Goal: Task Accomplishment & Management: Complete application form

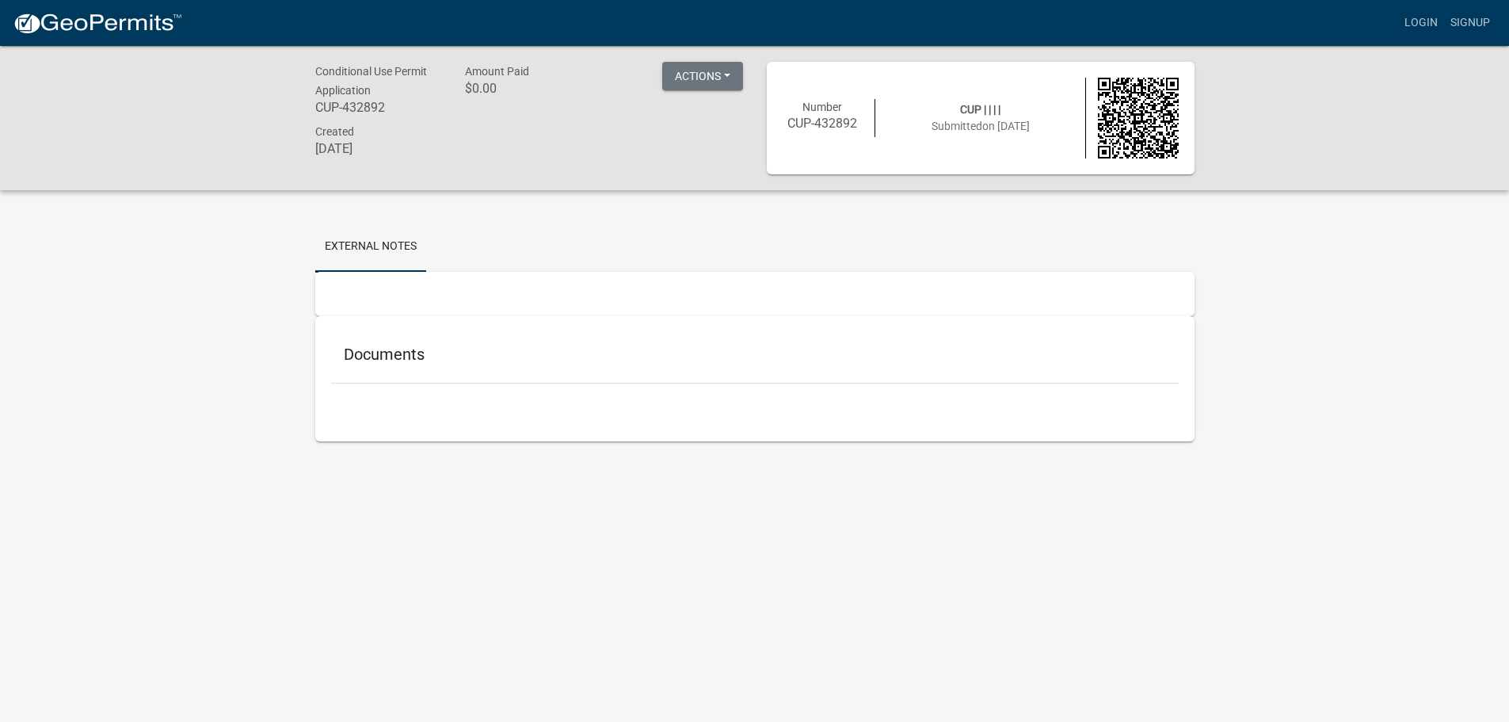
click at [147, 12] on img at bounding box center [98, 24] width 170 height 24
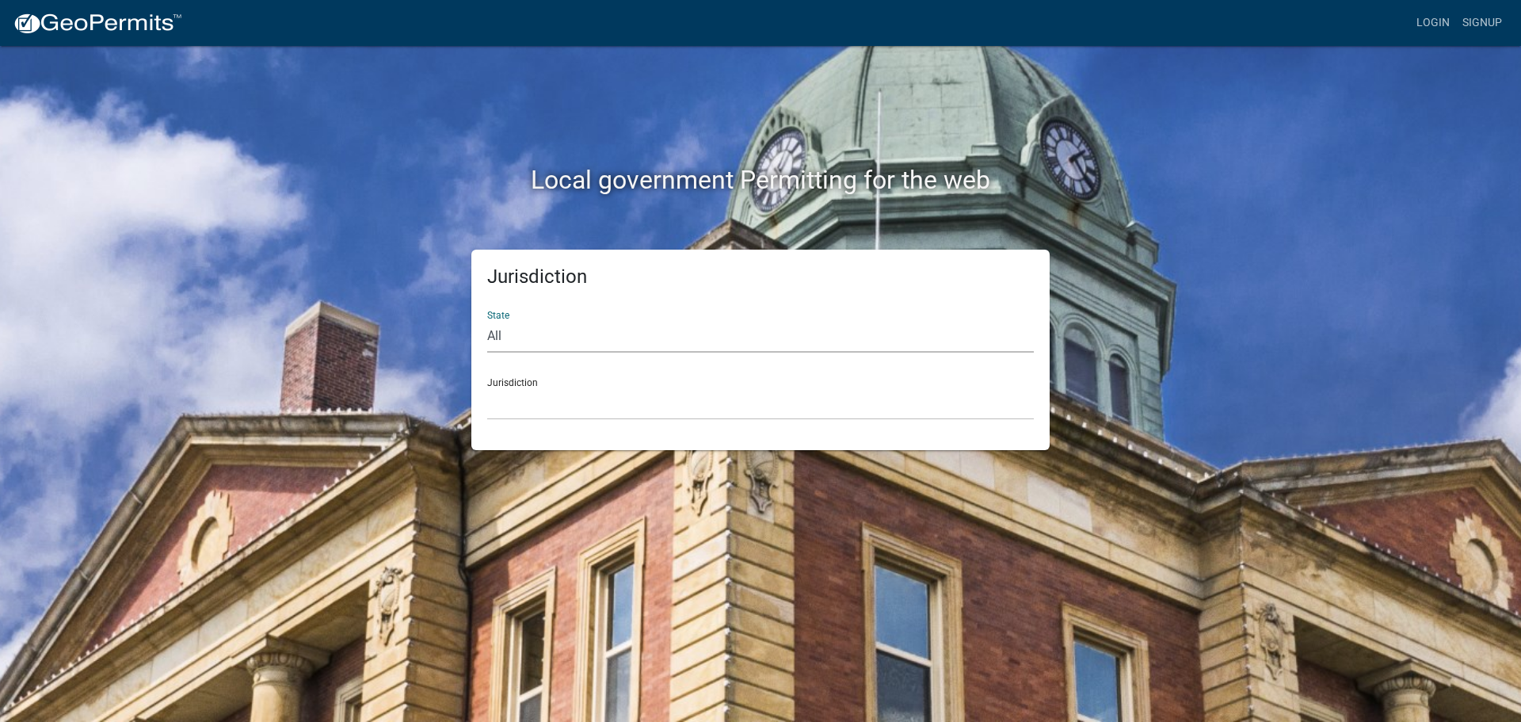
click at [804, 338] on select "All Colorado Georgia Indiana Iowa Kansas Minnesota Ohio South Carolina Wisconsin" at bounding box center [760, 336] width 547 height 32
select select "Iowa"
click at [487, 320] on select "All Colorado Georgia Indiana Iowa Kansas Minnesota Ohio South Carolina Wisconsin" at bounding box center [760, 336] width 547 height 32
click at [573, 406] on select "Boone County, Iowa Butler County, Iowa Cerro Gordo County, Iowa City of Harlan,…" at bounding box center [760, 403] width 547 height 32
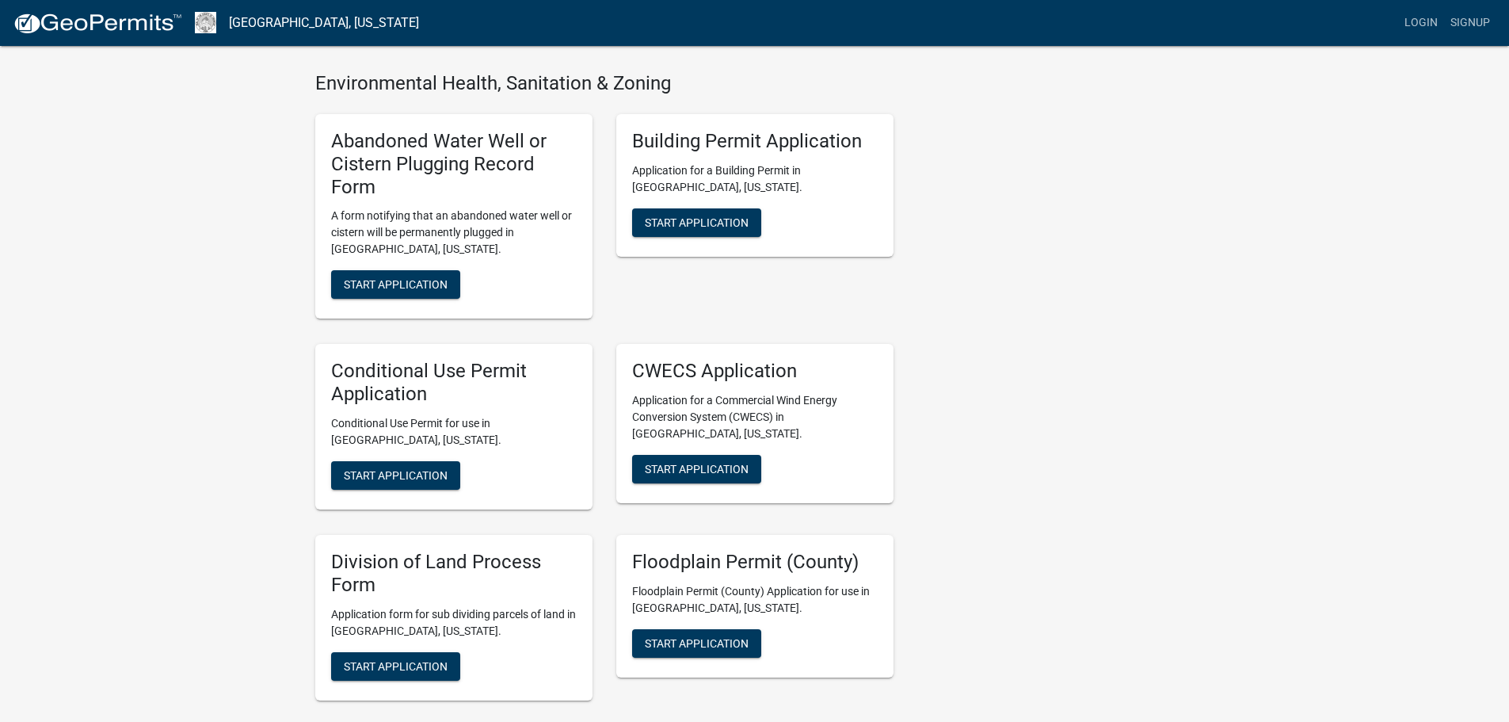
scroll to position [1347, 0]
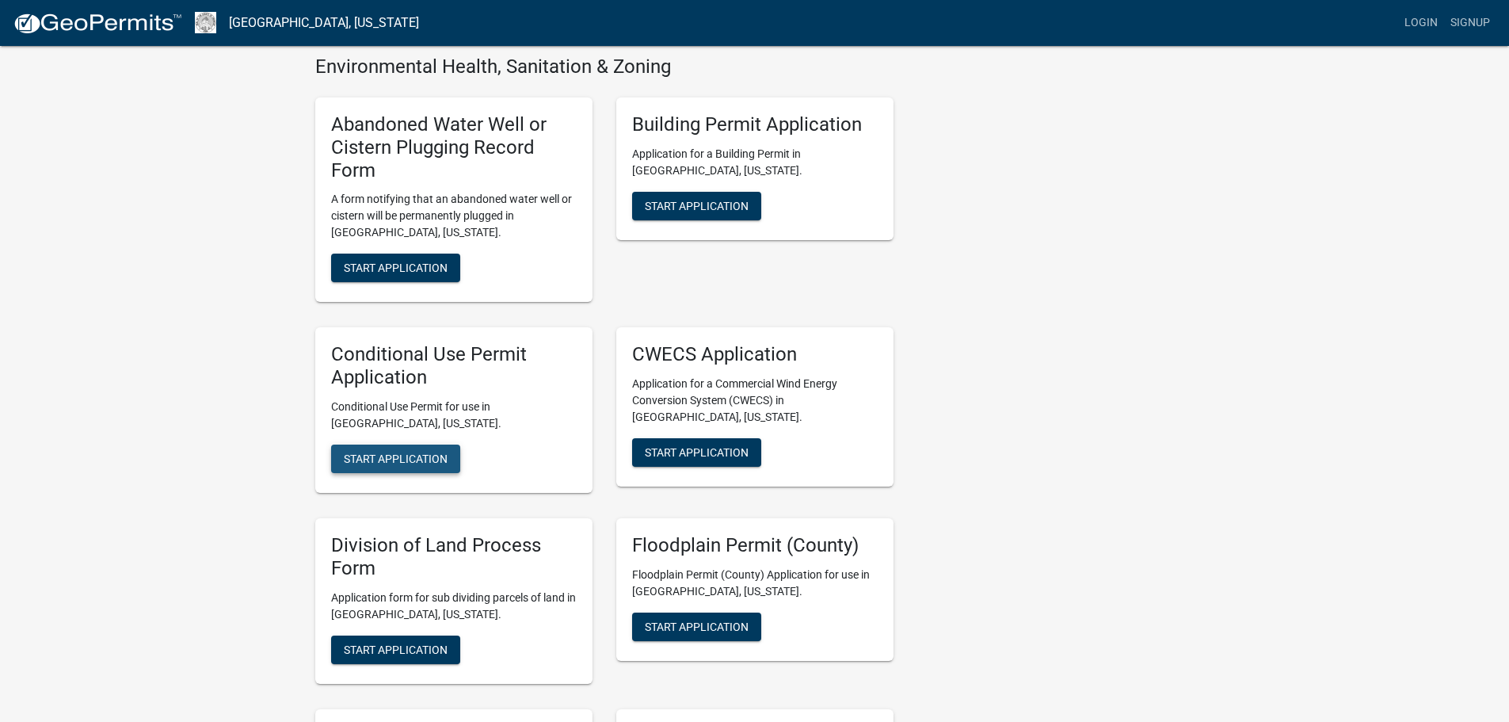
click at [376, 452] on span "Start Application" at bounding box center [396, 458] width 104 height 13
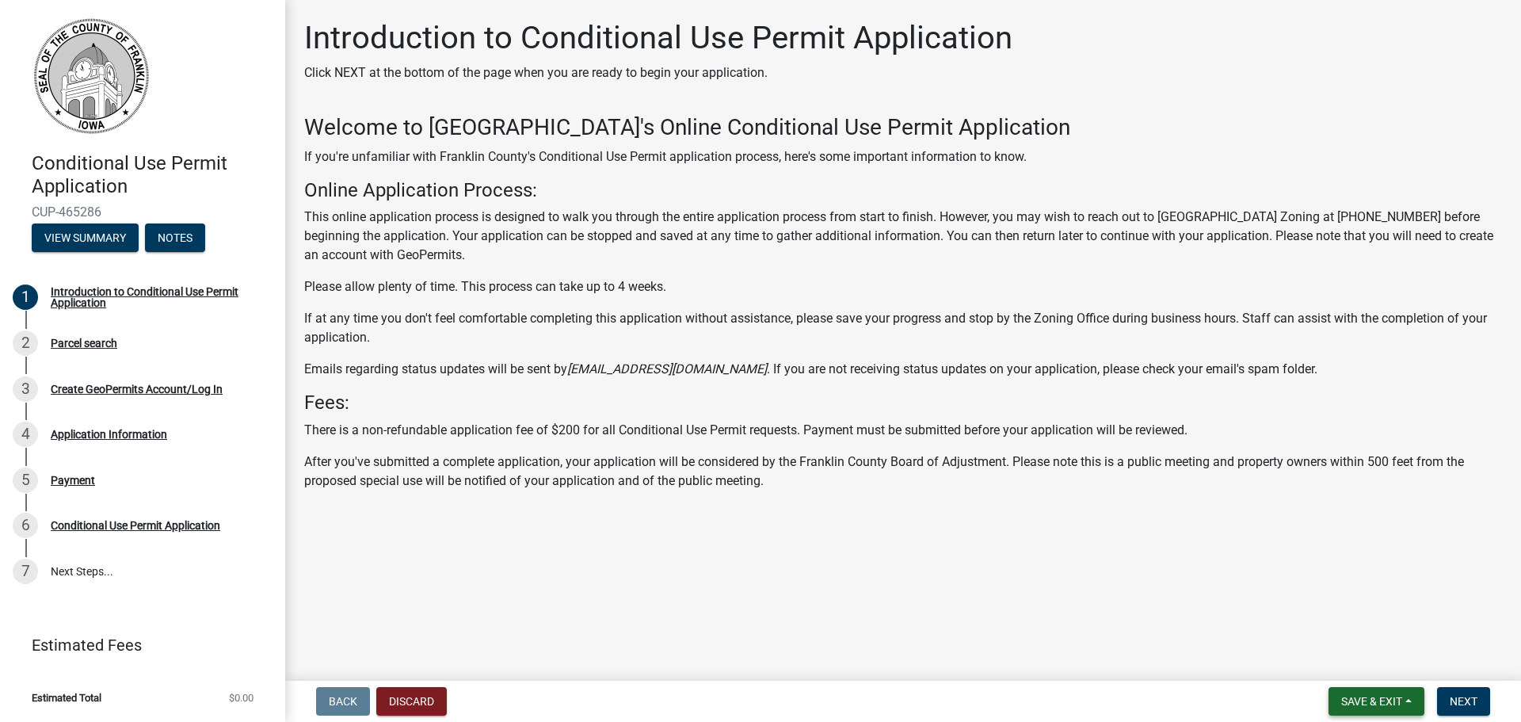
click at [1386, 700] on span "Save & Exit" at bounding box center [1371, 701] width 61 height 13
click at [1440, 689] on button "Next" at bounding box center [1463, 701] width 53 height 29
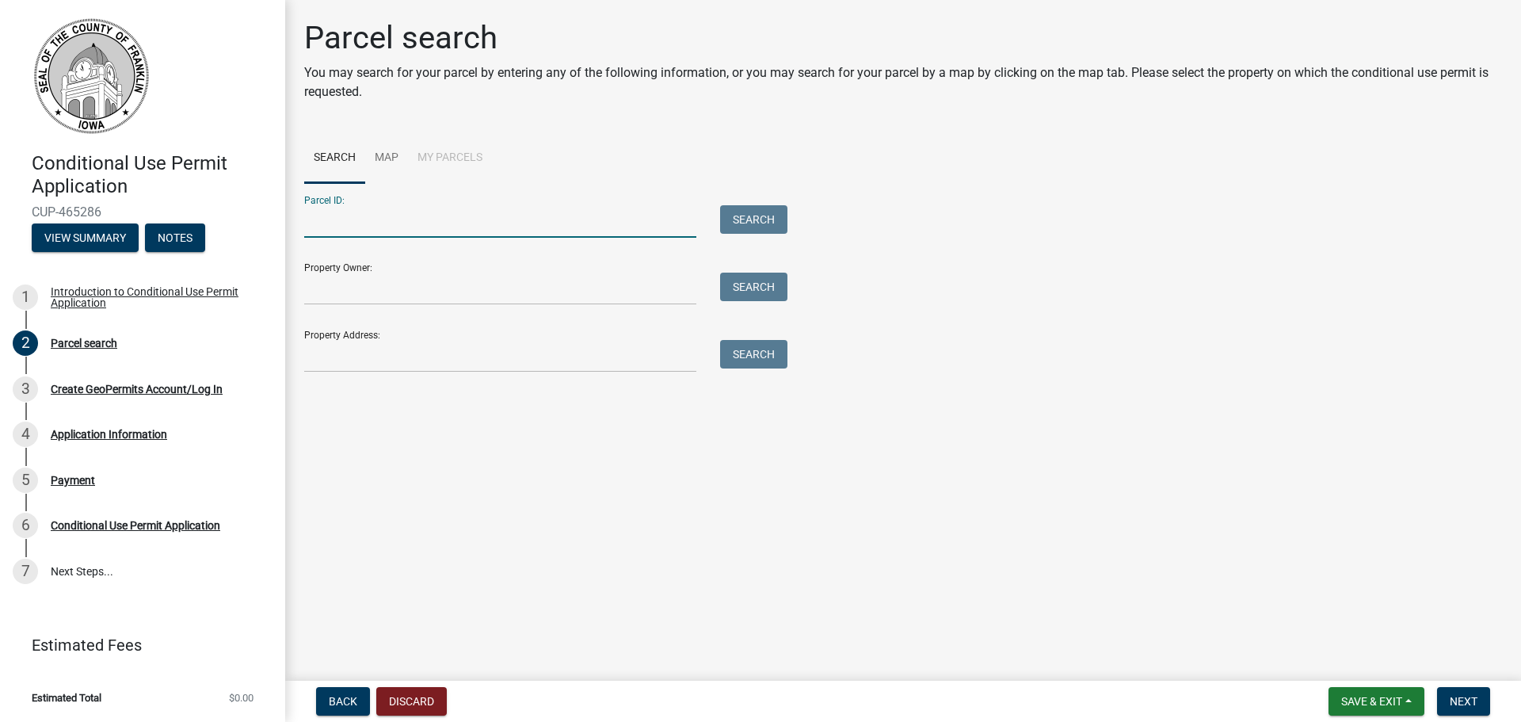
click at [388, 228] on input "Parcel ID:" at bounding box center [500, 221] width 392 height 32
click at [469, 190] on div "Parcel ID: Search" at bounding box center [541, 210] width 475 height 55
click at [414, 188] on div "Parcel ID: Search" at bounding box center [541, 210] width 475 height 55
click at [396, 154] on link "Map" at bounding box center [386, 158] width 43 height 51
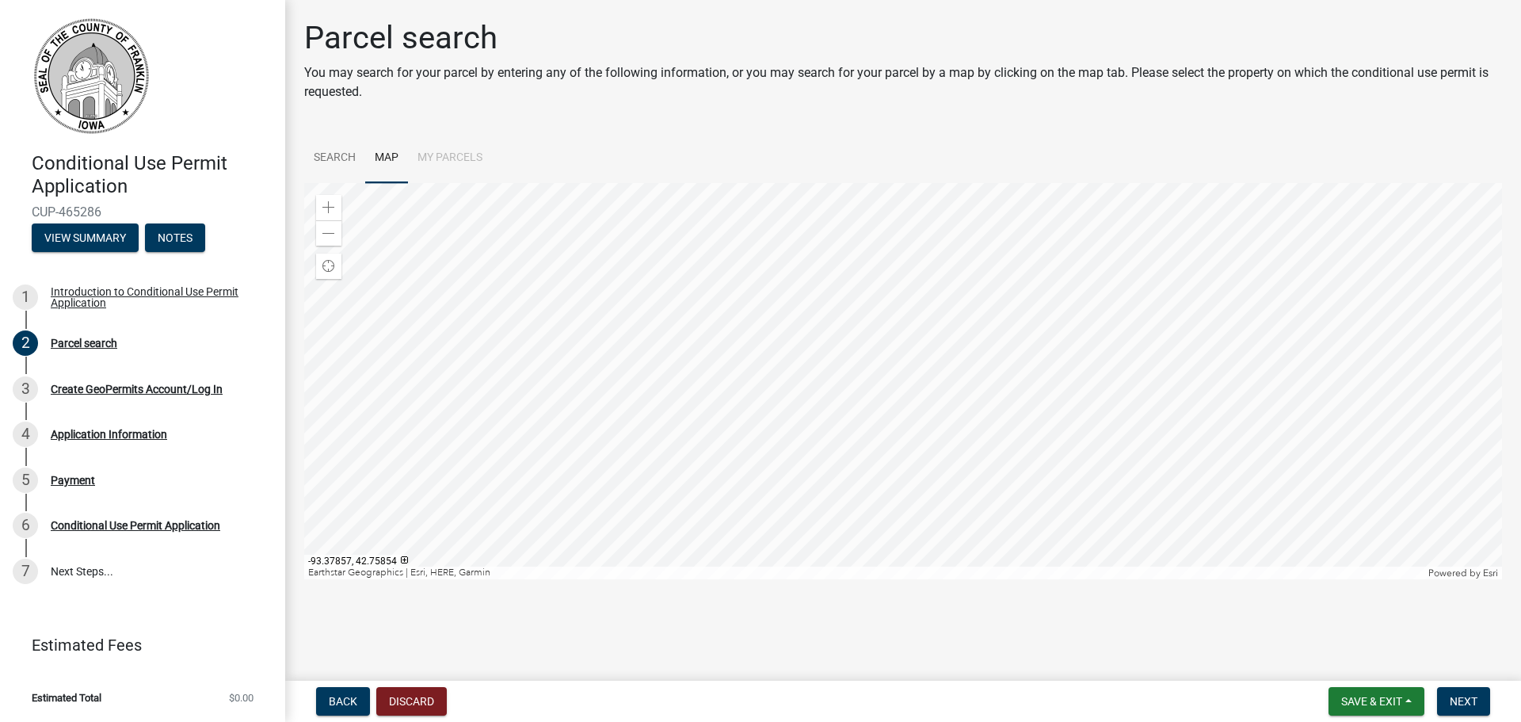
click at [776, 353] on div at bounding box center [903, 381] width 1198 height 396
click at [968, 314] on div at bounding box center [903, 381] width 1198 height 396
click at [813, 268] on div at bounding box center [903, 381] width 1198 height 396
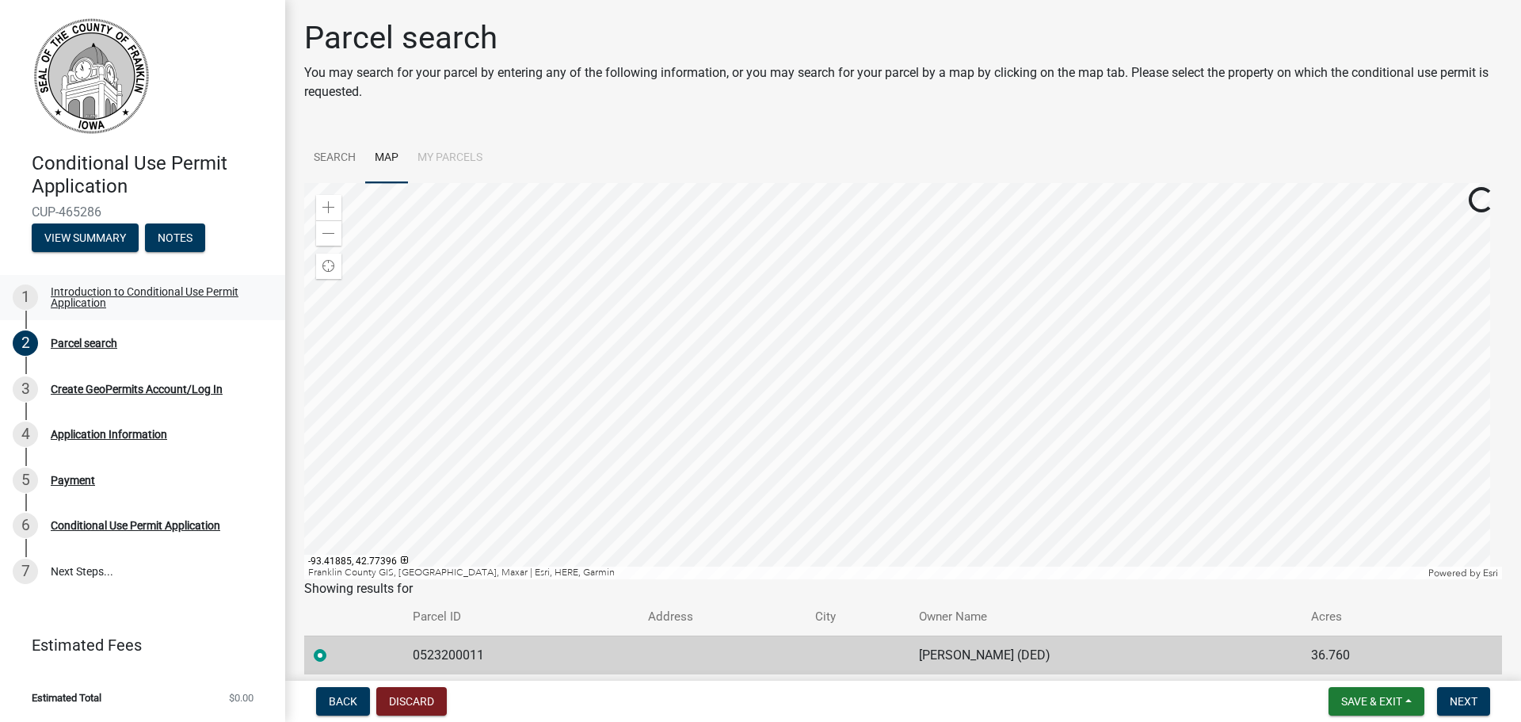
click at [655, 227] on div at bounding box center [903, 381] width 1198 height 396
click at [894, 579] on div at bounding box center [903, 381] width 1198 height 396
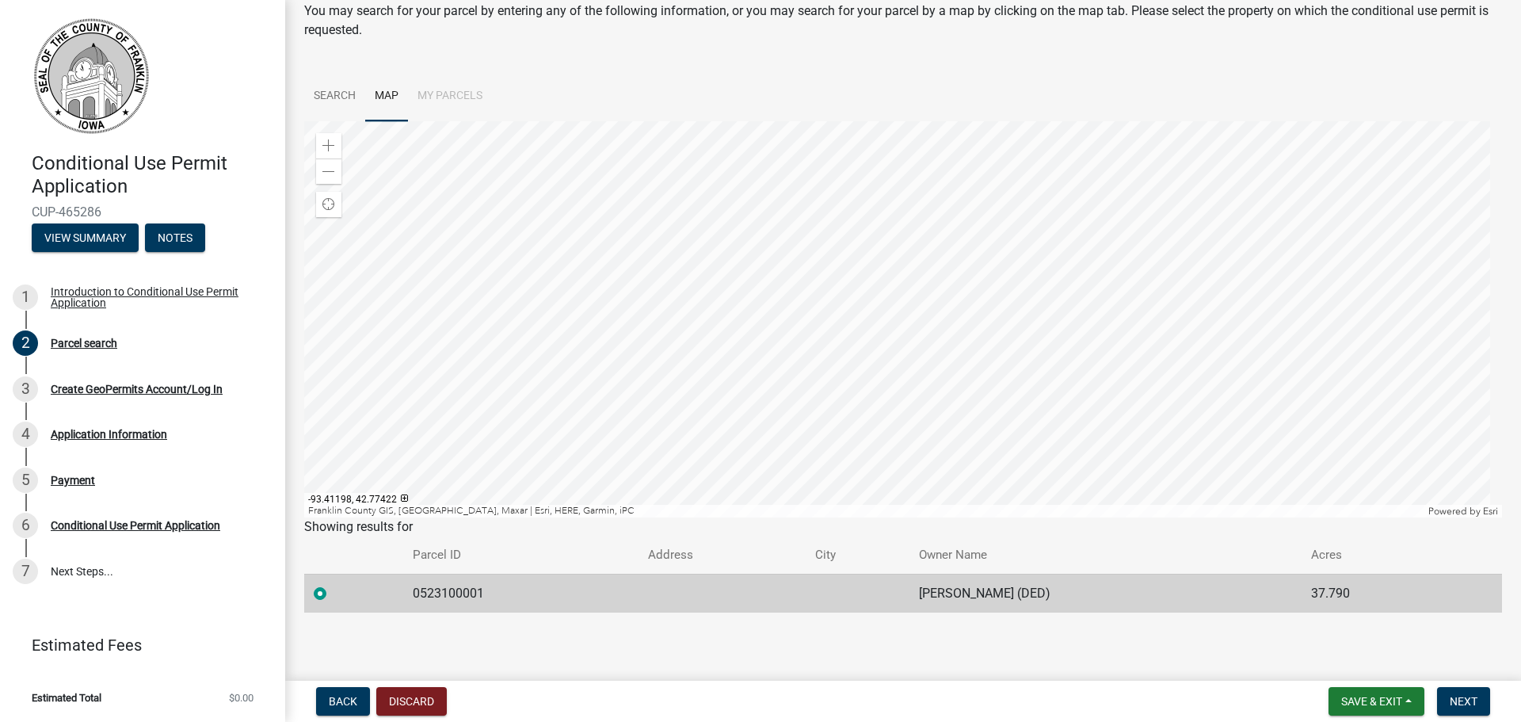
click at [995, 239] on div at bounding box center [903, 319] width 1198 height 396
click at [662, 175] on div at bounding box center [903, 319] width 1198 height 396
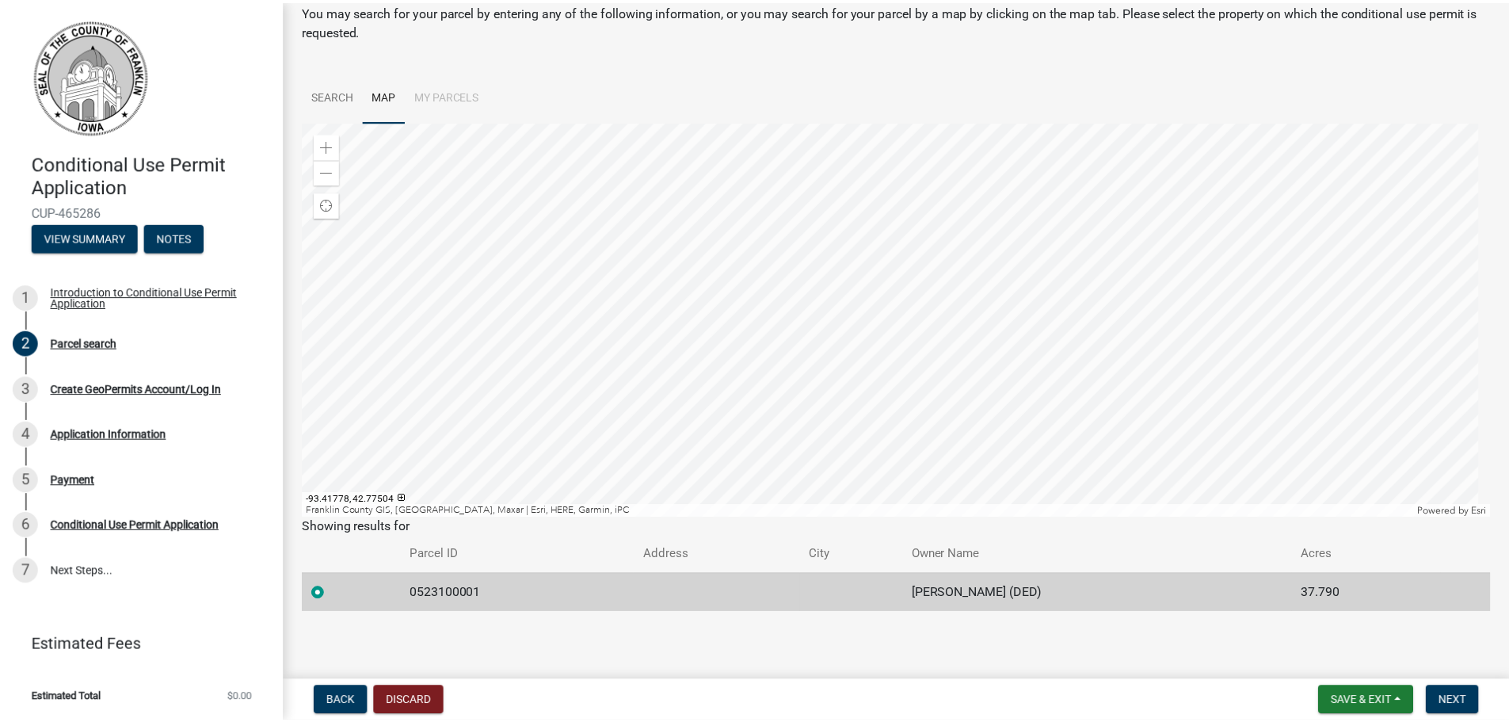
scroll to position [0, 0]
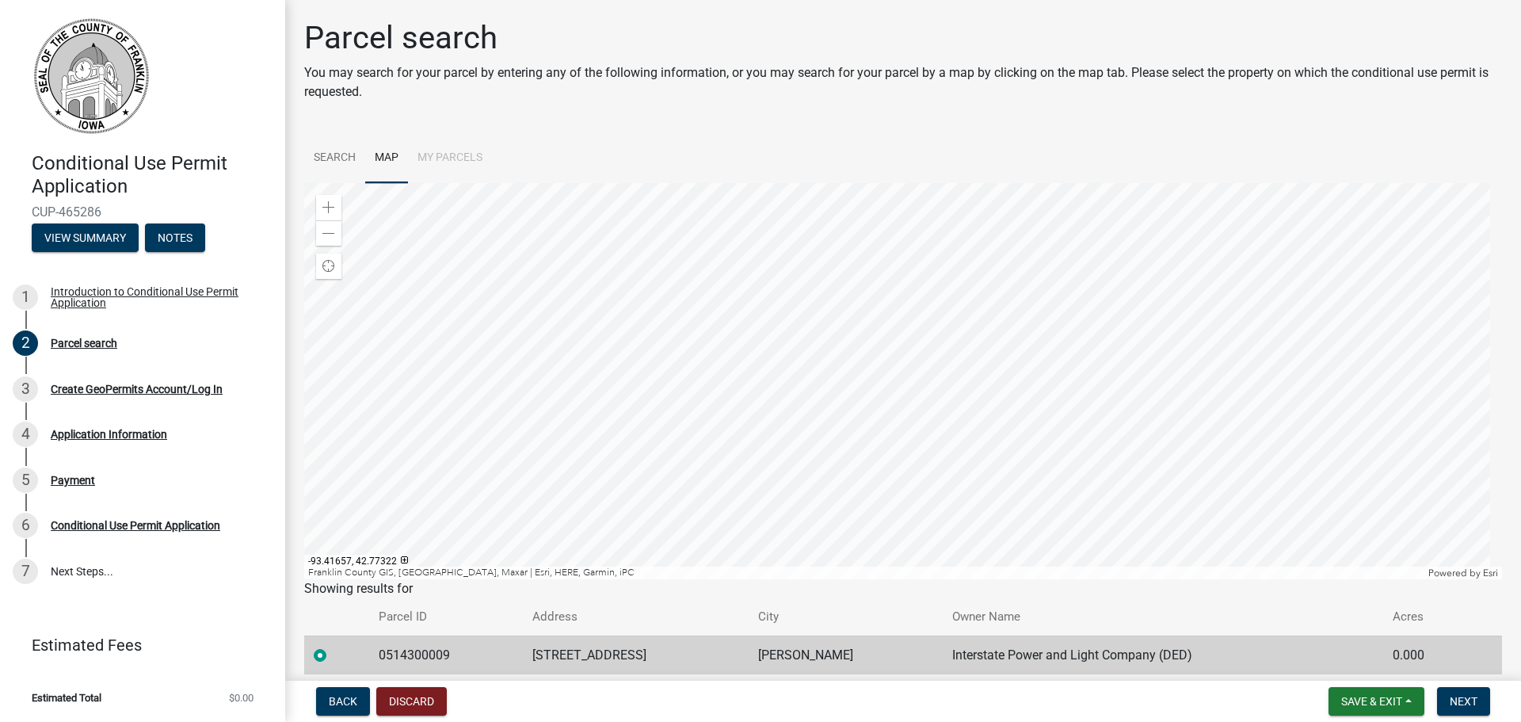
click at [731, 379] on div at bounding box center [903, 381] width 1198 height 396
click at [661, 233] on div at bounding box center [903, 381] width 1198 height 396
click at [720, 360] on div at bounding box center [903, 381] width 1198 height 396
click at [1451, 691] on button "Next" at bounding box center [1463, 701] width 53 height 29
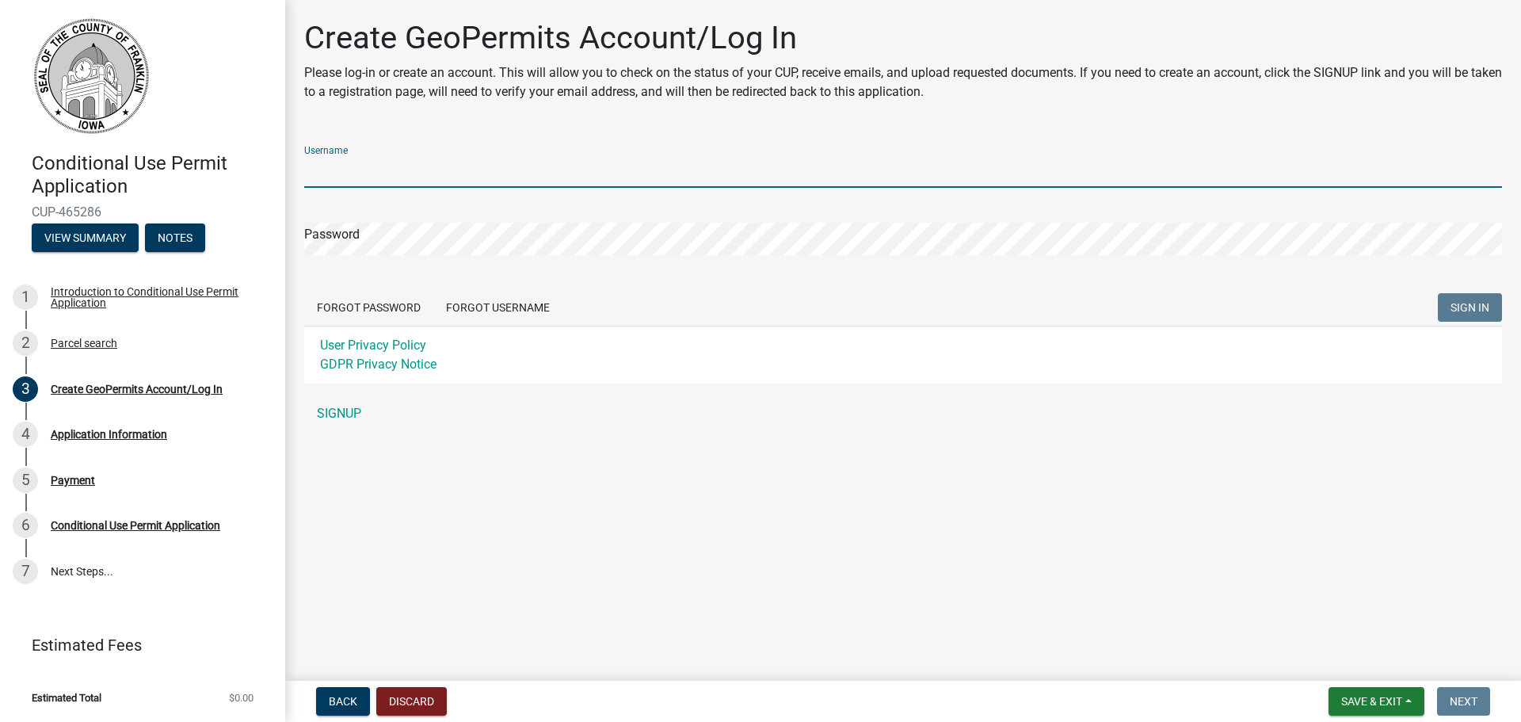
click at [349, 179] on input "Username" at bounding box center [903, 171] width 1198 height 32
type input "npahl2025"
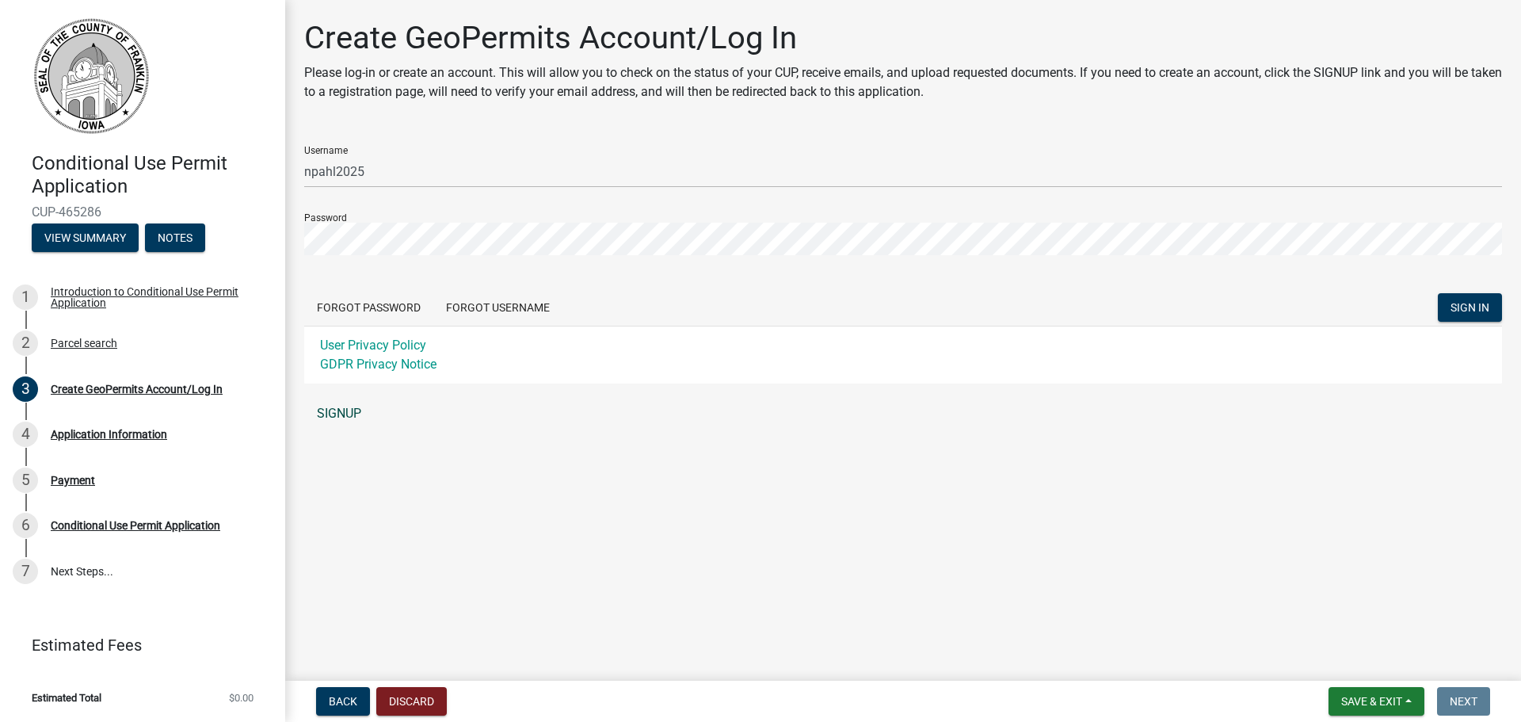
click at [351, 408] on link "SIGNUP" at bounding box center [903, 414] width 1198 height 32
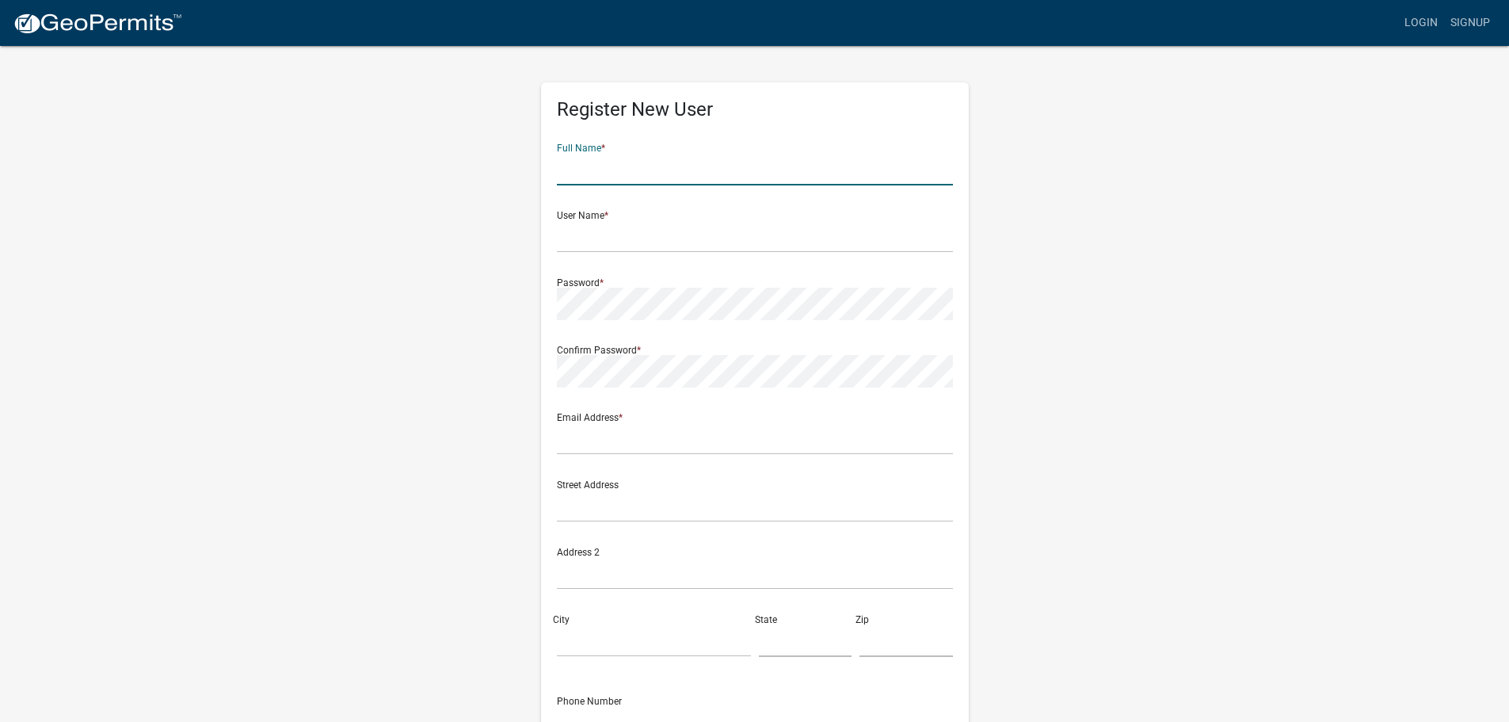
click at [647, 168] on input "text" at bounding box center [755, 169] width 396 height 32
type input "Nicole Pahl"
type input "NPahl2025"
click at [631, 447] on input "text" at bounding box center [755, 438] width 396 height 32
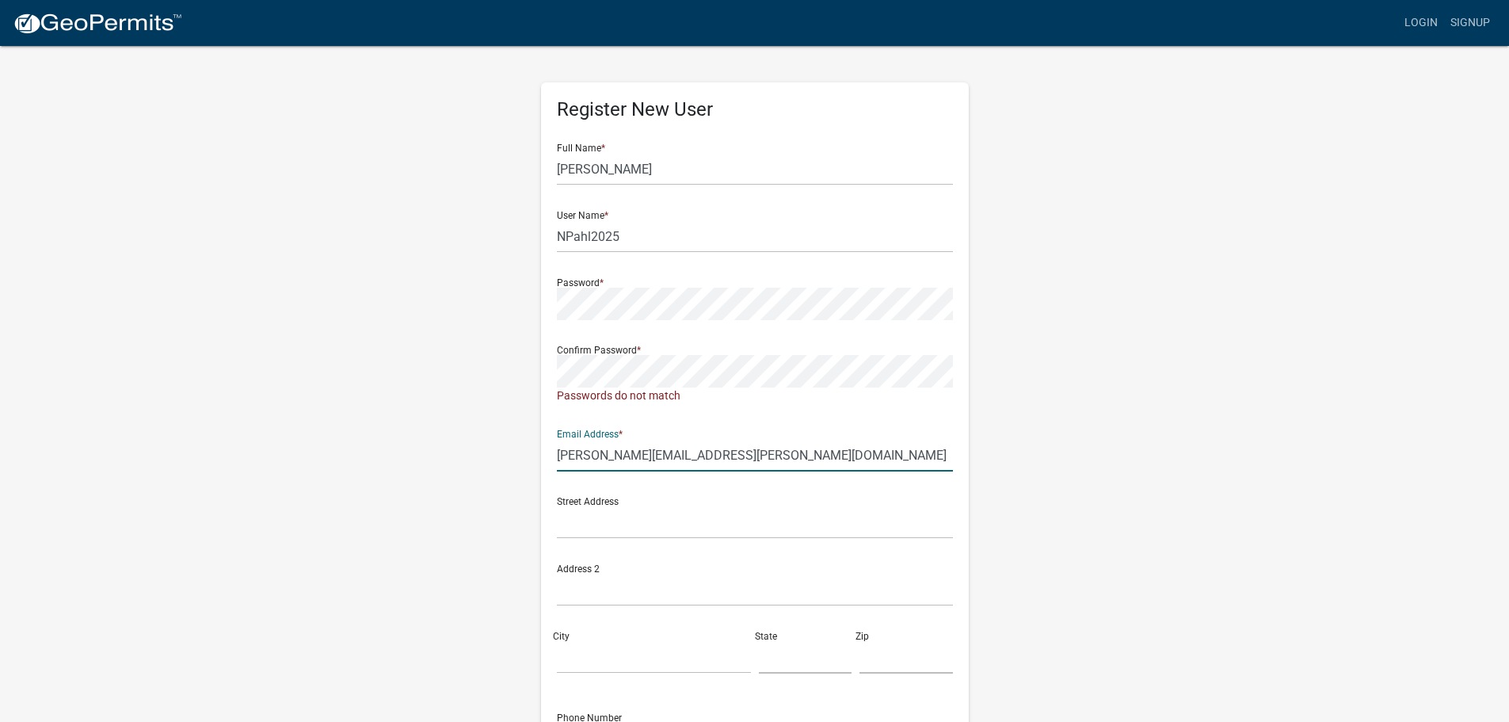
type input "nicole.pahl@hdrinc.com"
click at [522, 295] on div "Register New User Full Name * Nicole Pahl User Name * NPahl2025 Password * Conf…" at bounding box center [754, 476] width 903 height 864
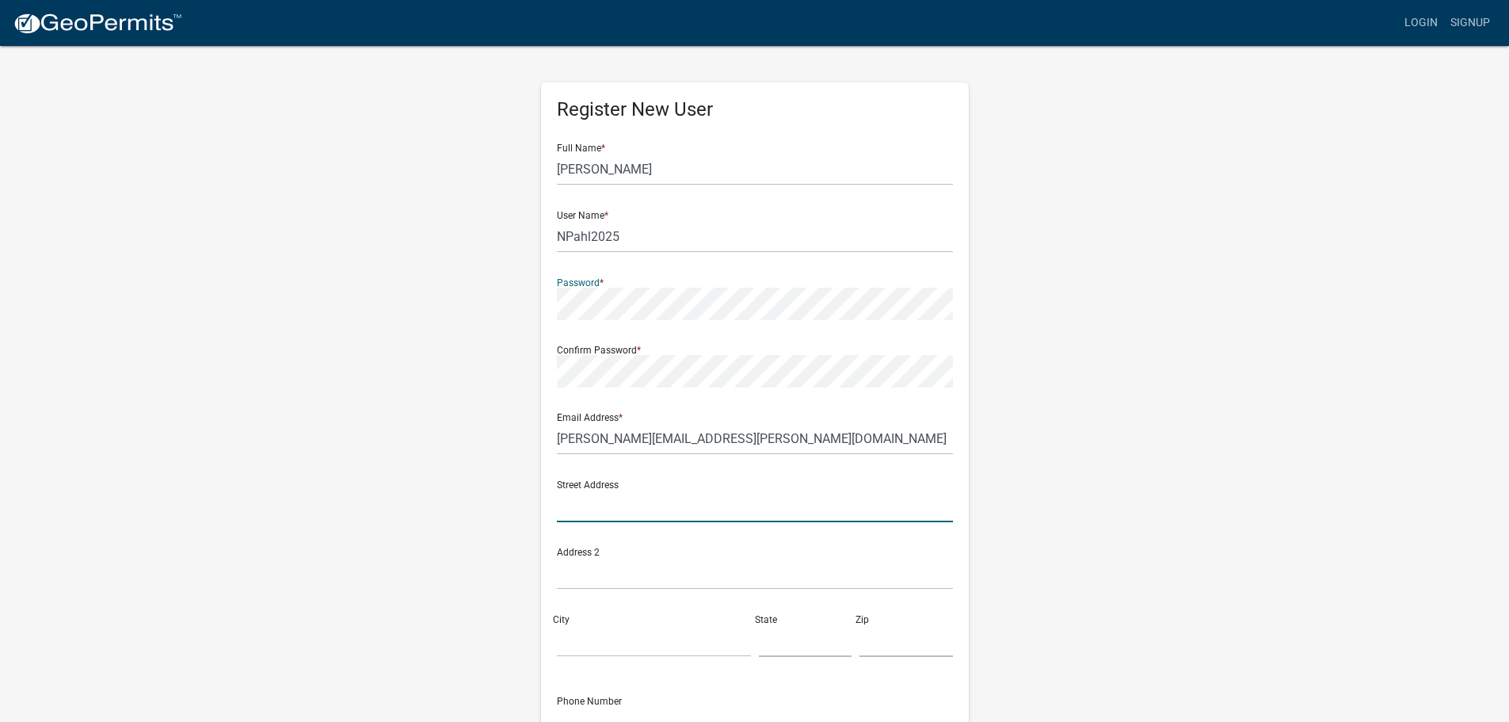
click at [615, 519] on input "text" at bounding box center [755, 506] width 396 height 32
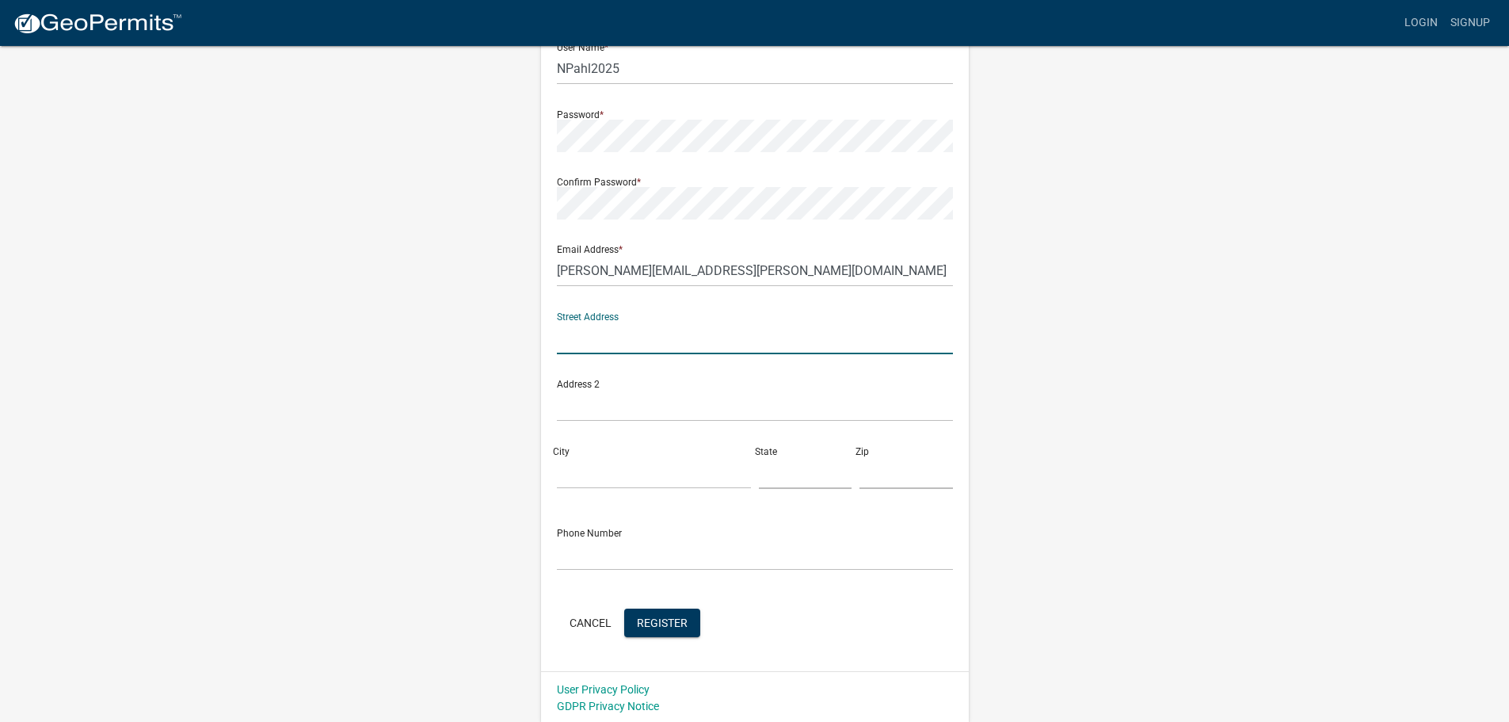
scroll to position [170, 0]
click at [622, 545] on input "text" at bounding box center [755, 552] width 396 height 32
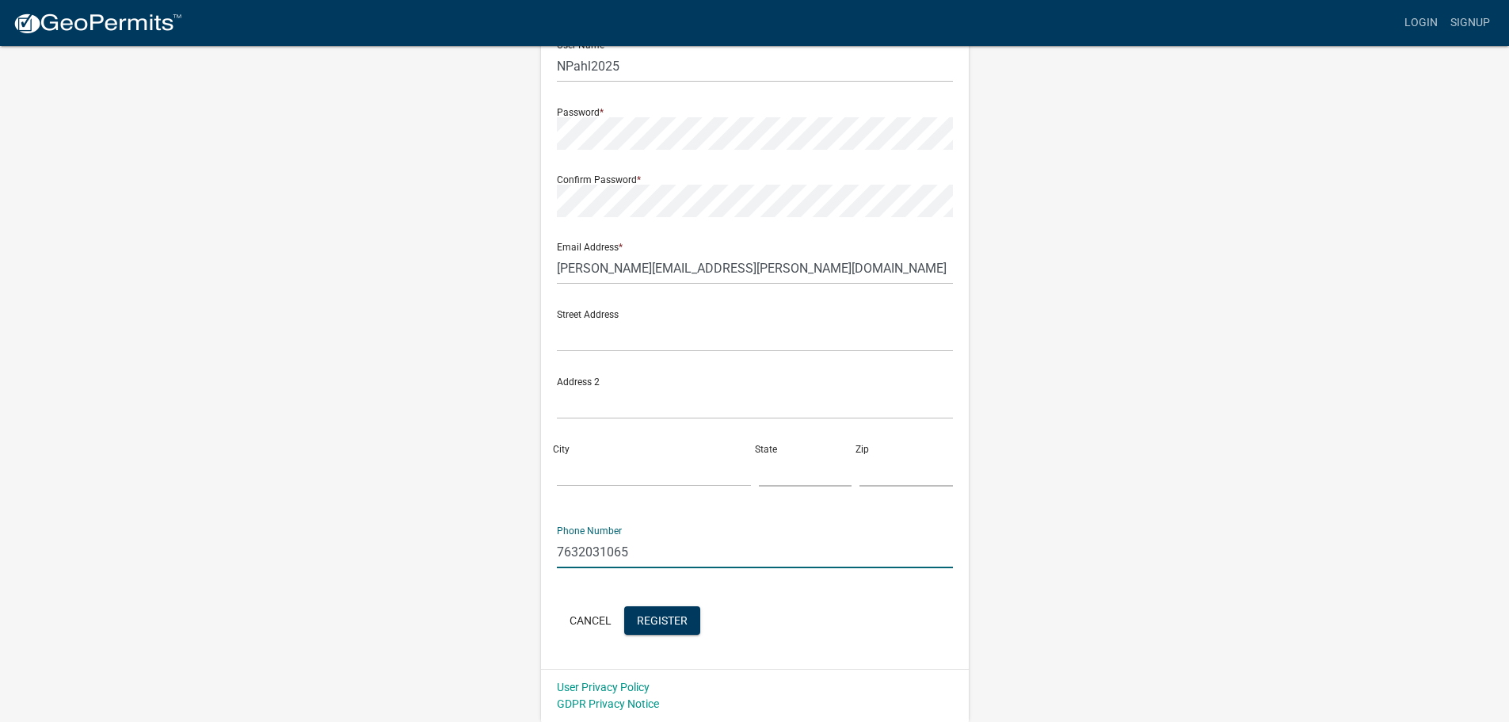
type input "7632031065"
click at [593, 324] on input "text" at bounding box center [755, 335] width 396 height 32
click at [670, 337] on input "text" at bounding box center [755, 335] width 396 height 32
paste input "1601 Utica Ave. S. Suite 600"
drag, startPoint x: 725, startPoint y: 336, endPoint x: 660, endPoint y: 337, distance: 65.0
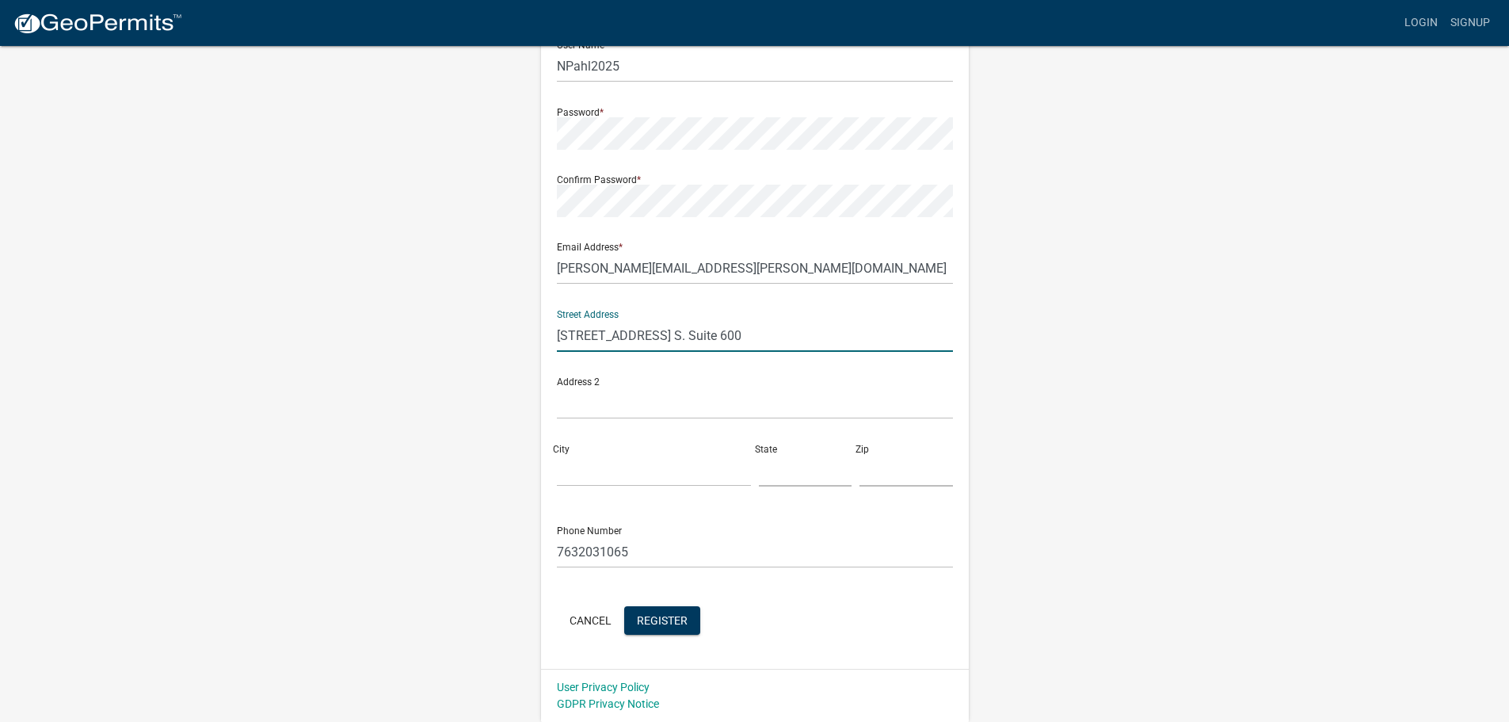
click at [660, 337] on input "1601 Utica Ave. S. Suite 600" at bounding box center [755, 335] width 396 height 32
type input "1601 Utica Ave. S."
type input "Suite 600"
click at [633, 485] on input "City" at bounding box center [654, 470] width 194 height 32
type input "St. Louis Park"
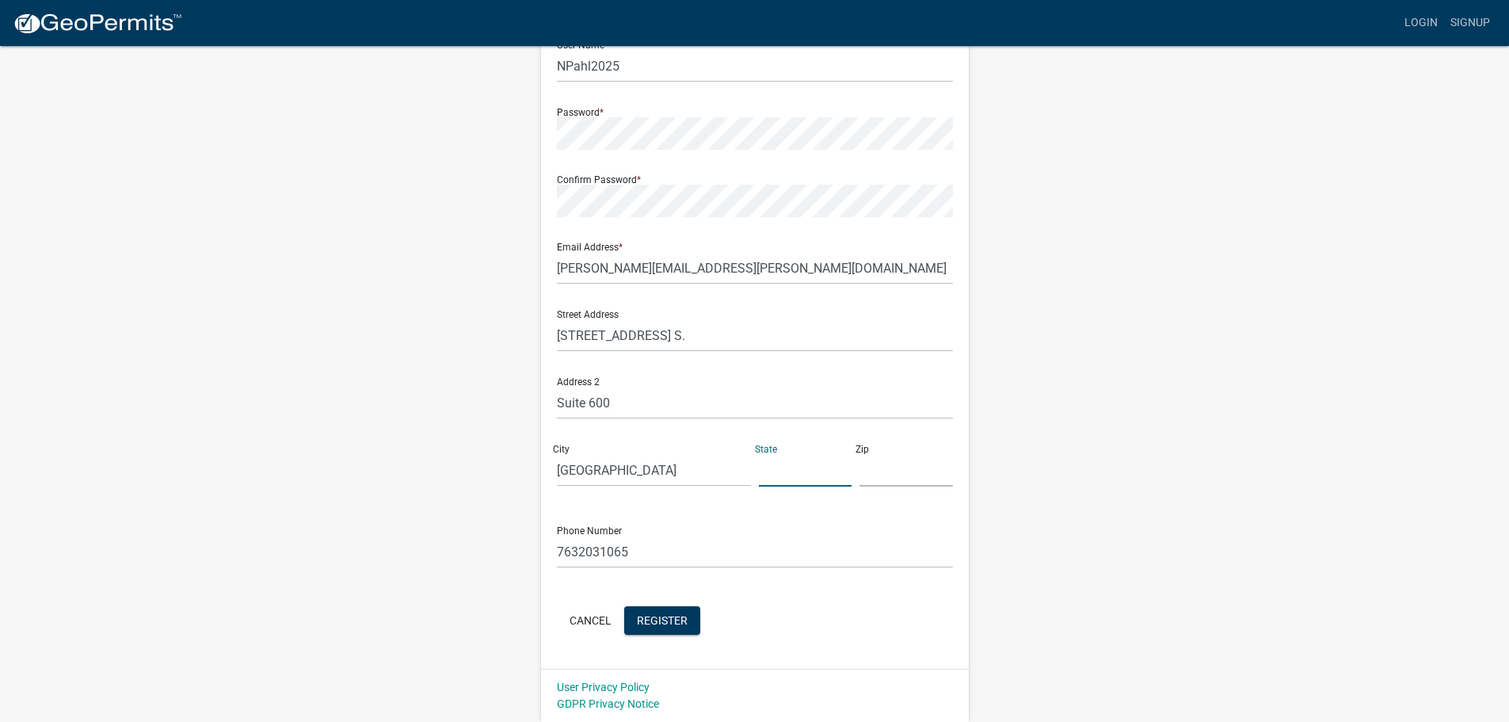
type input "m"
type input "MN"
type input "55416"
click at [664, 626] on span "Register" at bounding box center [662, 619] width 51 height 13
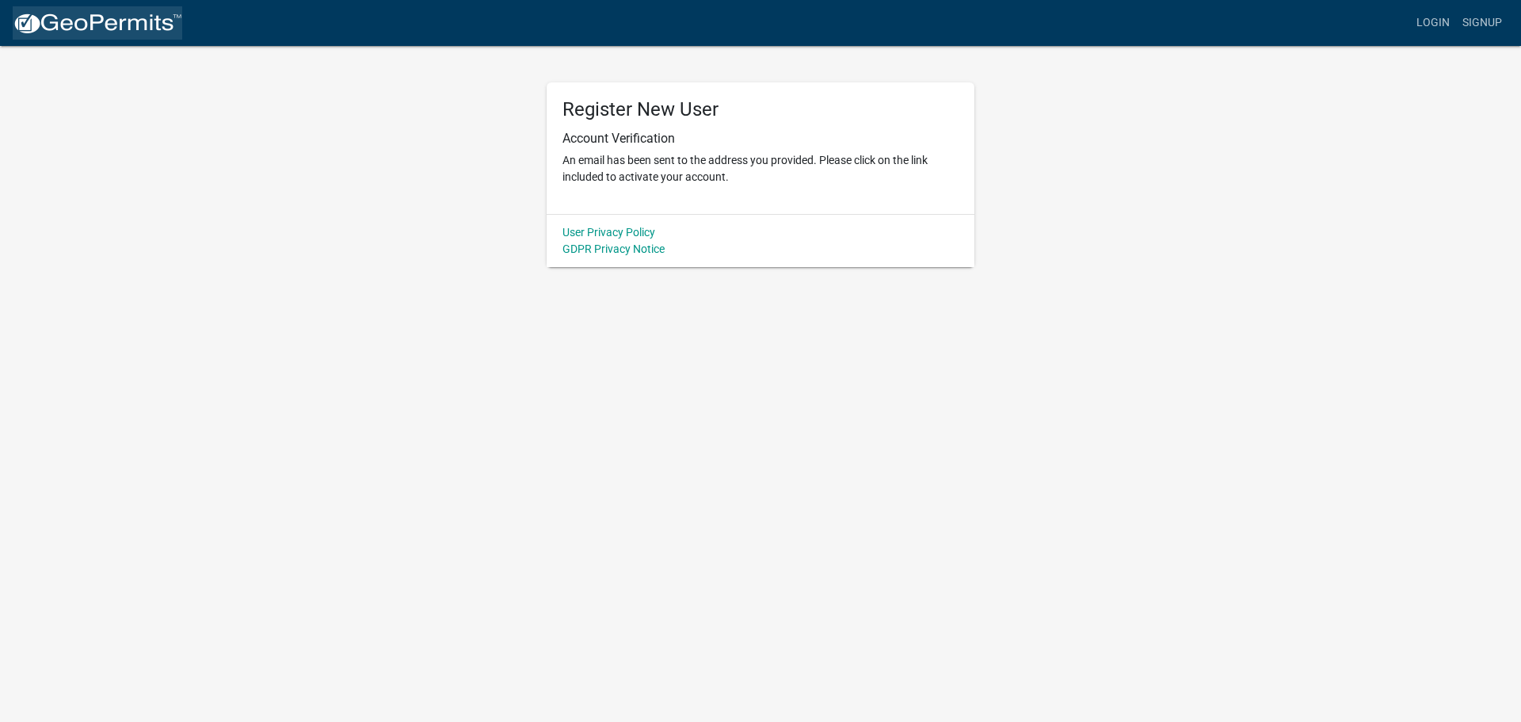
click at [99, 30] on img at bounding box center [98, 24] width 170 height 24
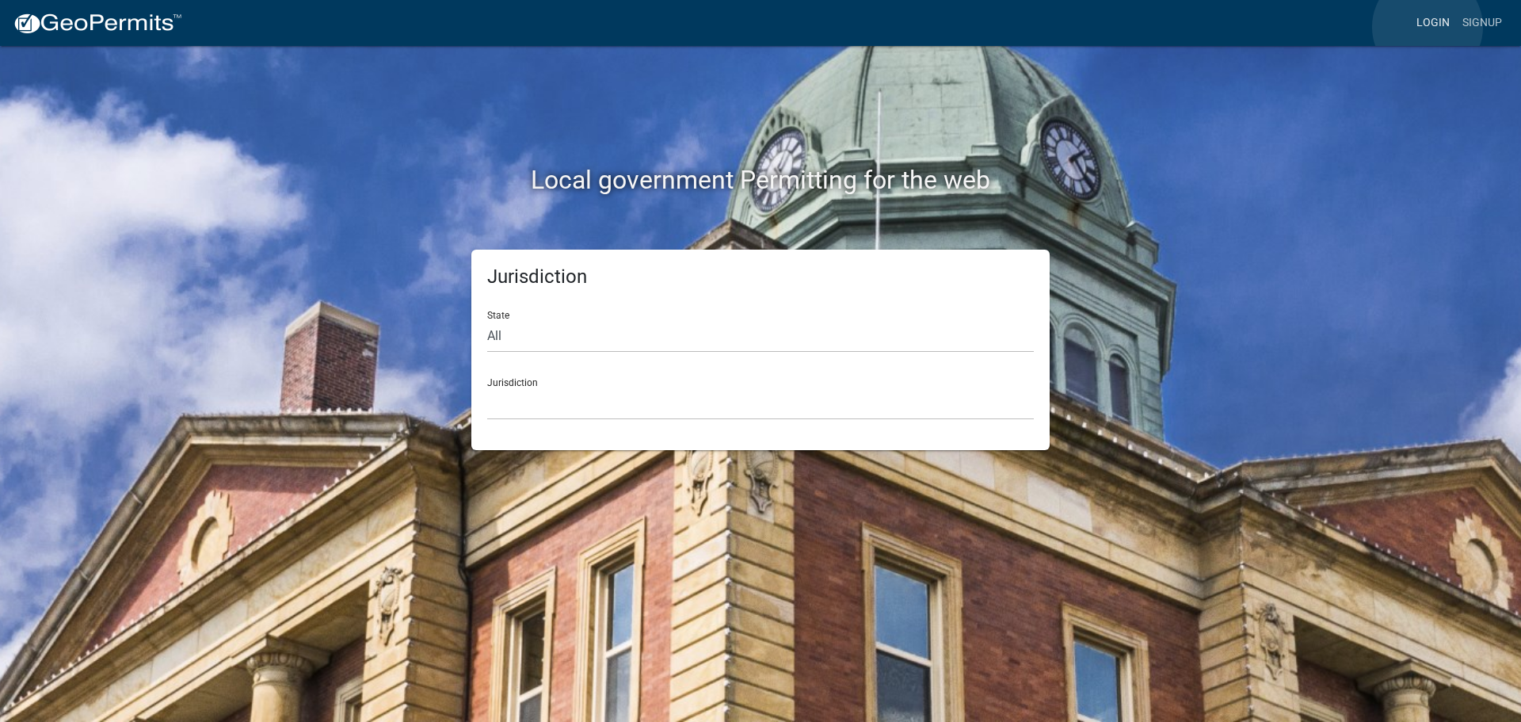
click at [1428, 27] on link "Login" at bounding box center [1433, 23] width 46 height 30
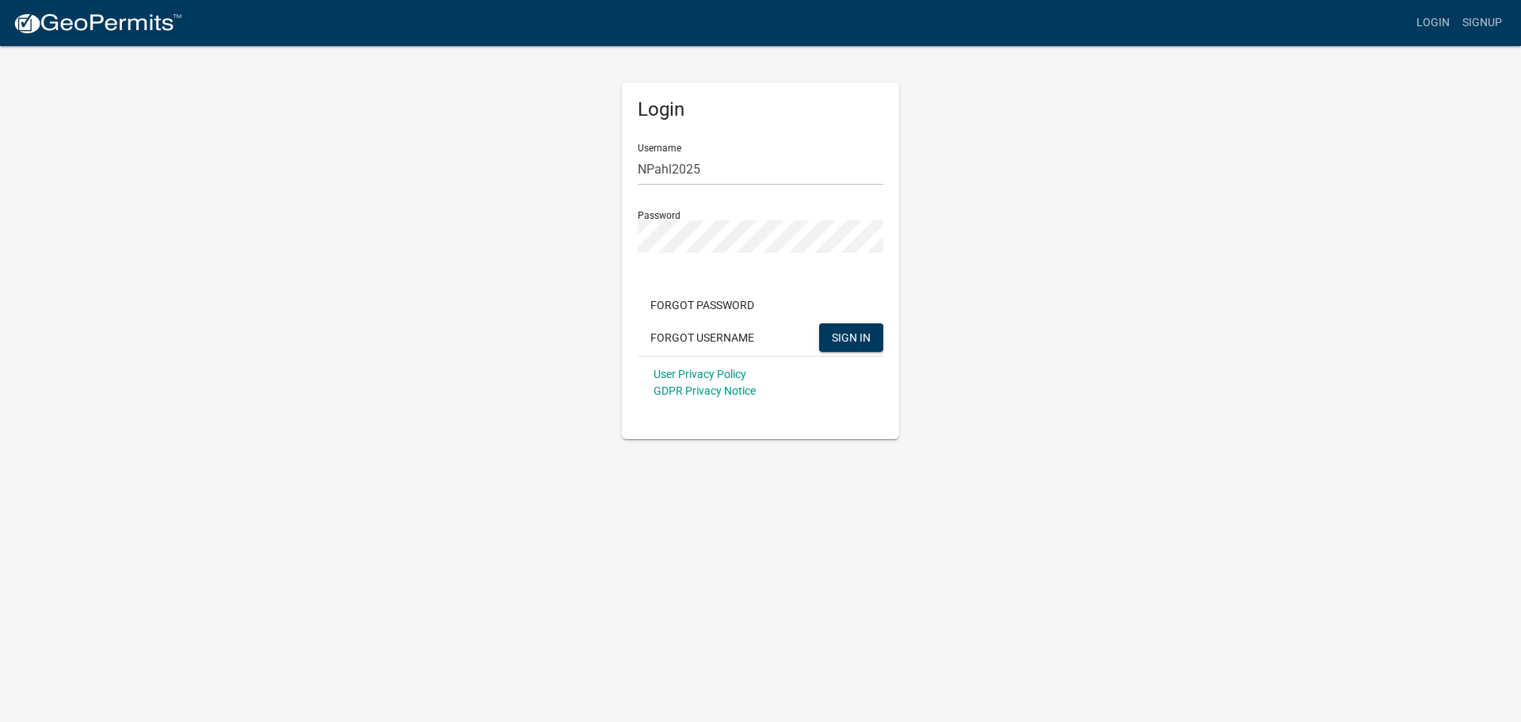
click at [883, 340] on div "Login Username NPahl2025 Password Forgot Password Forgot Username SIGN IN User …" at bounding box center [760, 260] width 277 height 357
click at [860, 335] on span "SIGN IN" at bounding box center [851, 336] width 39 height 13
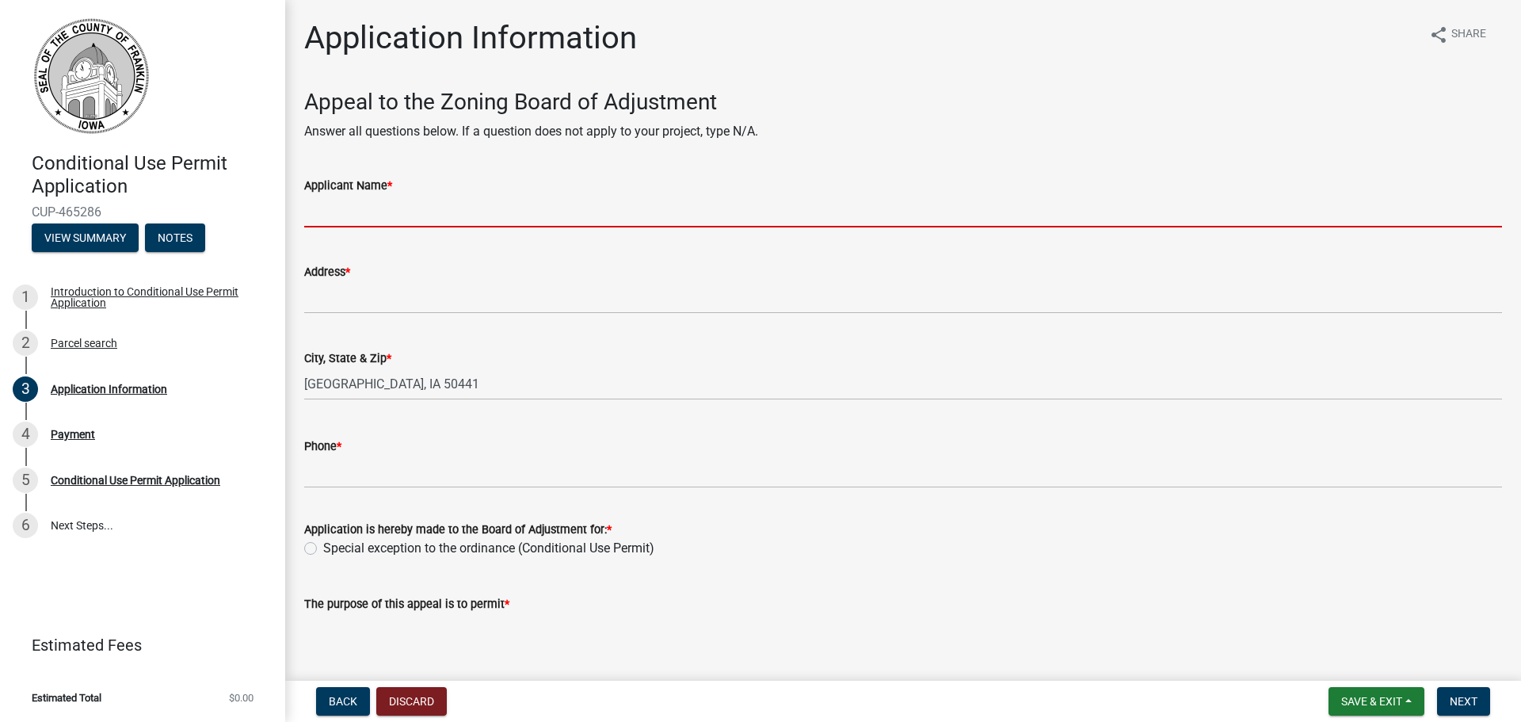
click at [515, 219] on input "Applicant Name *" at bounding box center [903, 211] width 1198 height 32
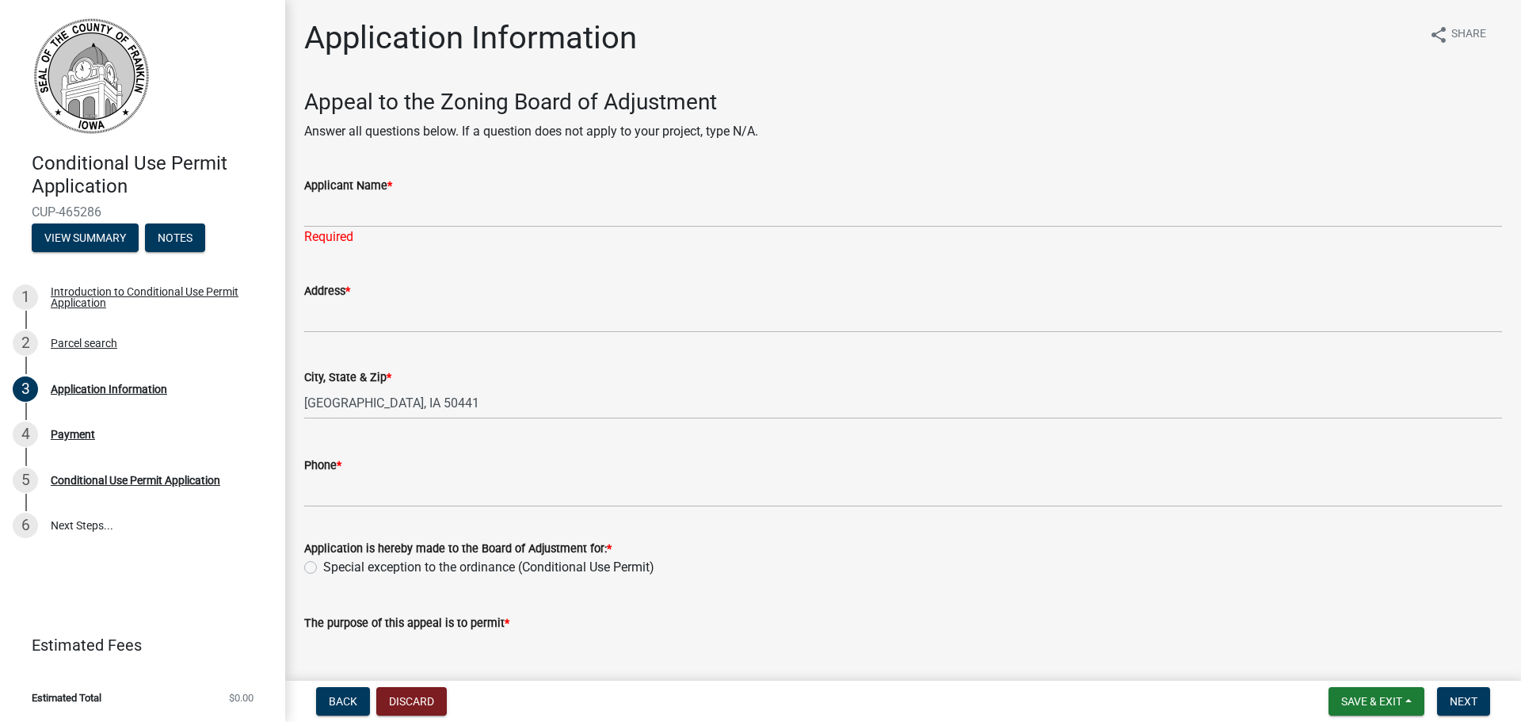
click at [307, 548] on div "Application is hereby made to the Board of Adjustment for: * Special exception …" at bounding box center [903, 558] width 1198 height 38
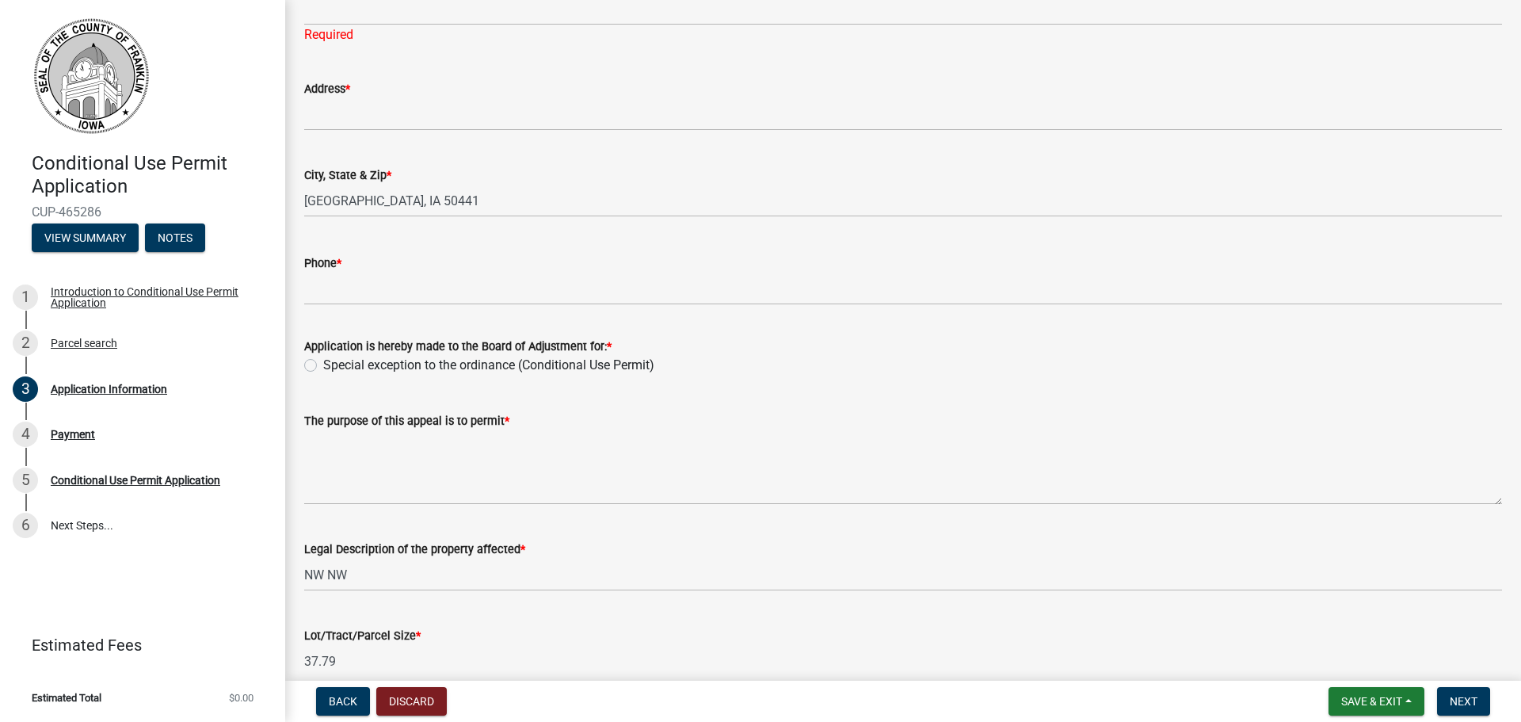
scroll to position [238, 0]
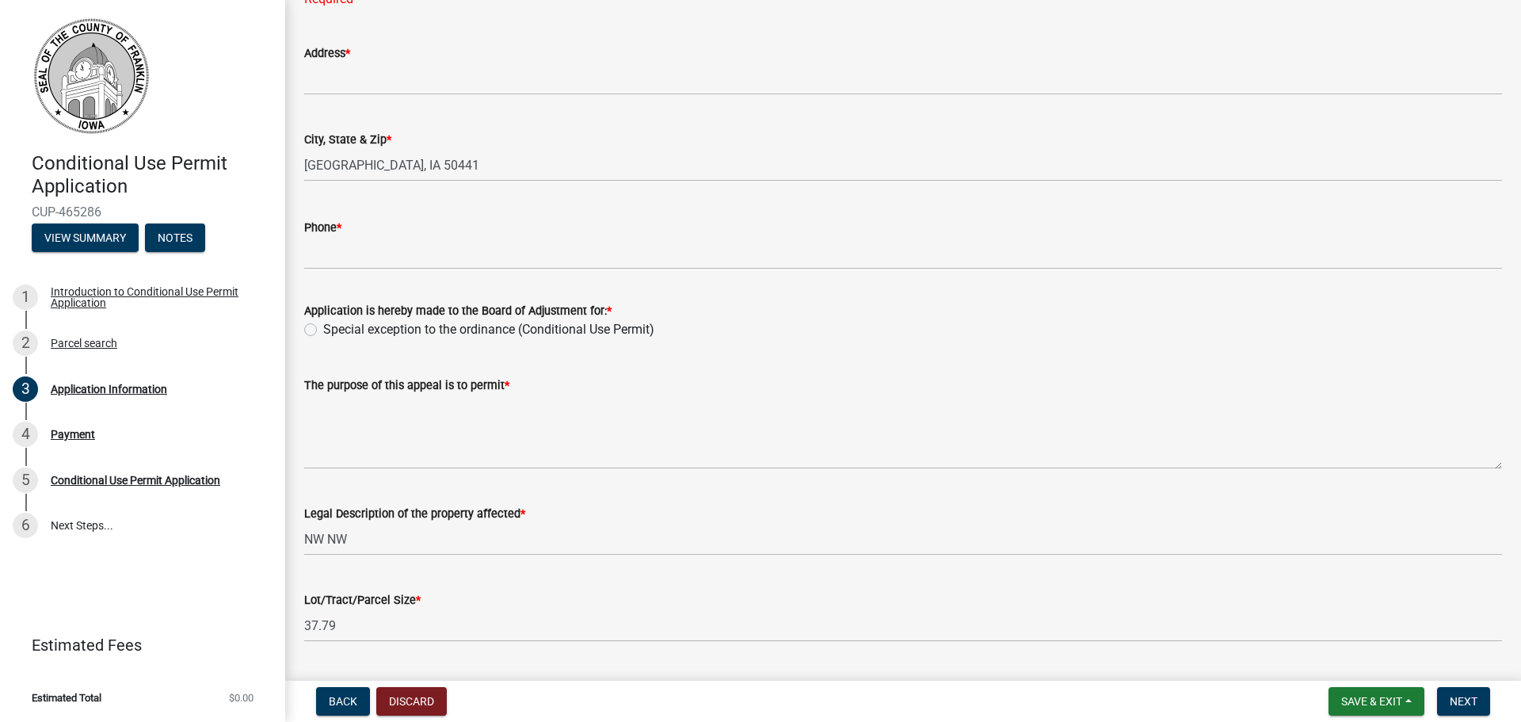
click at [323, 330] on label "Special exception to the ordinance (Conditional Use Permit)" at bounding box center [488, 329] width 331 height 19
click at [323, 330] on input "Special exception to the ordinance (Conditional Use Permit)" at bounding box center [328, 325] width 10 height 10
radio input "true"
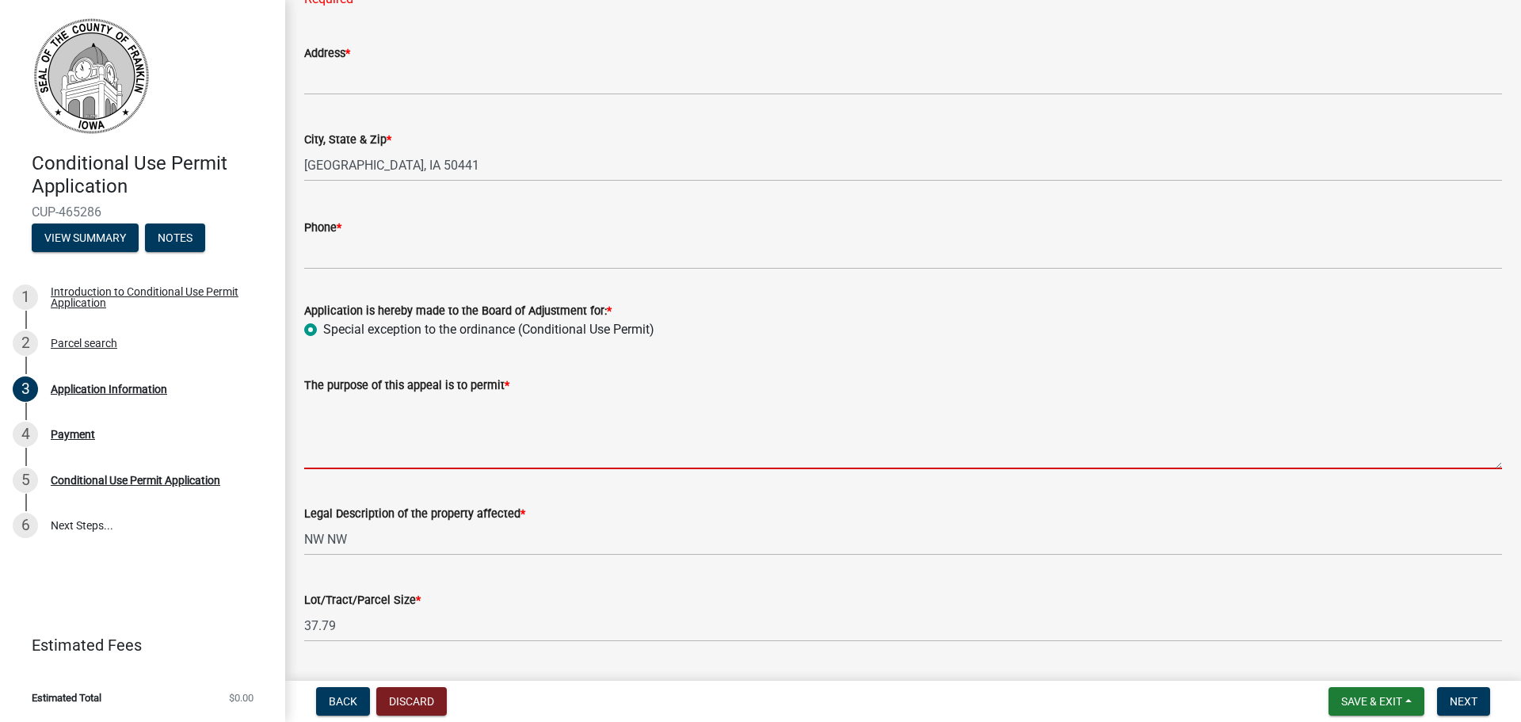
click at [490, 429] on textarea "The purpose of this appeal is to permit *" at bounding box center [903, 432] width 1198 height 74
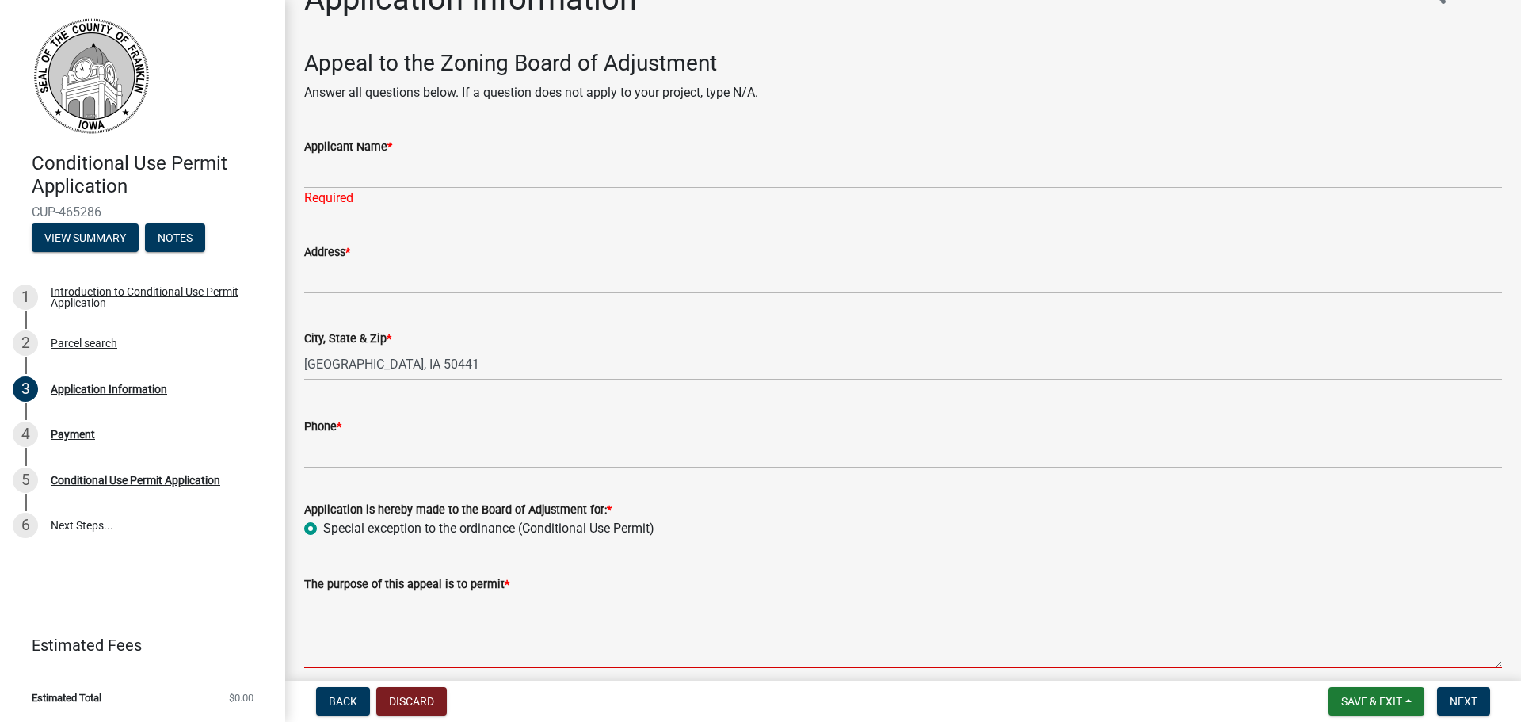
scroll to position [0, 0]
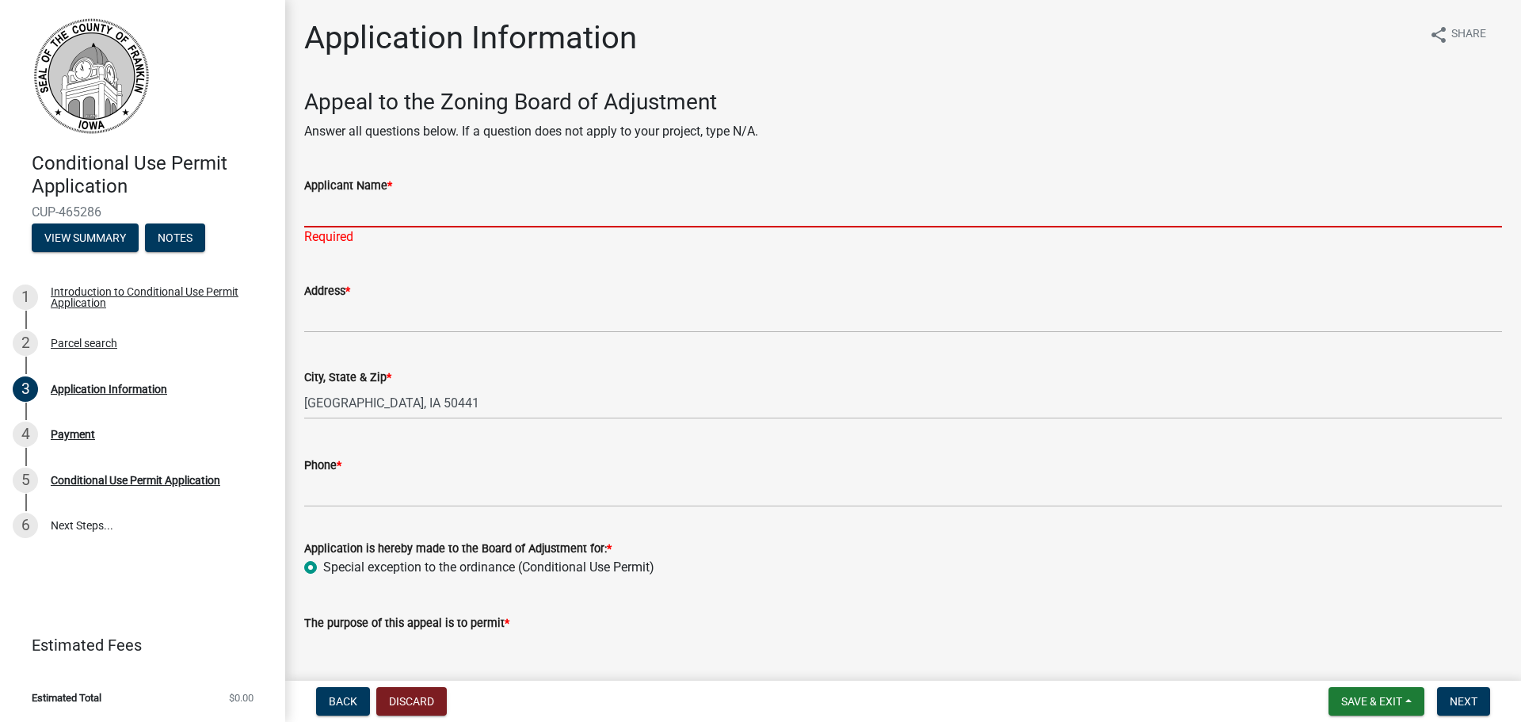
click at [341, 209] on input "Applicant Name *" at bounding box center [903, 211] width 1198 height 32
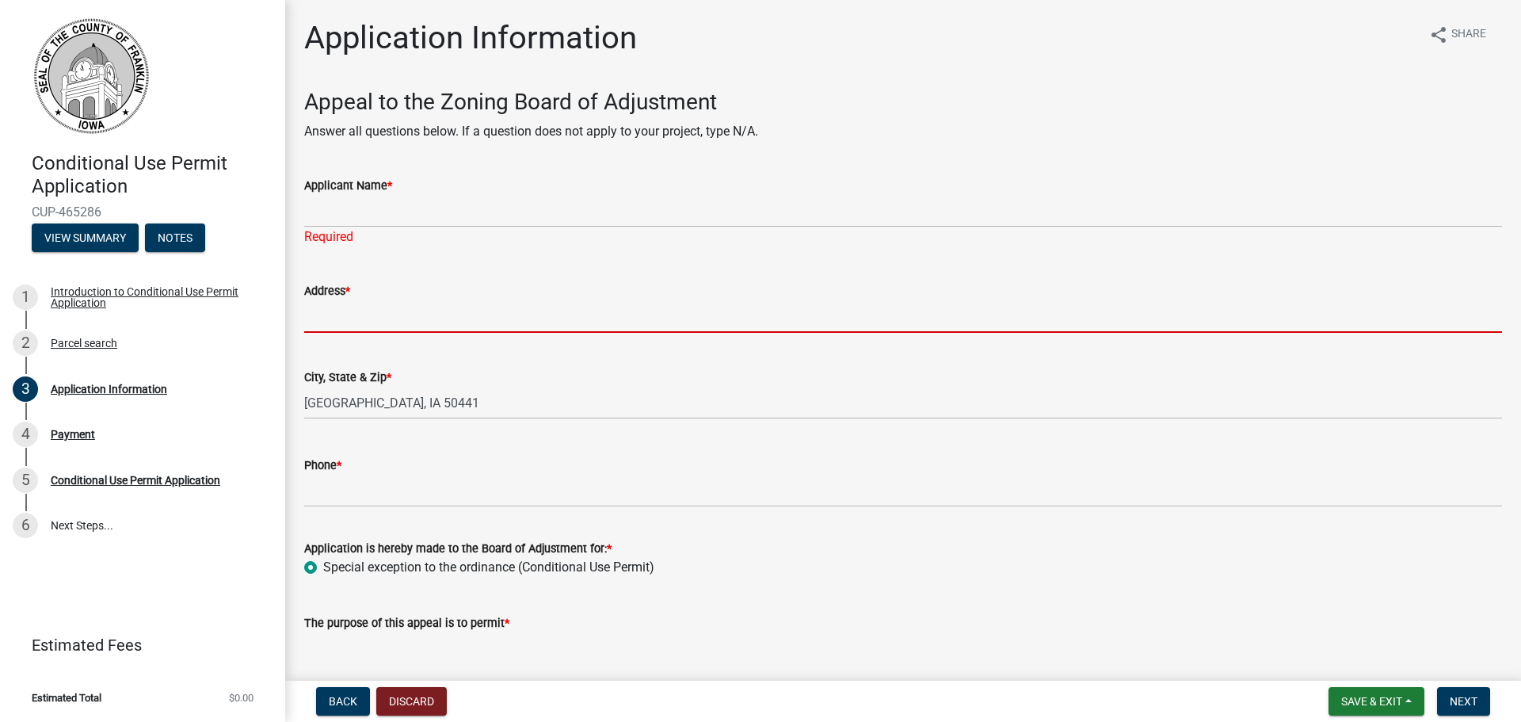
click at [456, 304] on input "Address *" at bounding box center [903, 316] width 1198 height 32
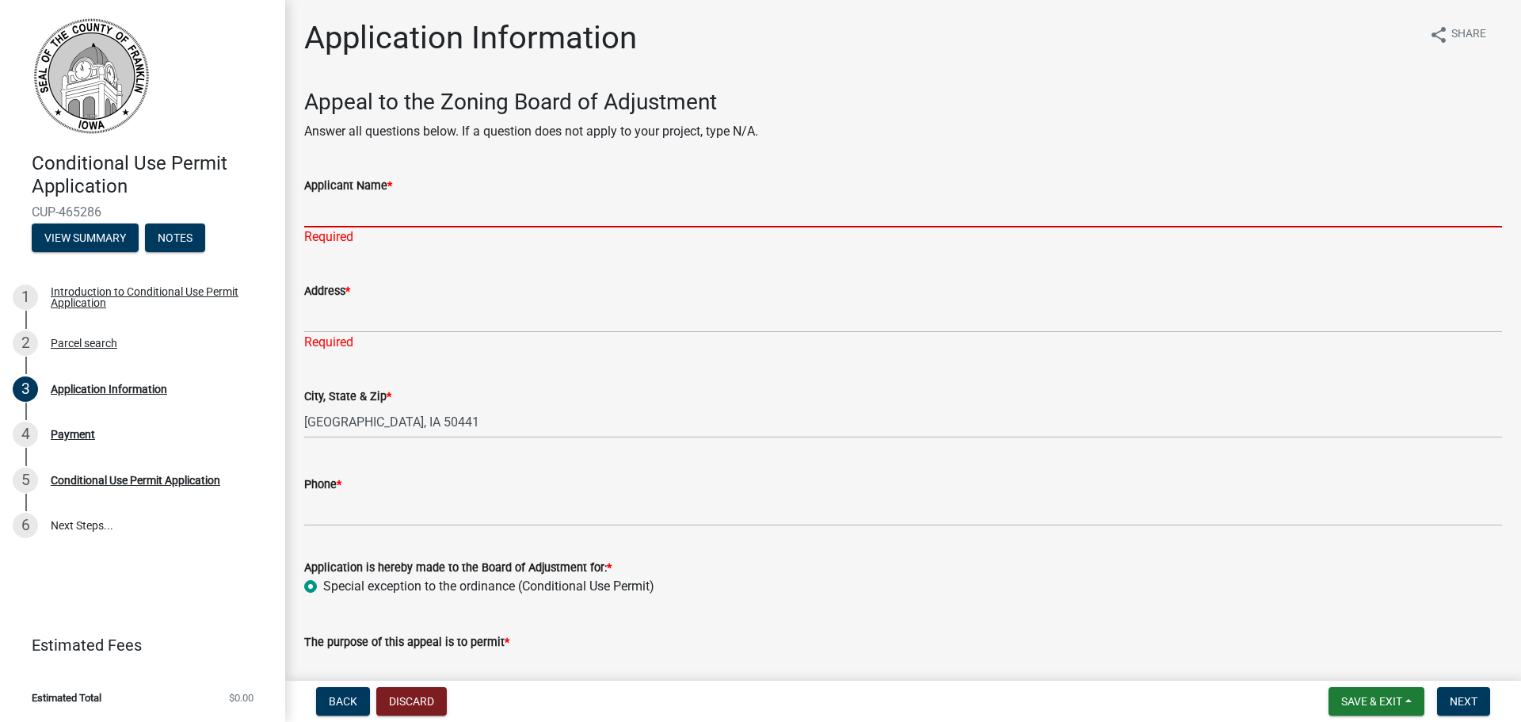
click at [383, 213] on input "Applicant Name *" at bounding box center [903, 211] width 1198 height 32
paste input "Amanda Kesler"
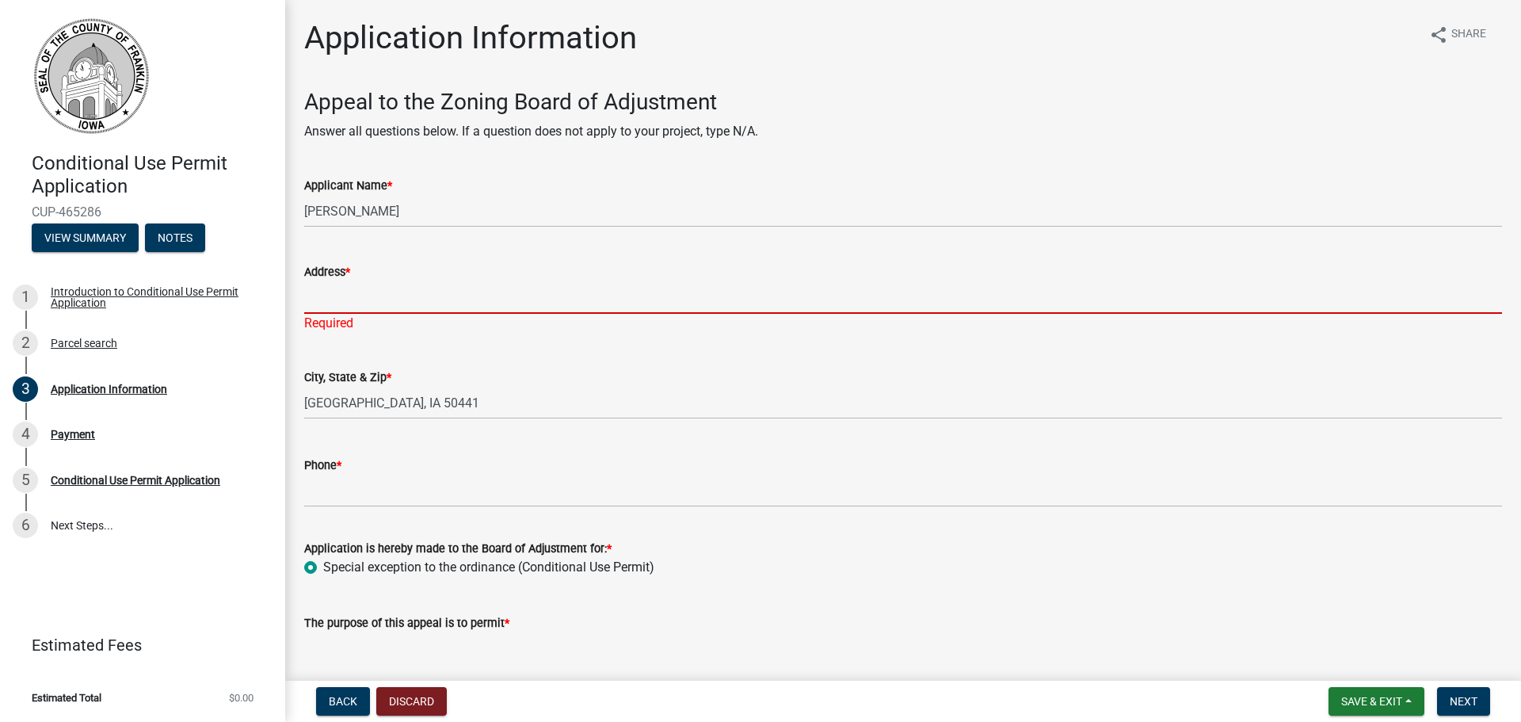
drag, startPoint x: 388, startPoint y: 307, endPoint x: 398, endPoint y: 316, distance: 13.4
click at [397, 314] on div "Address * Required" at bounding box center [903, 286] width 1198 height 93
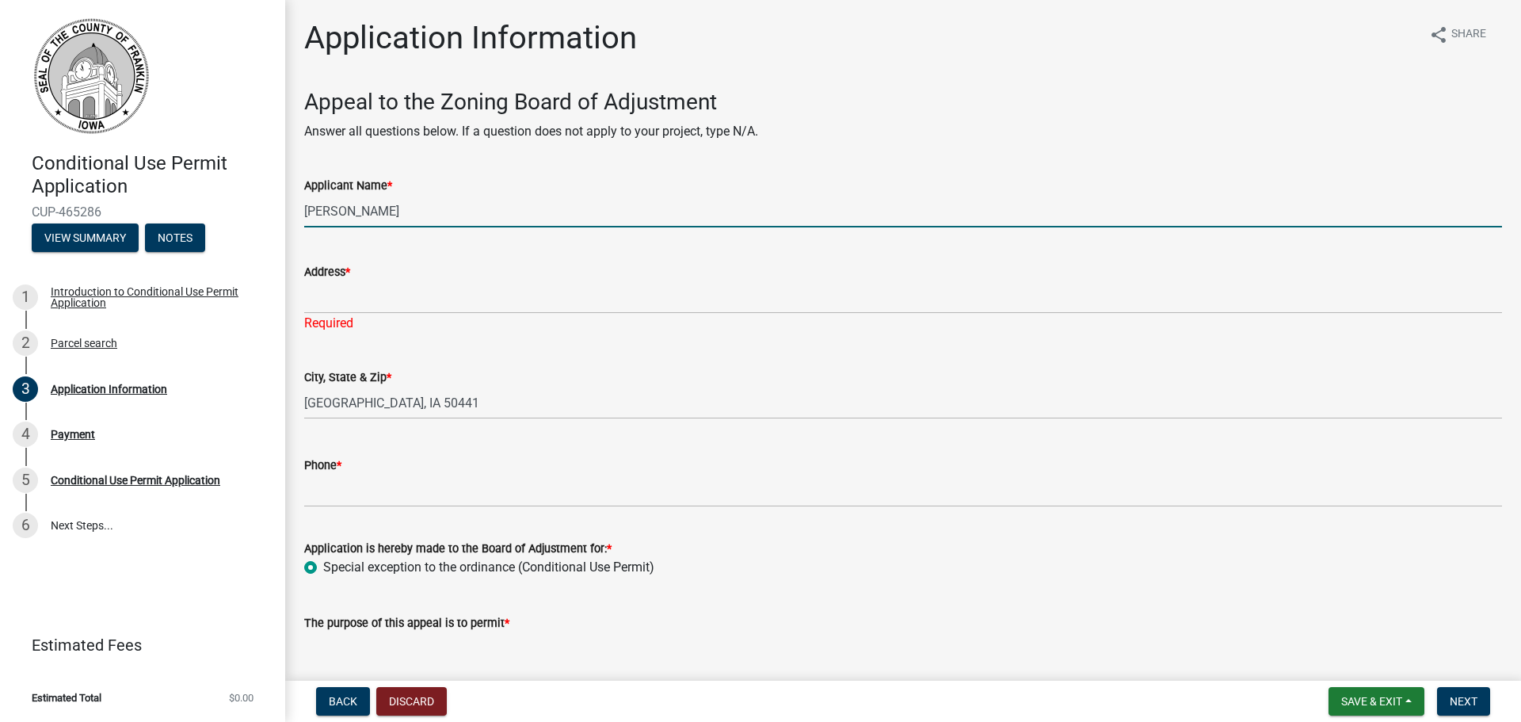
click at [410, 206] on input "Amanda Kesler" at bounding box center [903, 211] width 1198 height 32
click at [489, 221] on input "Amanda Kesler -" at bounding box center [903, 211] width 1198 height 32
paste input "Sr. Renewables Development Specialist"
type input "[PERSON_NAME]. Renewables Development Specialist with Alliant Energy"
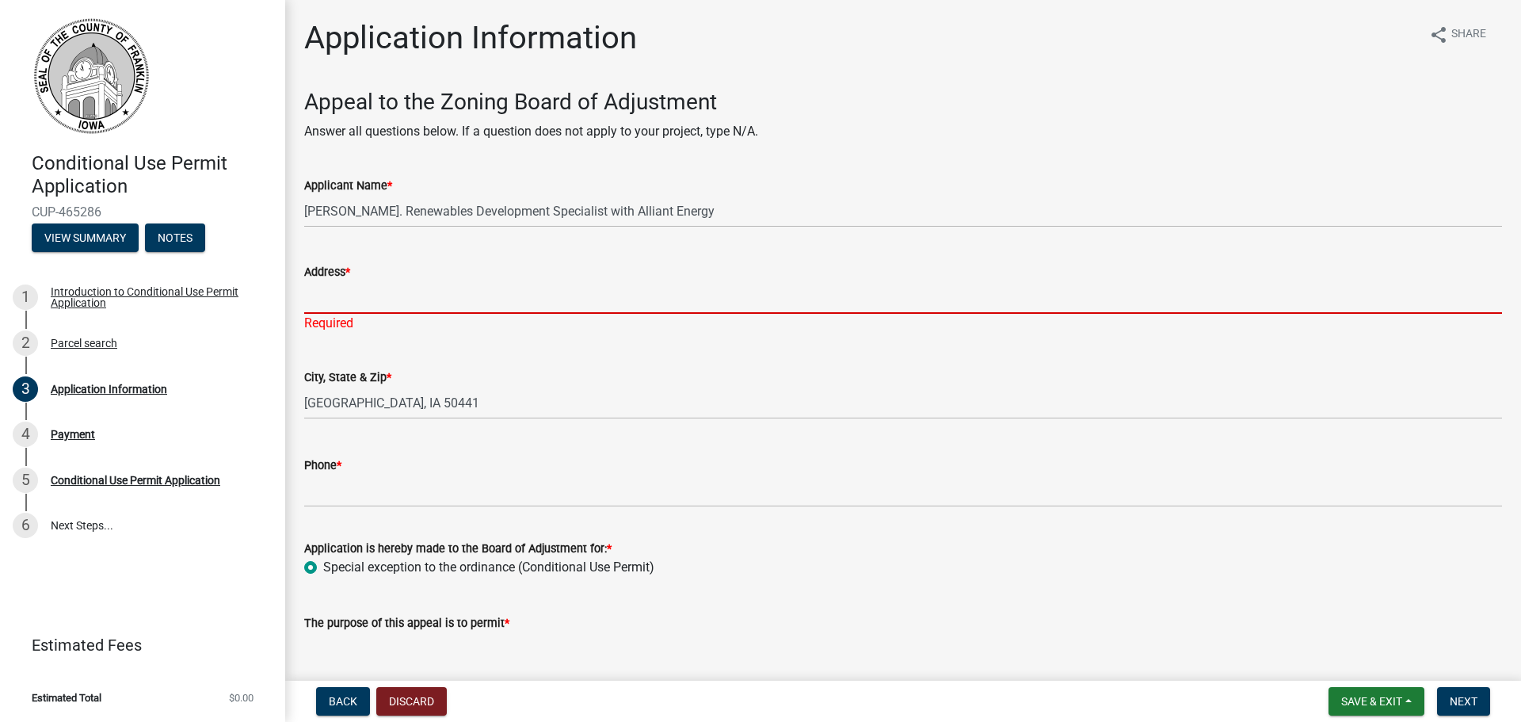
click at [392, 300] on input "Address *" at bounding box center [903, 297] width 1198 height 32
click at [368, 301] on input "Address *" at bounding box center [903, 297] width 1198 height 32
paste input "[STREET_ADDRESS]"
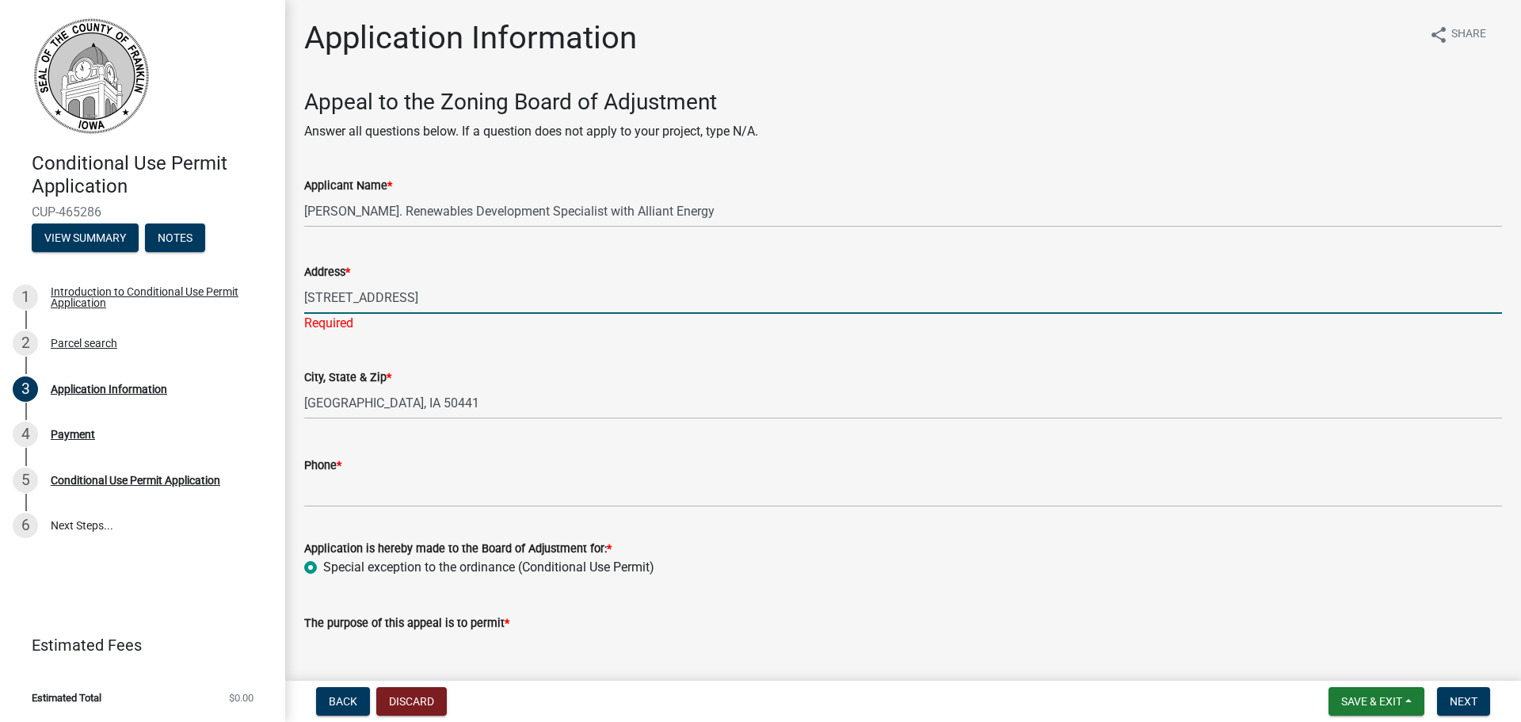
type input "[STREET_ADDRESS]"
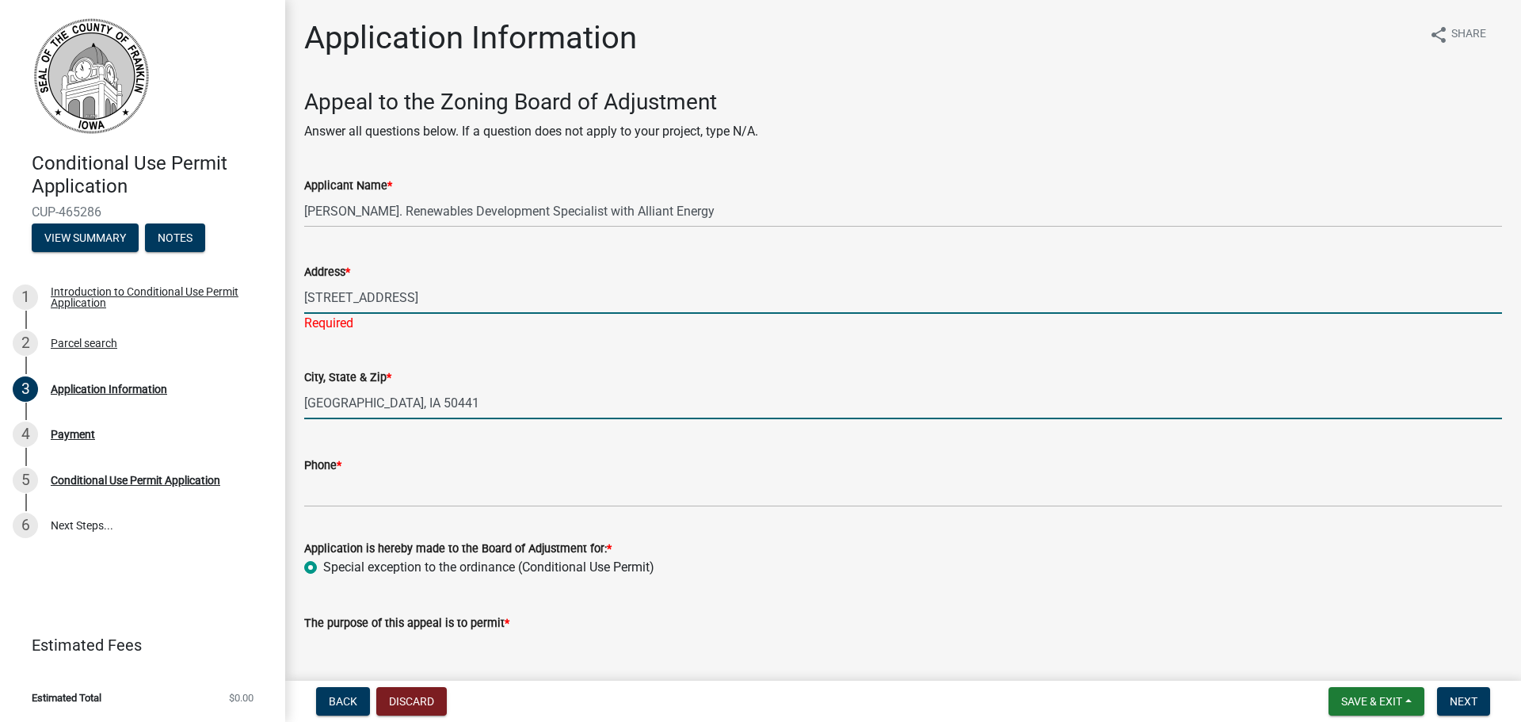
click at [501, 391] on input "Hampton, IA 50441" at bounding box center [903, 403] width 1198 height 32
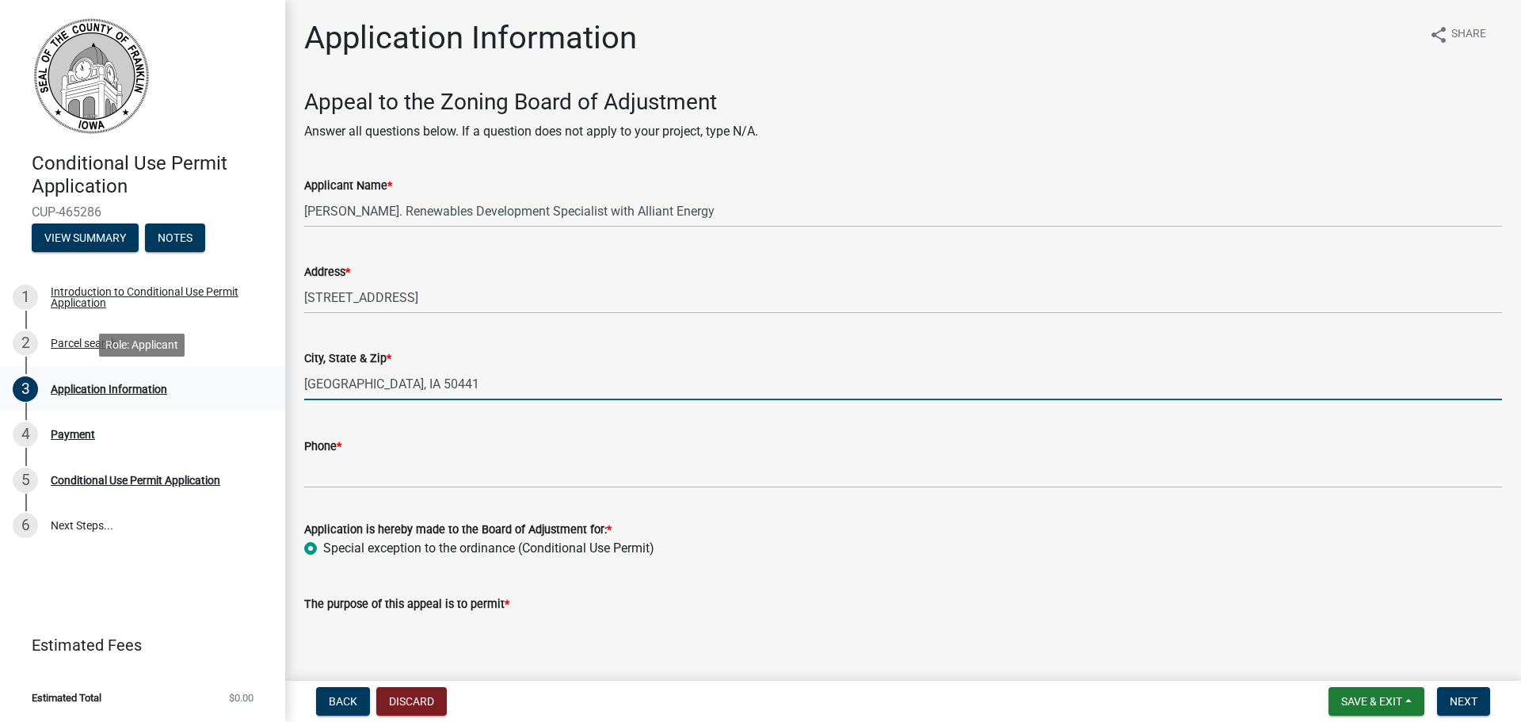
drag, startPoint x: 449, startPoint y: 390, endPoint x: 110, endPoint y: 385, distance: 339.1
click at [110, 385] on div "Conditional Use Permit Application CUP-465286 View Summary Notes 1 Introduction…" at bounding box center [760, 361] width 1521 height 722
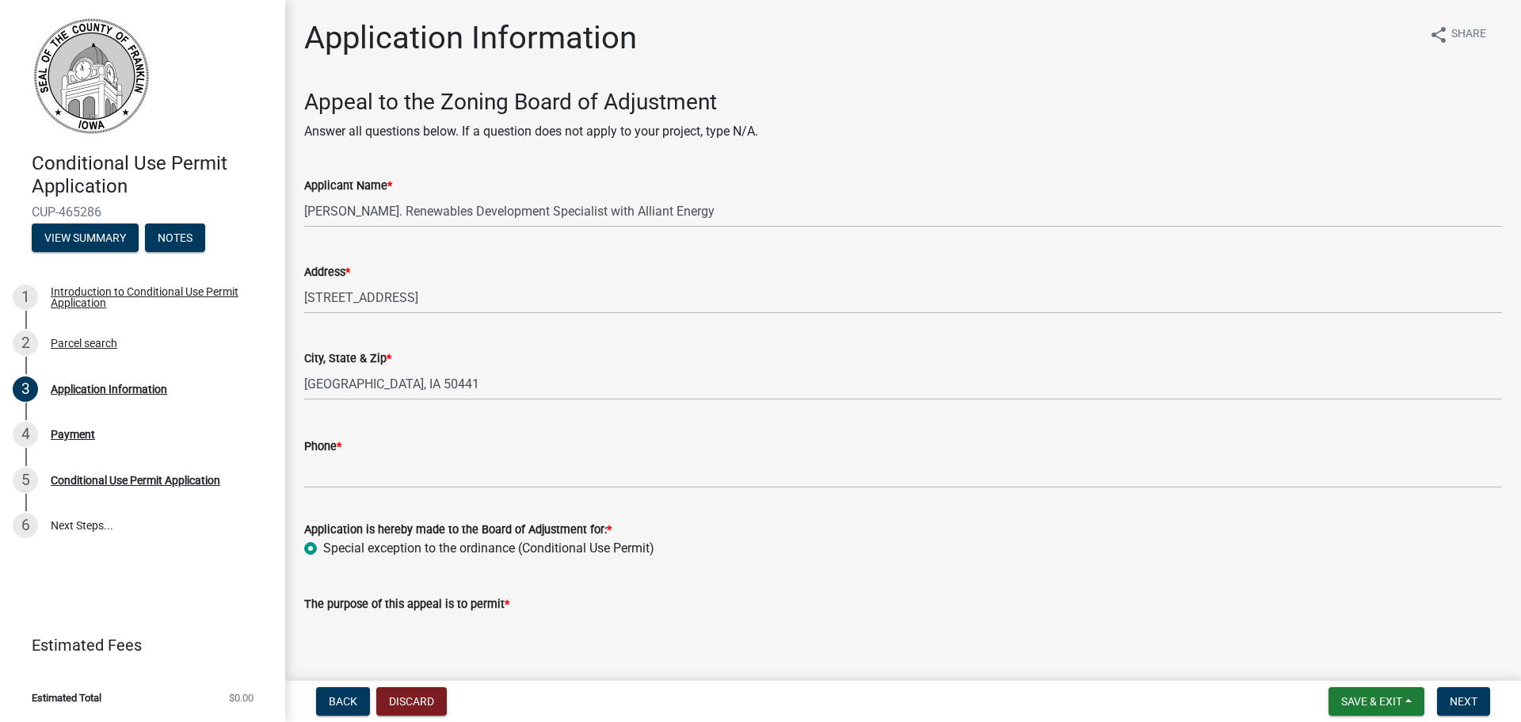
click at [566, 443] on div "Phone *" at bounding box center [903, 446] width 1198 height 19
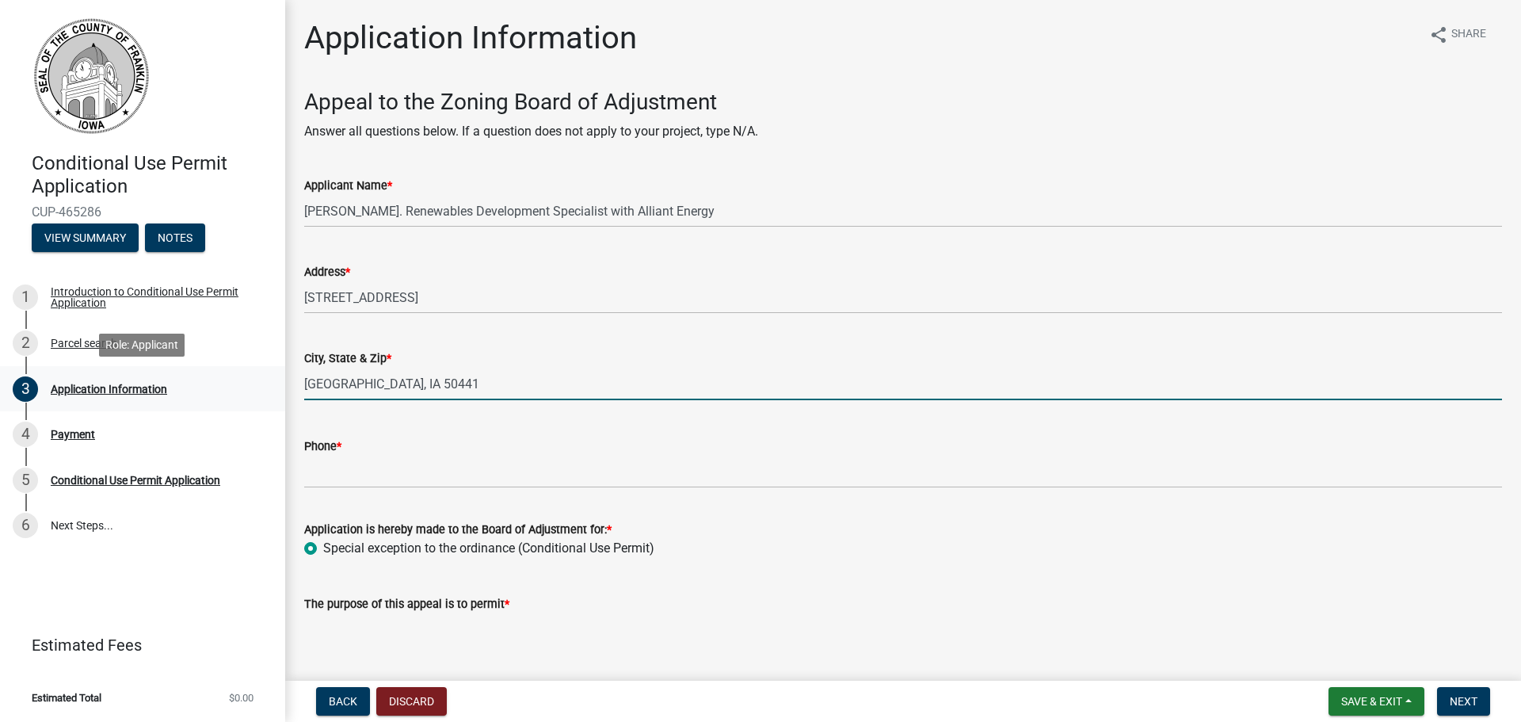
drag, startPoint x: 470, startPoint y: 393, endPoint x: 246, endPoint y: 385, distance: 224.3
click at [246, 385] on div "Conditional Use Permit Application CUP-465286 View Summary Notes 1 Introduction…" at bounding box center [760, 361] width 1521 height 722
paste input "[GEOGRAPHIC_DATA]"
type input "[GEOGRAPHIC_DATA]"
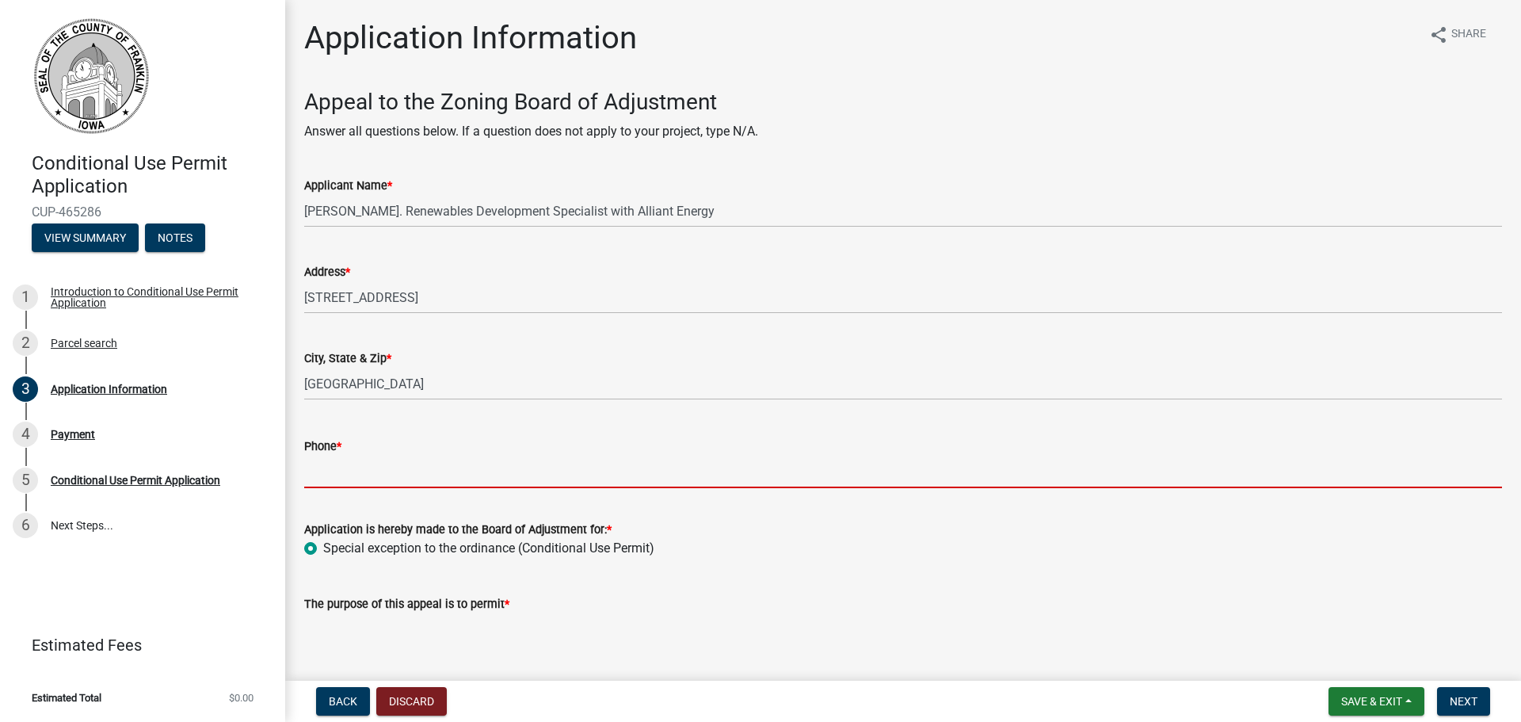
click at [375, 474] on input "Phone *" at bounding box center [903, 472] width 1198 height 32
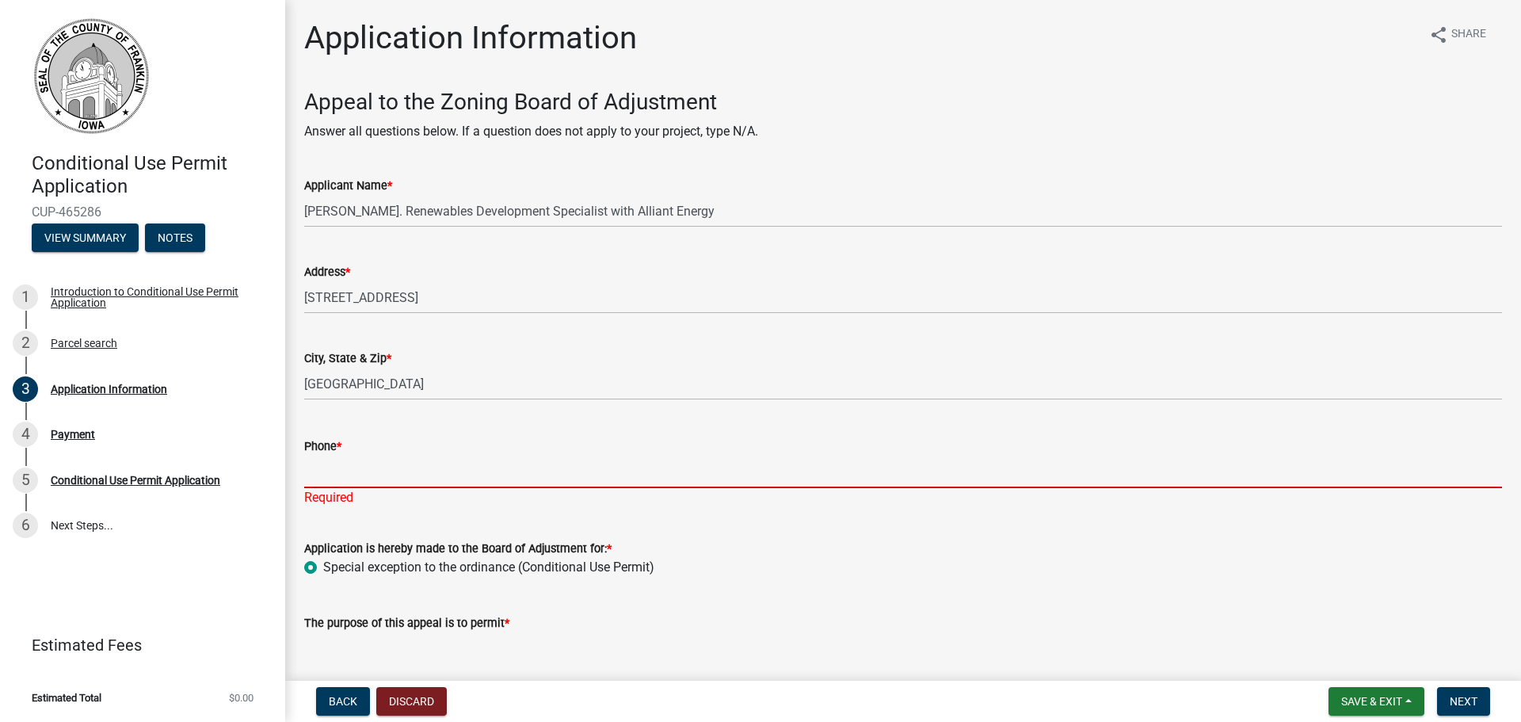
drag, startPoint x: 531, startPoint y: 477, endPoint x: 516, endPoint y: 464, distance: 19.7
click at [530, 477] on input "Phone *" at bounding box center [903, 472] width 1198 height 32
paste input "[PHONE_NUMBER]"
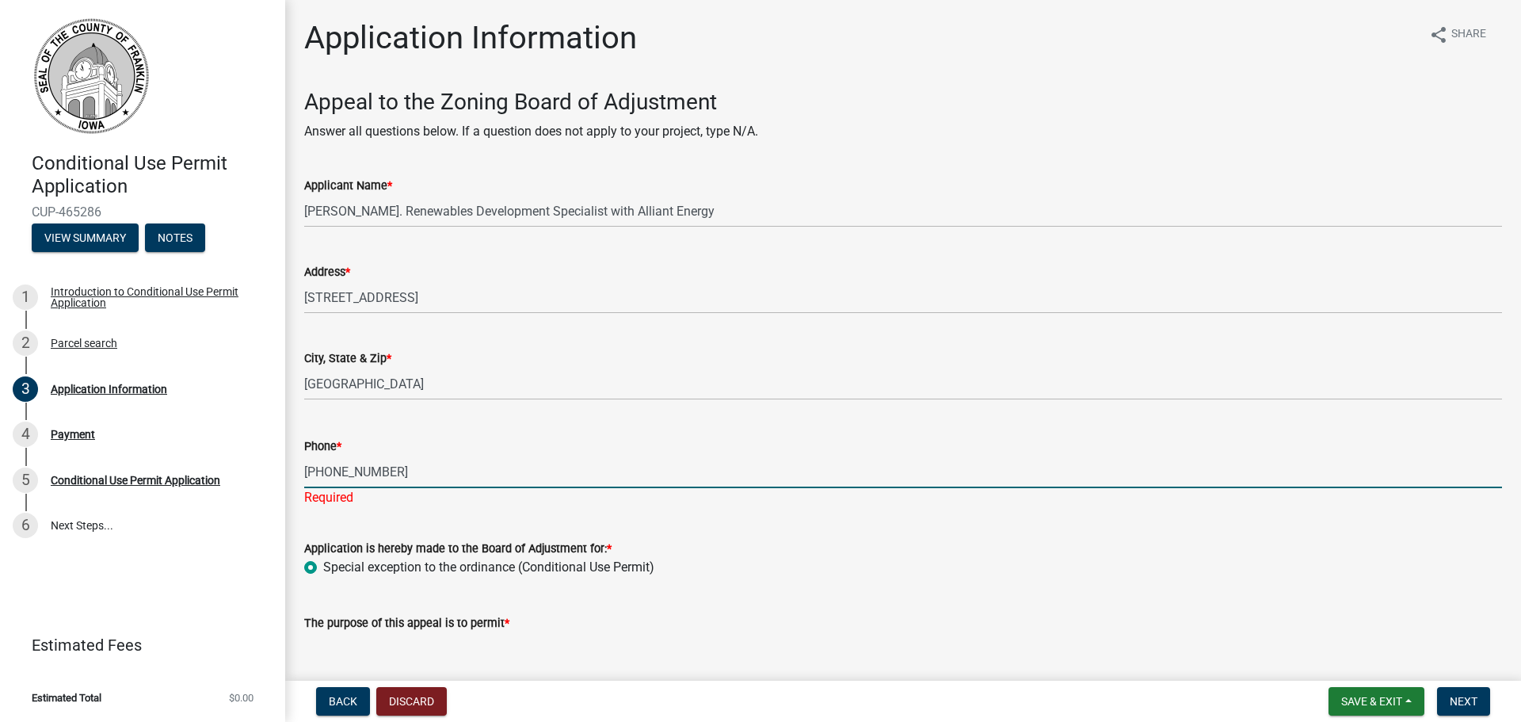
type input "[PHONE_NUMBER]"
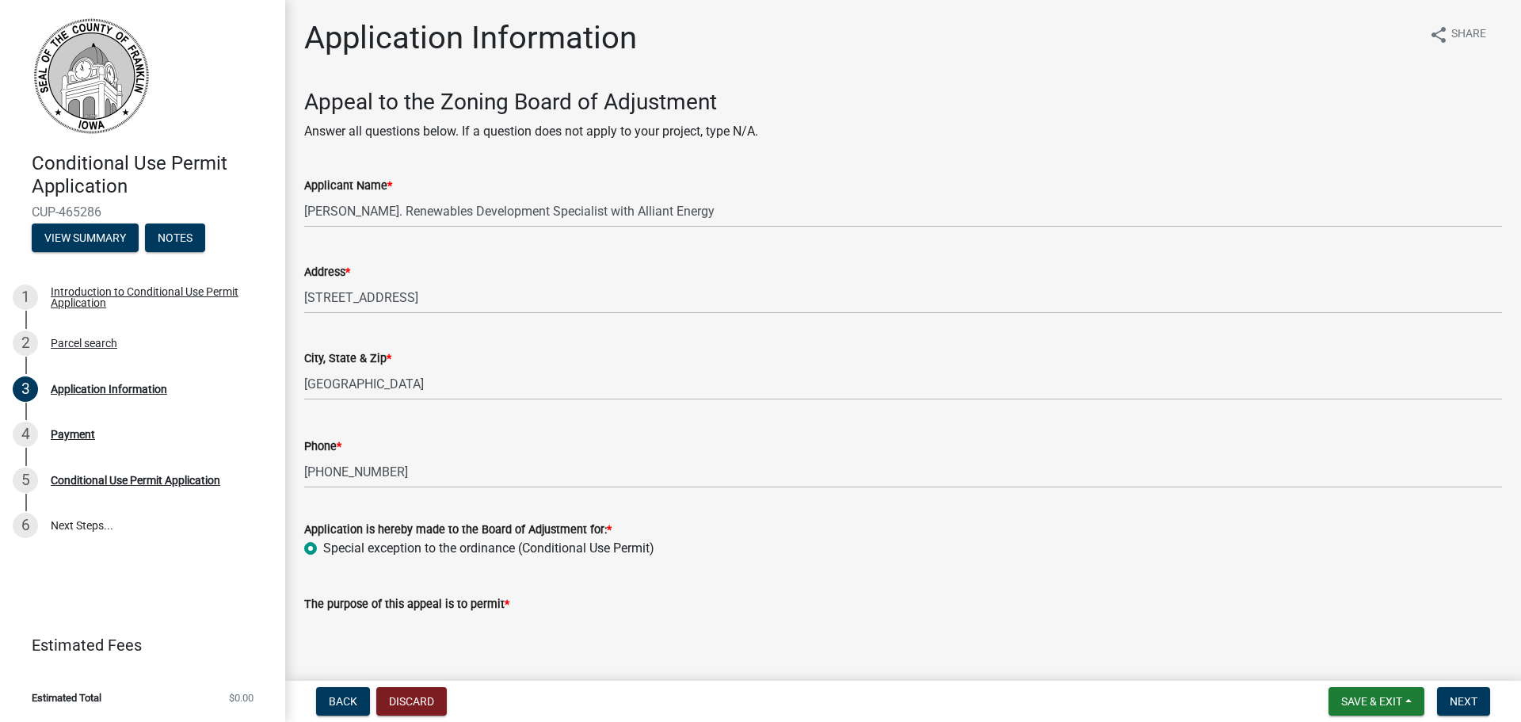
click at [497, 523] on form "Application is hereby made to the Board of Adjustment for: * Special exception …" at bounding box center [903, 529] width 1198 height 57
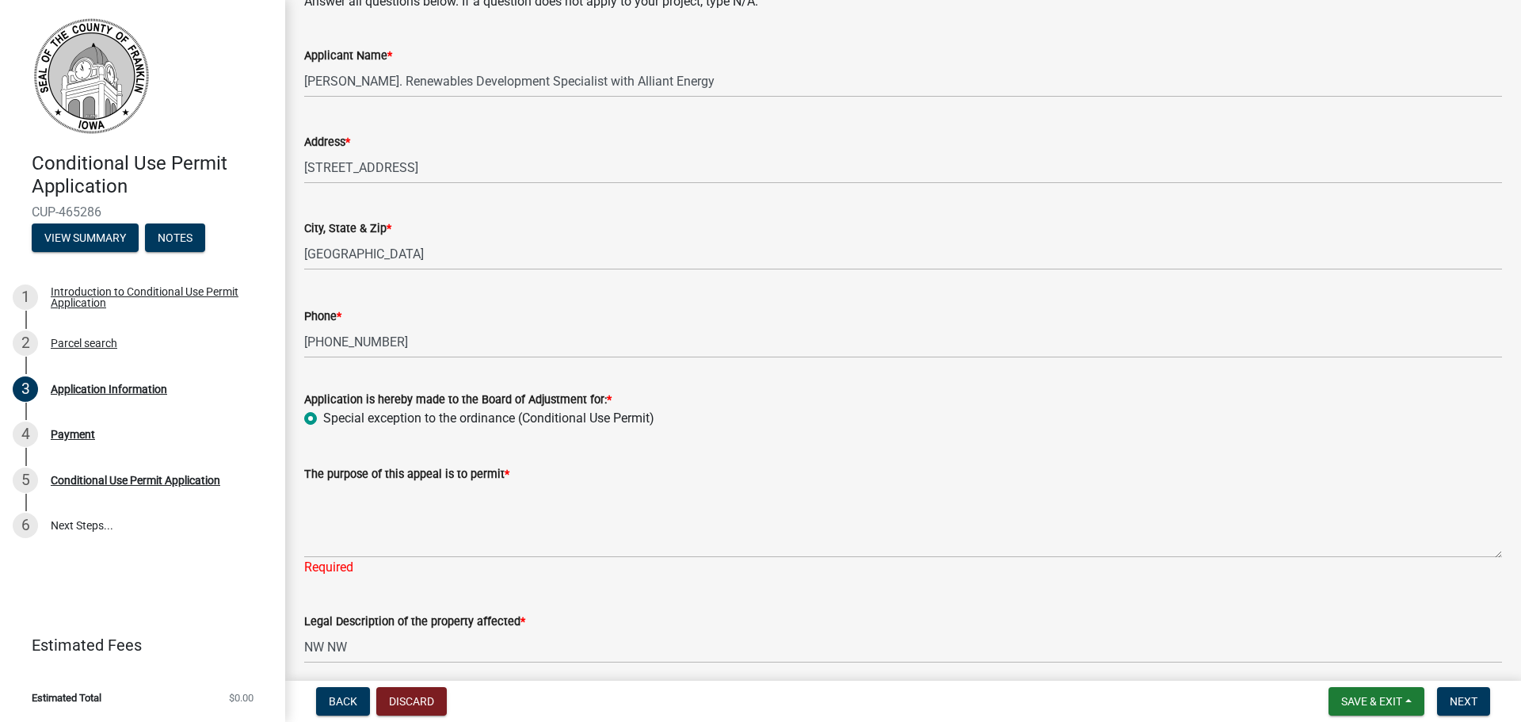
scroll to position [158, 0]
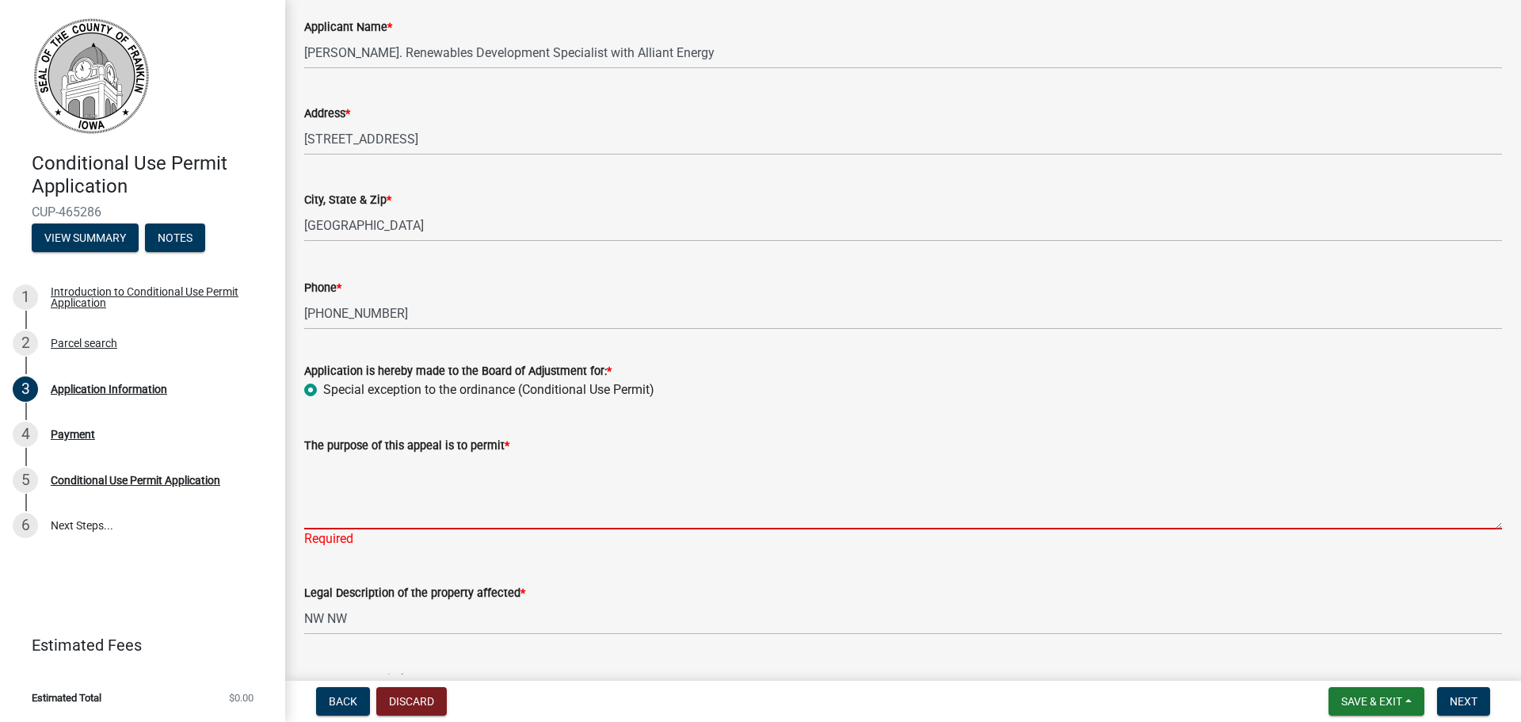
click at [423, 489] on textarea "The purpose of this appeal is to permit *" at bounding box center [903, 492] width 1198 height 74
click at [521, 519] on textarea "The purpose of this appeal is to permit *" at bounding box center [903, 492] width 1198 height 74
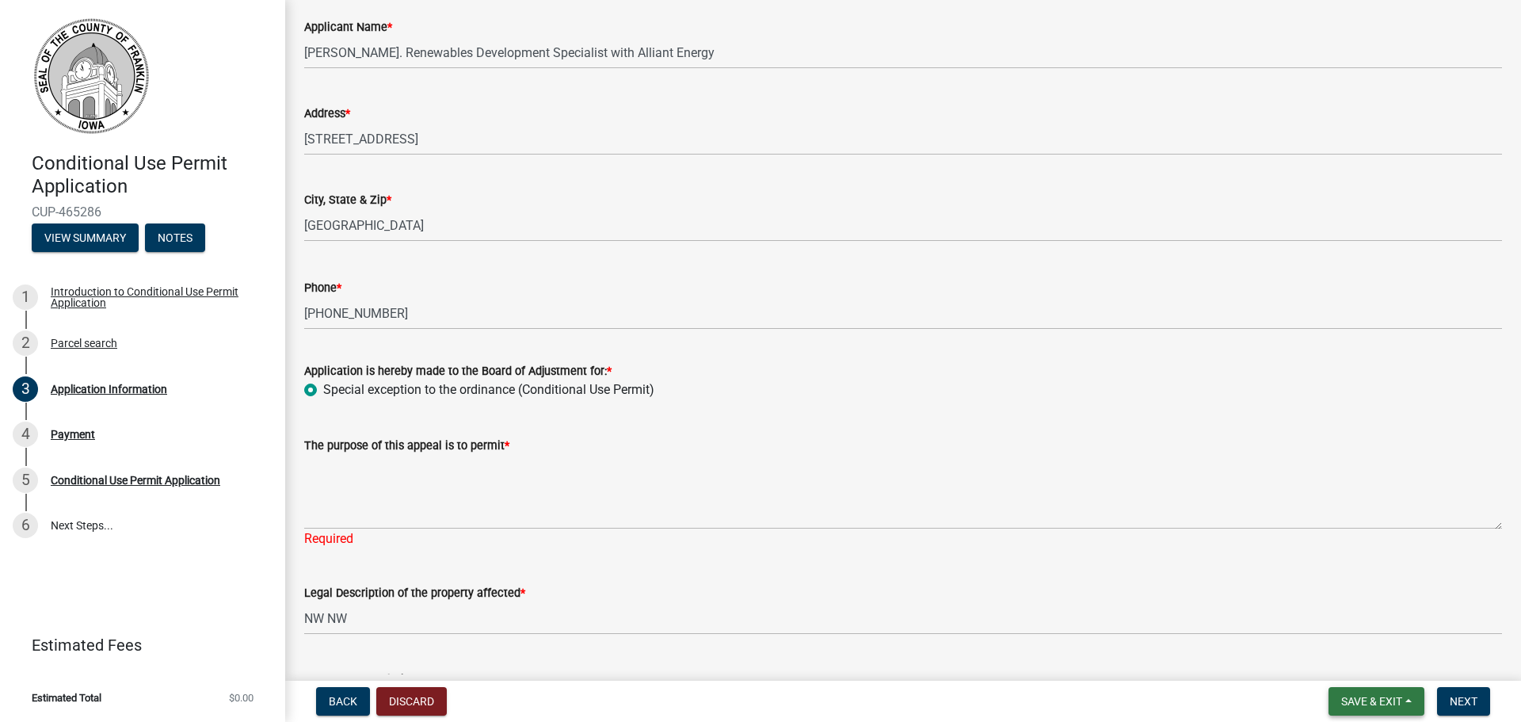
click at [1371, 708] on button "Save & Exit" at bounding box center [1377, 701] width 96 height 29
click at [1345, 618] on button "Save" at bounding box center [1361, 622] width 127 height 38
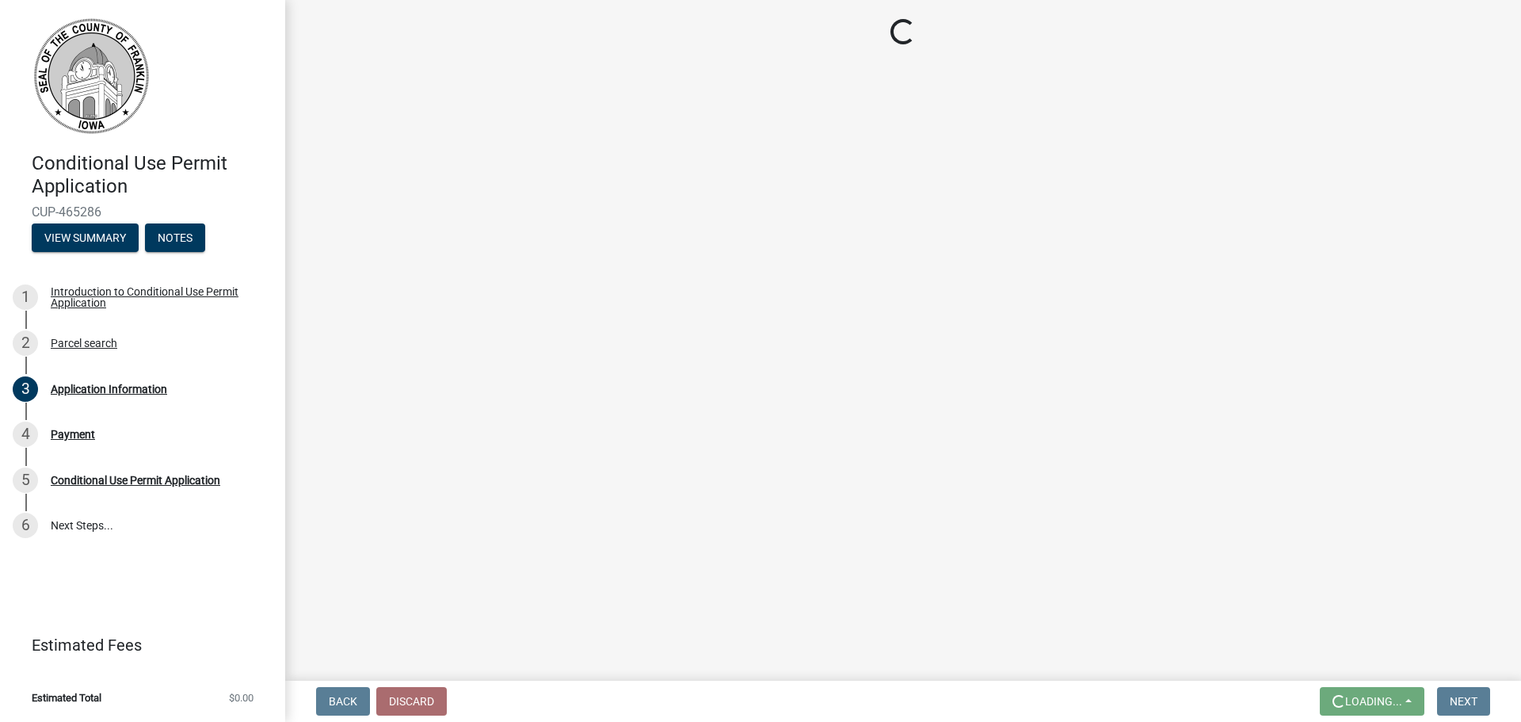
scroll to position [0, 0]
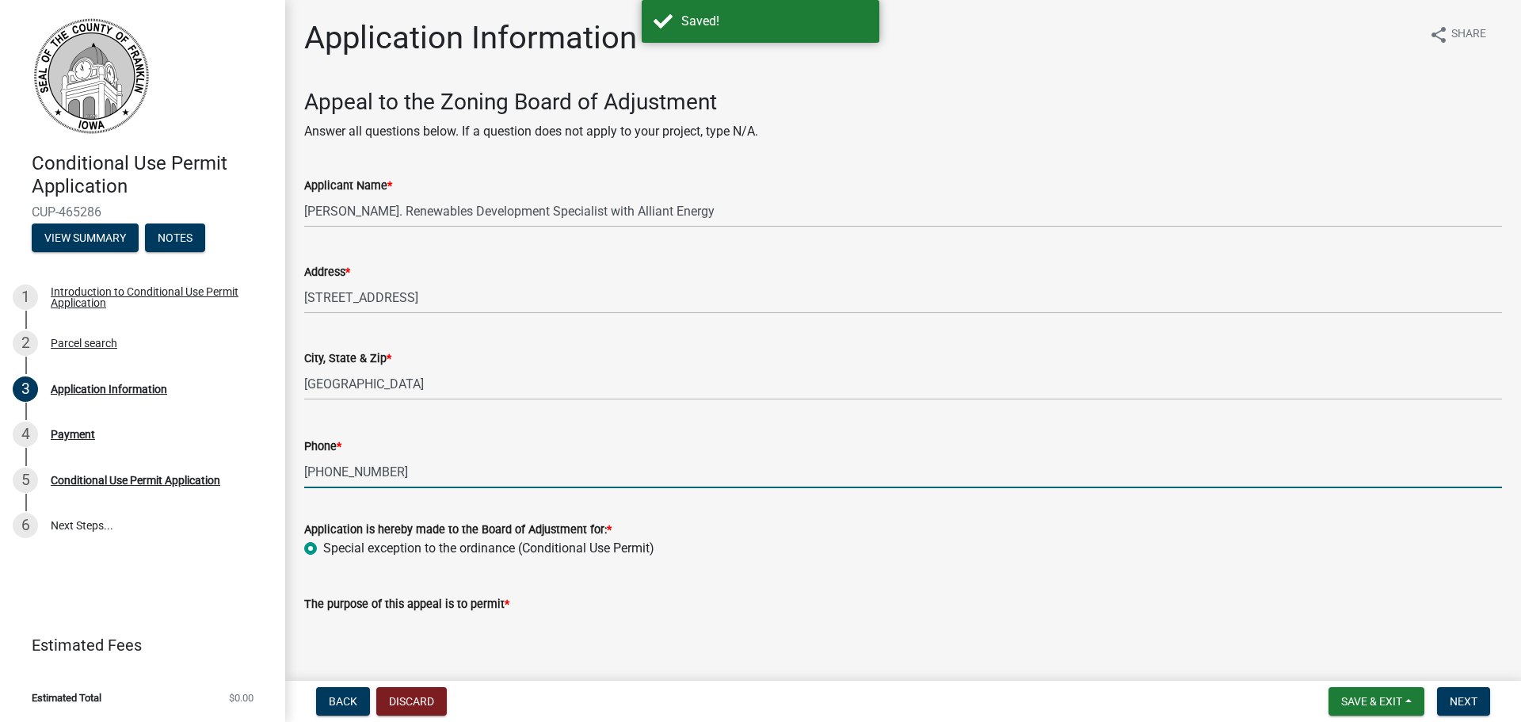
click at [426, 486] on input "[PHONE_NUMBER]" at bounding box center [903, 472] width 1198 height 32
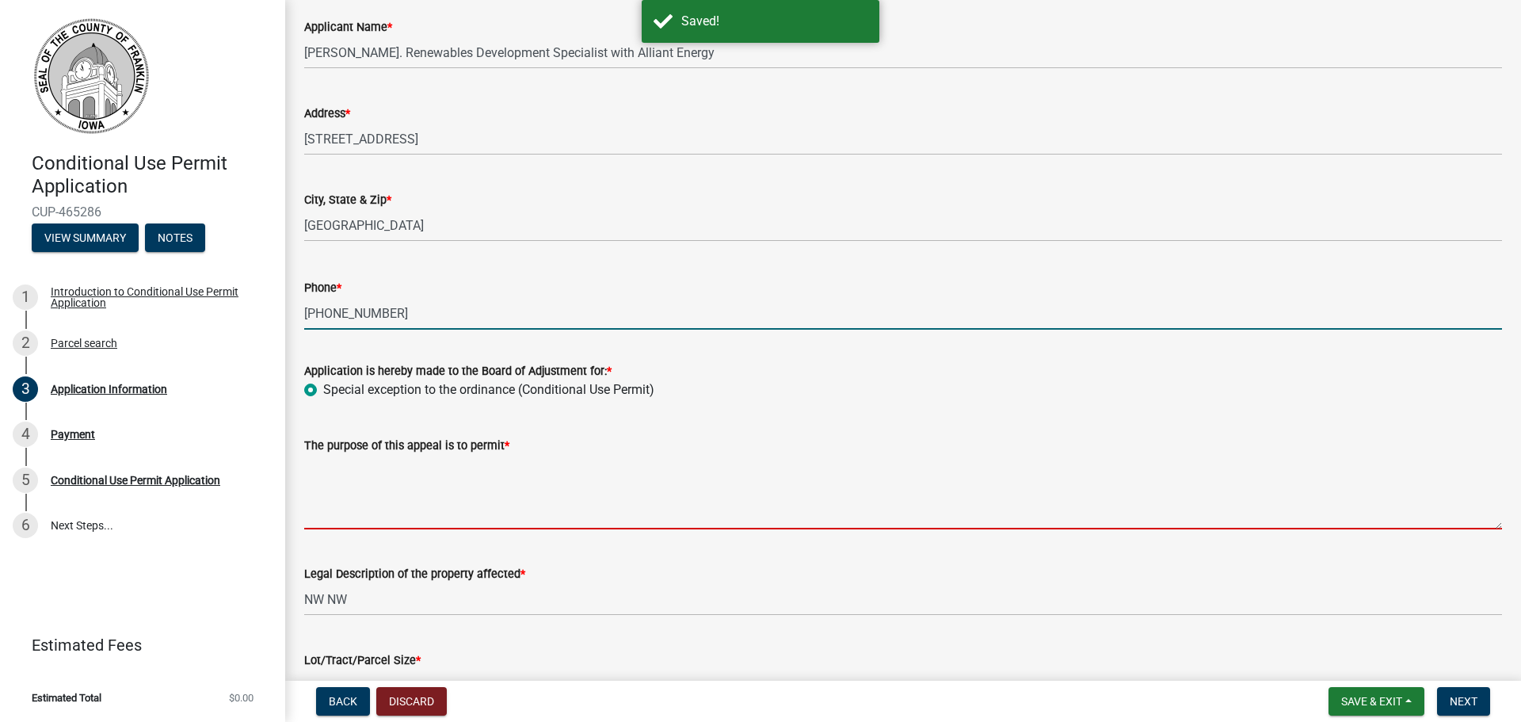
click at [426, 486] on textarea "The purpose of this appeal is to permit *" at bounding box center [903, 492] width 1198 height 74
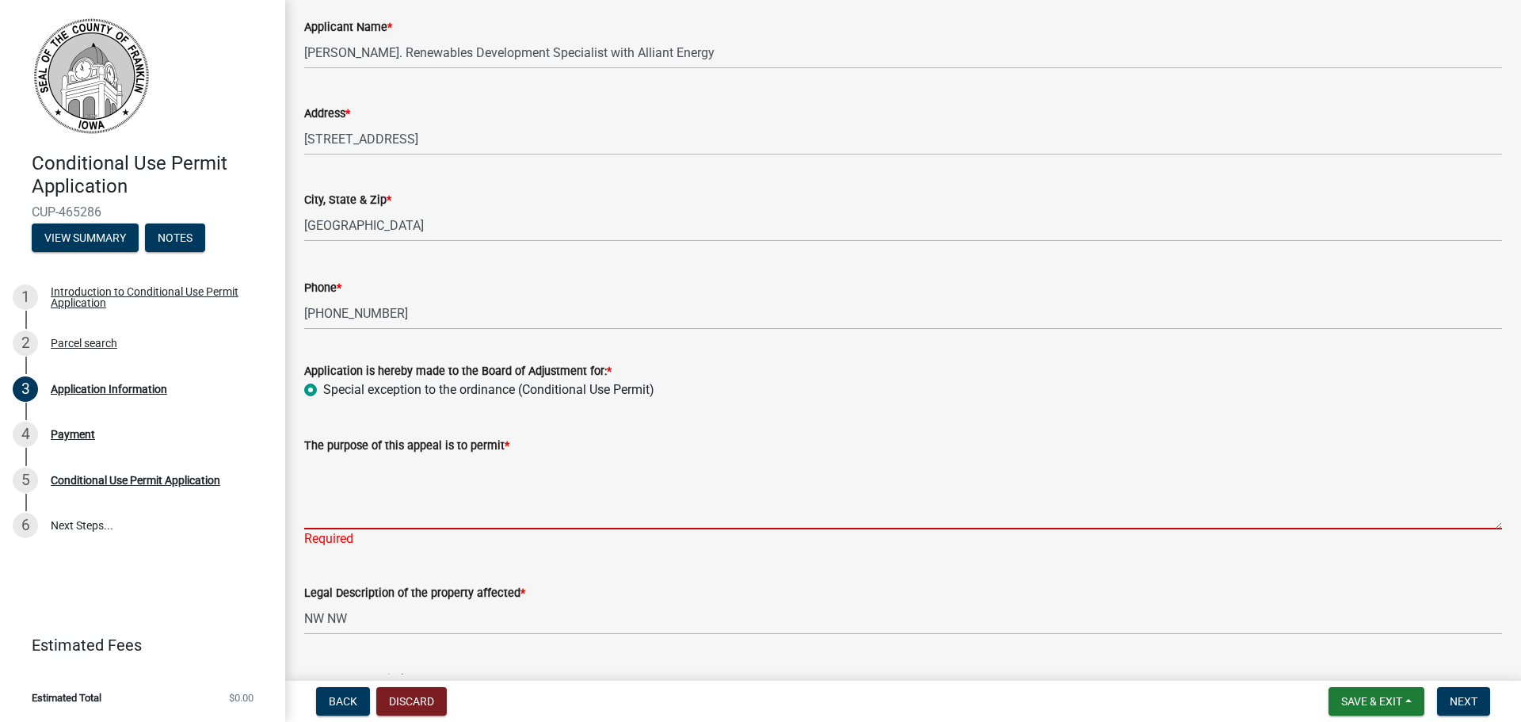
click at [515, 485] on textarea "The purpose of this appeal is to permit *" at bounding box center [903, 492] width 1198 height 74
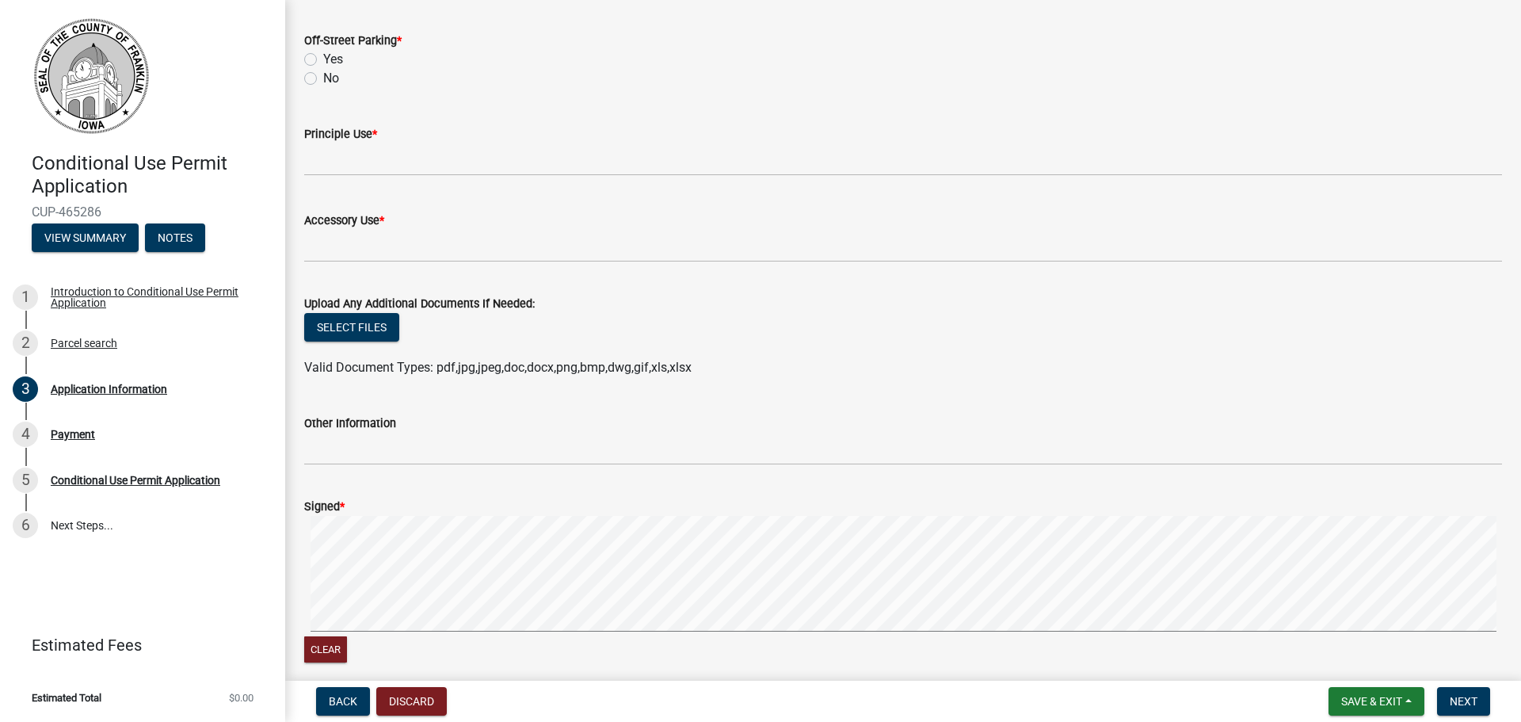
scroll to position [1505, 0]
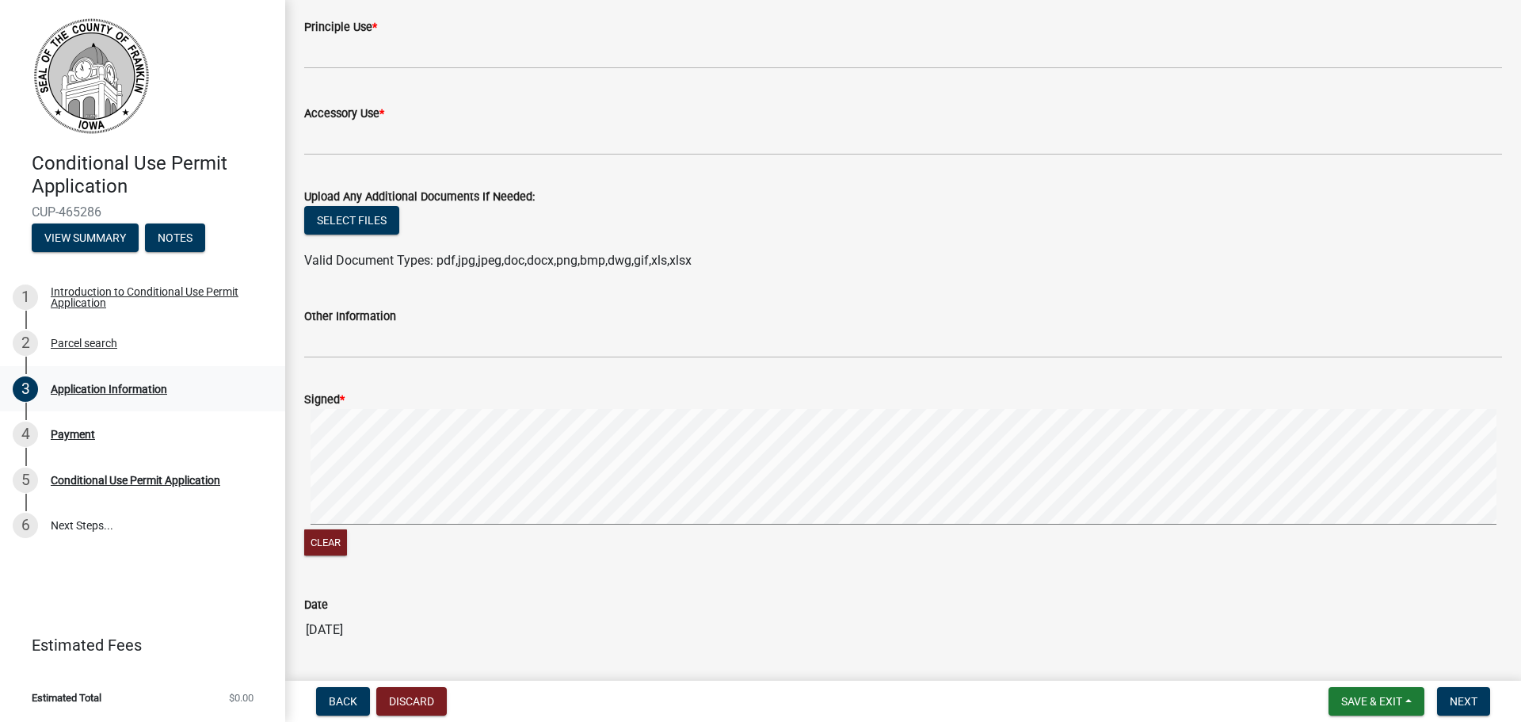
click at [31, 405] on link "3 Application Information" at bounding box center [142, 389] width 285 height 46
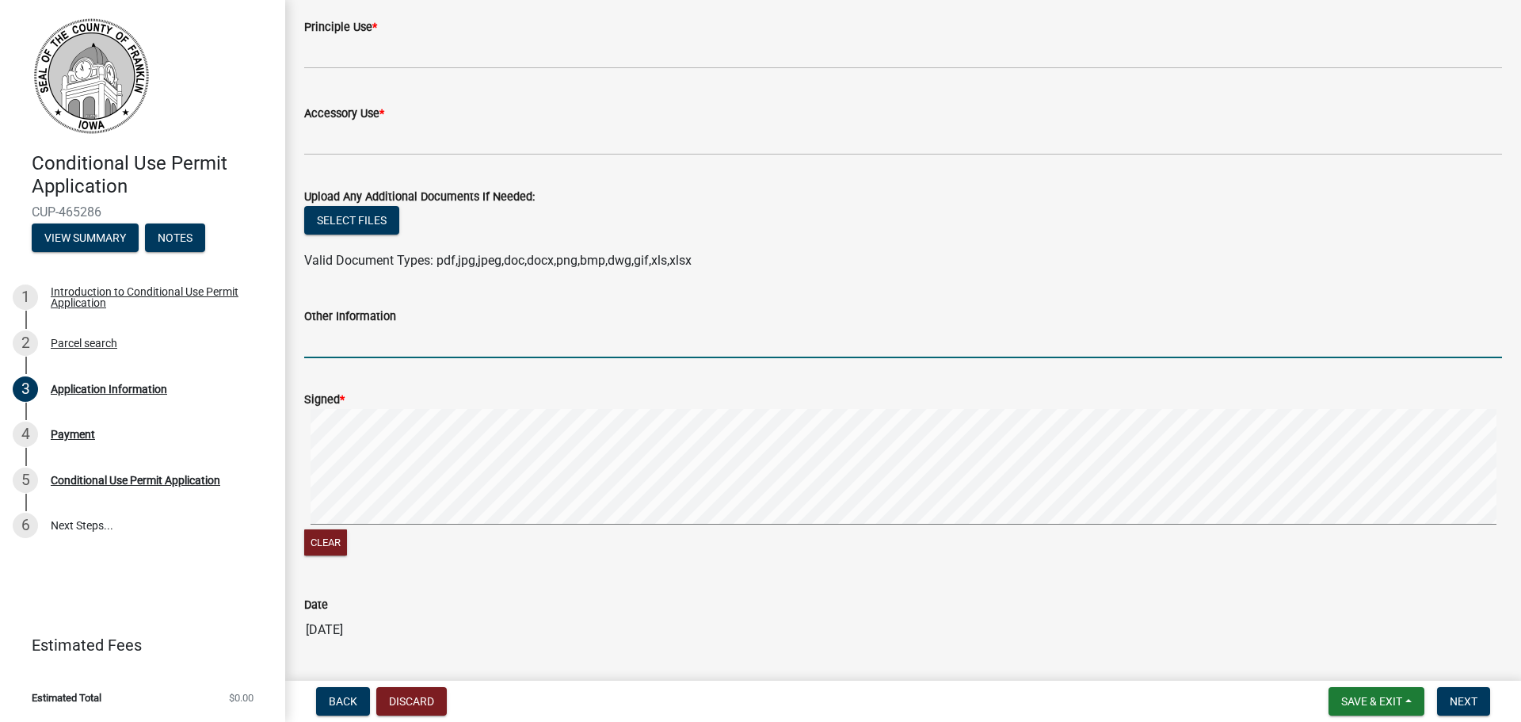
click at [732, 326] on input "Other Information" at bounding box center [903, 342] width 1198 height 32
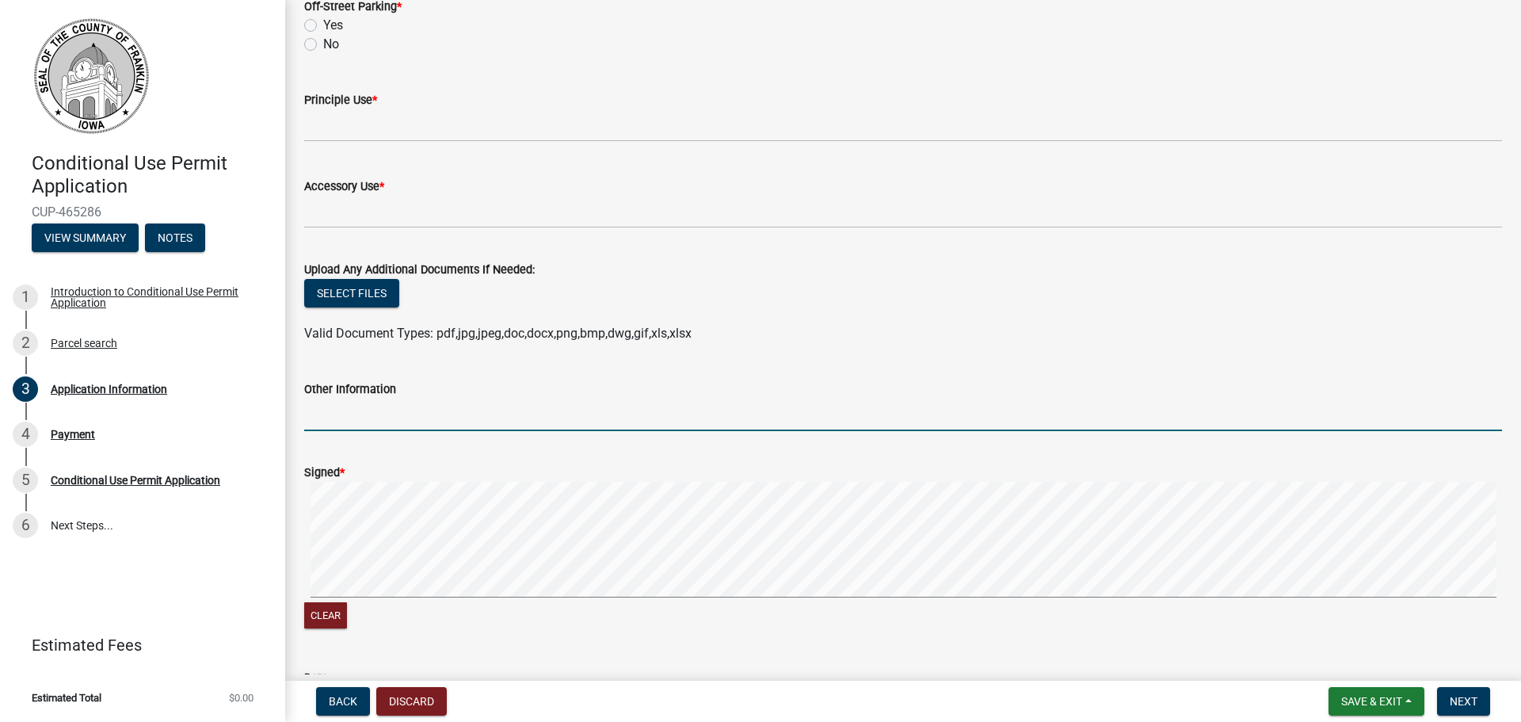
scroll to position [1347, 0]
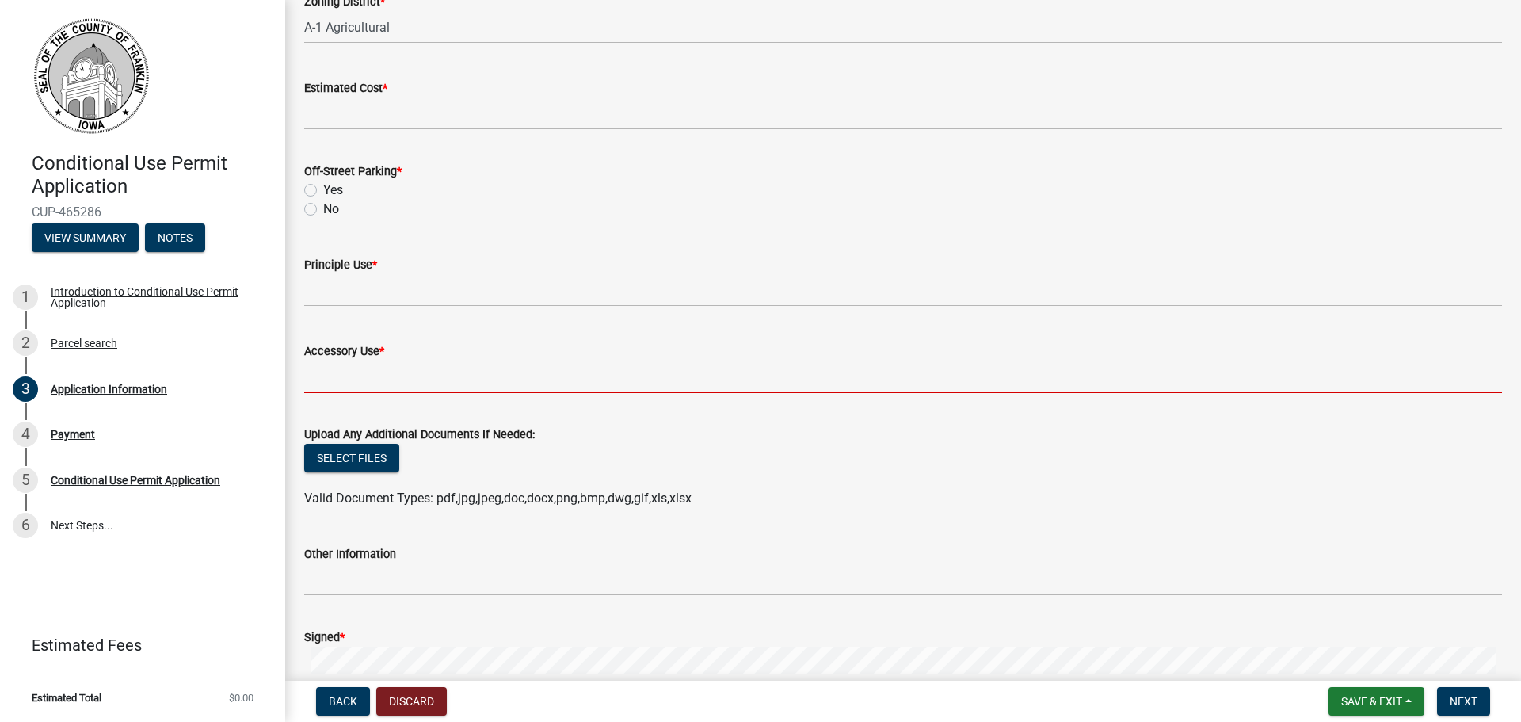
click at [414, 390] on input "Accessory Use *" at bounding box center [903, 376] width 1198 height 32
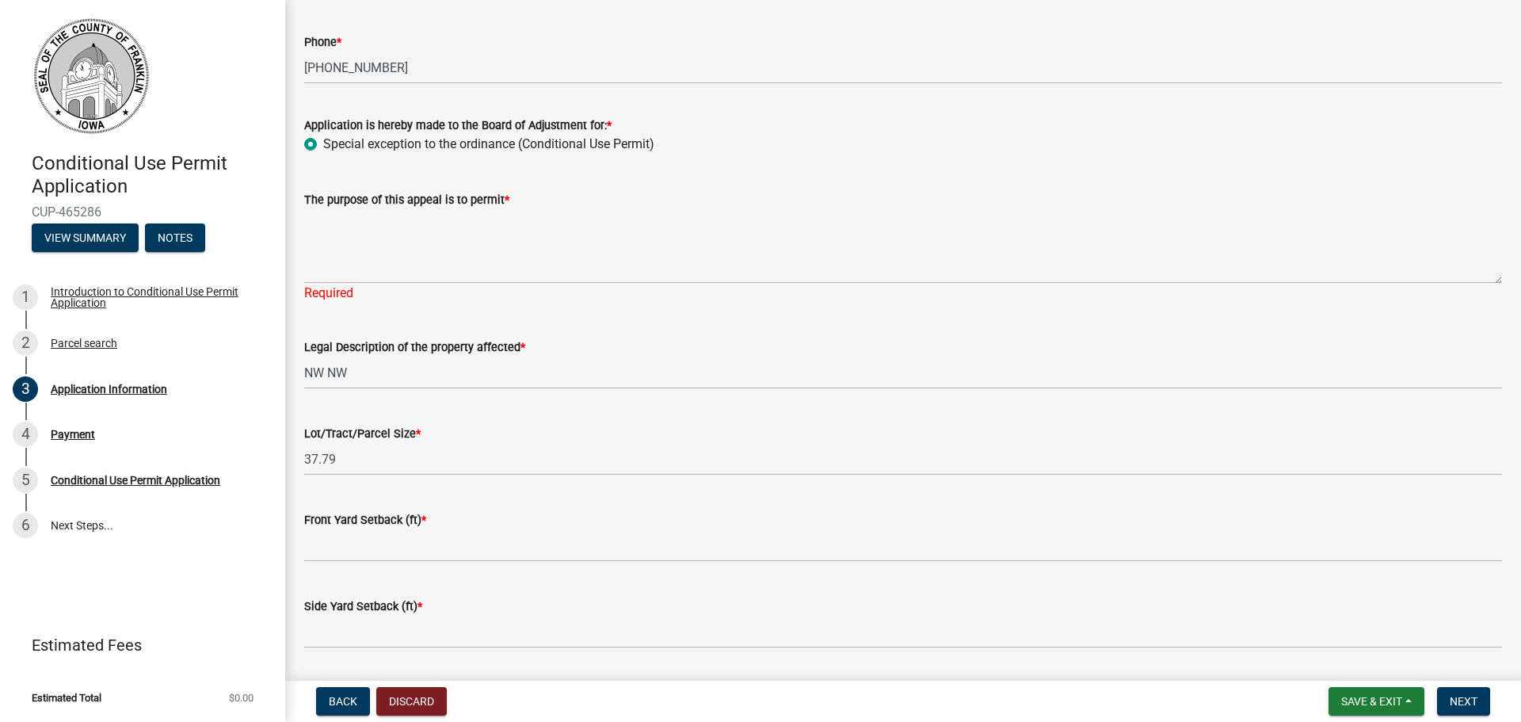
scroll to position [396, 0]
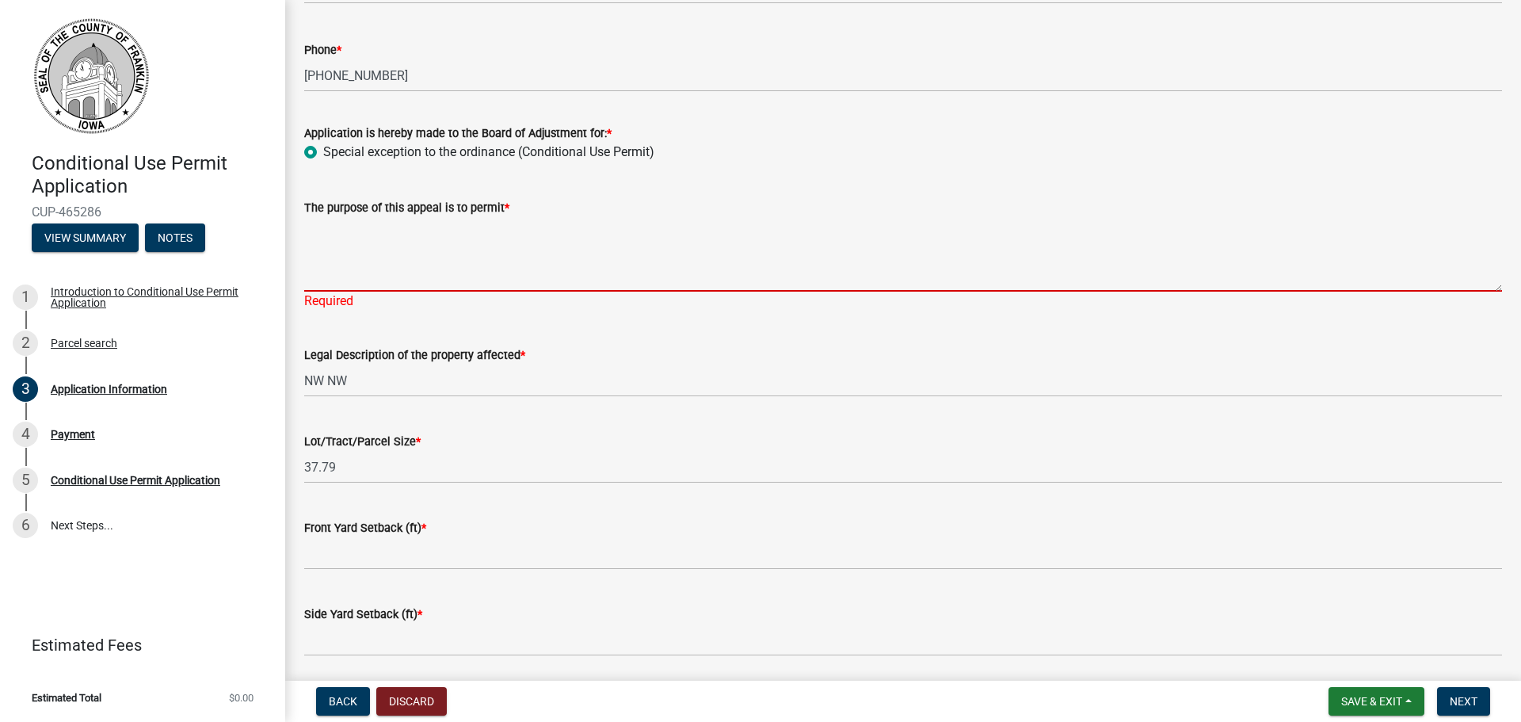
click at [372, 268] on textarea "The purpose of this appeal is to permit *" at bounding box center [903, 254] width 1198 height 74
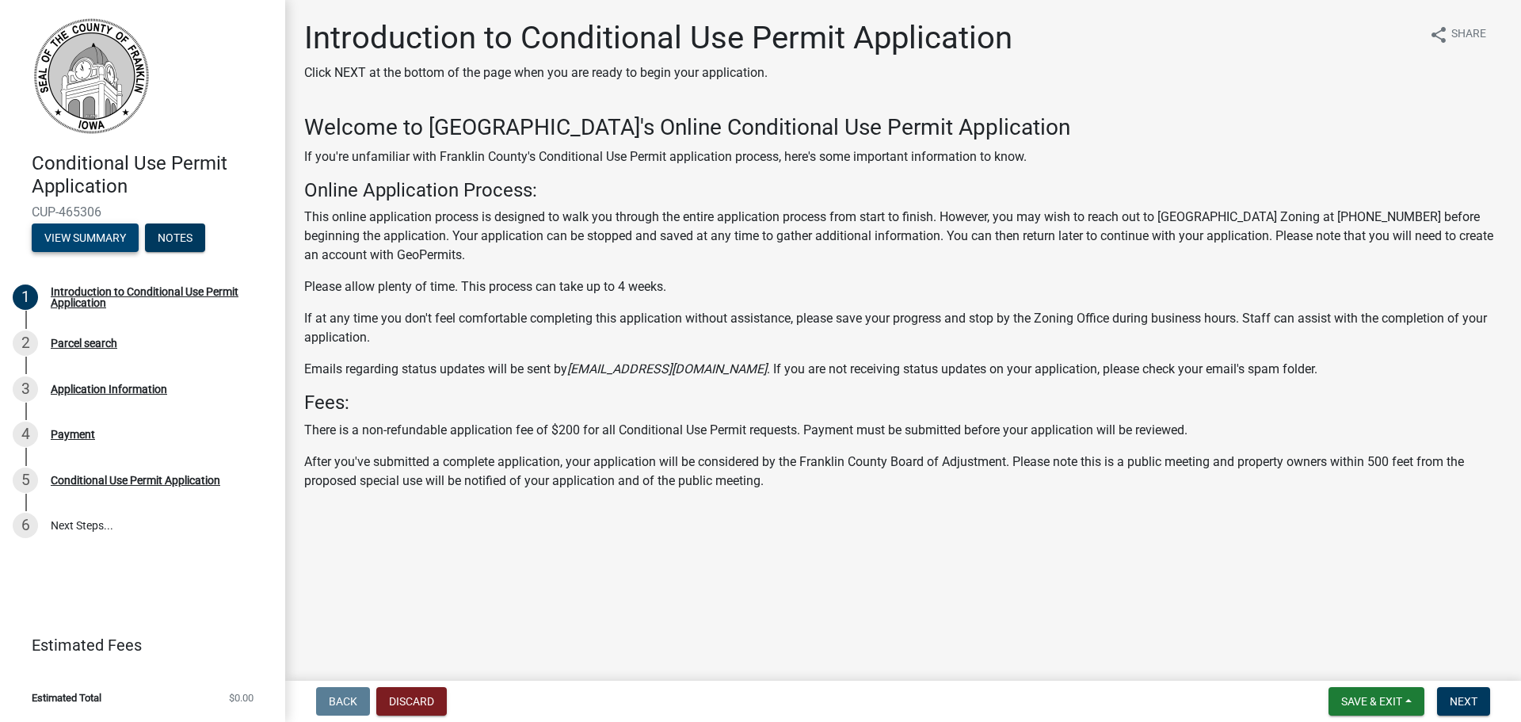
click at [93, 237] on button "View Summary" at bounding box center [85, 237] width 107 height 29
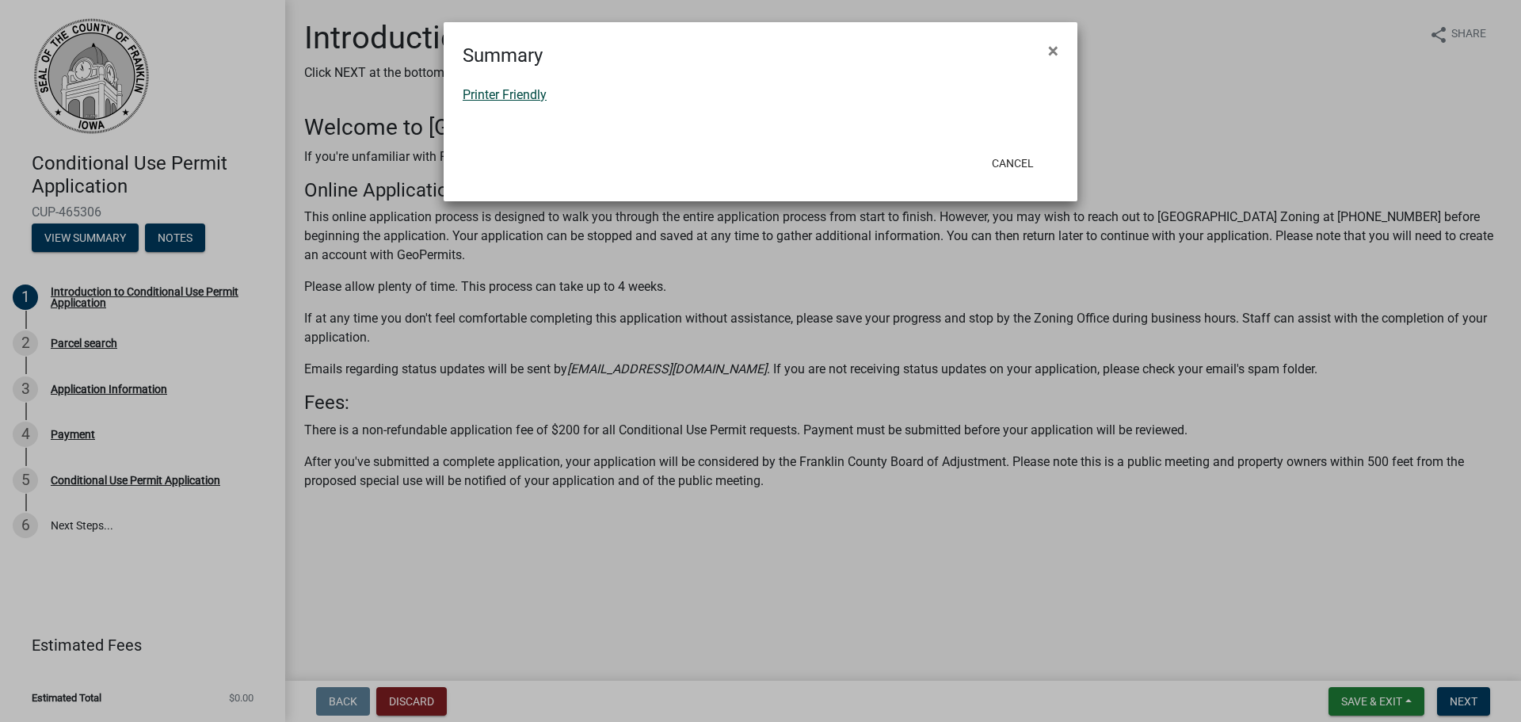
click at [532, 99] on link "Printer Friendly" at bounding box center [505, 94] width 84 height 15
drag, startPoint x: 1054, startPoint y: 48, endPoint x: 1010, endPoint y: 20, distance: 52.7
click at [1047, 44] on button "×" at bounding box center [1053, 51] width 36 height 44
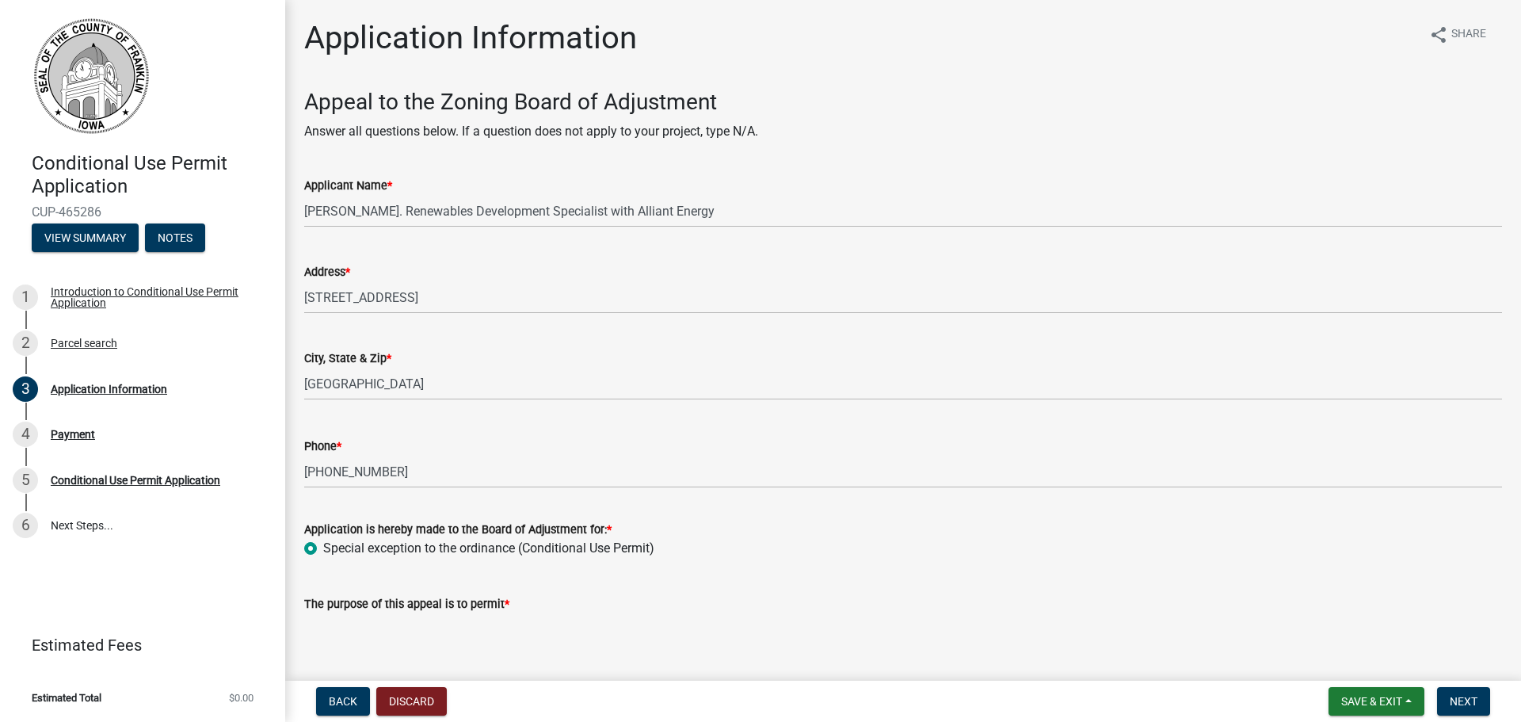
scroll to position [475, 0]
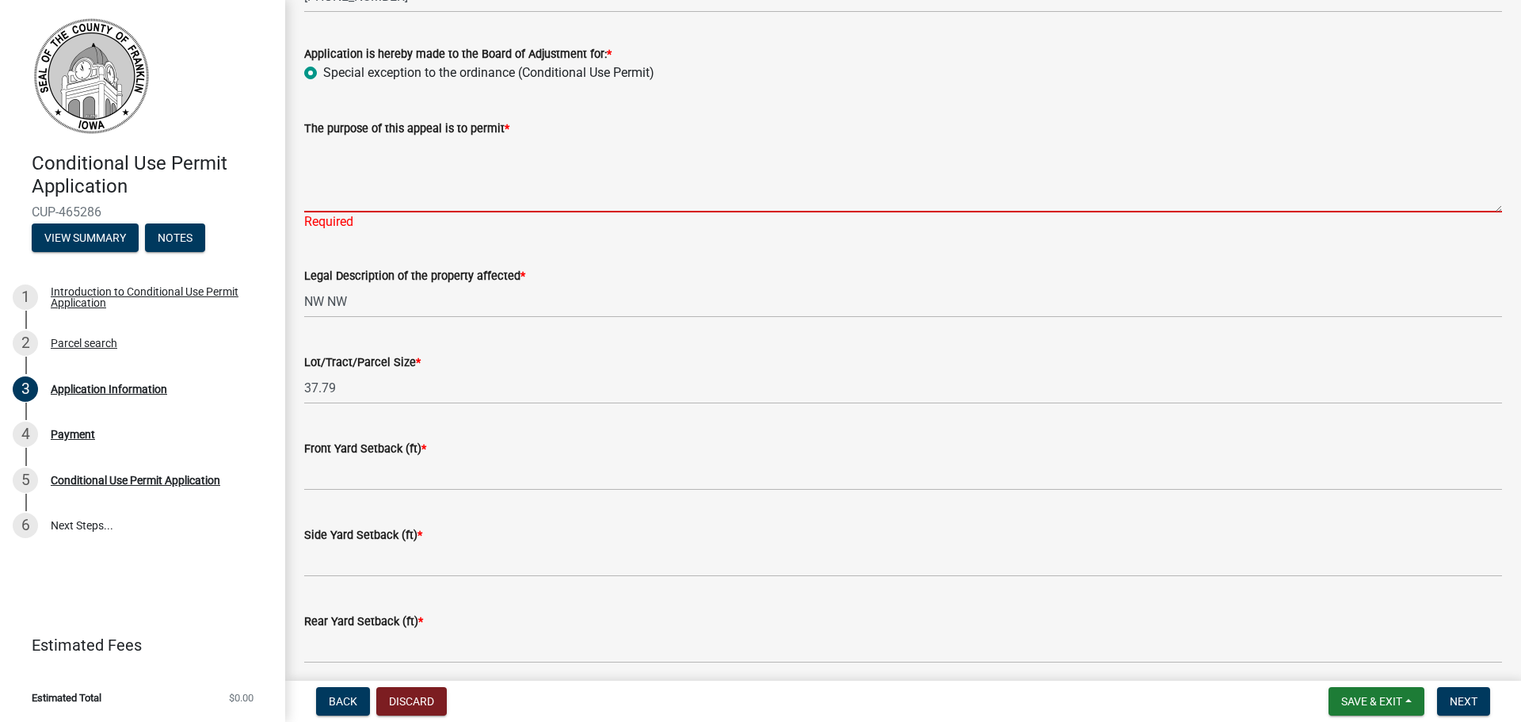
click at [400, 191] on textarea "The purpose of this appeal is to permit *" at bounding box center [903, 175] width 1198 height 74
click at [397, 188] on textarea "The purpose of this appeal is to permit *" at bounding box center [903, 175] width 1198 height 74
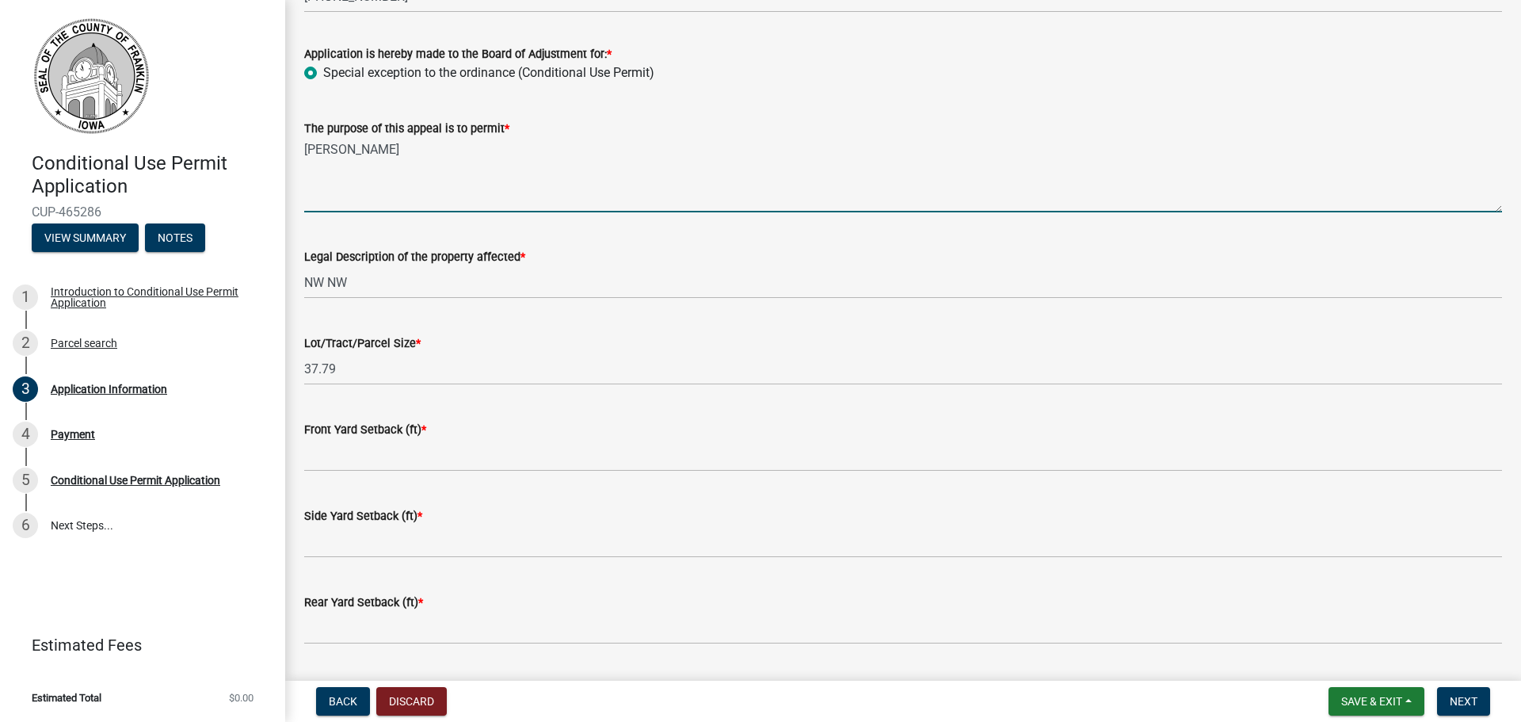
click at [384, 188] on textarea "BESS" at bounding box center [903, 175] width 1198 height 74
click at [443, 197] on textarea "BESS" at bounding box center [903, 175] width 1198 height 74
drag, startPoint x: 421, startPoint y: 175, endPoint x: 254, endPoint y: 175, distance: 168.0
click at [254, 175] on div "Conditional Use Permit Application CUP-465286 View Summary Notes 1 Introduction…" at bounding box center [760, 361] width 1521 height 722
paste textarea "A 40 MW/1600 MWh AC-COUPLED BATTERY ENERGY STORAGE SYSTEM (BESS) I"
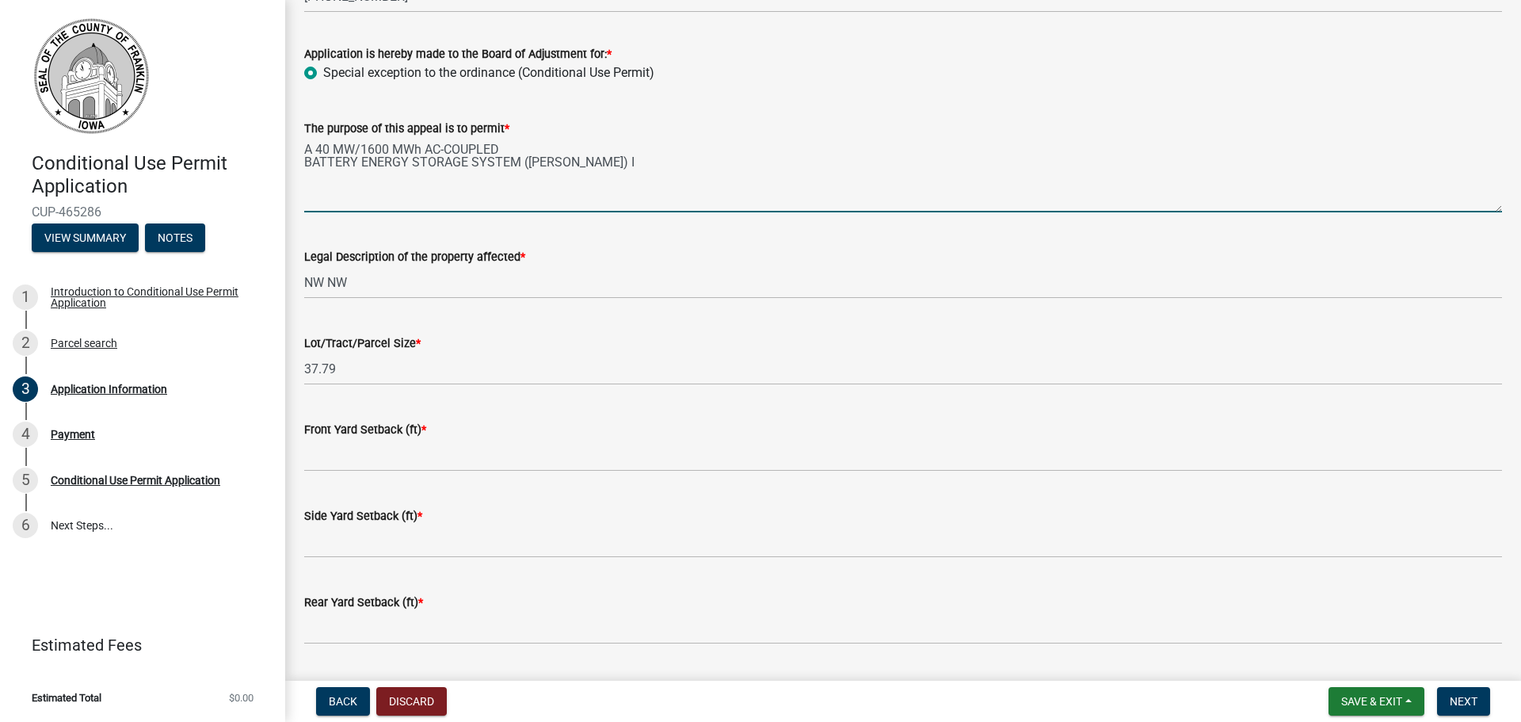
click at [554, 133] on div "The purpose of this appeal is to permit *" at bounding box center [903, 128] width 1198 height 19
click at [558, 154] on textarea "A 40 MW/1600 MWh AC-COUPLED BATTERY ENERGY STORAGE SYSTEM (BESS) I" at bounding box center [903, 175] width 1198 height 74
click at [544, 142] on textarea "A 40 MW/1600 MWh AC-COUPLED BATTERY ENERGY STORAGE SYSTEM (BESS) I" at bounding box center [903, 175] width 1198 height 74
click at [840, 153] on textarea "A 40 MW/1600 MWh AC-COUPLED BATTERY ENERGY STORAGE SYSTEM (BESS) I" at bounding box center [903, 175] width 1198 height 74
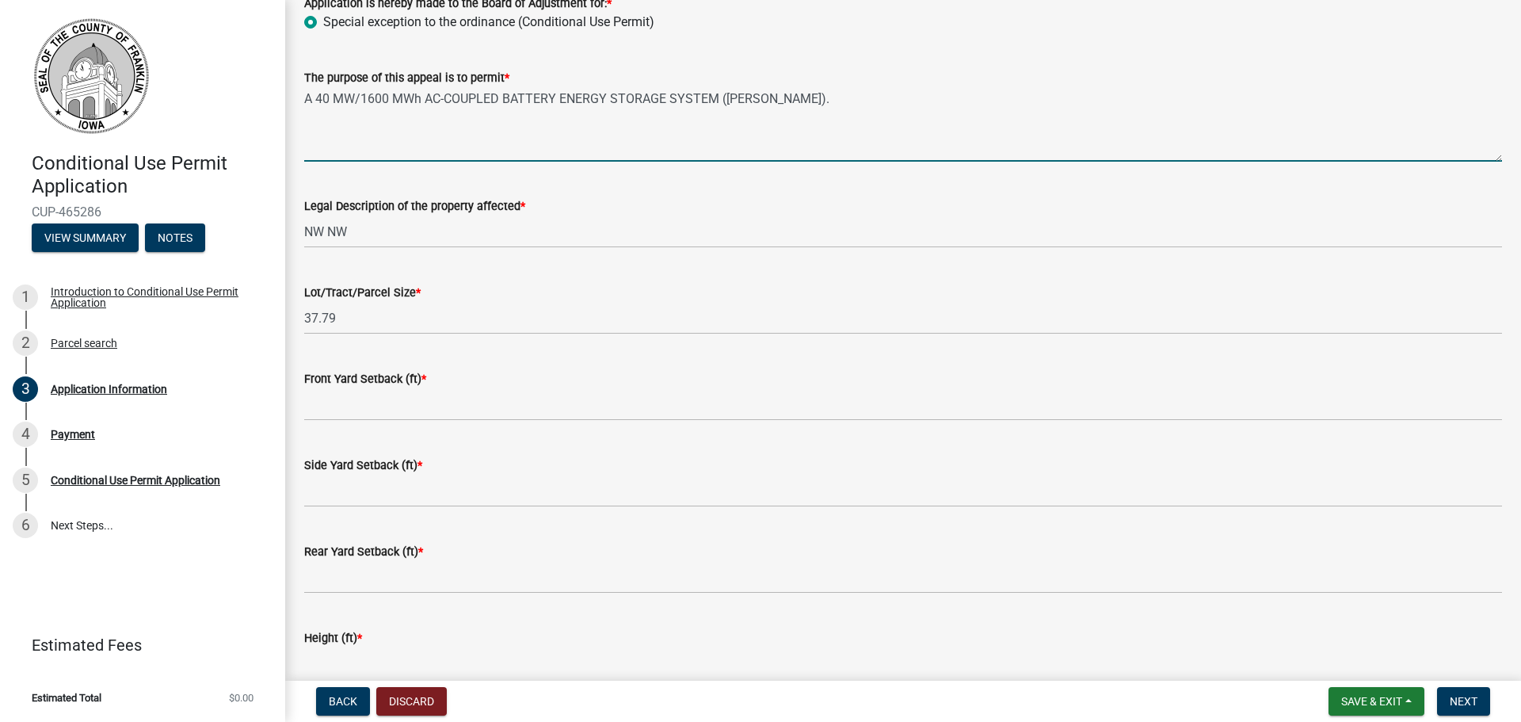
scroll to position [555, 0]
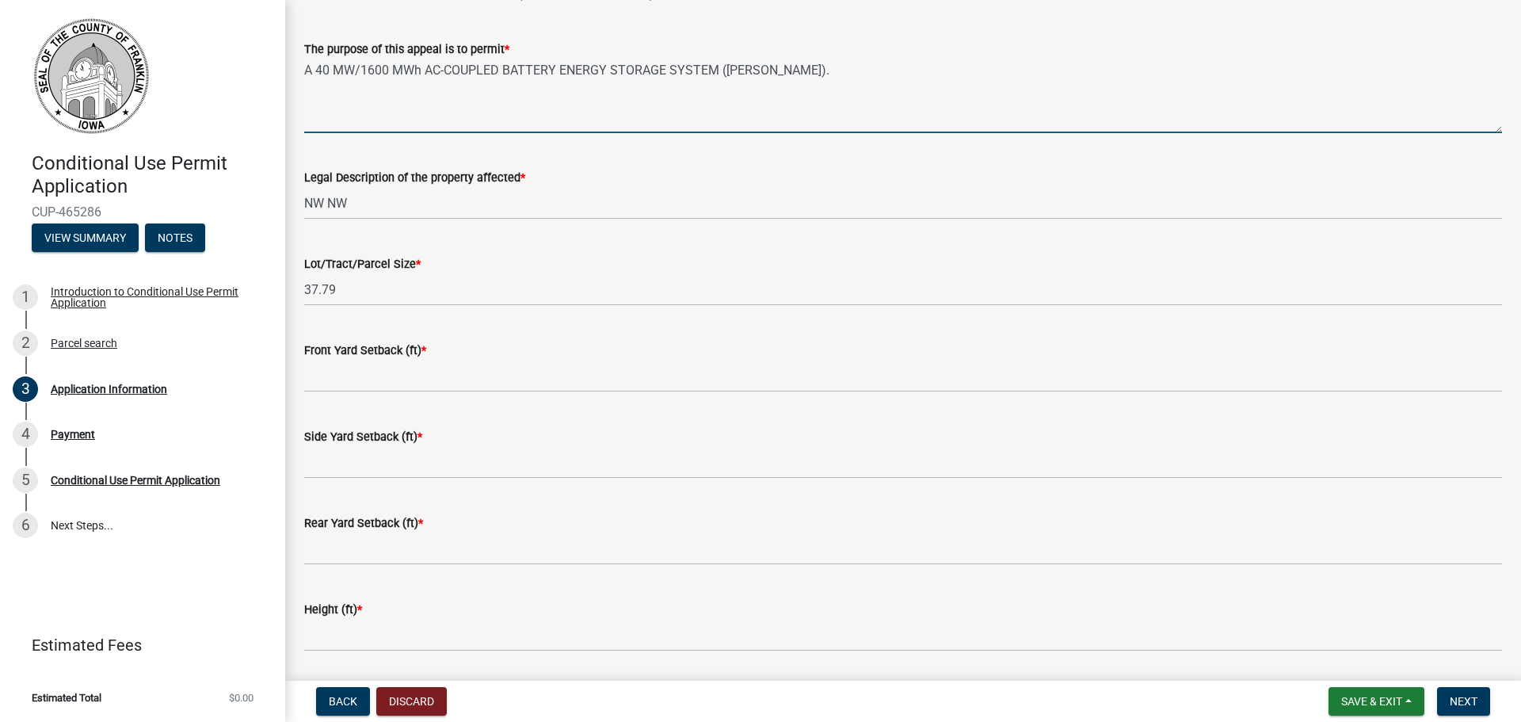
type textarea "A 40 MW/1600 MWh AC-COUPLED BATTERY ENERGY STORAGE SYSTEM (BESS)."
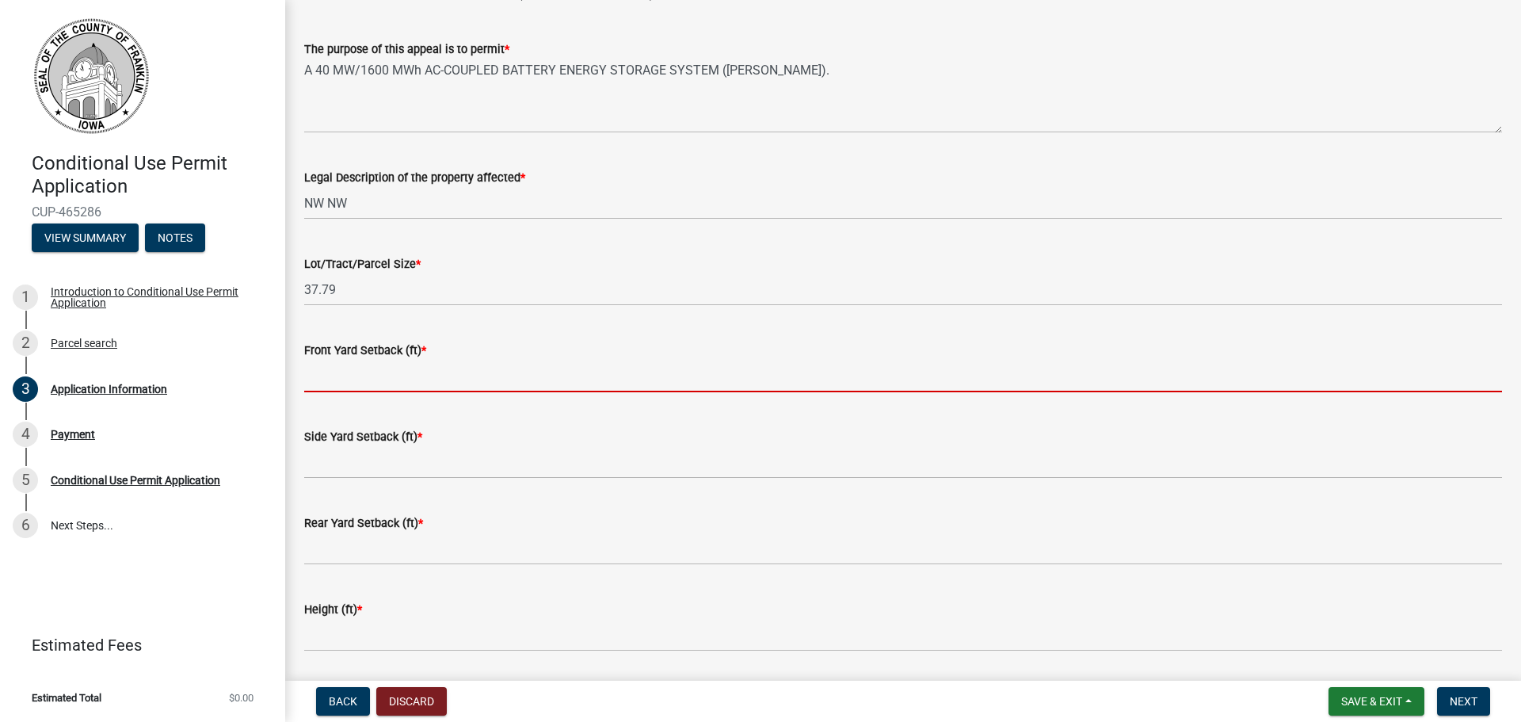
click at [375, 361] on input "Front Yard Setback (ft) *" at bounding box center [903, 376] width 1198 height 32
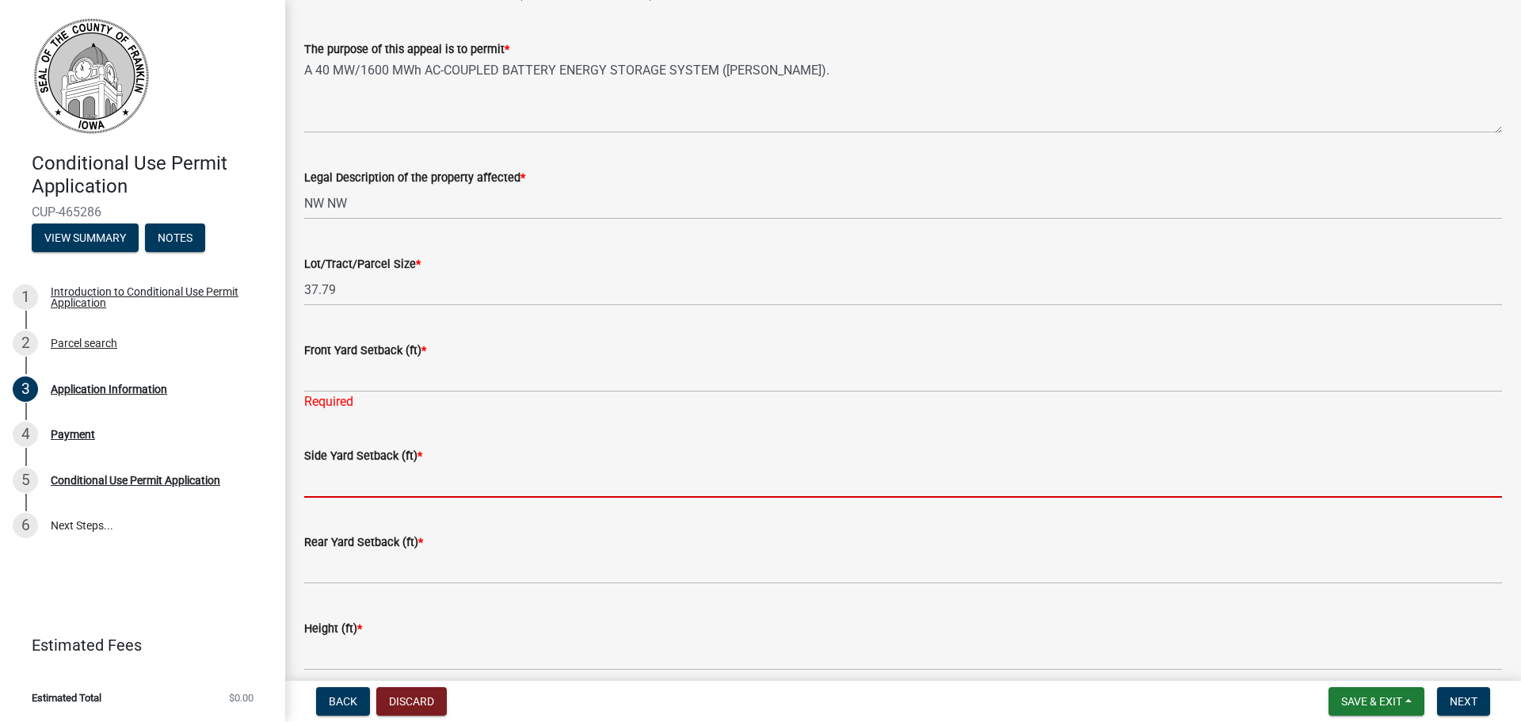
click at [433, 461] on form "Side Yard Setback (ft) *" at bounding box center [903, 471] width 1198 height 51
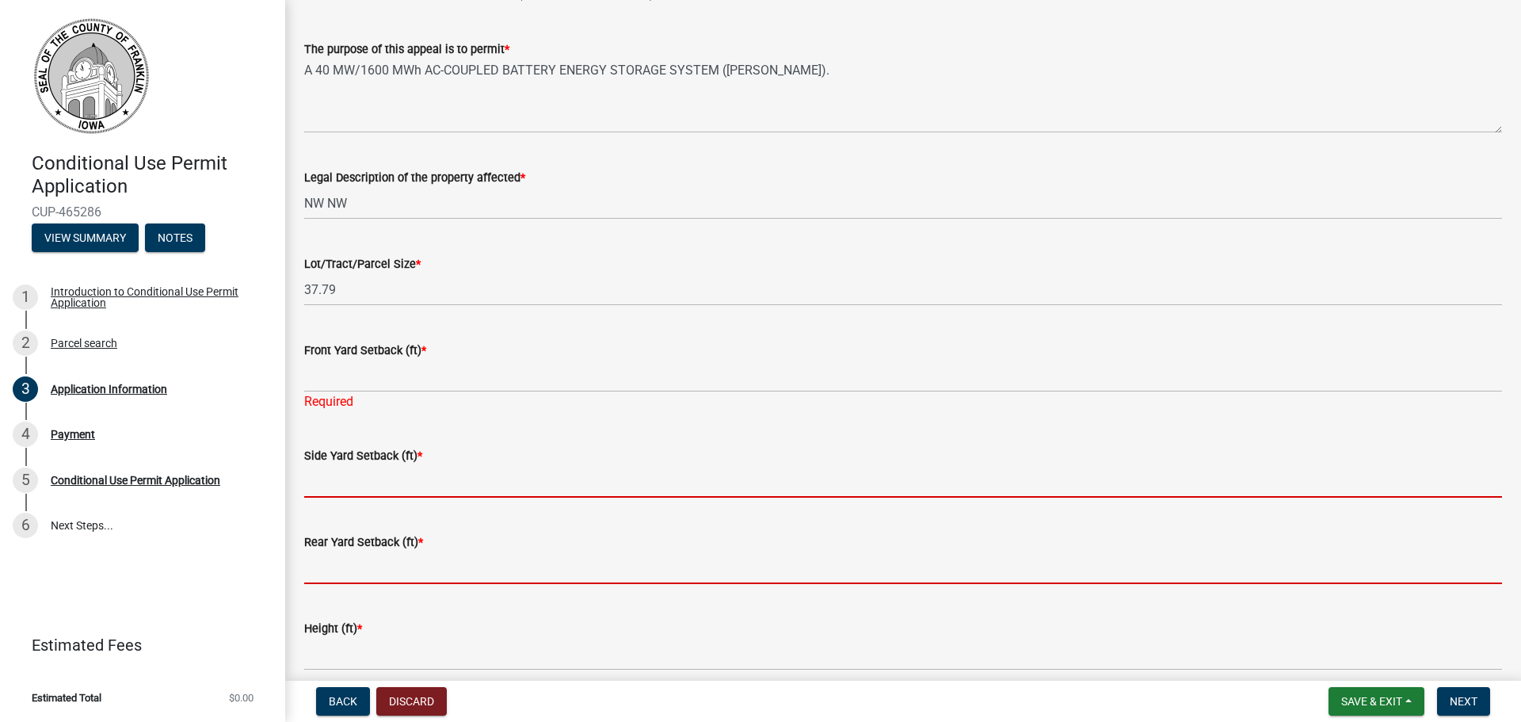
click at [401, 570] on input "Rear Yard Setback (ft) *" at bounding box center [903, 567] width 1198 height 32
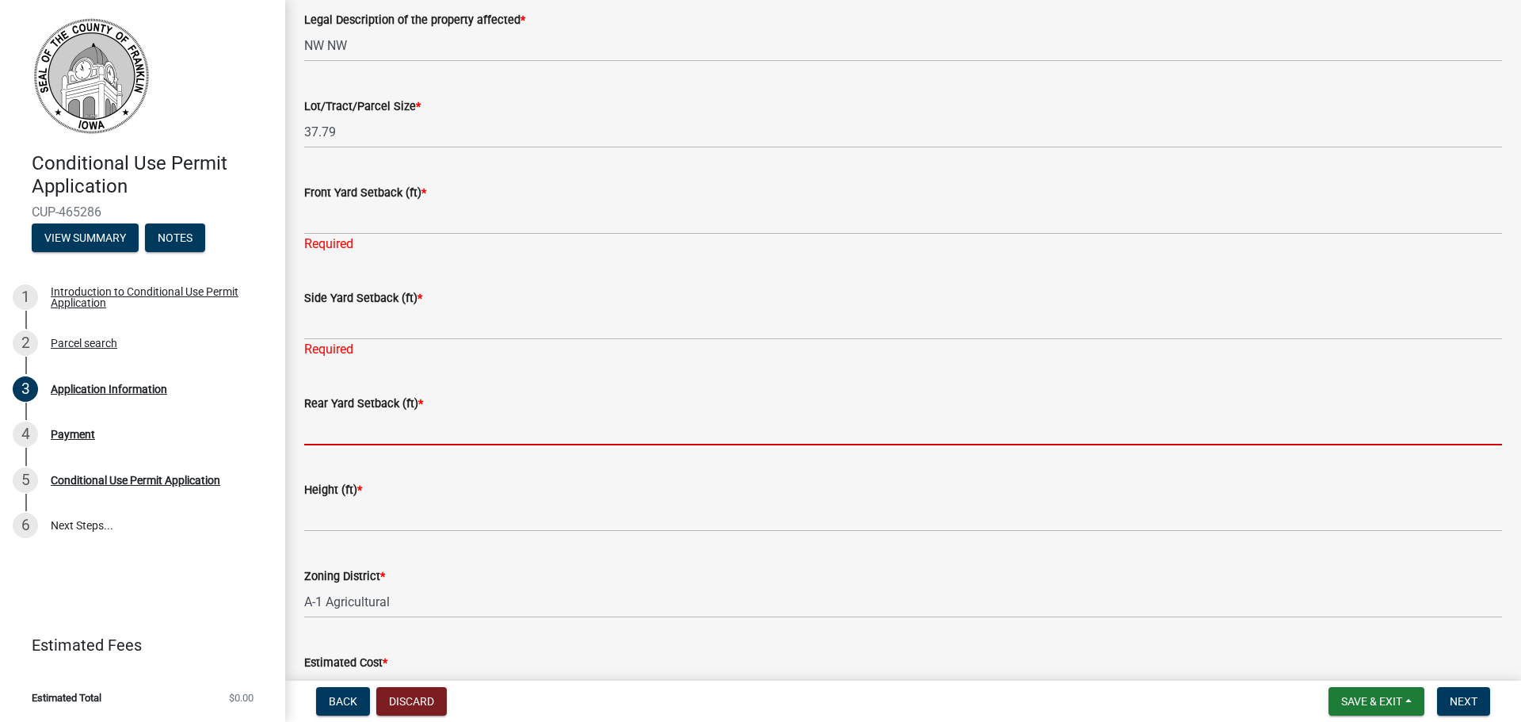
scroll to position [713, 0]
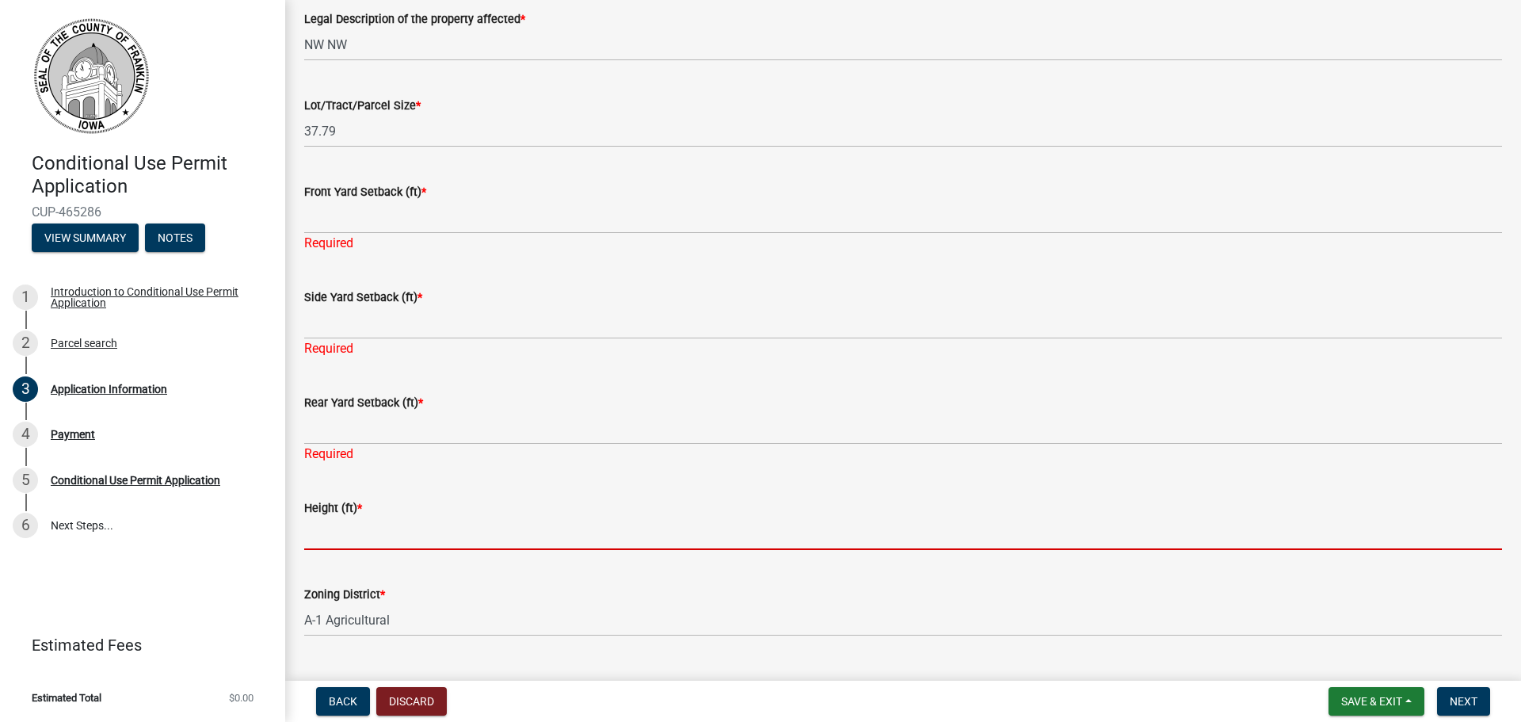
click at [362, 504] on form "Height (ft) *" at bounding box center [903, 523] width 1198 height 51
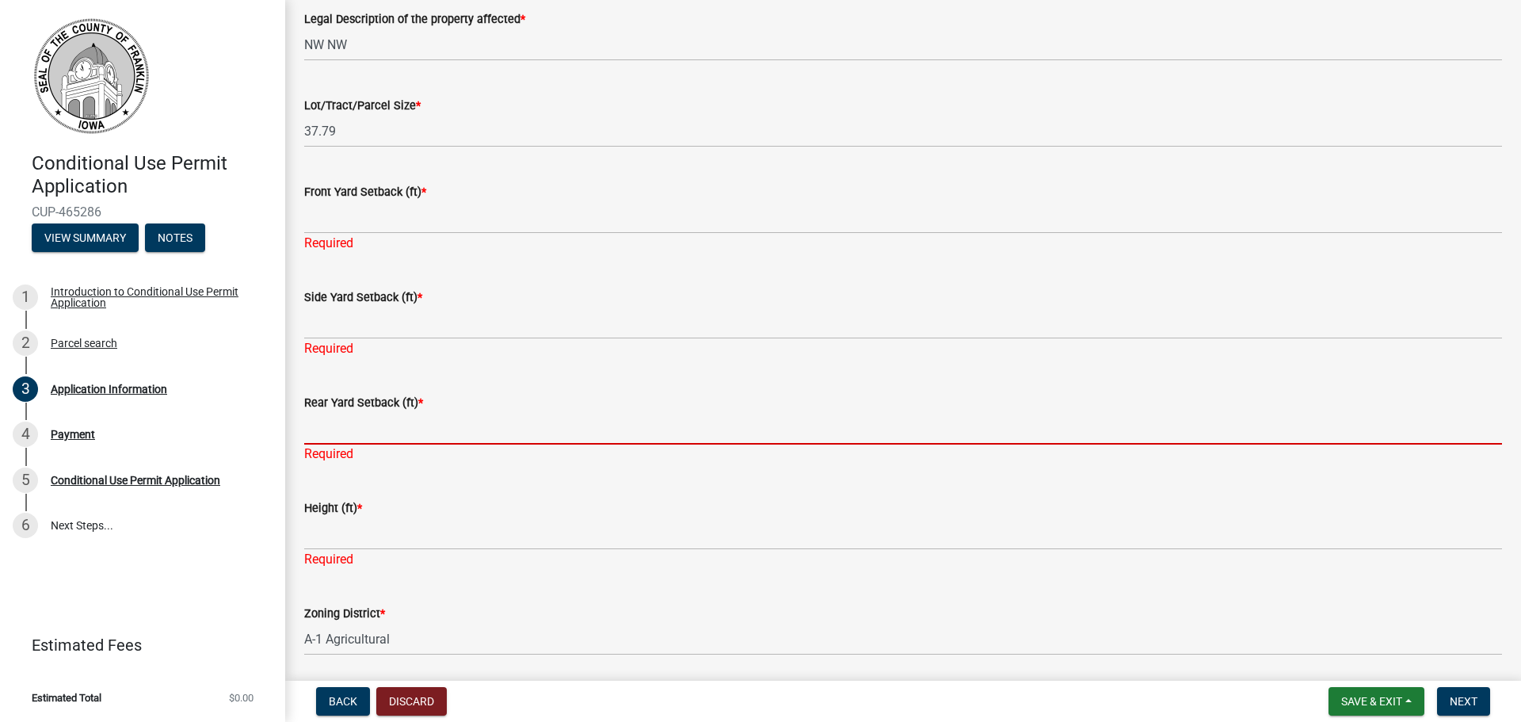
click at [433, 414] on input "Rear Yard Setback (ft) *" at bounding box center [903, 428] width 1198 height 32
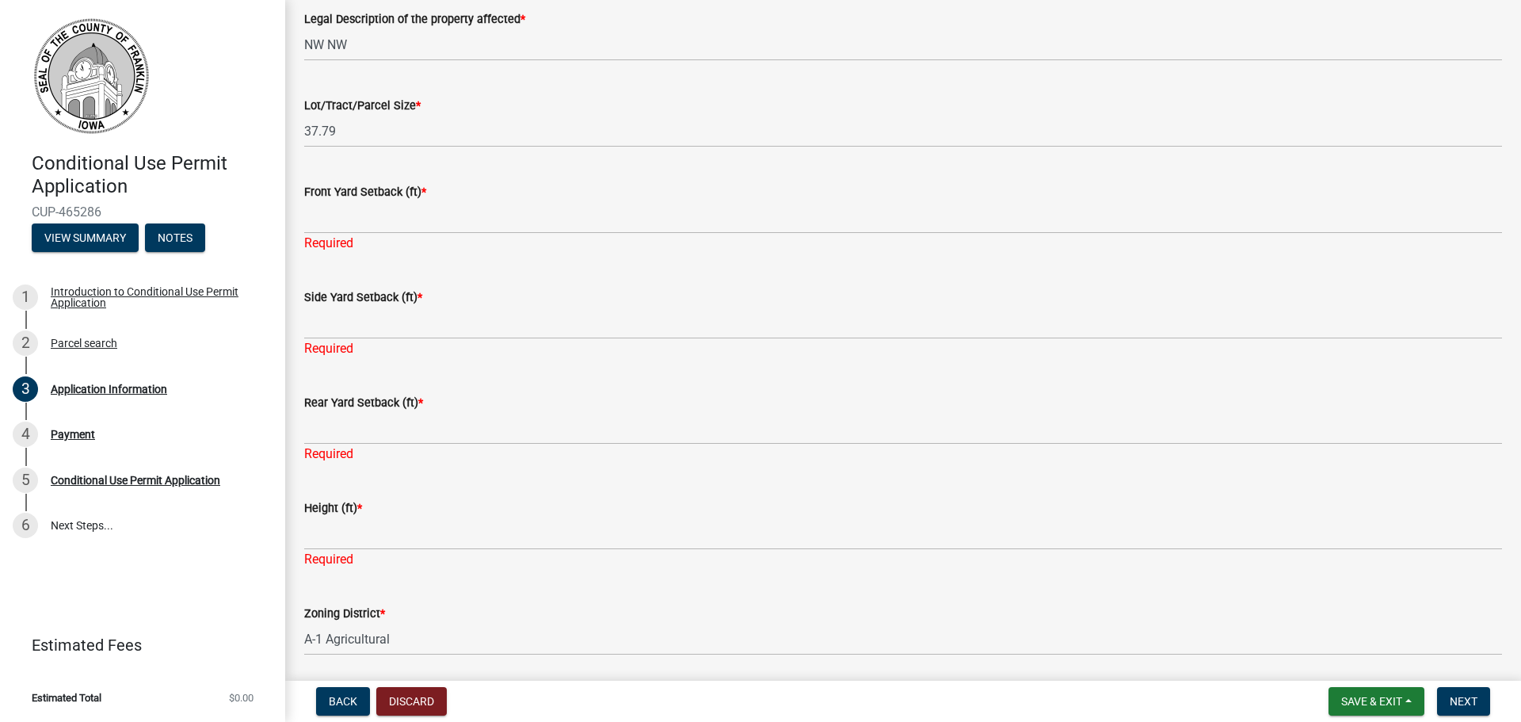
click at [421, 188] on span "*" at bounding box center [423, 191] width 5 height 13
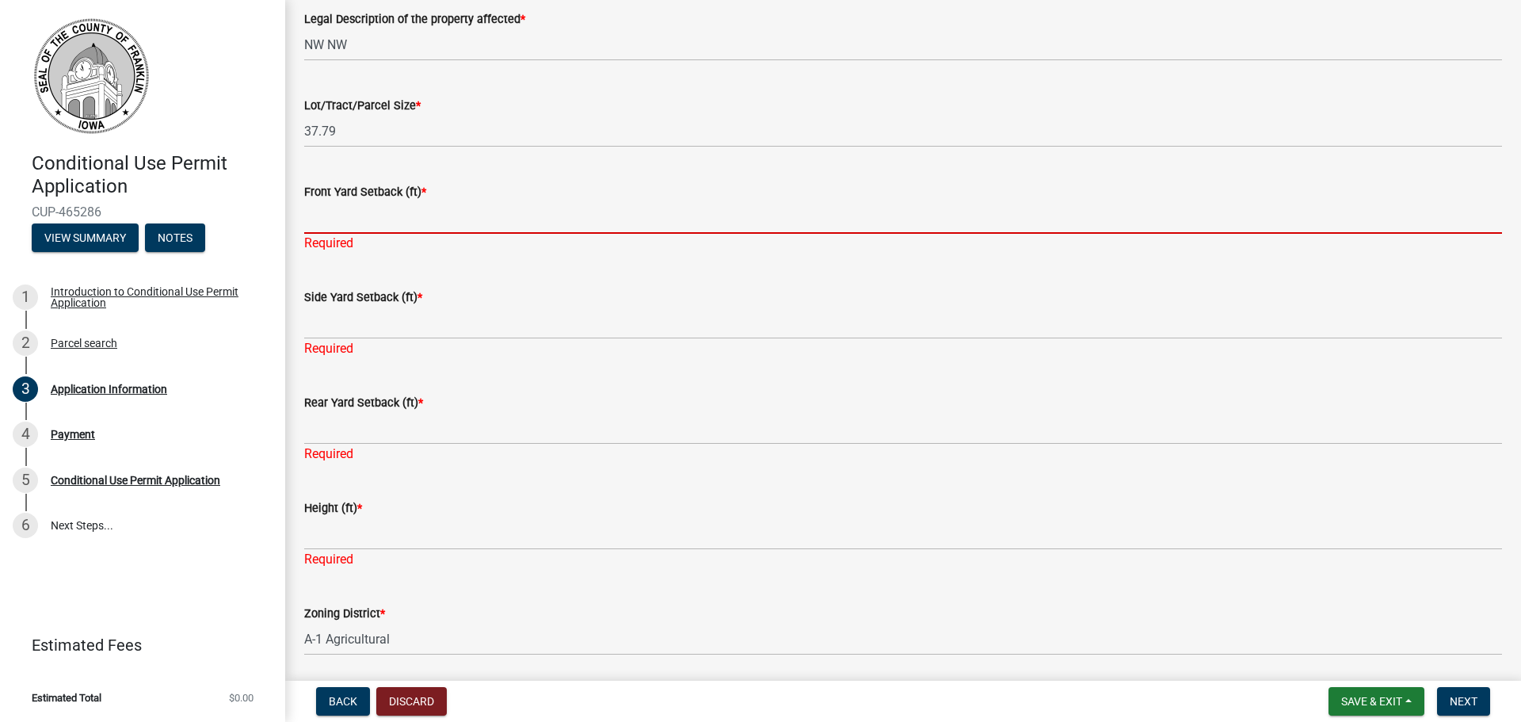
click at [421, 201] on input "Front Yard Setback (ft) *" at bounding box center [903, 217] width 1198 height 32
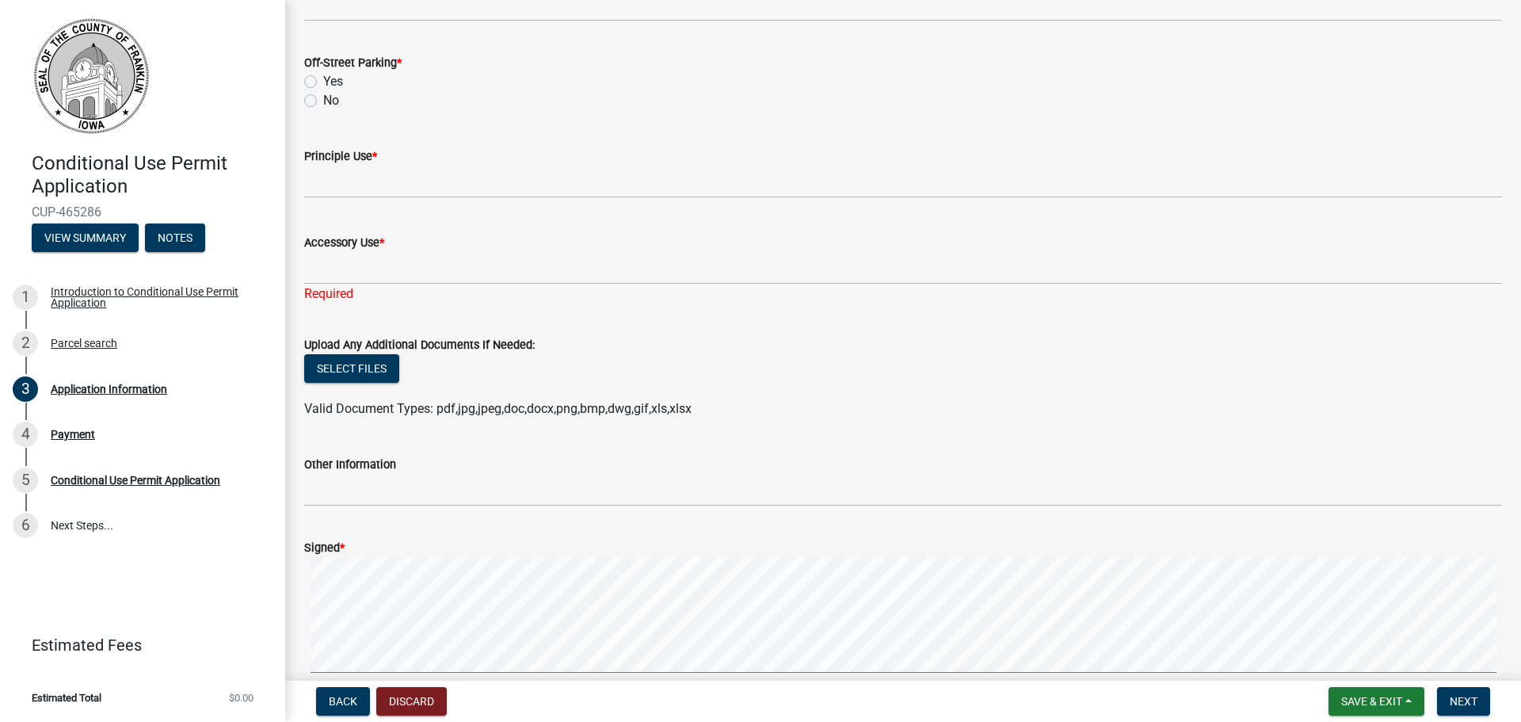
scroll to position [1426, 0]
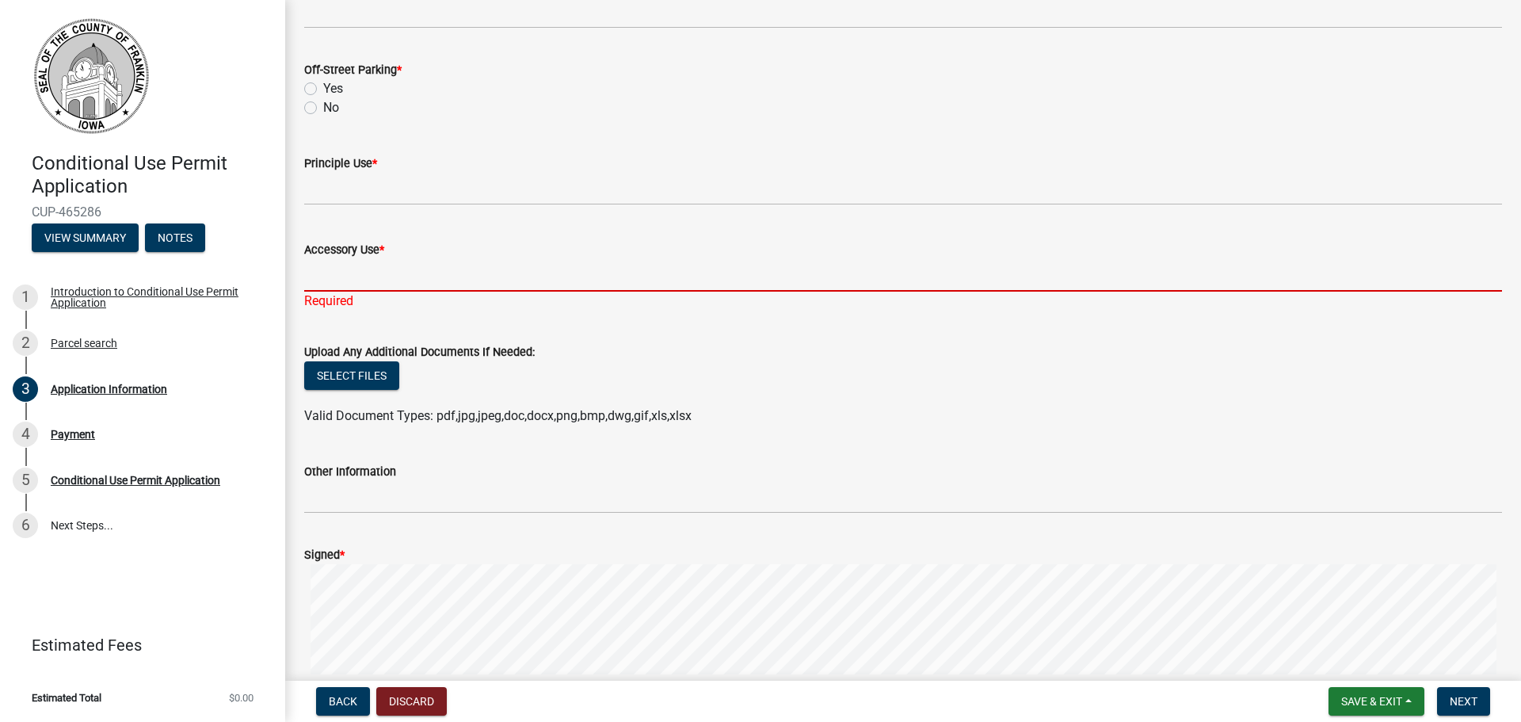
click at [388, 273] on input "Accessory Use *" at bounding box center [903, 275] width 1198 height 32
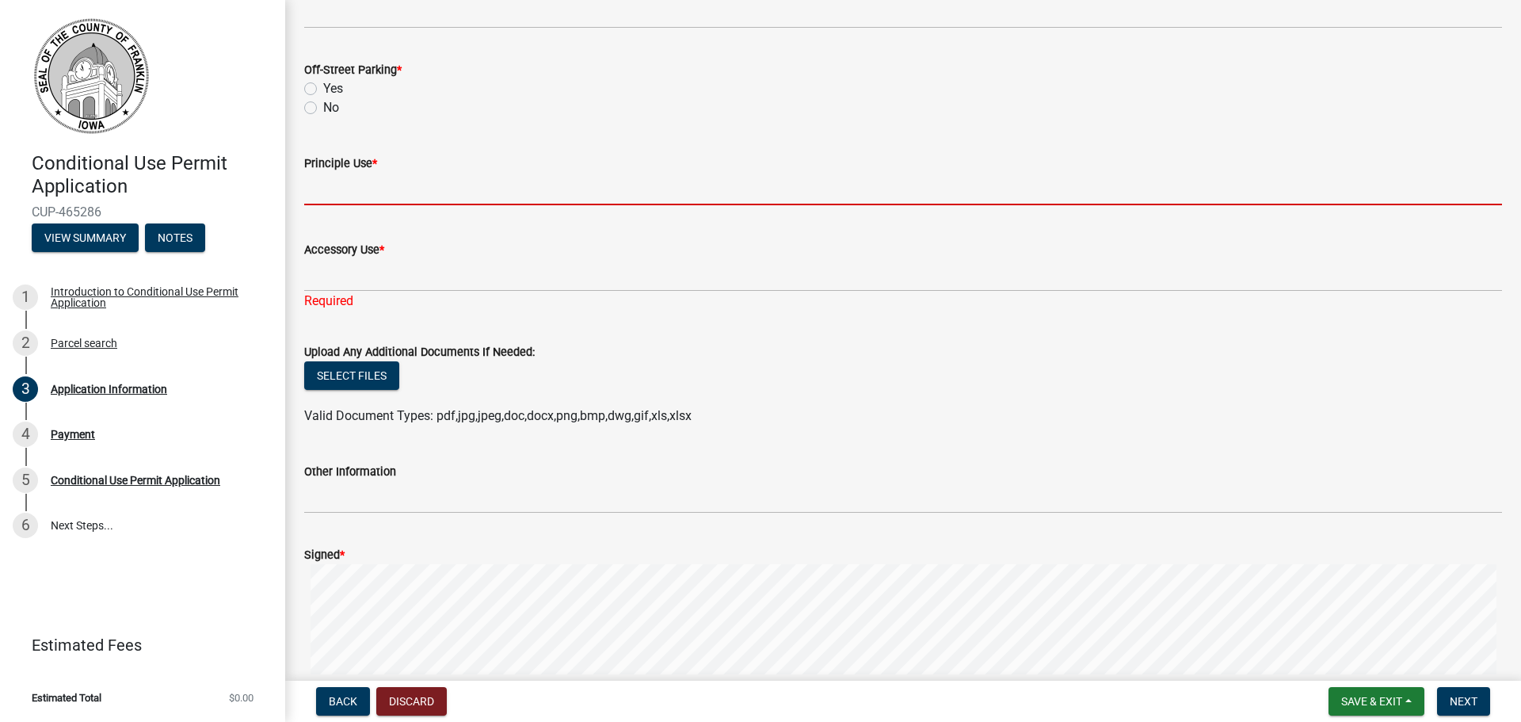
click at [353, 181] on input "Principle Use *" at bounding box center [903, 189] width 1198 height 32
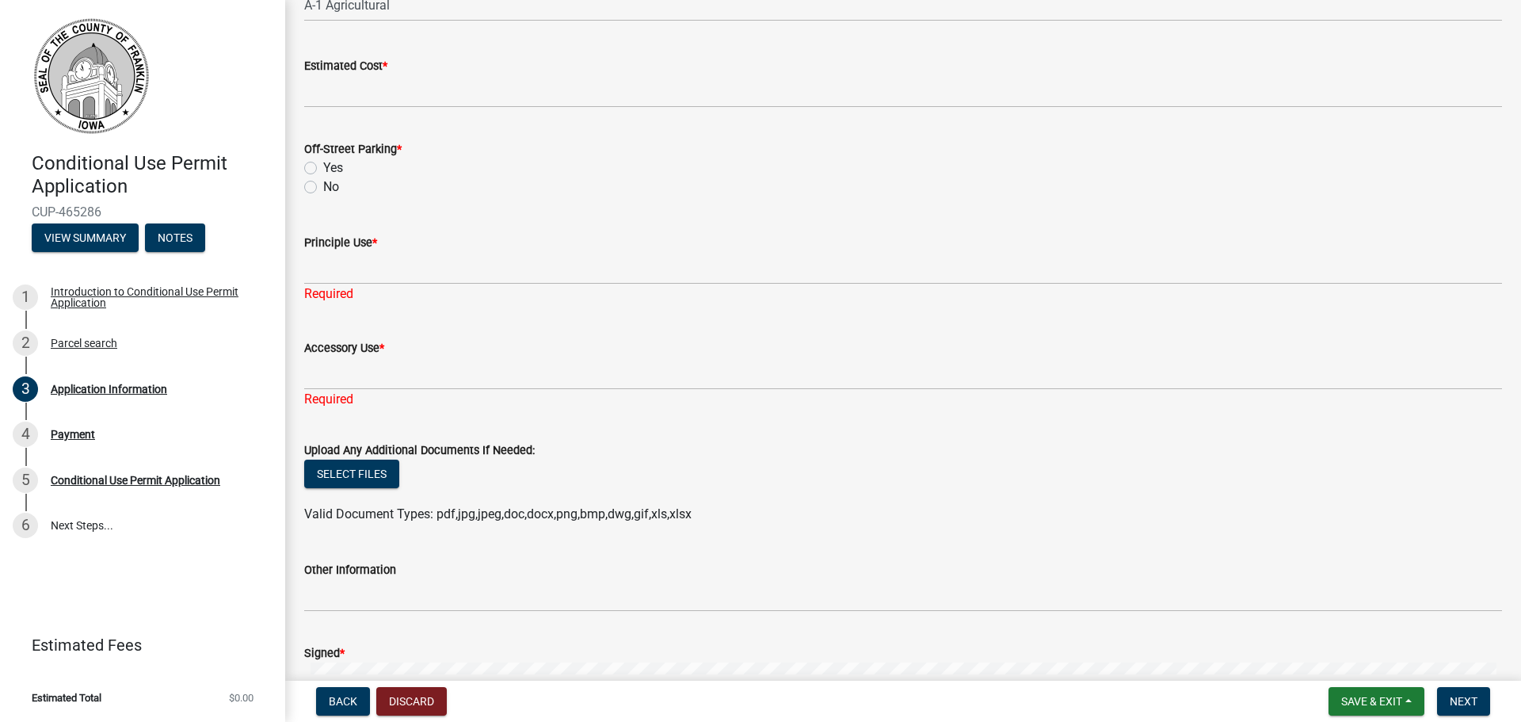
click at [323, 181] on label "No" at bounding box center [331, 186] width 16 height 19
click at [323, 181] on input "No" at bounding box center [328, 182] width 10 height 10
radio input "true"
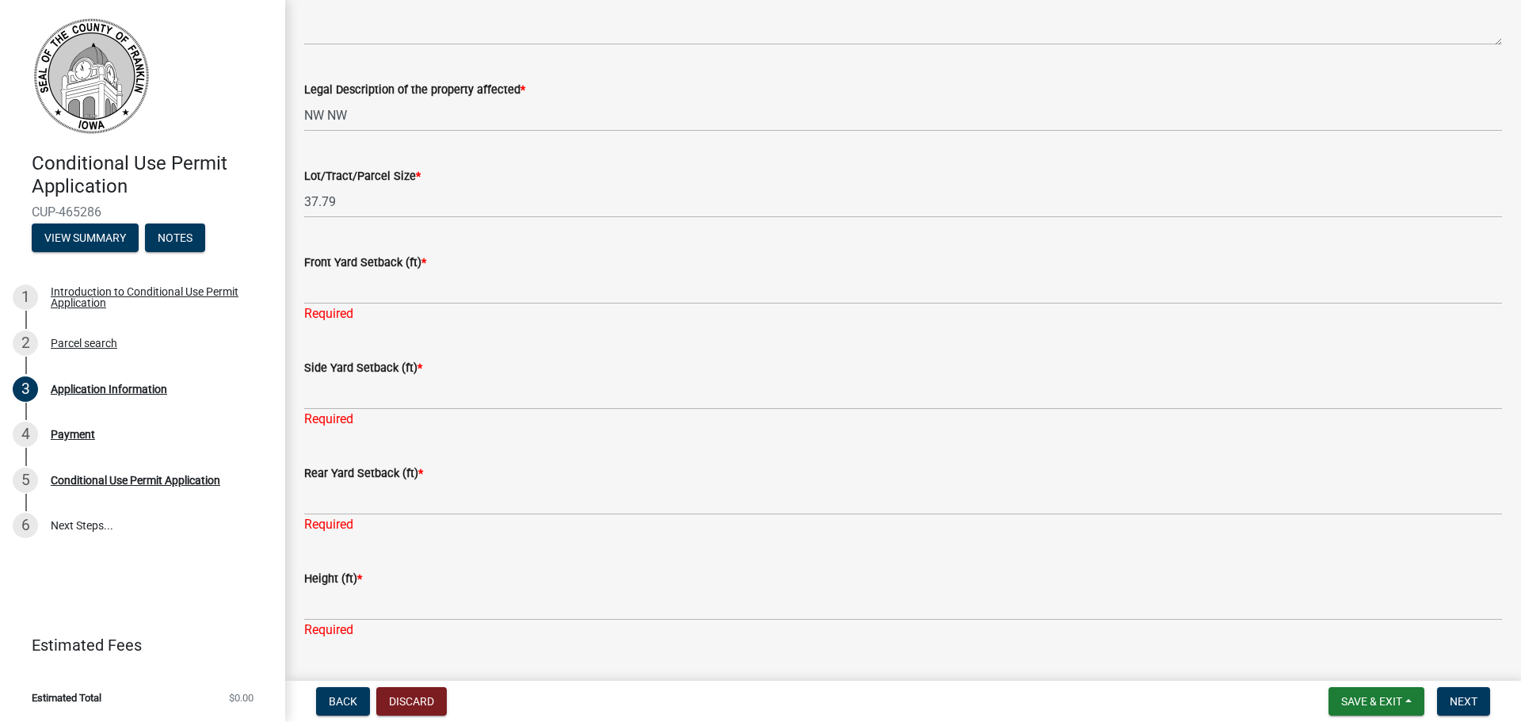
scroll to position [634, 0]
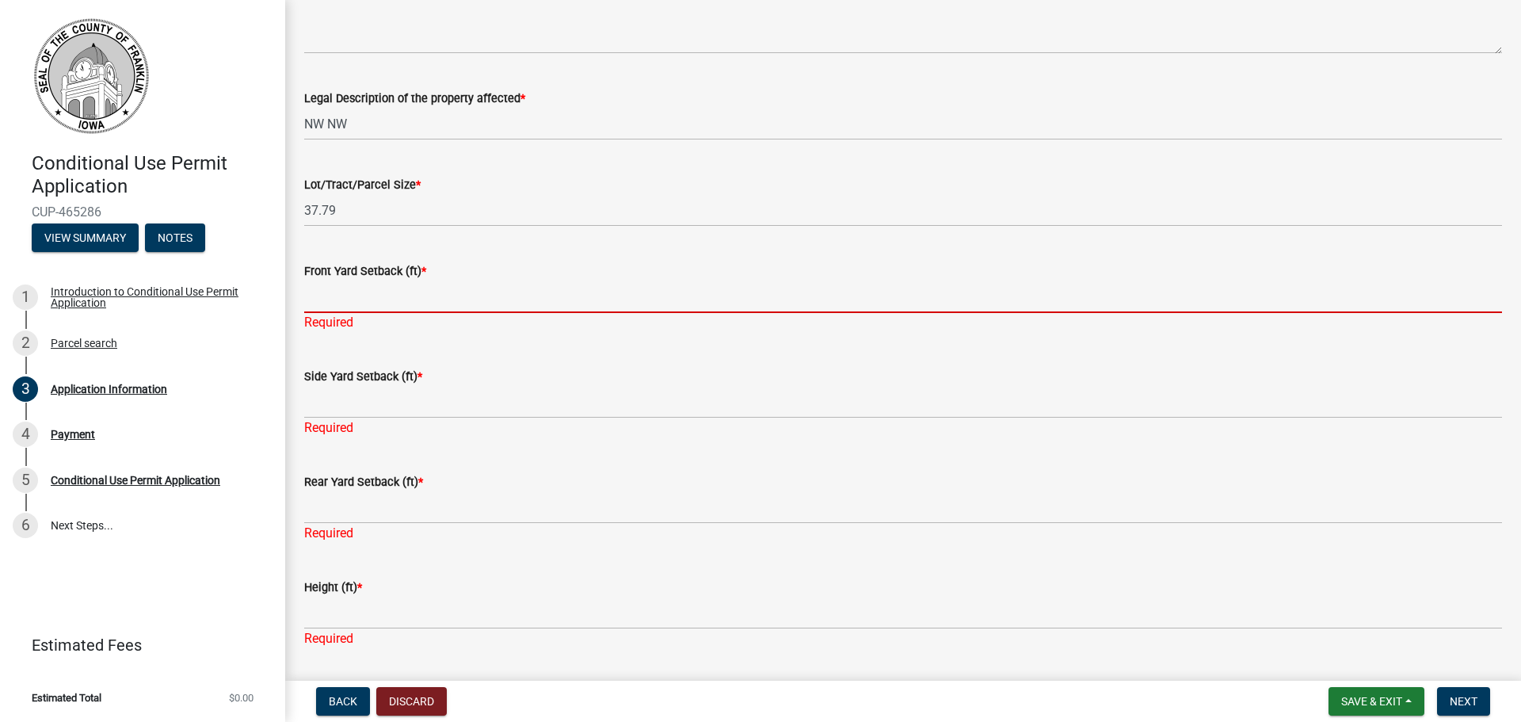
click at [442, 281] on input "Front Yard Setback (ft) *" at bounding box center [903, 296] width 1198 height 32
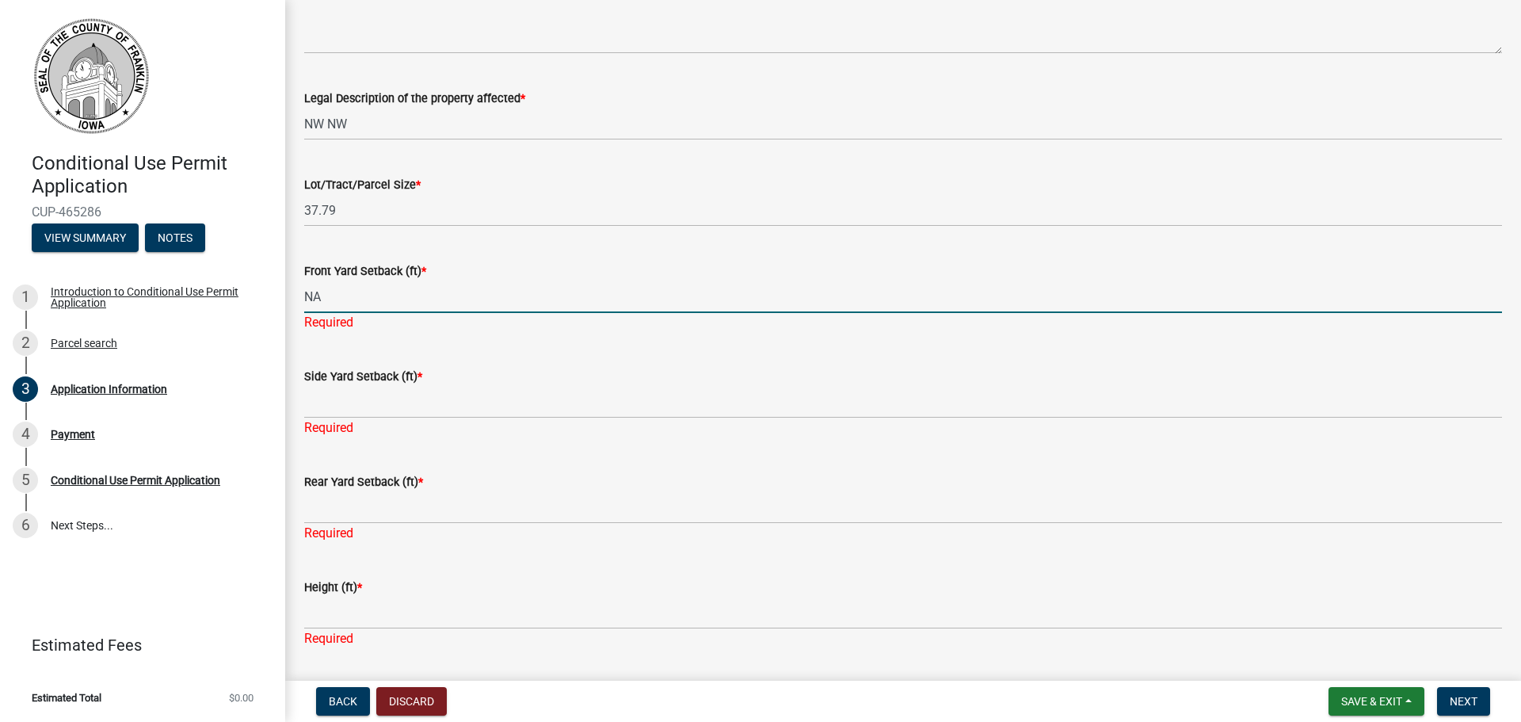
type input "NA"
click at [433, 350] on div "Side Yard Setback (ft) * Required" at bounding box center [903, 391] width 1198 height 93
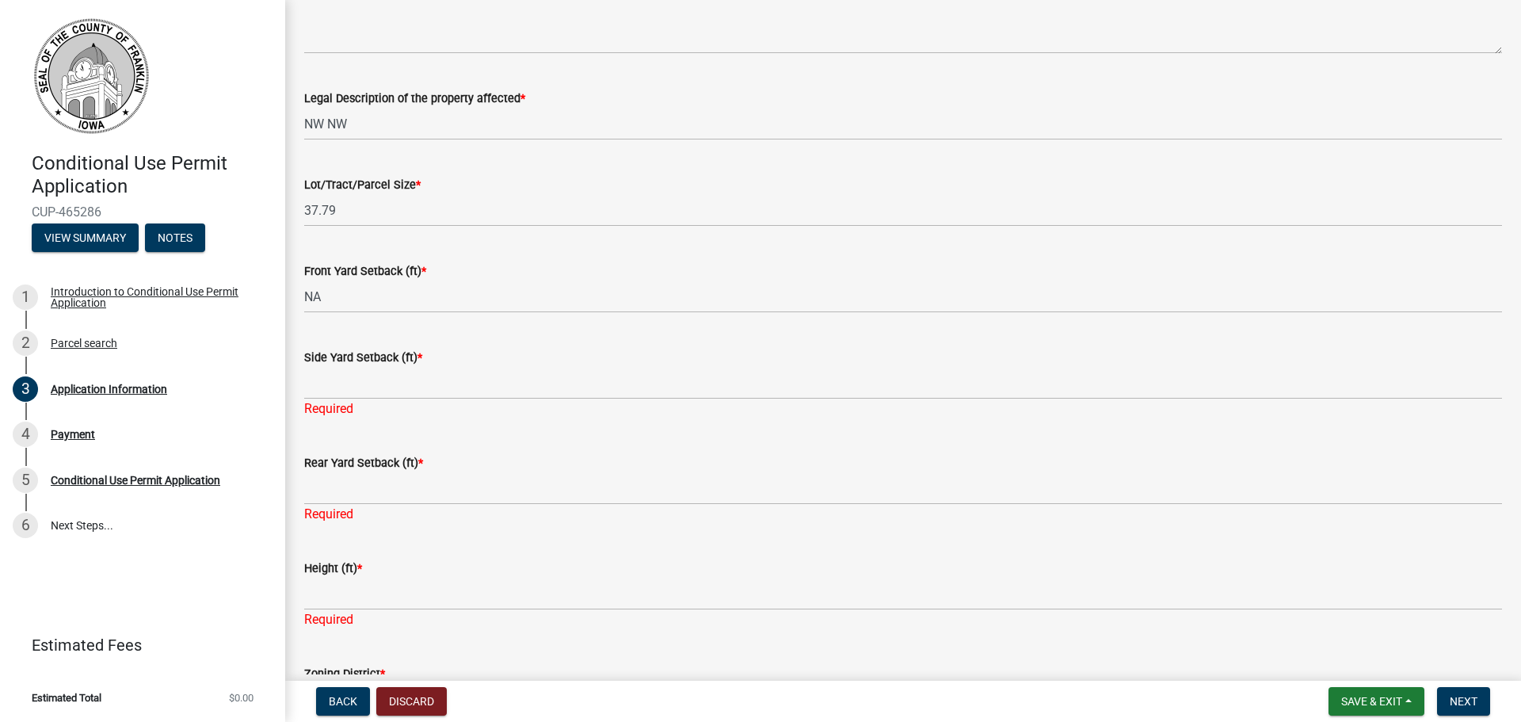
click at [420, 394] on div "Side Yard Setback (ft) * Required" at bounding box center [903, 372] width 1198 height 93
click at [408, 364] on div "Side Yard Setback (ft) *" at bounding box center [903, 357] width 1198 height 19
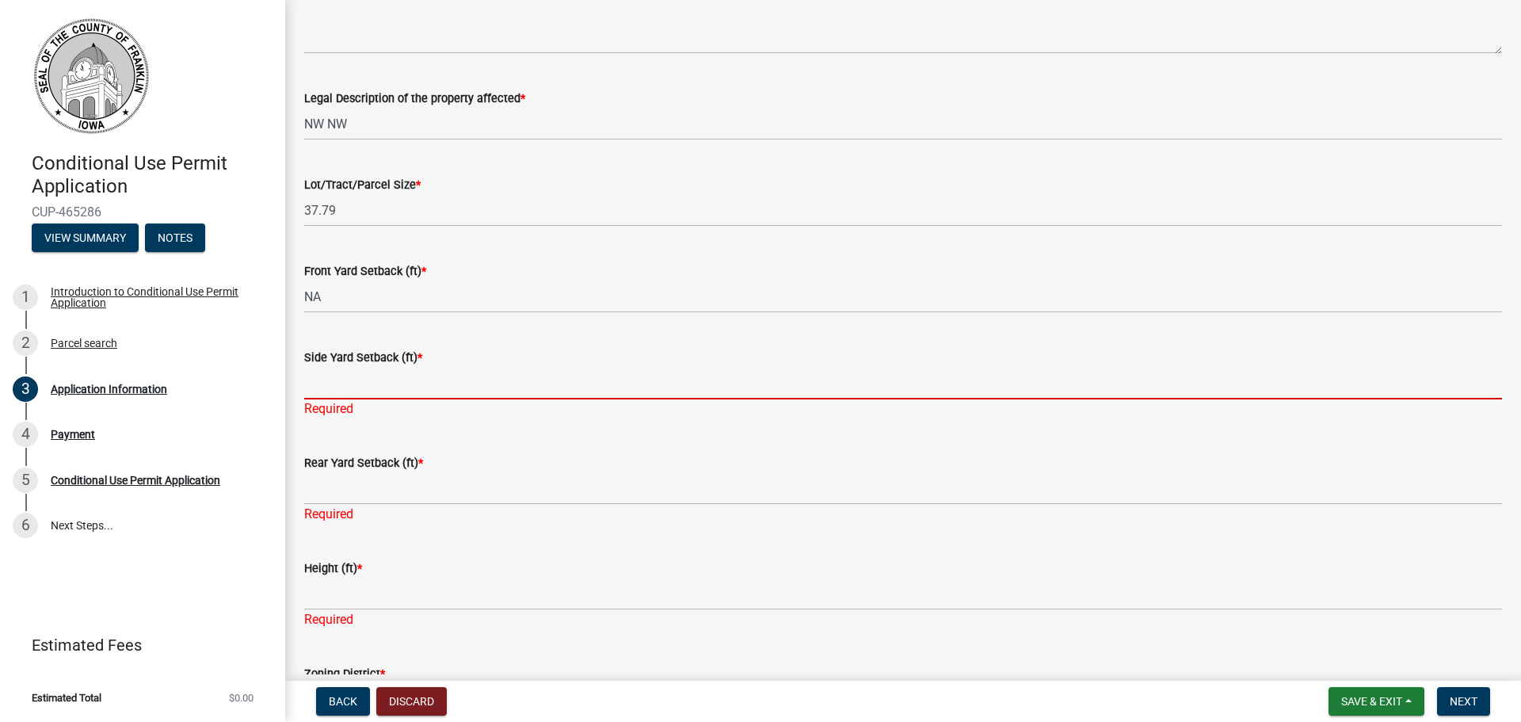
click at [393, 382] on input "Side Yard Setback (ft) *" at bounding box center [903, 383] width 1198 height 32
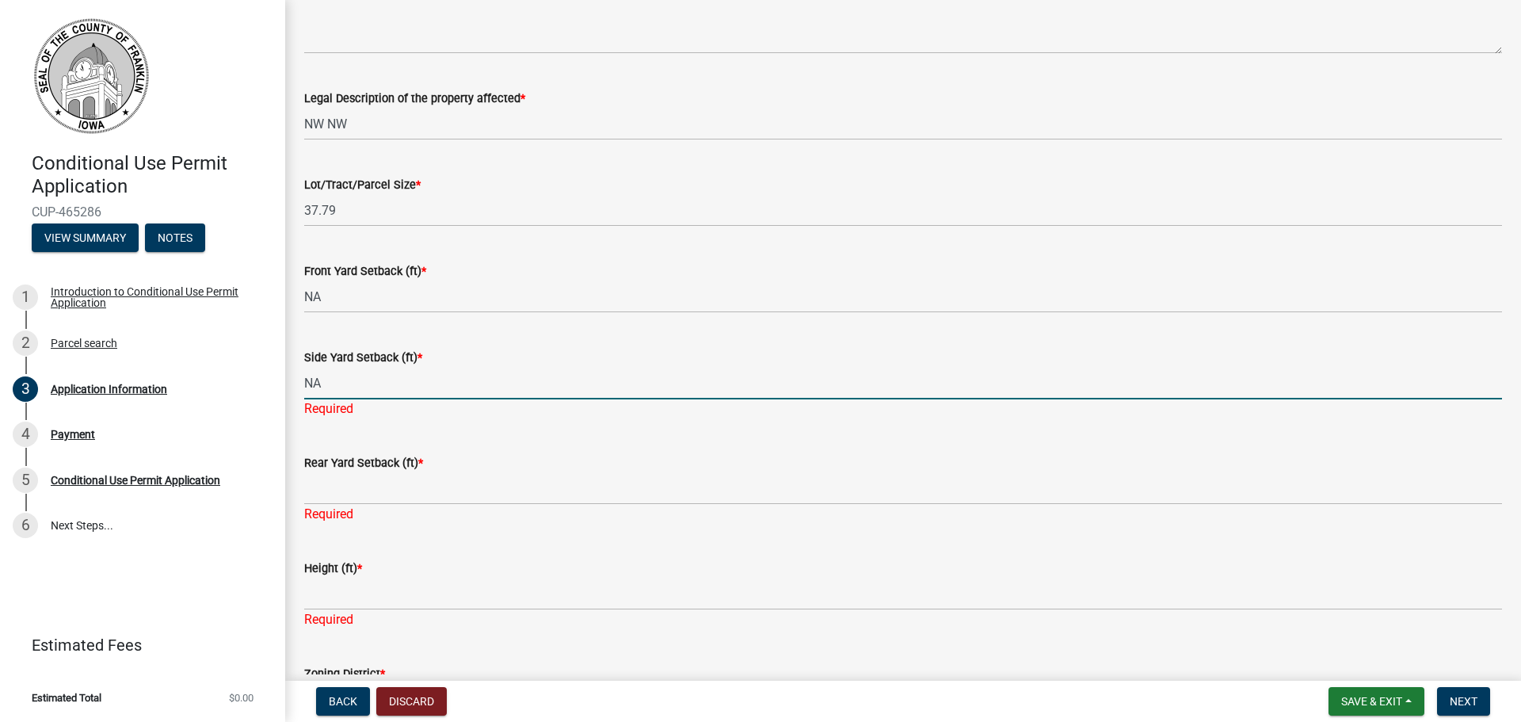
type input "NA"
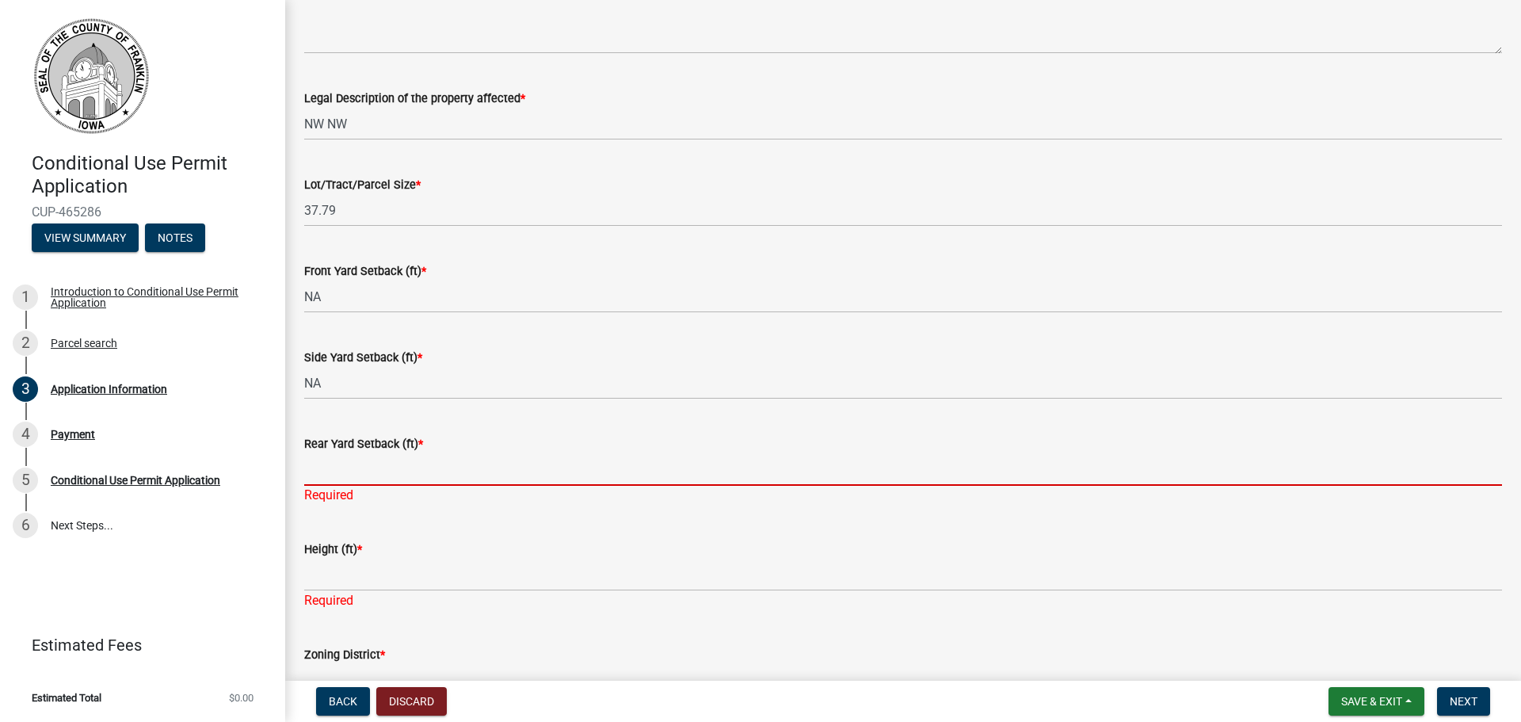
click at [389, 490] on div "Rear Yard Setback (ft) * Required" at bounding box center [903, 458] width 1198 height 93
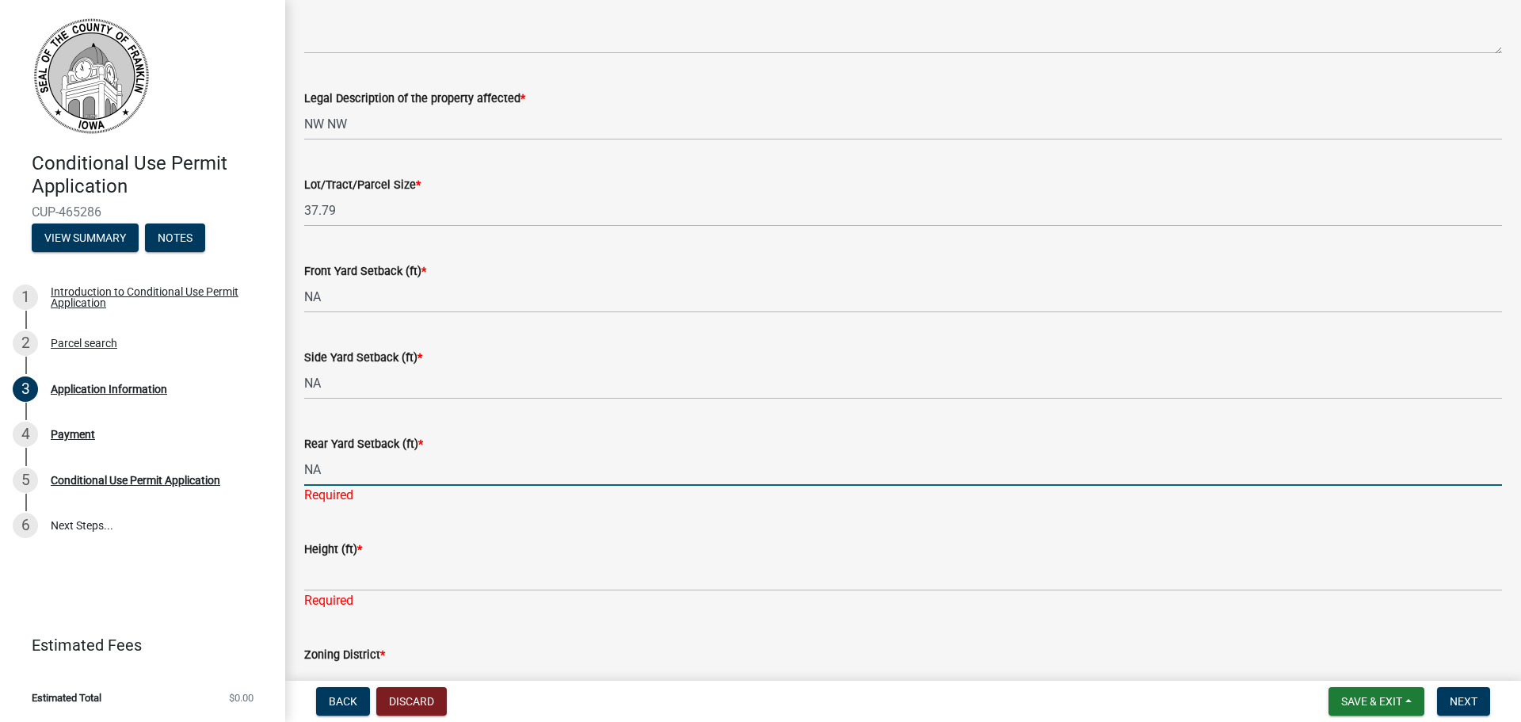
type input "NA"
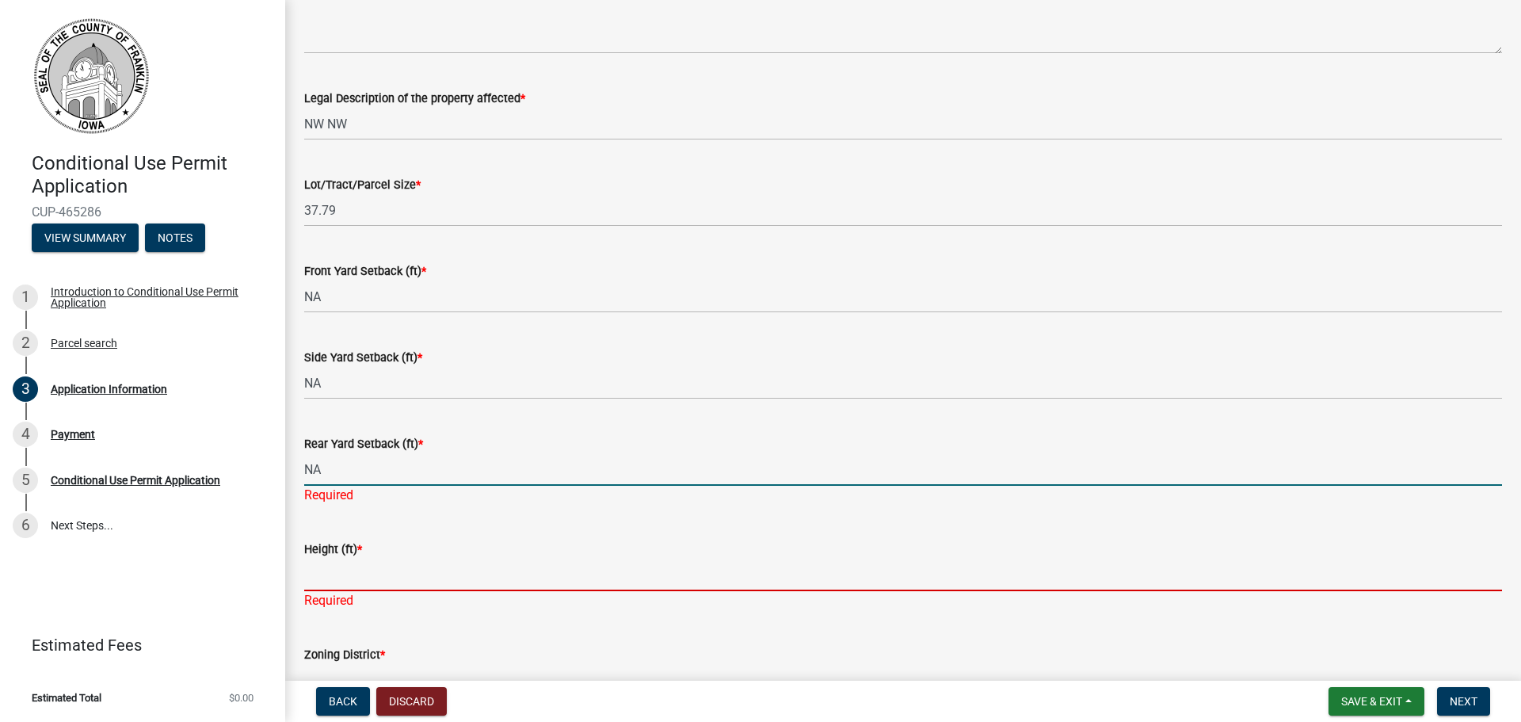
click at [380, 585] on div "Height (ft) * Required" at bounding box center [903, 563] width 1198 height 93
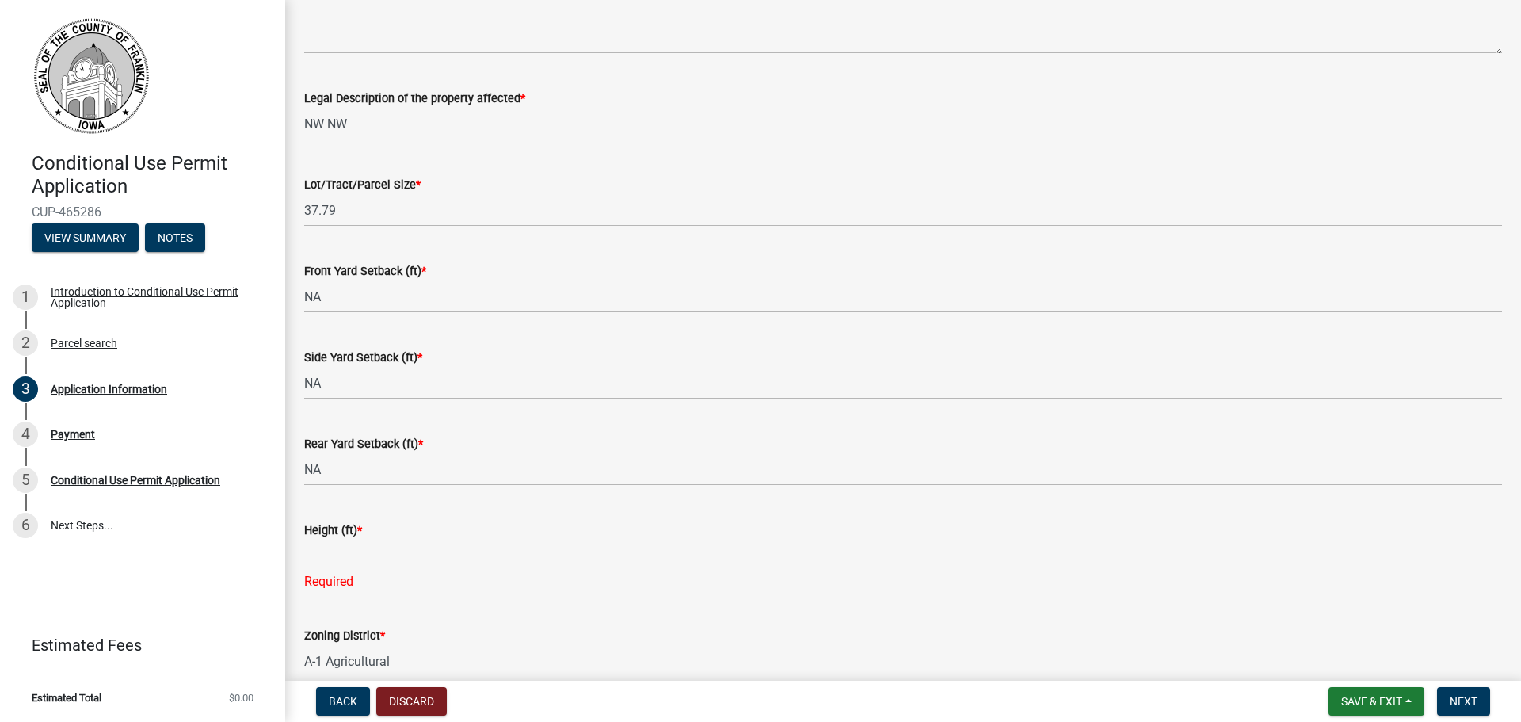
drag, startPoint x: 401, startPoint y: 586, endPoint x: 395, endPoint y: 570, distance: 16.8
click at [401, 585] on div "Required" at bounding box center [903, 581] width 1198 height 19
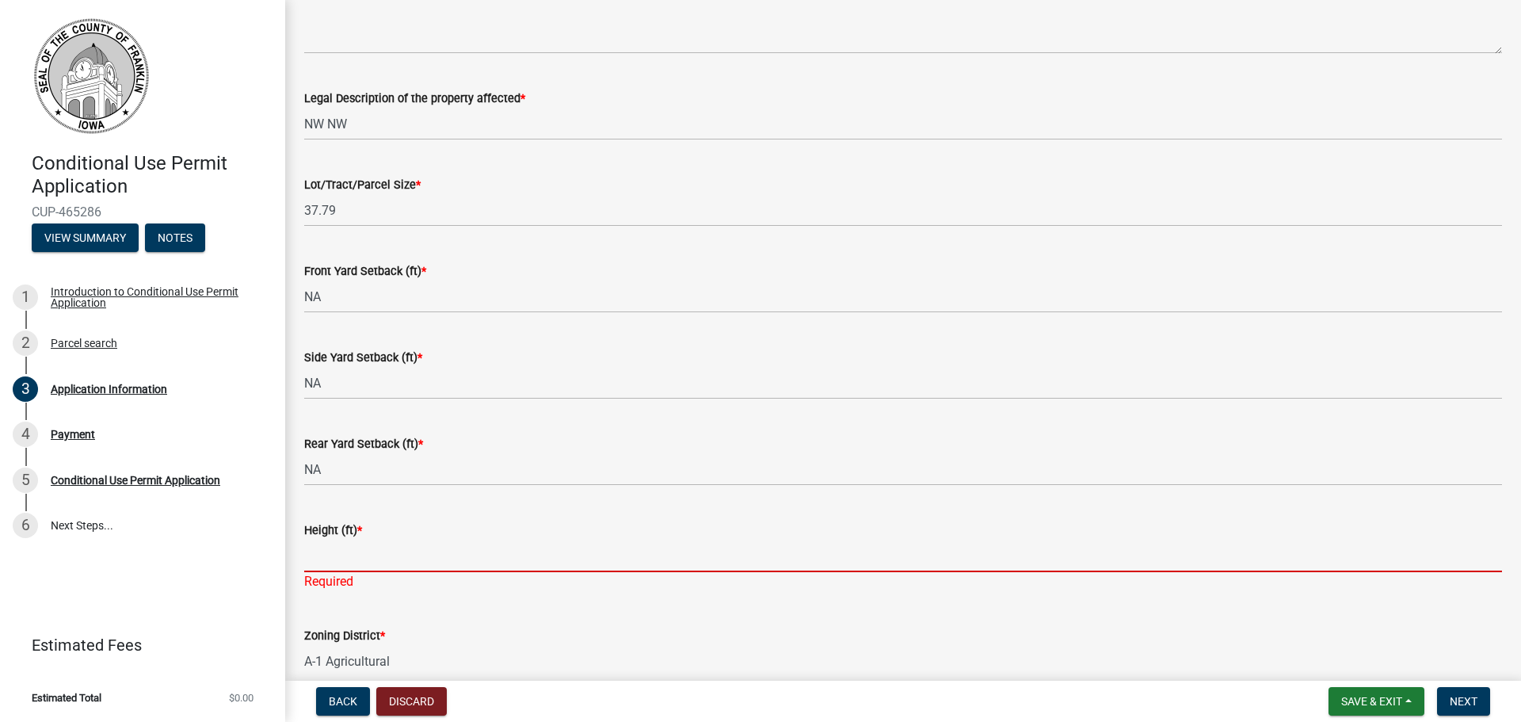
click at [390, 551] on input "Height (ft) *" at bounding box center [903, 556] width 1198 height 32
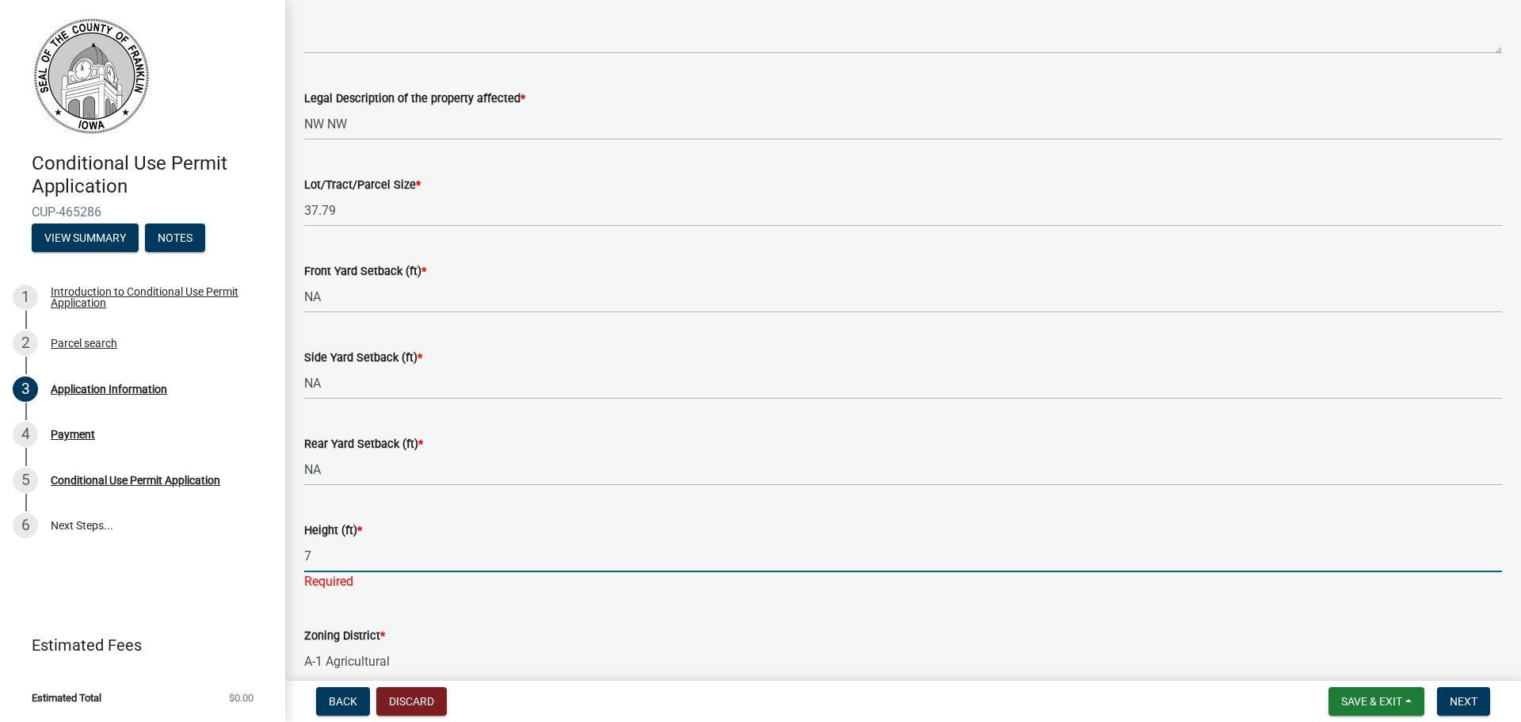
type input "7"
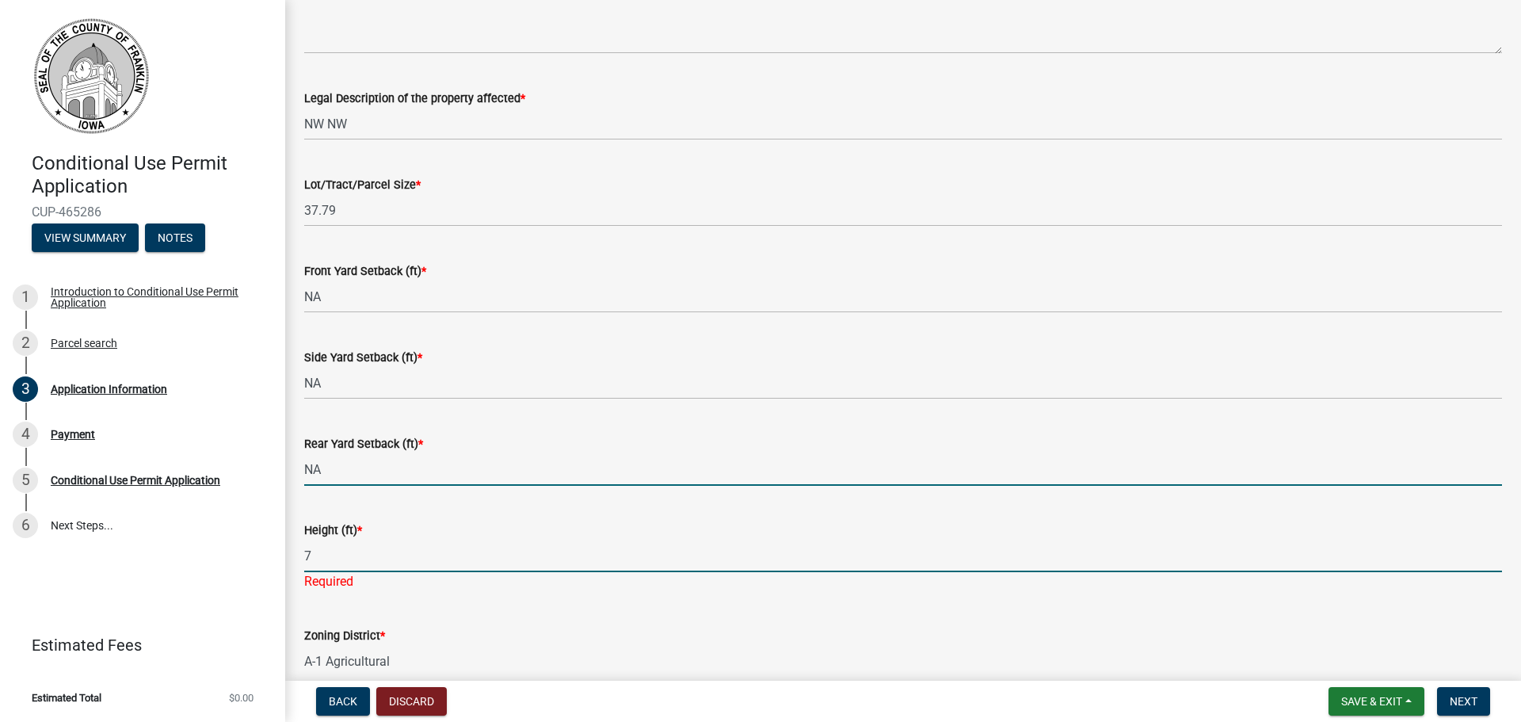
click at [509, 471] on input "NA" at bounding box center [903, 469] width 1198 height 32
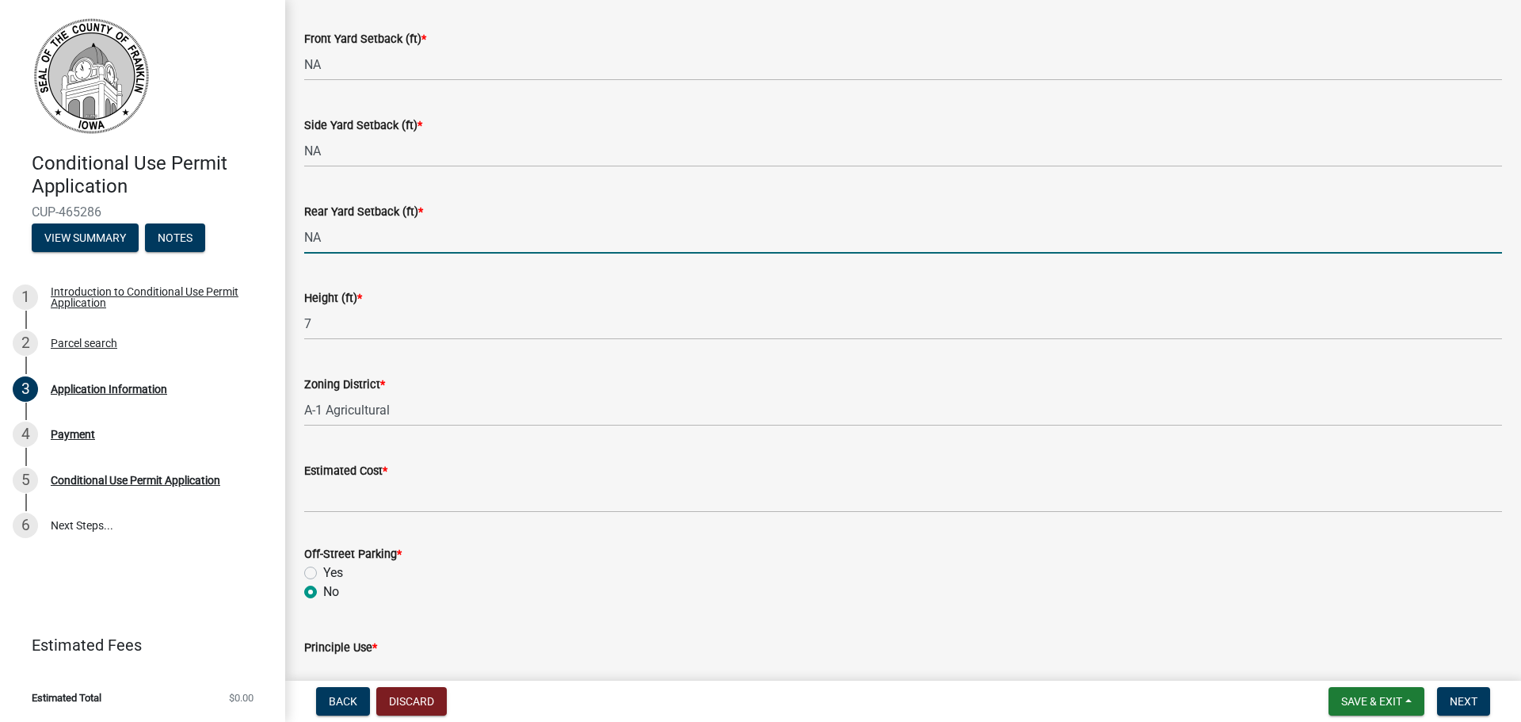
scroll to position [871, 0]
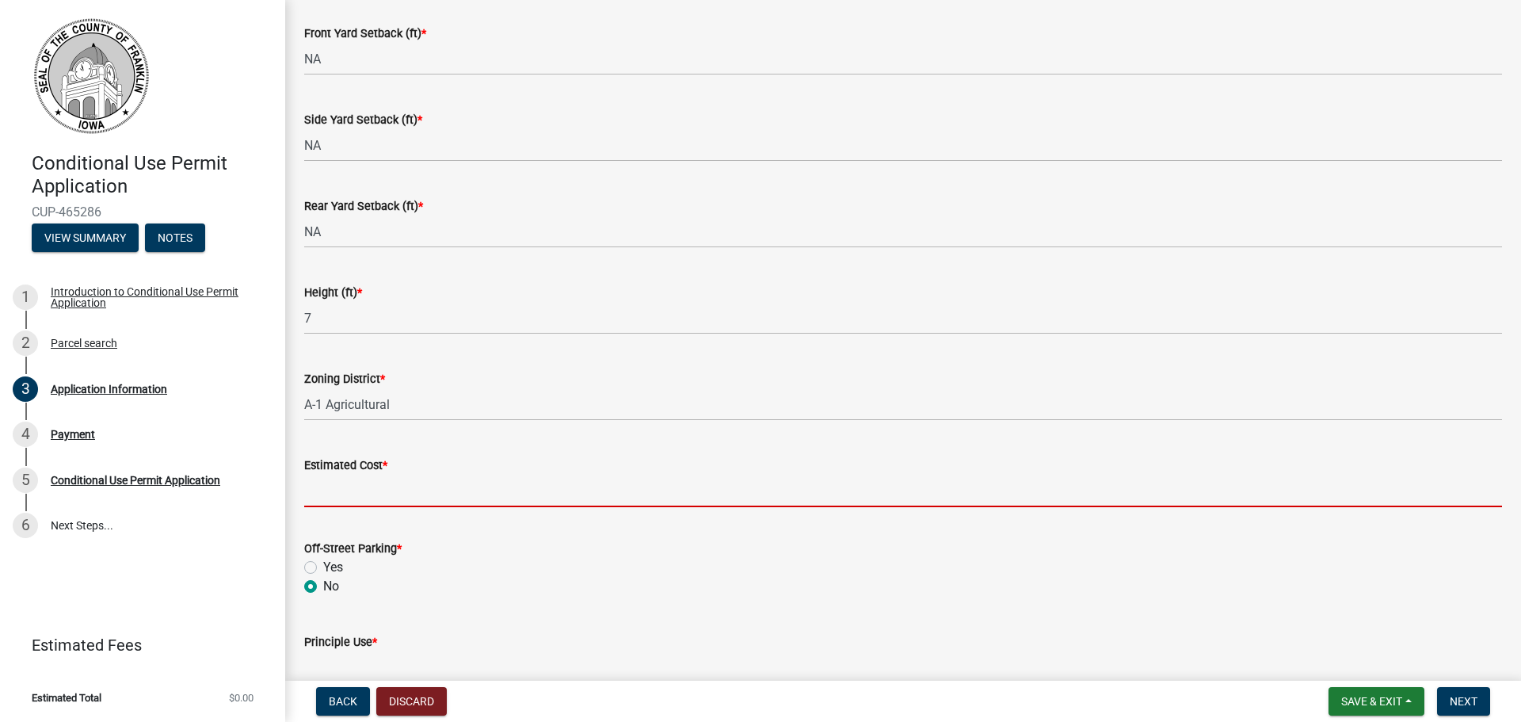
click at [402, 485] on input "Estimated Cost *" at bounding box center [903, 491] width 1198 height 32
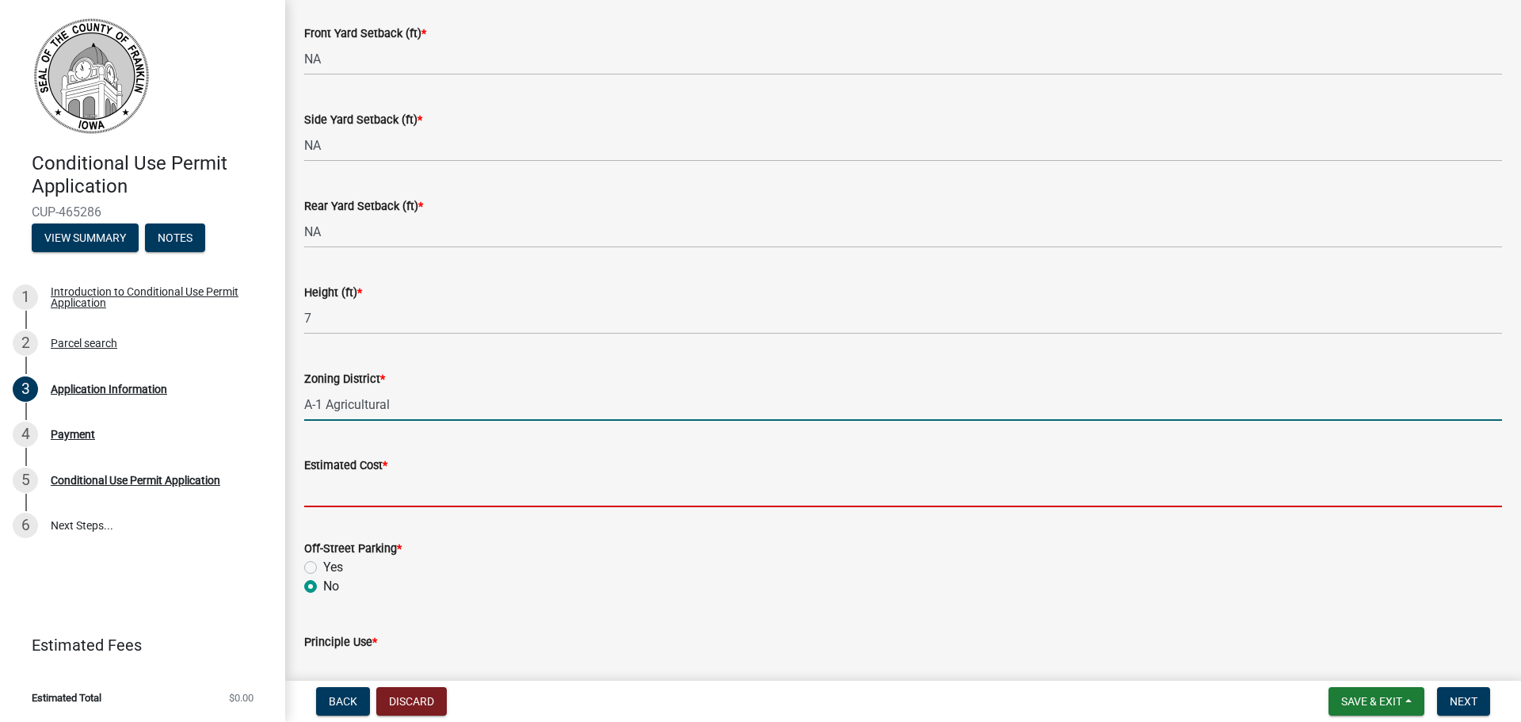
click at [351, 406] on input "A-1 Agricultural" at bounding box center [903, 404] width 1198 height 32
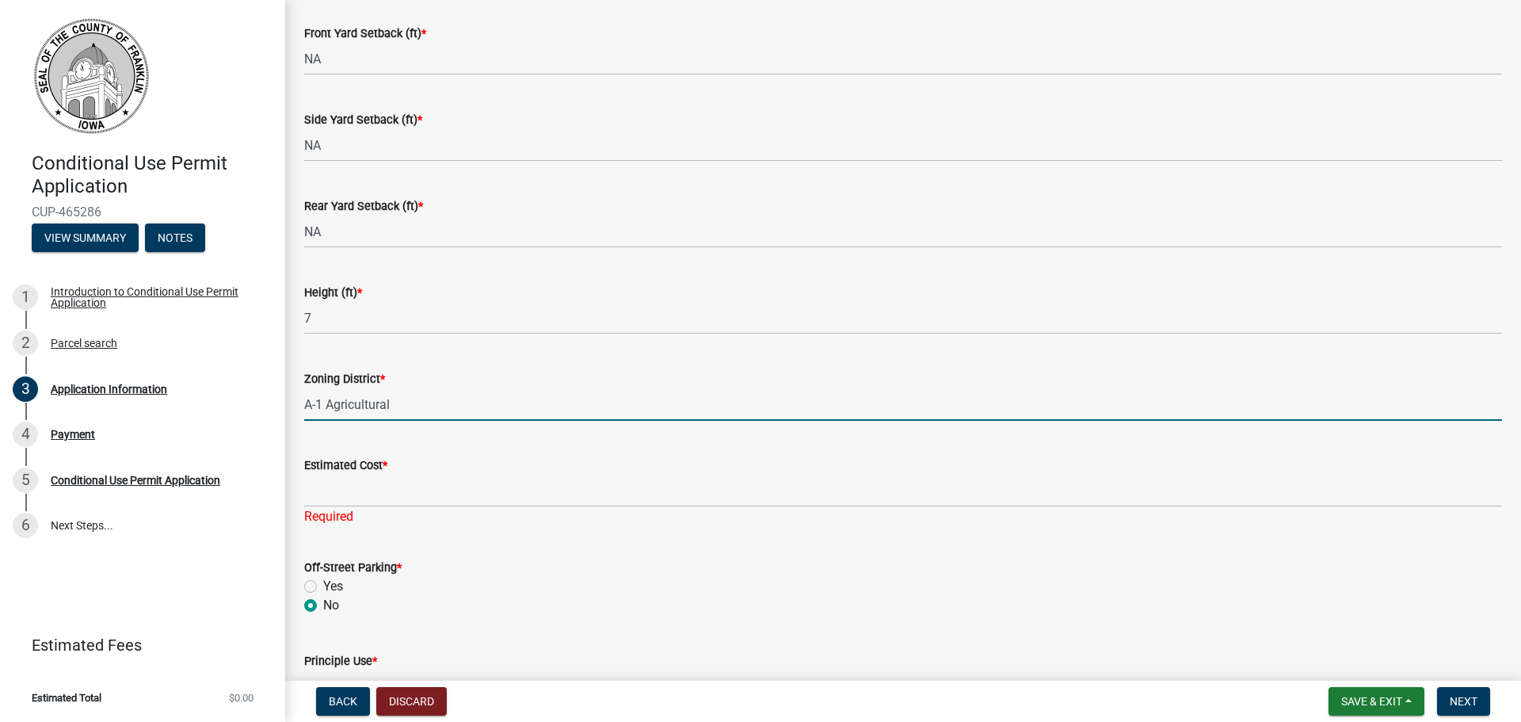
click at [391, 403] on input "A-1 Agricultural" at bounding box center [903, 404] width 1198 height 32
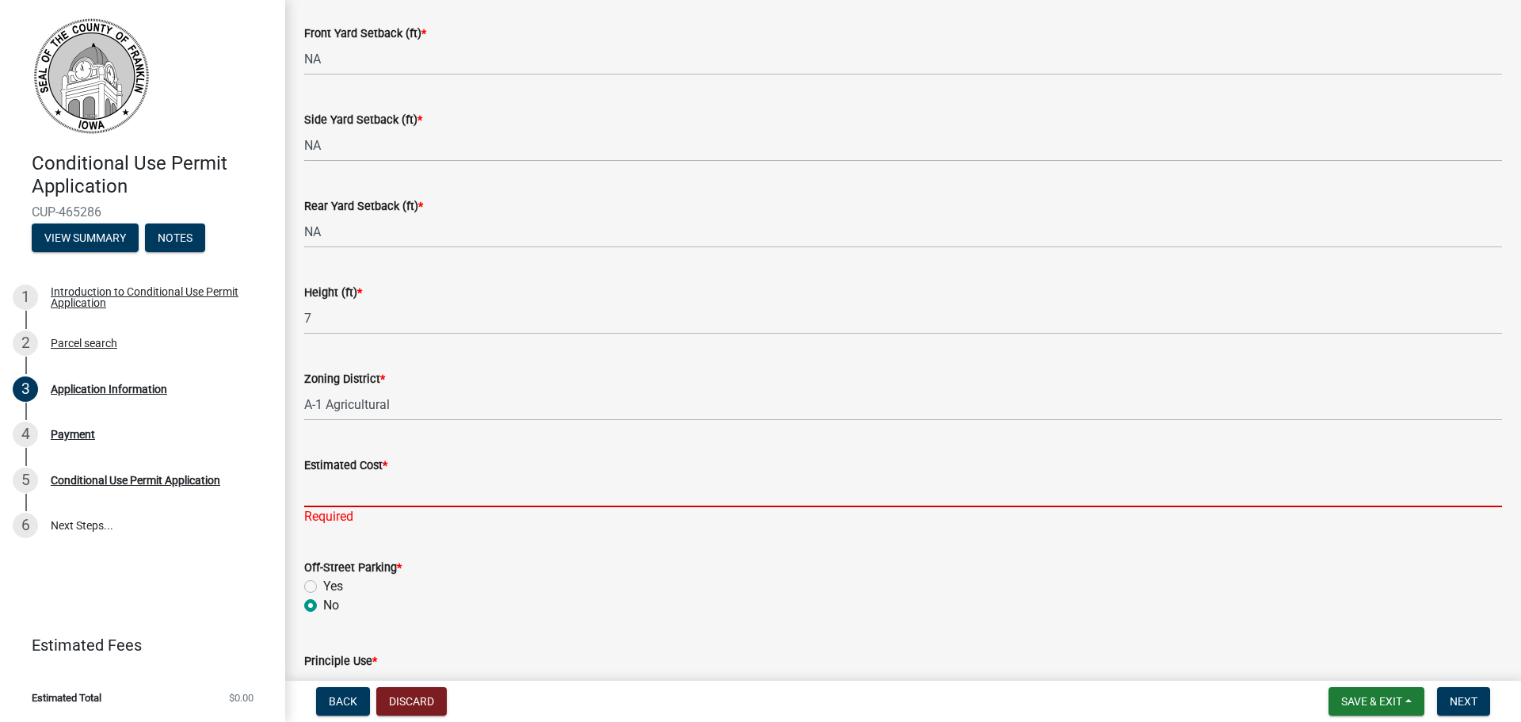
click at [395, 486] on input "Estimated Cost *" at bounding box center [903, 491] width 1198 height 32
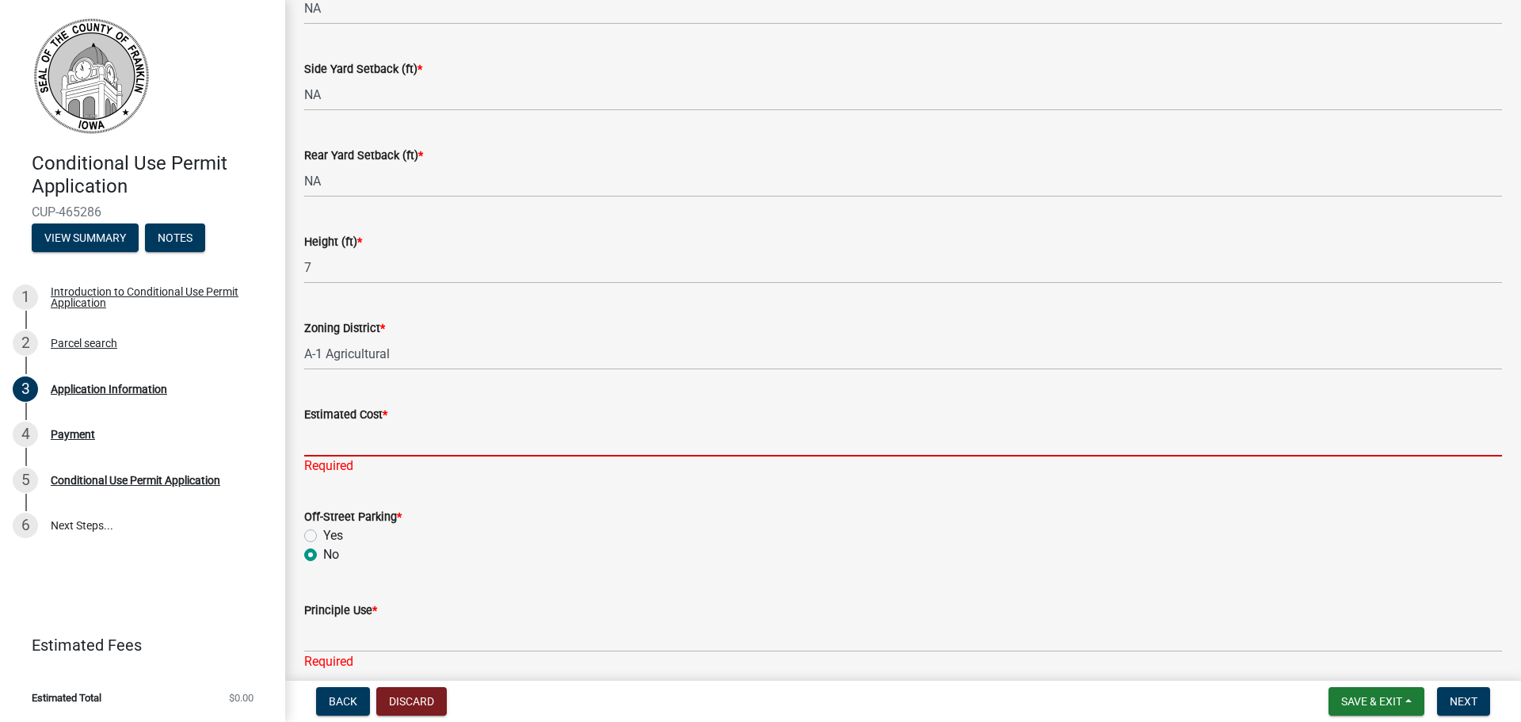
scroll to position [951, 0]
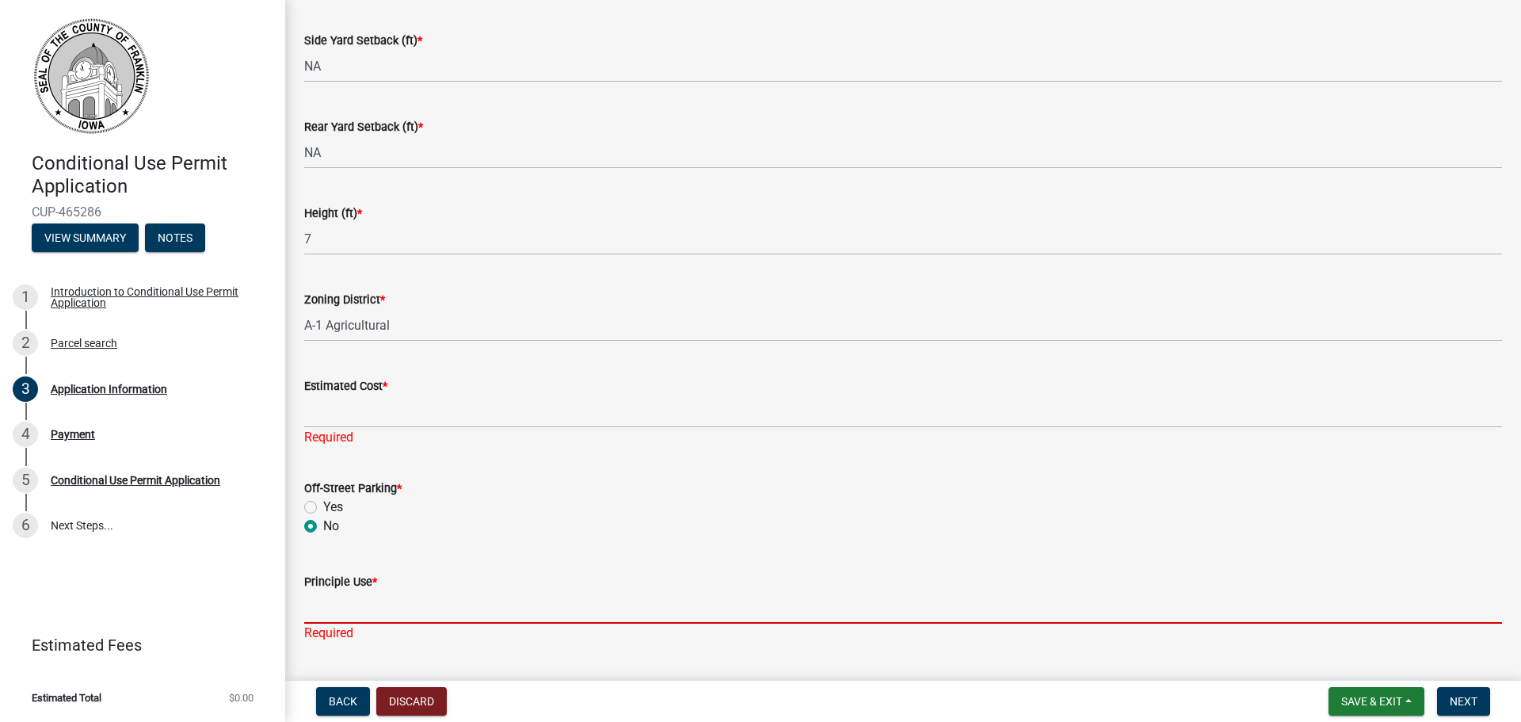
click at [357, 606] on input "Principle Use *" at bounding box center [903, 607] width 1198 height 32
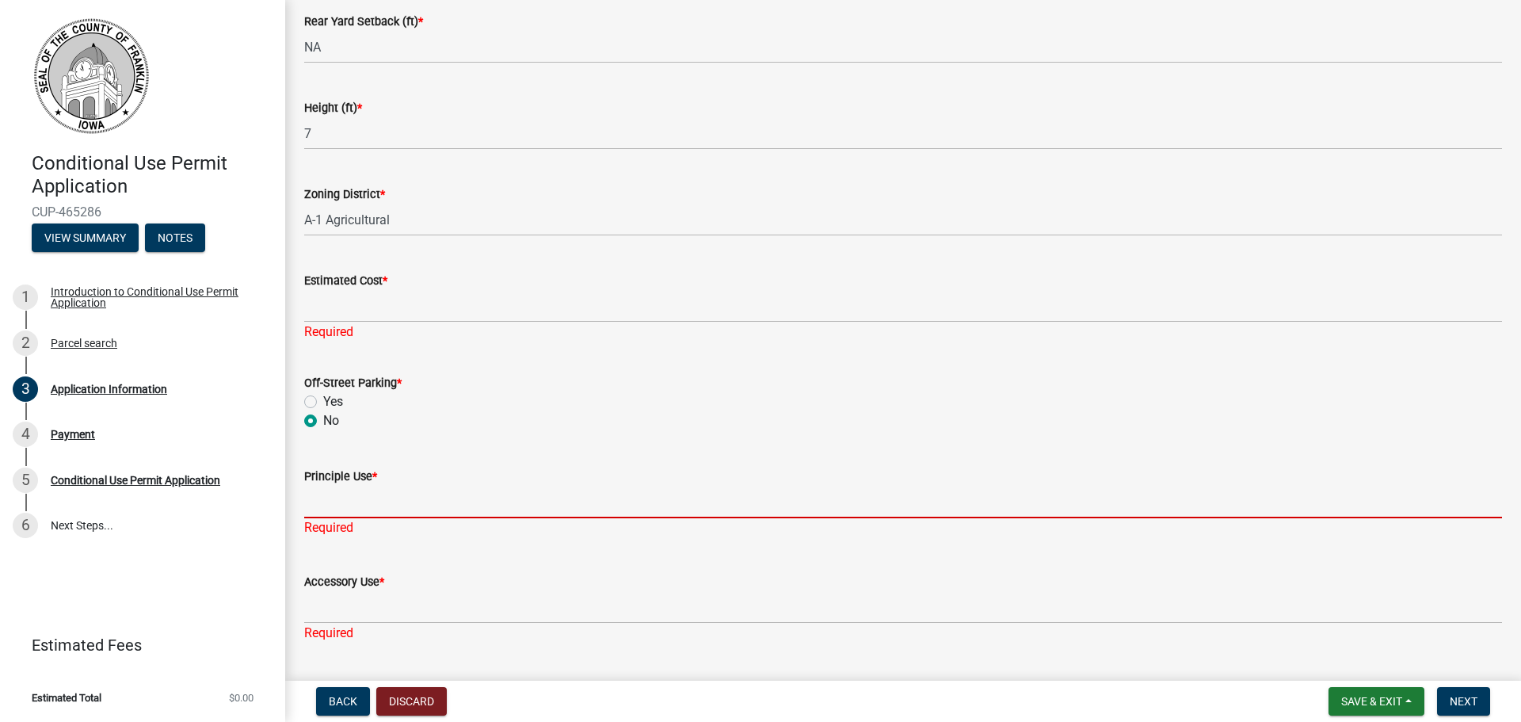
scroll to position [1109, 0]
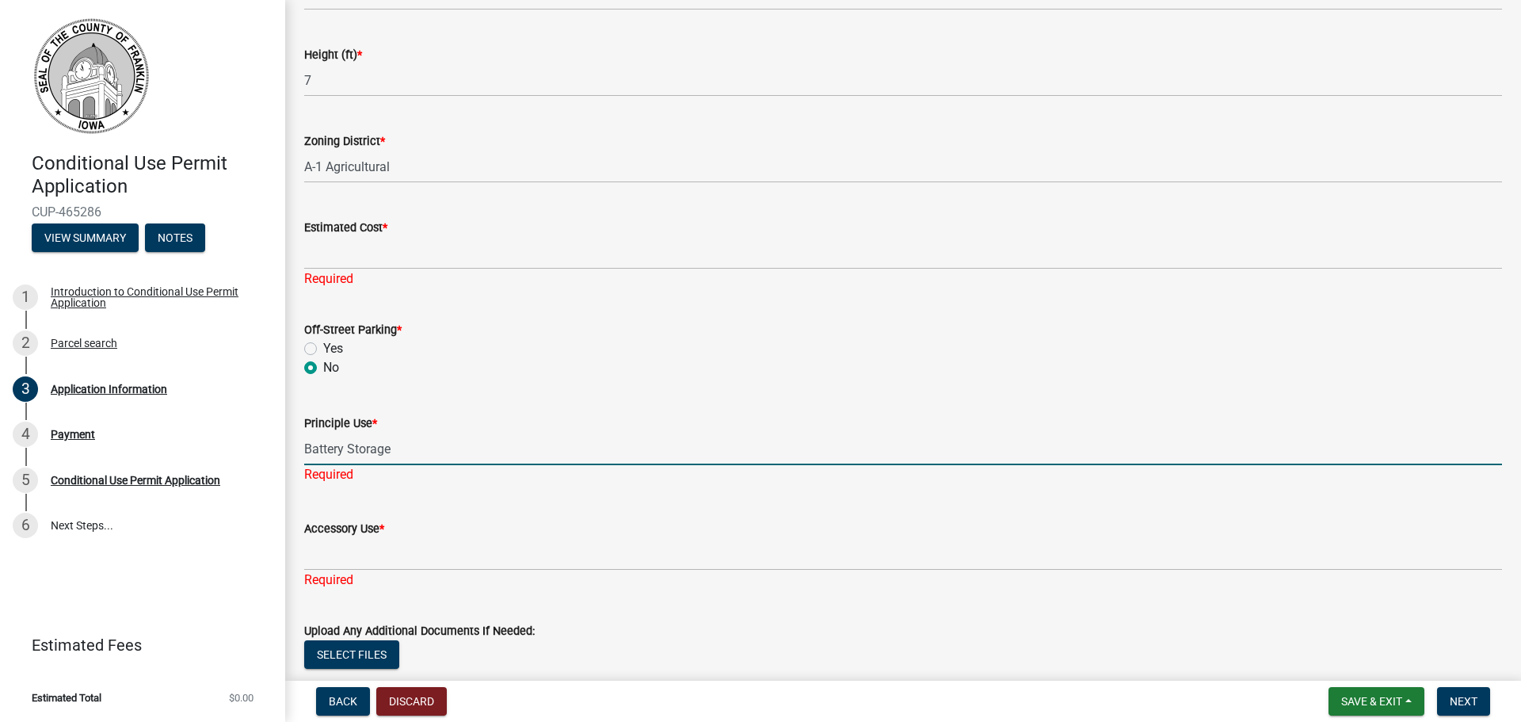
type input "Battery Storage"
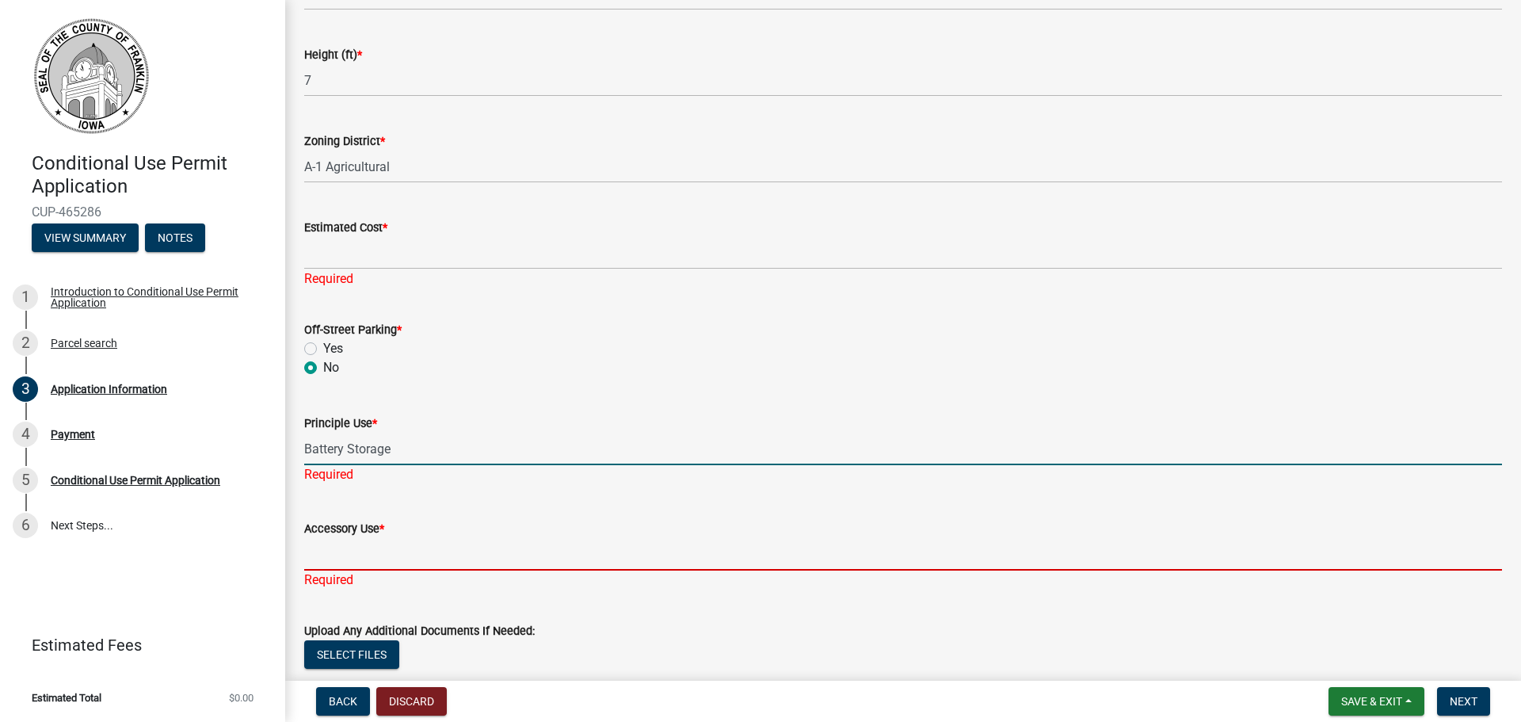
click at [328, 542] on input "Accessory Use *" at bounding box center [903, 554] width 1198 height 32
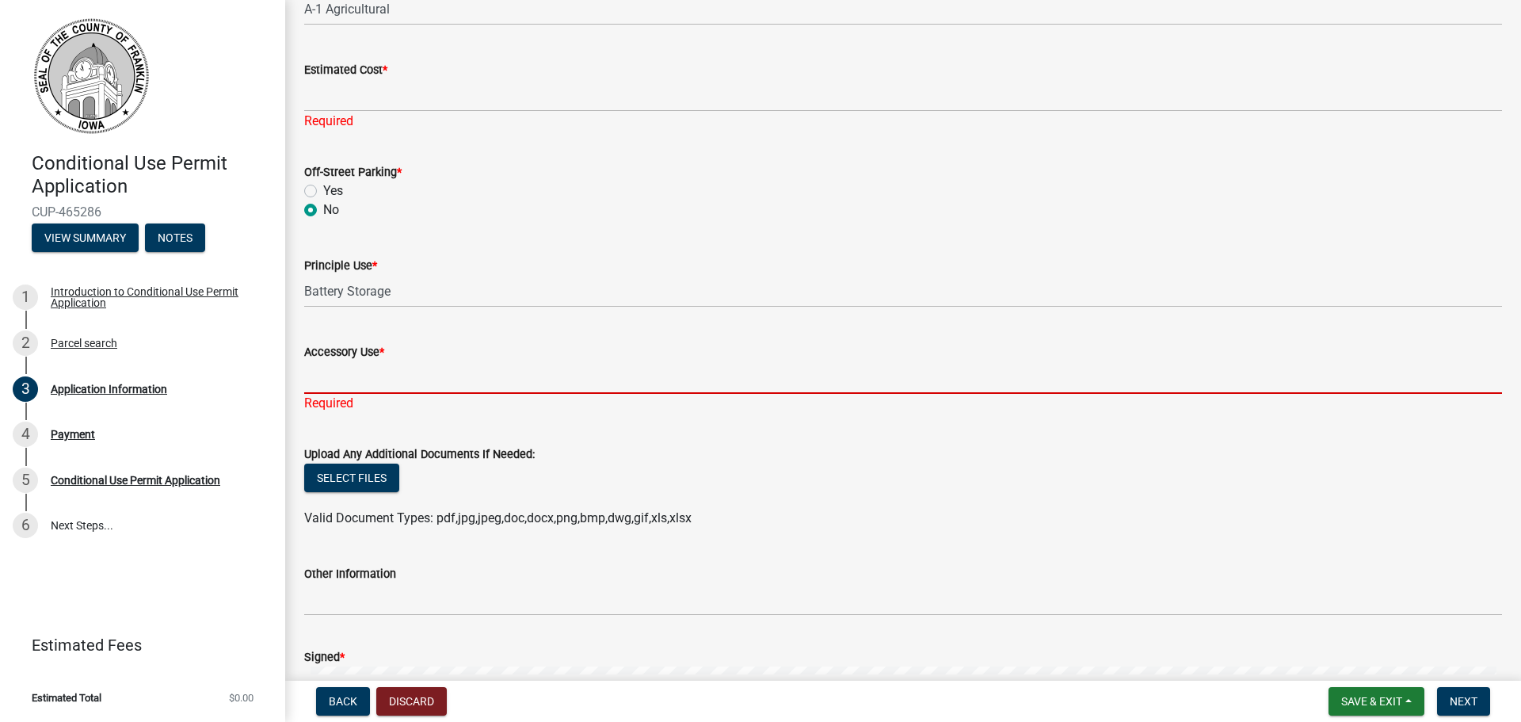
scroll to position [1268, 0]
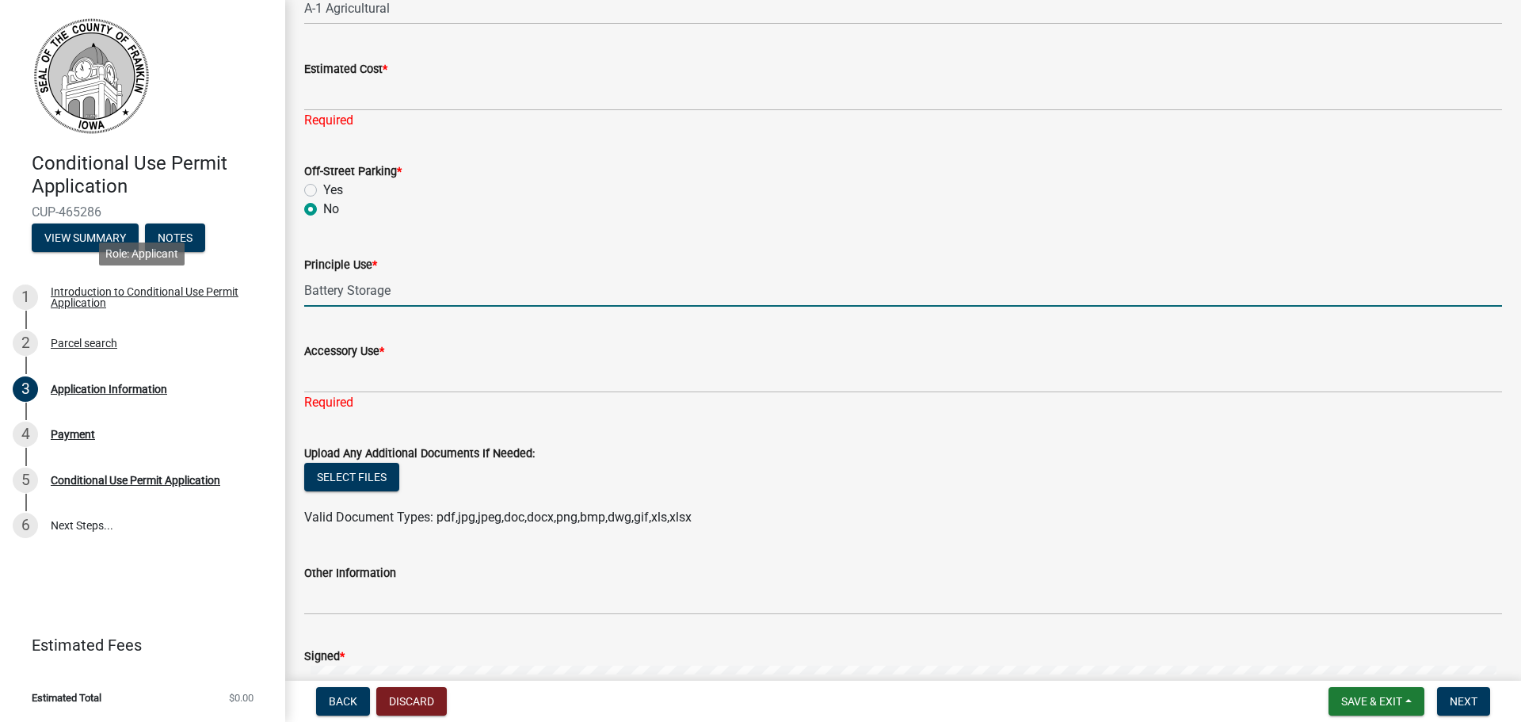
drag, startPoint x: 412, startPoint y: 295, endPoint x: 273, endPoint y: 270, distance: 141.6
click at [273, 270] on div "Conditional Use Permit Application CUP-465286 View Summary Notes 1 Introduction…" at bounding box center [760, 361] width 1521 height 722
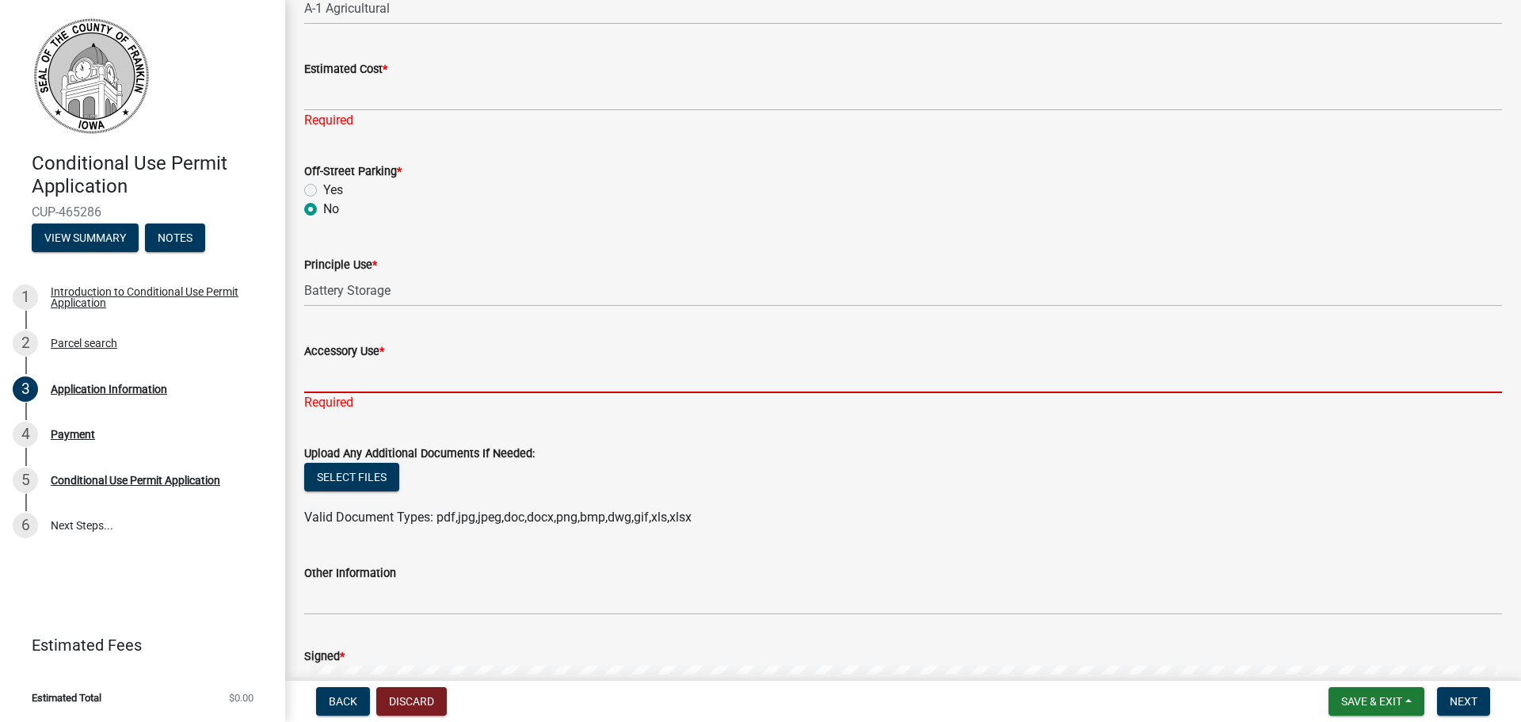
click at [344, 368] on input "Accessory Use *" at bounding box center [903, 376] width 1198 height 32
paste input "A 40 MW/1600 MWh AC-COUPLED BATTERY ENERGY STORAGE SYSTEM (BESS) I"
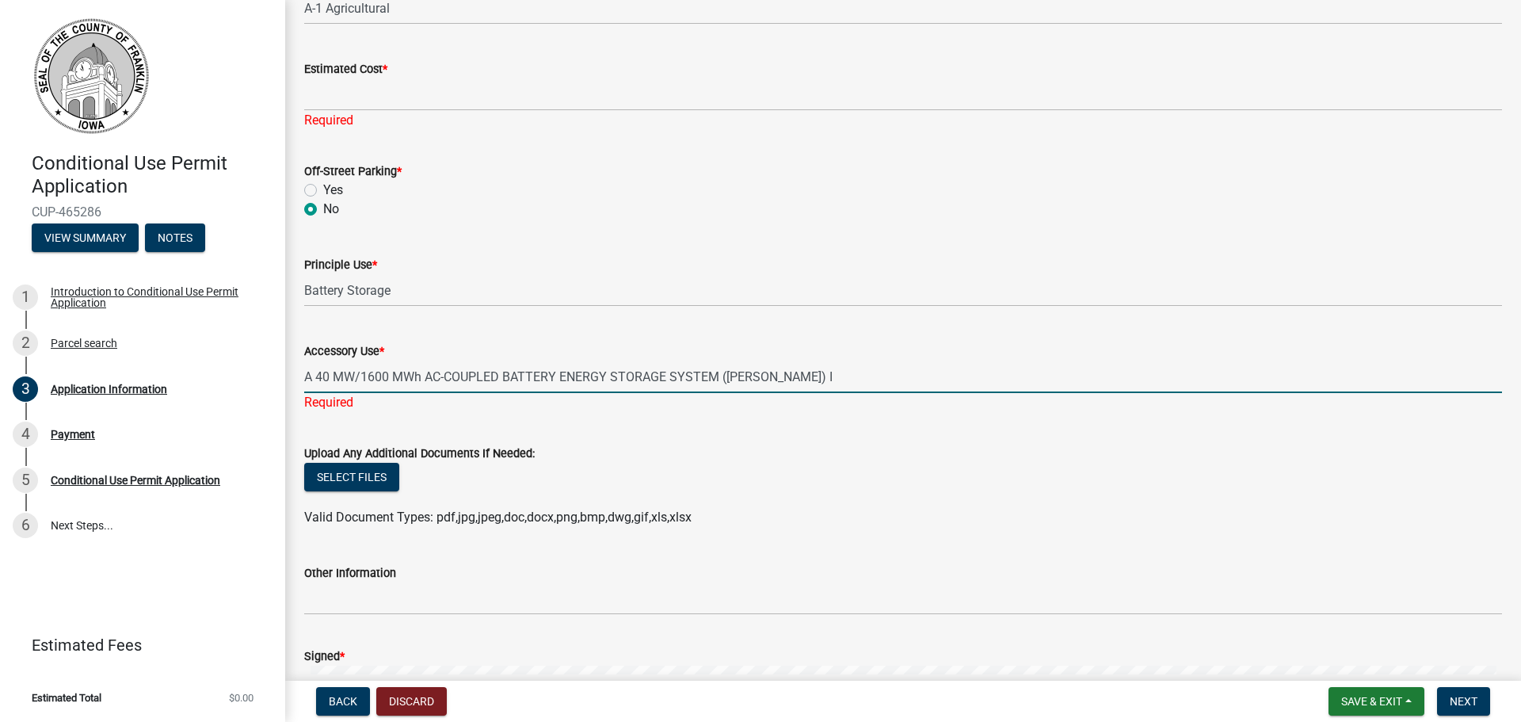
click at [509, 425] on form "Upload Any Additional Documents If Needed: Select files Valid Document Types: p…" at bounding box center [903, 476] width 1198 height 102
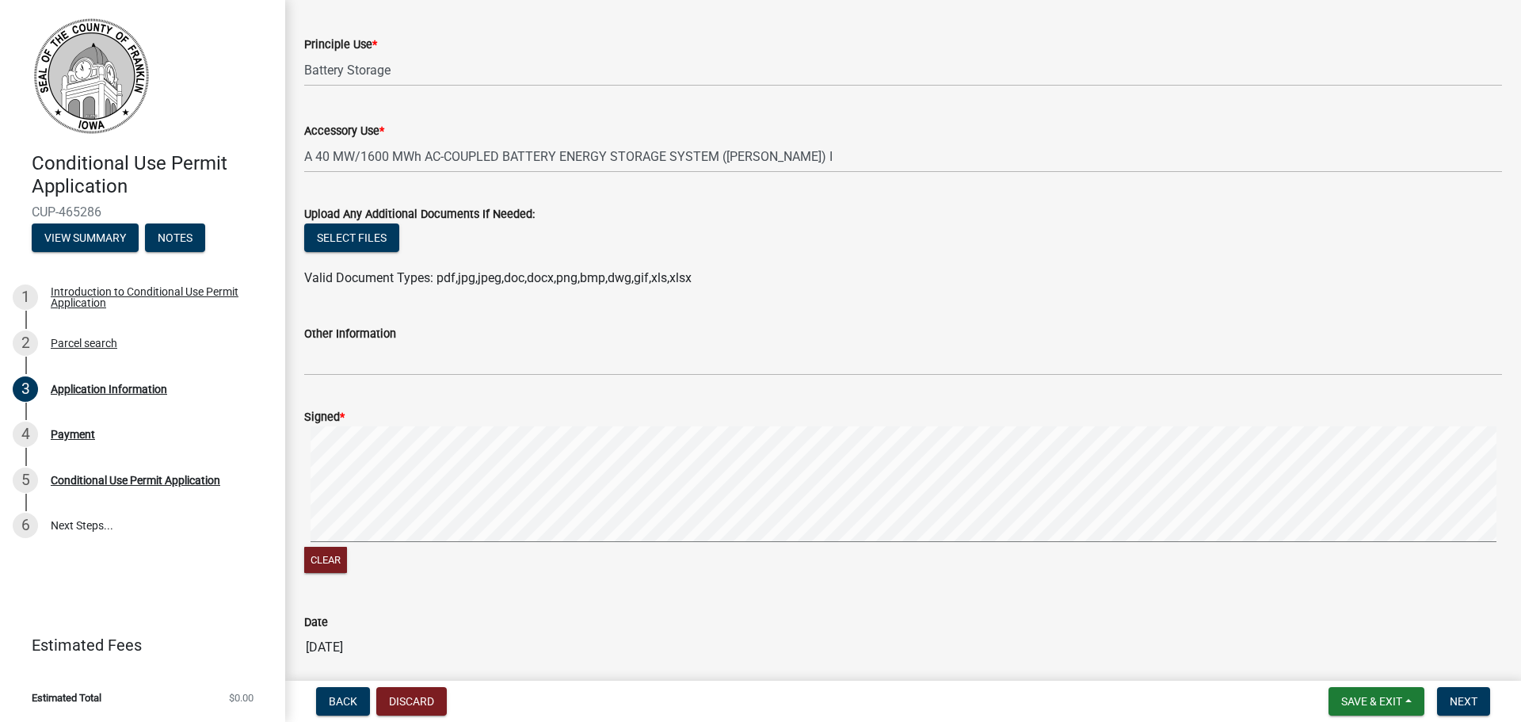
scroll to position [1505, 0]
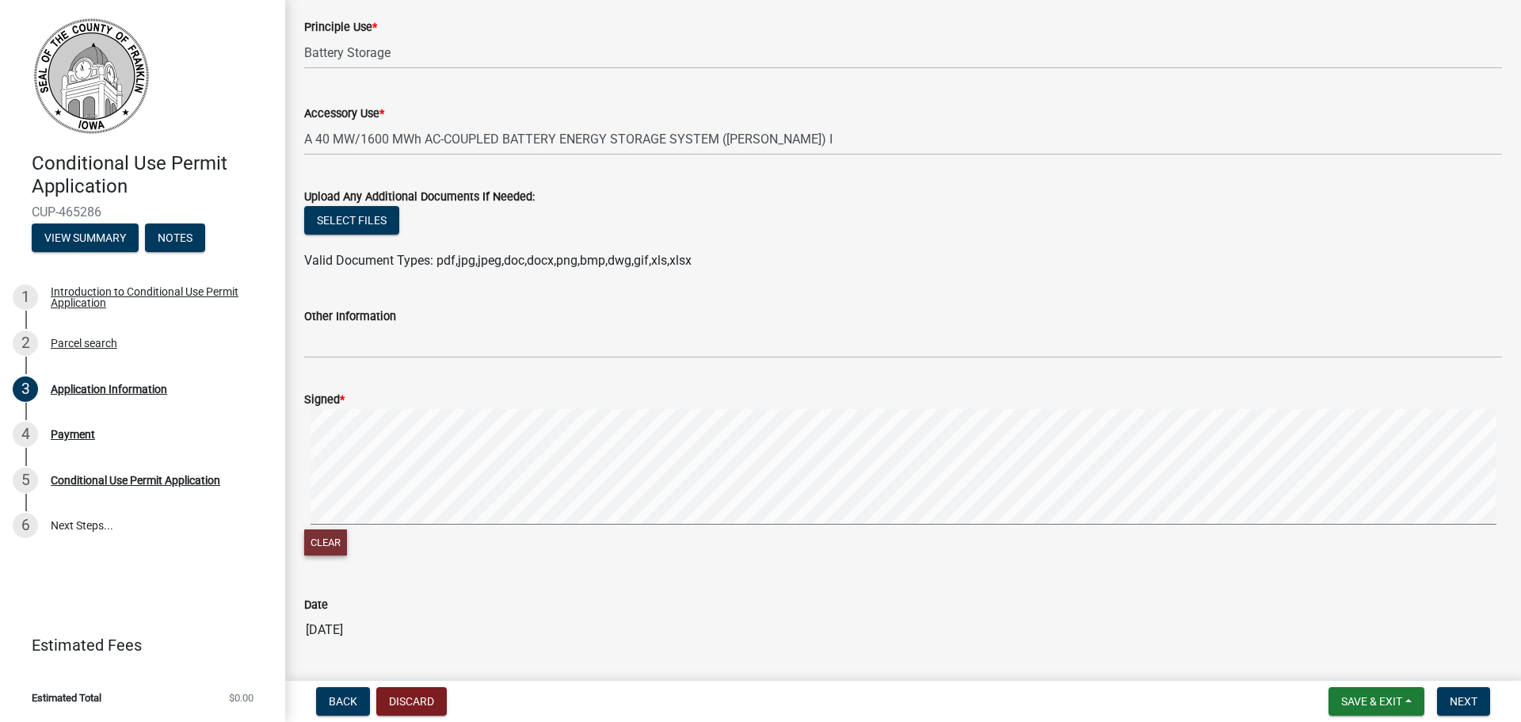
click at [338, 547] on button "Clear" at bounding box center [325, 542] width 43 height 26
click at [345, 548] on button "Clear" at bounding box center [325, 542] width 43 height 26
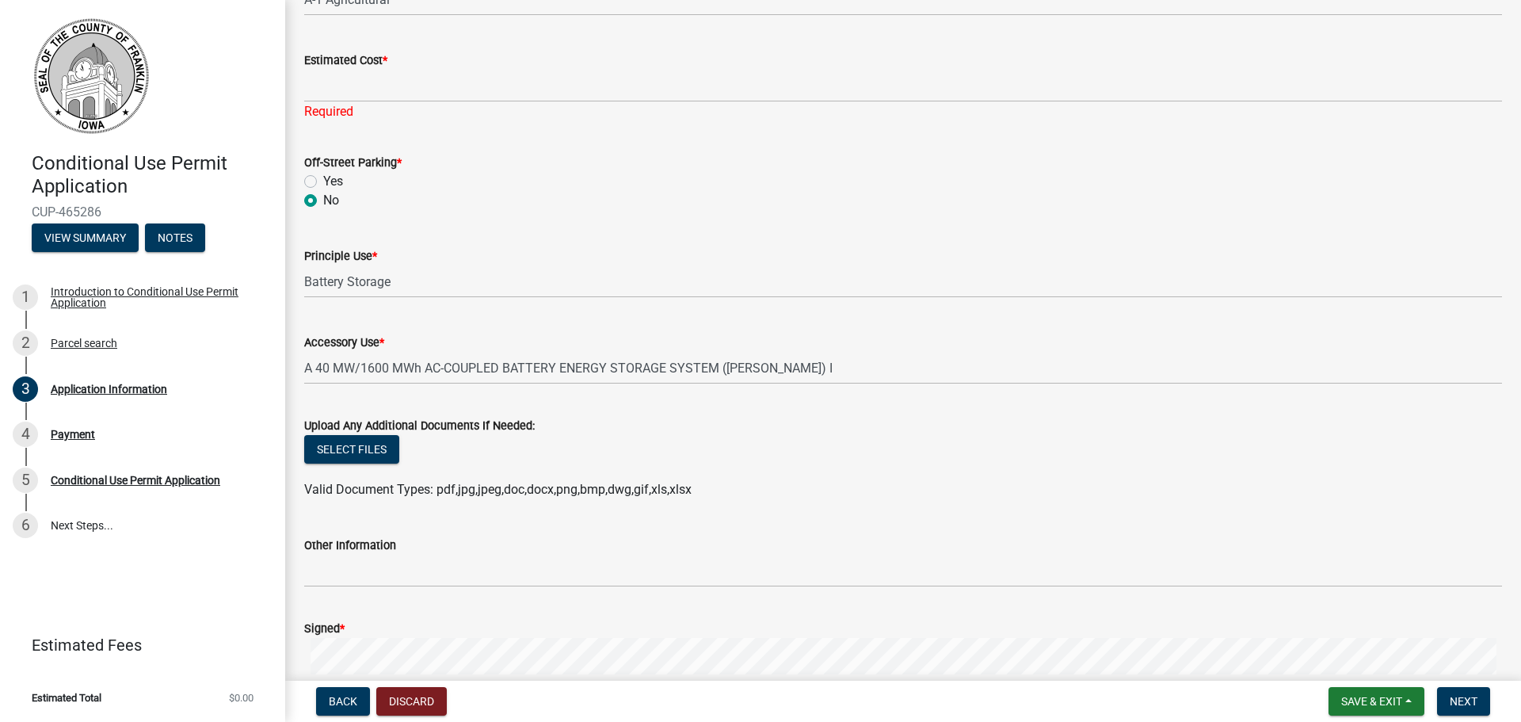
scroll to position [1268, 0]
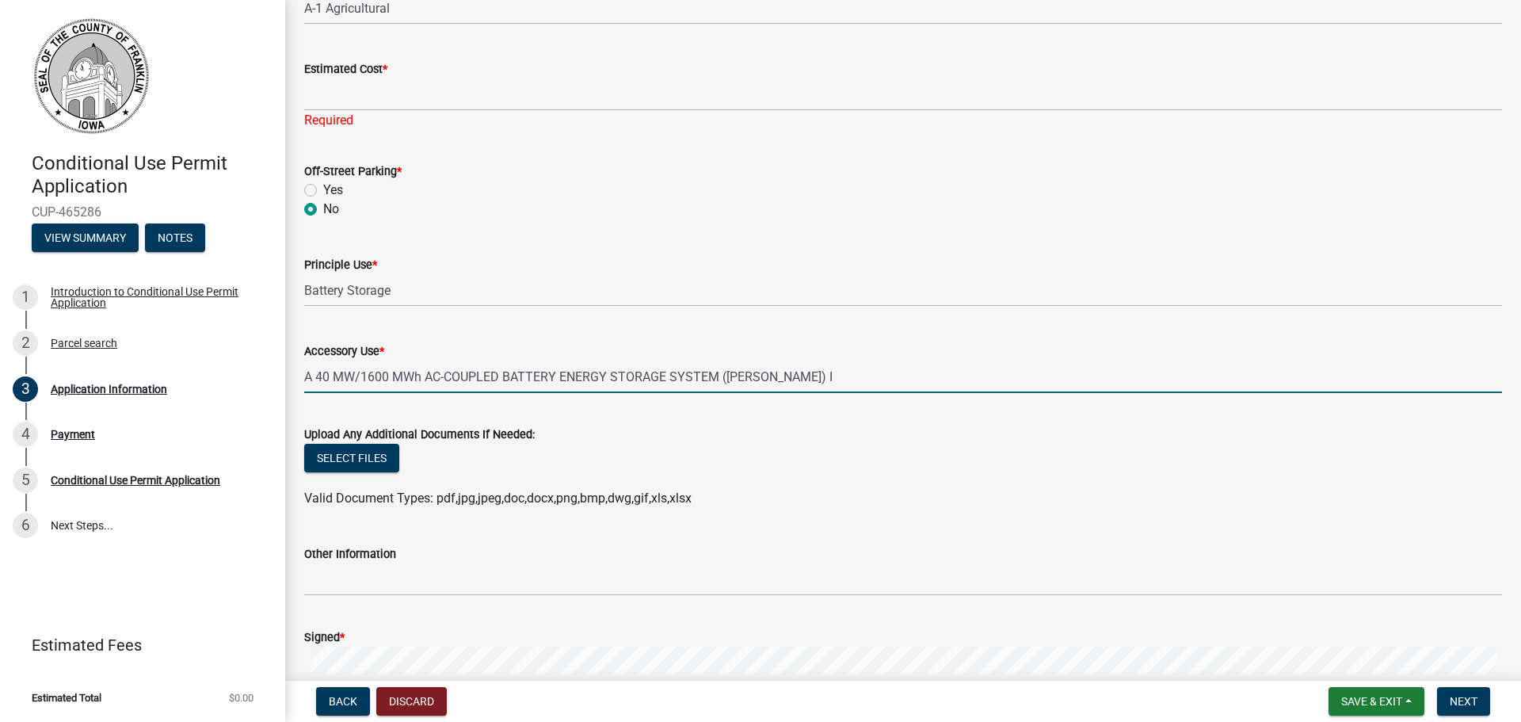
click at [772, 381] on input "A 40 MW/1600 MWh AC-COUPLED BATTERY ENERGY STORAGE SYSTEM (BESS) I" at bounding box center [903, 376] width 1198 height 32
type input "A 40 MW/1600 MWh AC-COUPLED BATTERY ENERGY STORAGE SYSTEM ([PERSON_NAME])"
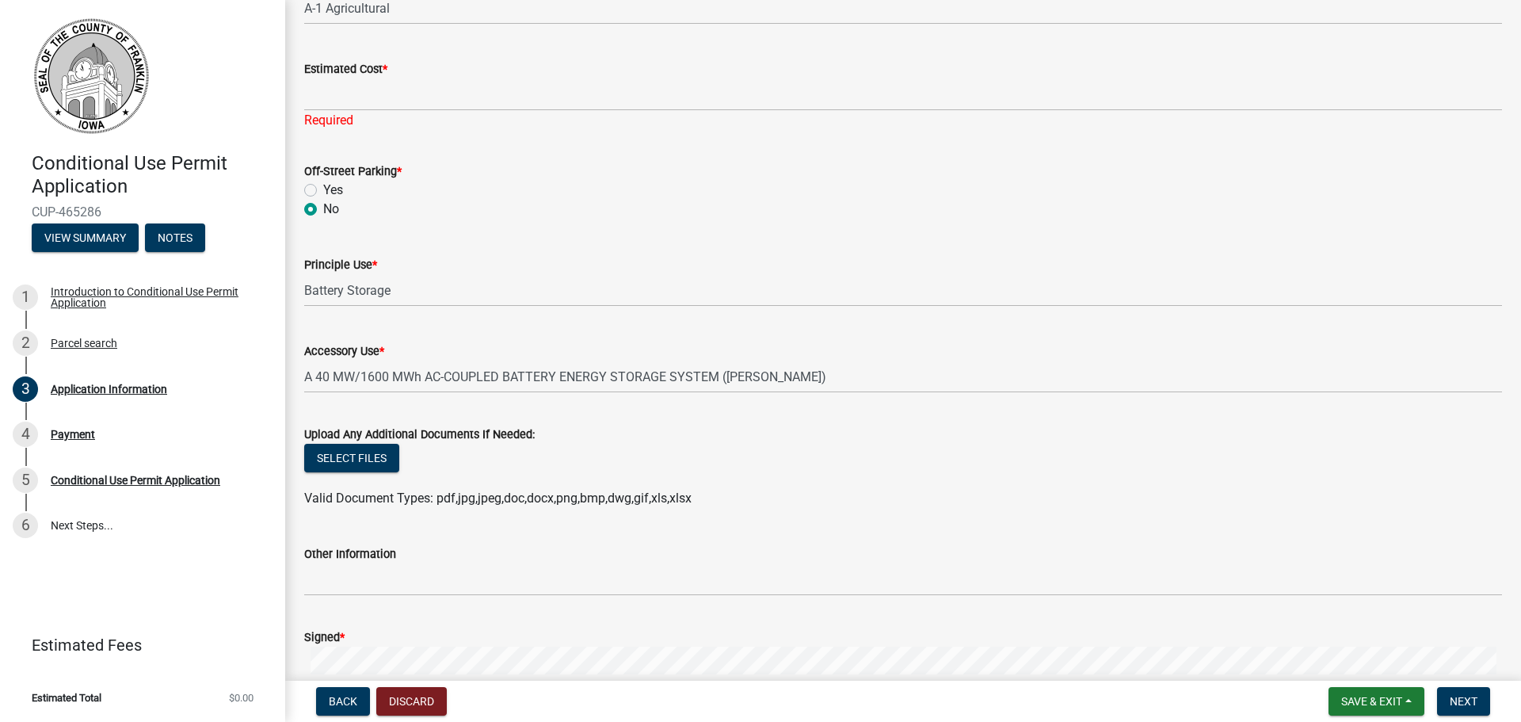
click at [694, 224] on wm-data-entity-input "Off-Street Parking * Yes No" at bounding box center [903, 188] width 1198 height 90
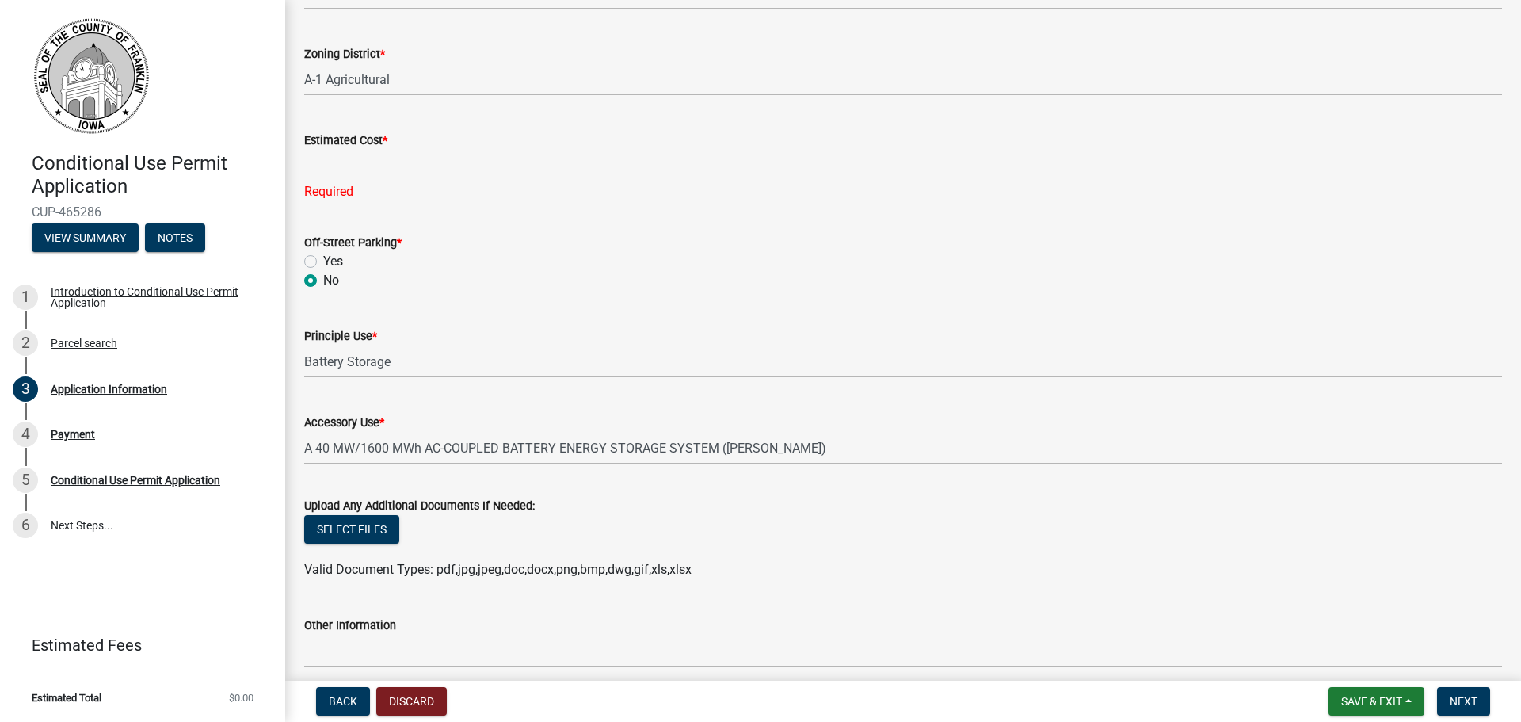
scroll to position [1109, 0]
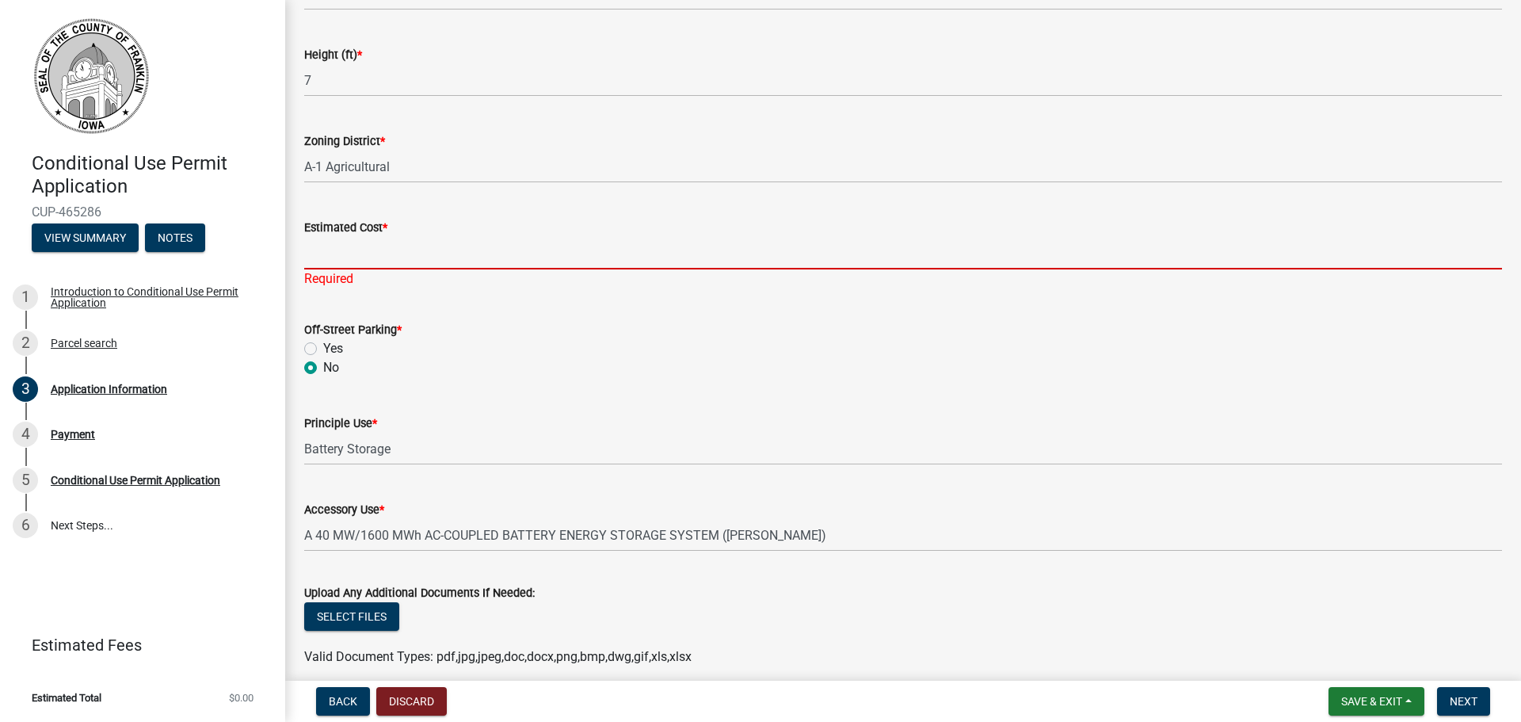
click at [373, 238] on input "Estimated Cost *" at bounding box center [903, 253] width 1198 height 32
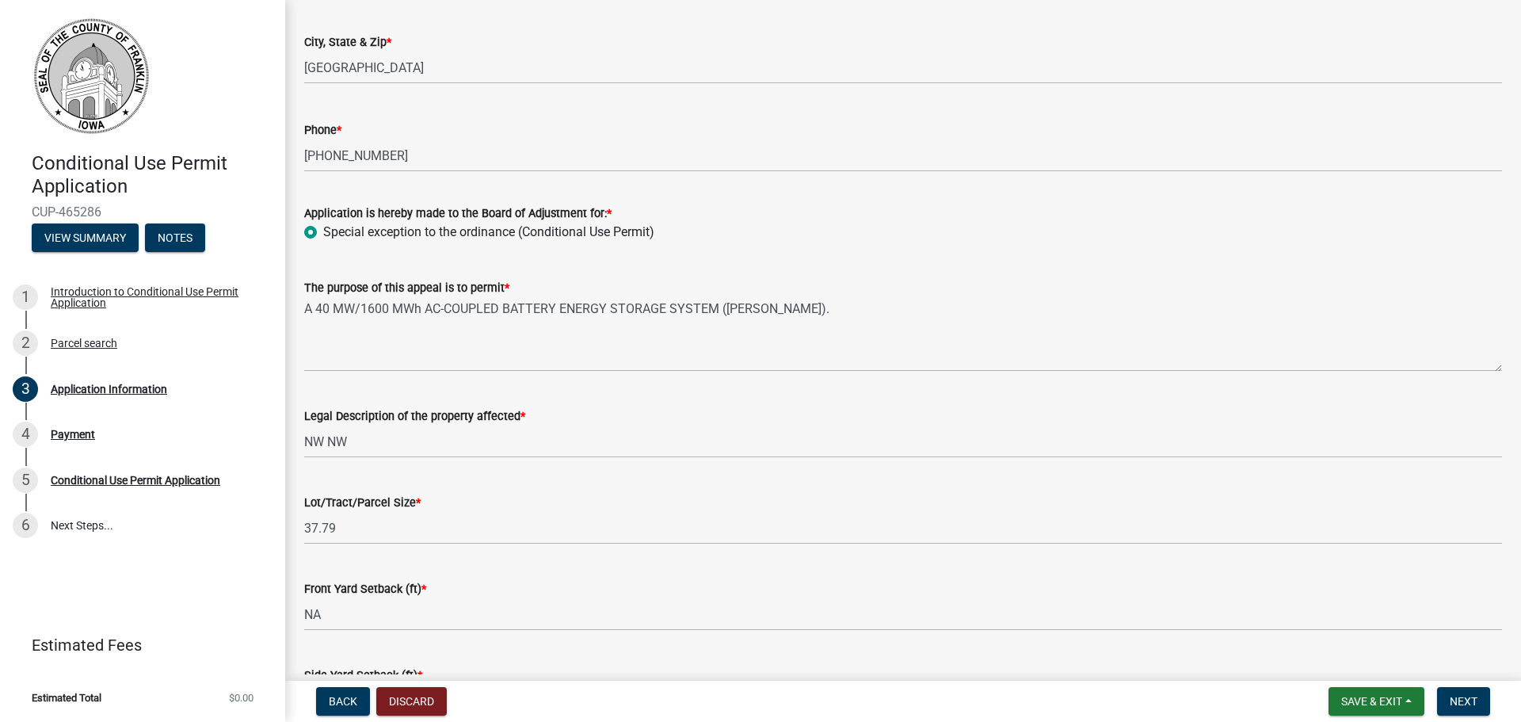
scroll to position [317, 0]
click at [1367, 706] on span "Save & Exit" at bounding box center [1371, 701] width 61 height 13
click at [1354, 622] on button "Save" at bounding box center [1361, 622] width 127 height 38
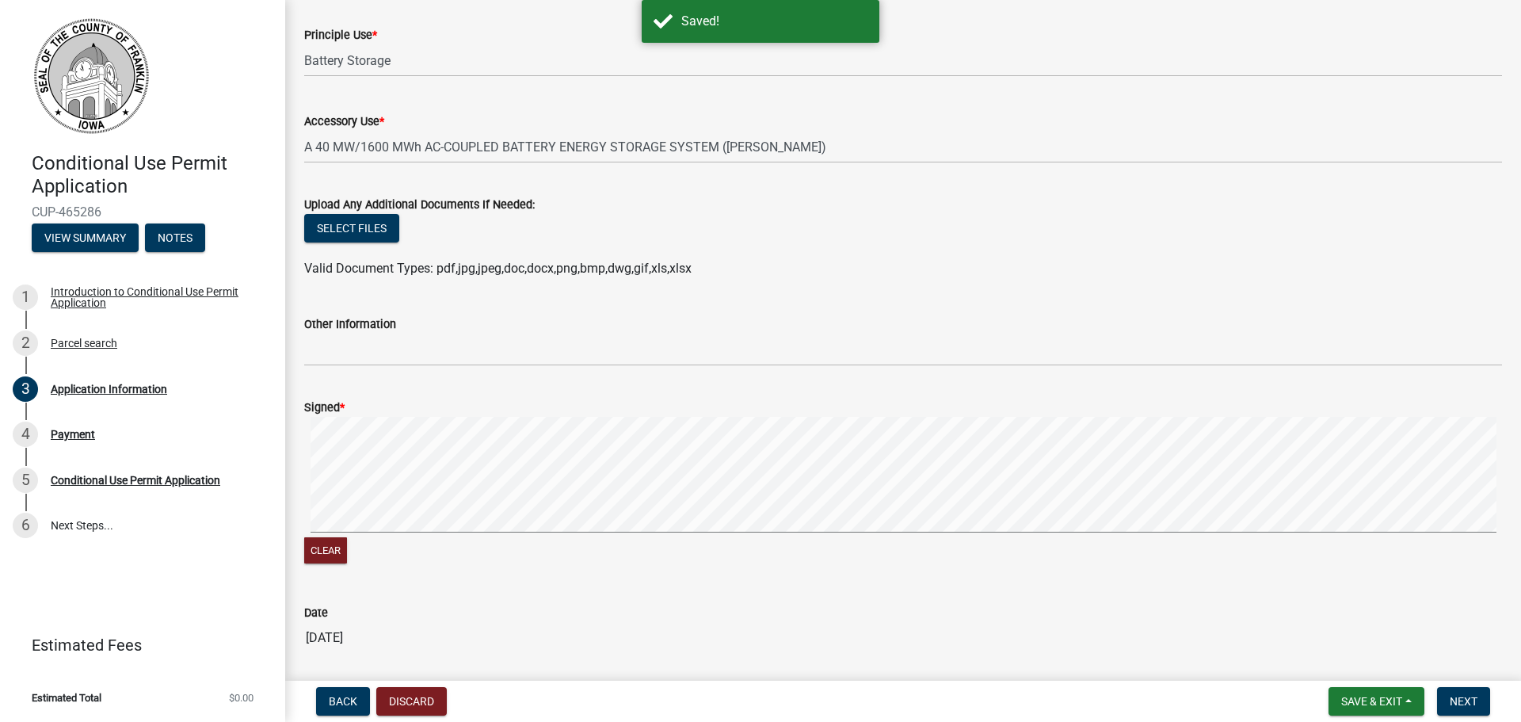
scroll to position [1505, 0]
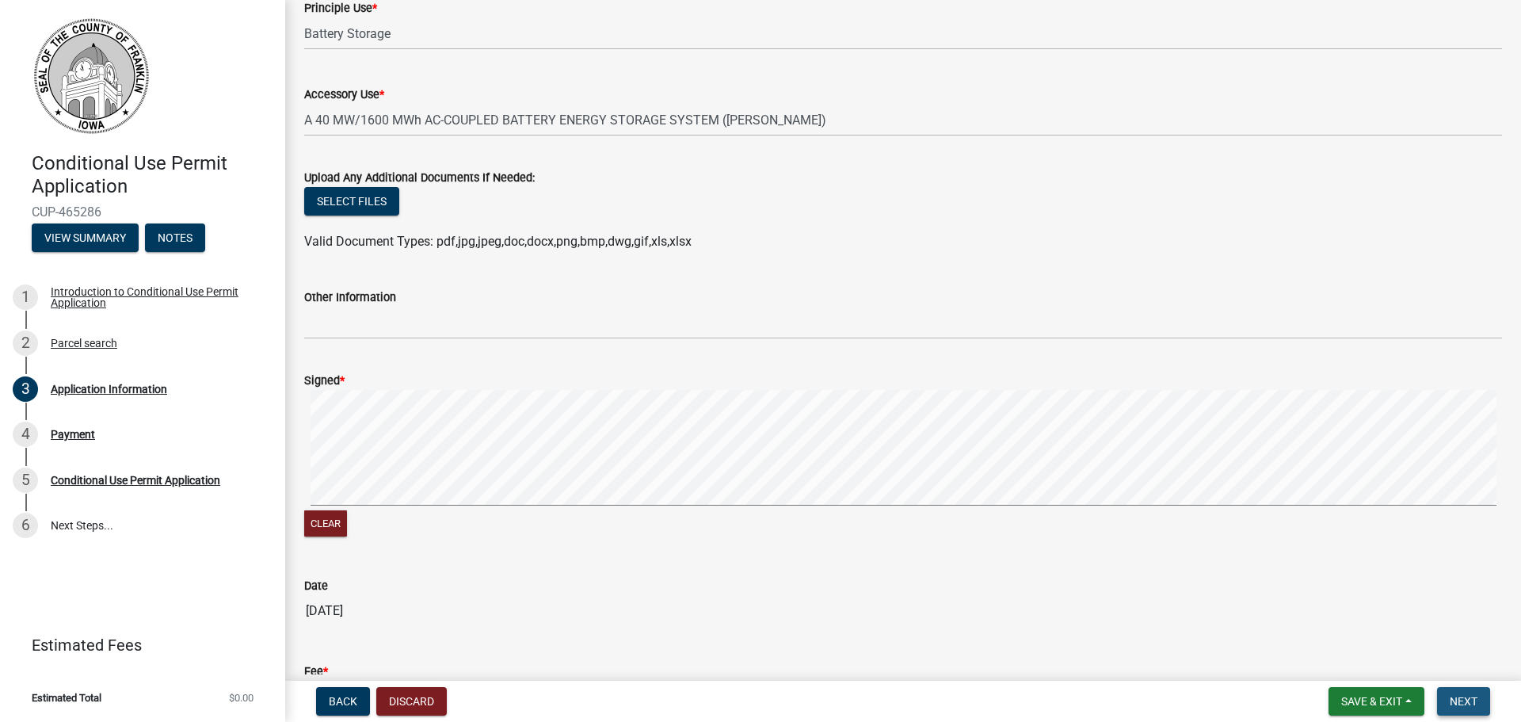
click at [1446, 696] on button "Next" at bounding box center [1463, 701] width 53 height 29
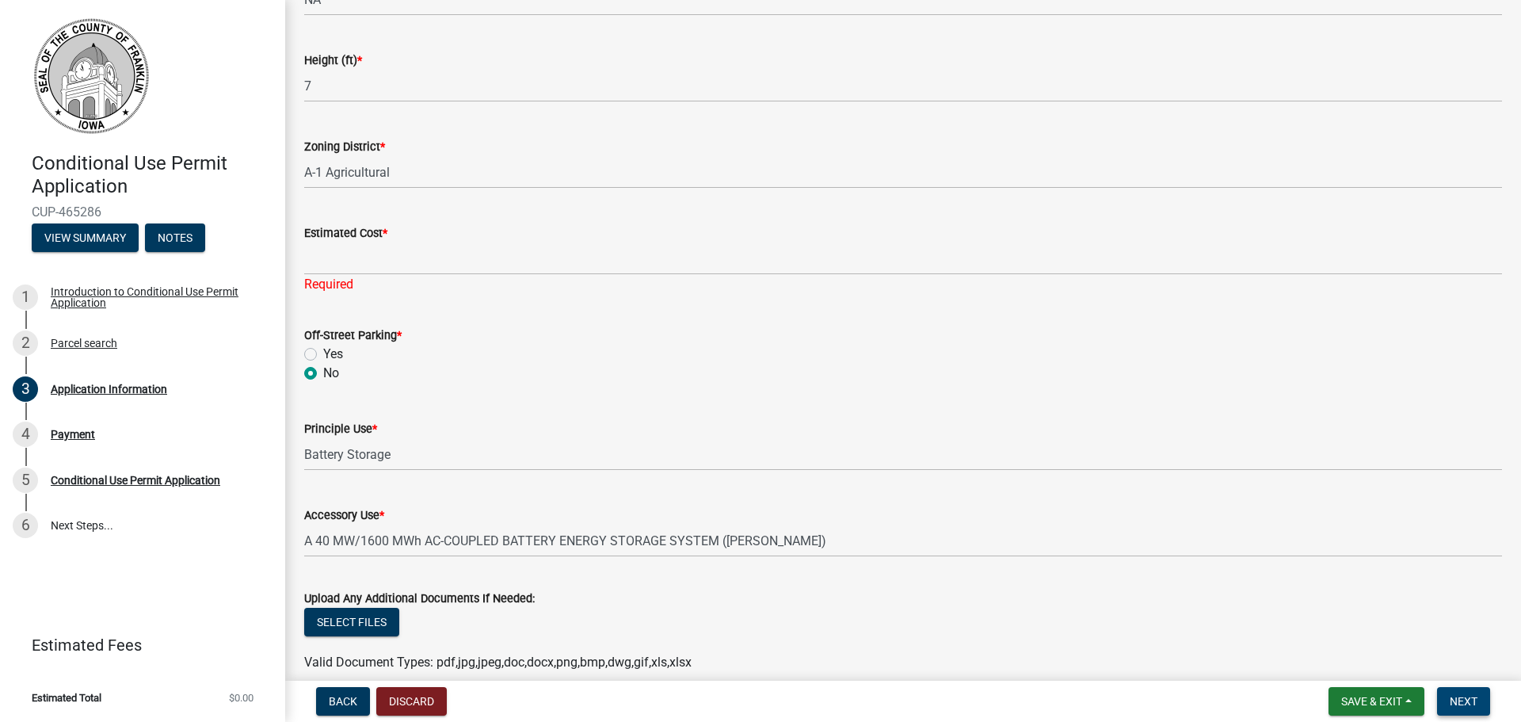
scroll to position [890, 0]
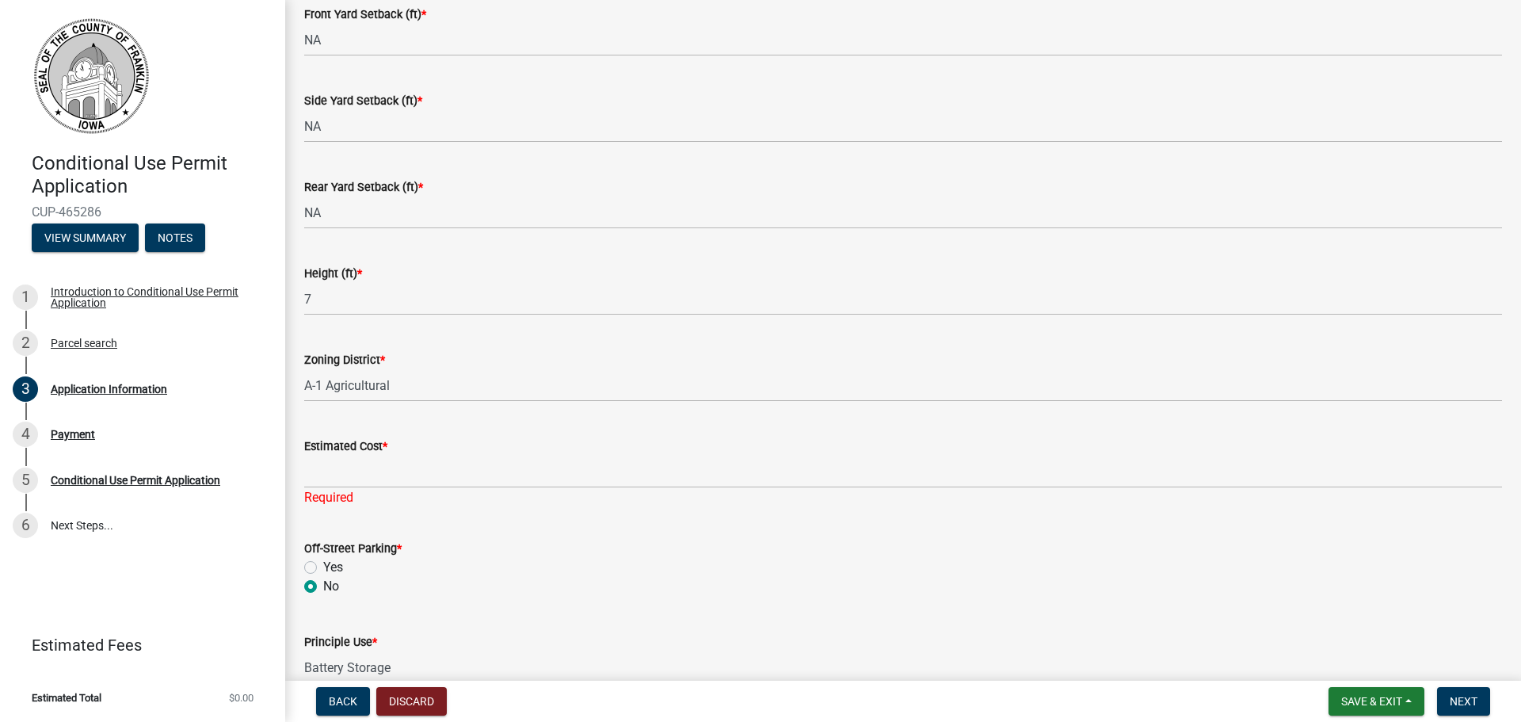
click at [415, 494] on div "Required" at bounding box center [903, 497] width 1198 height 19
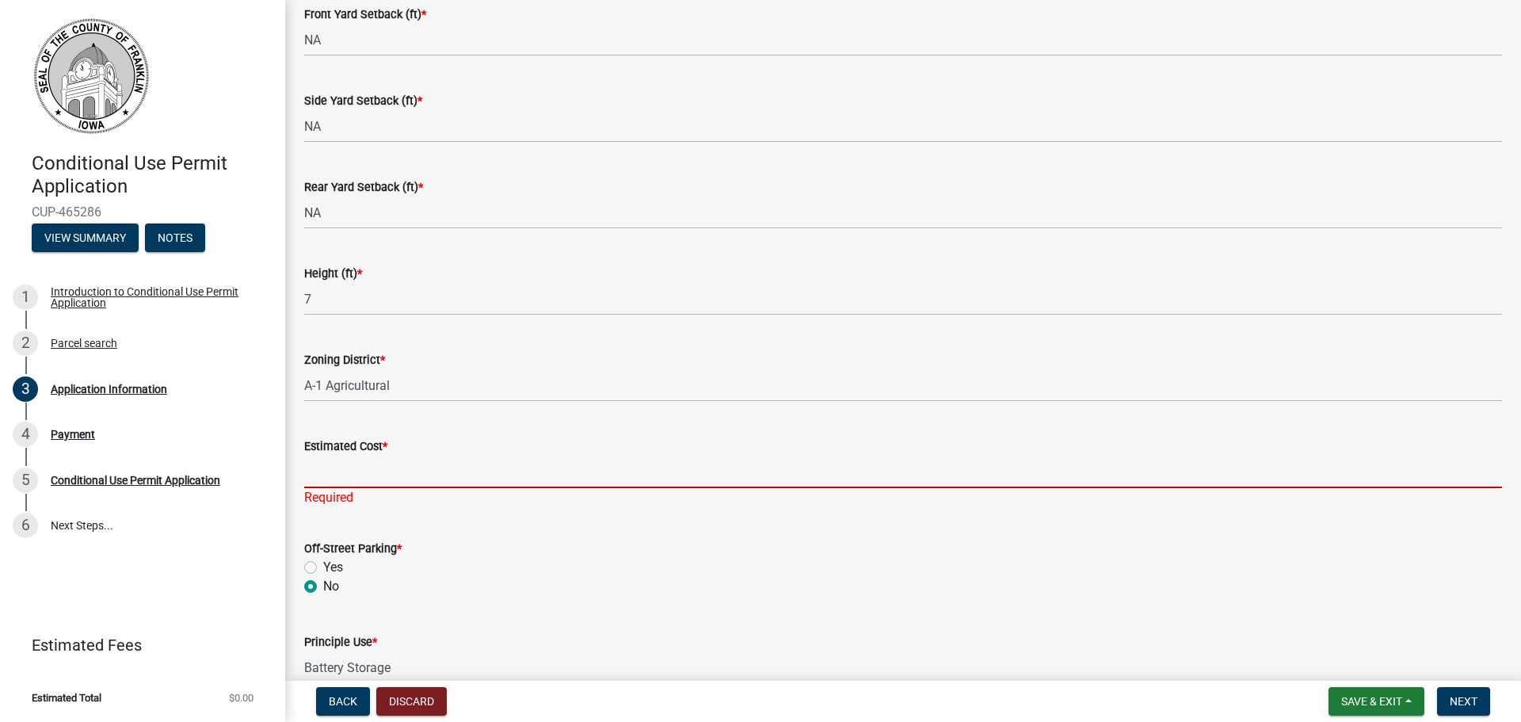
click at [416, 482] on input "Estimated Cost *" at bounding box center [903, 472] width 1198 height 32
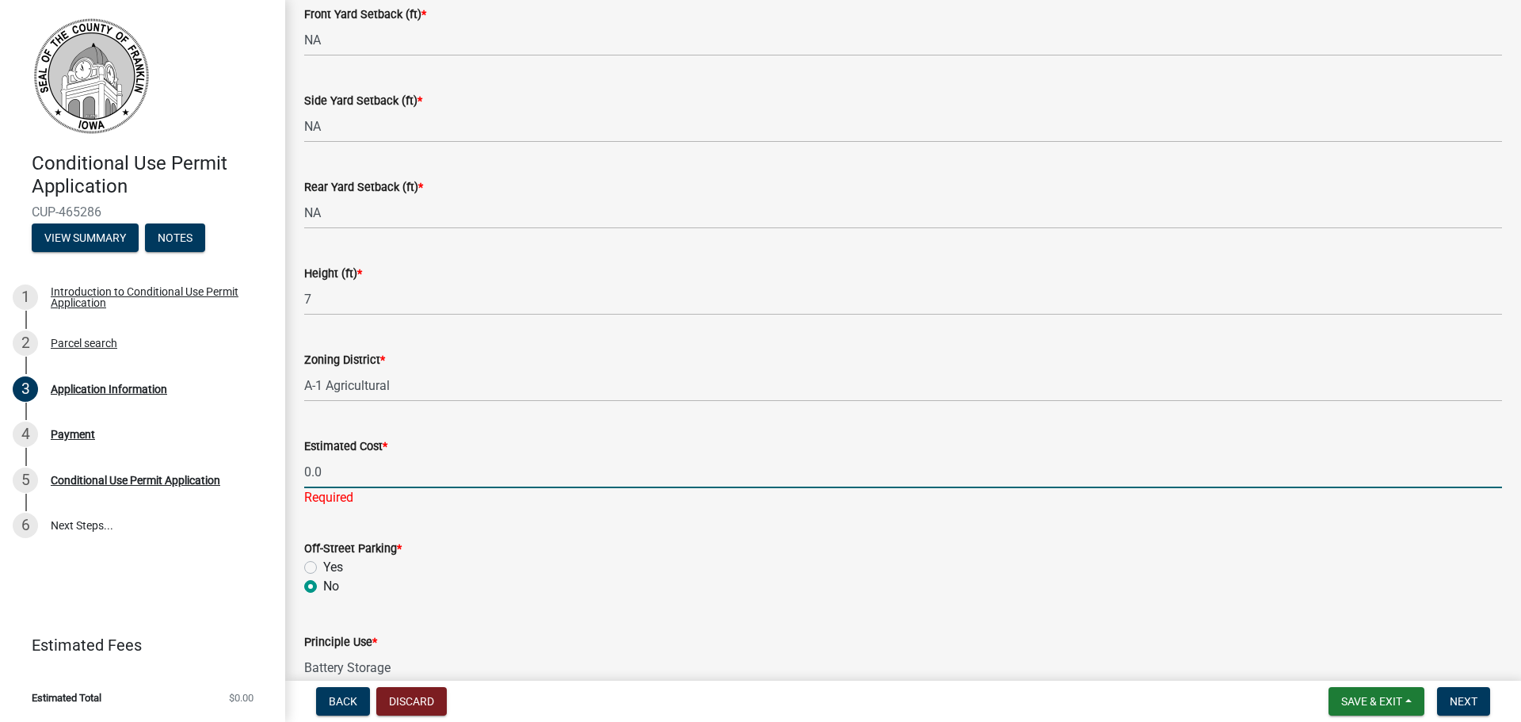
click at [423, 484] on input "0.0" at bounding box center [903, 472] width 1198 height 32
type input "0.0"
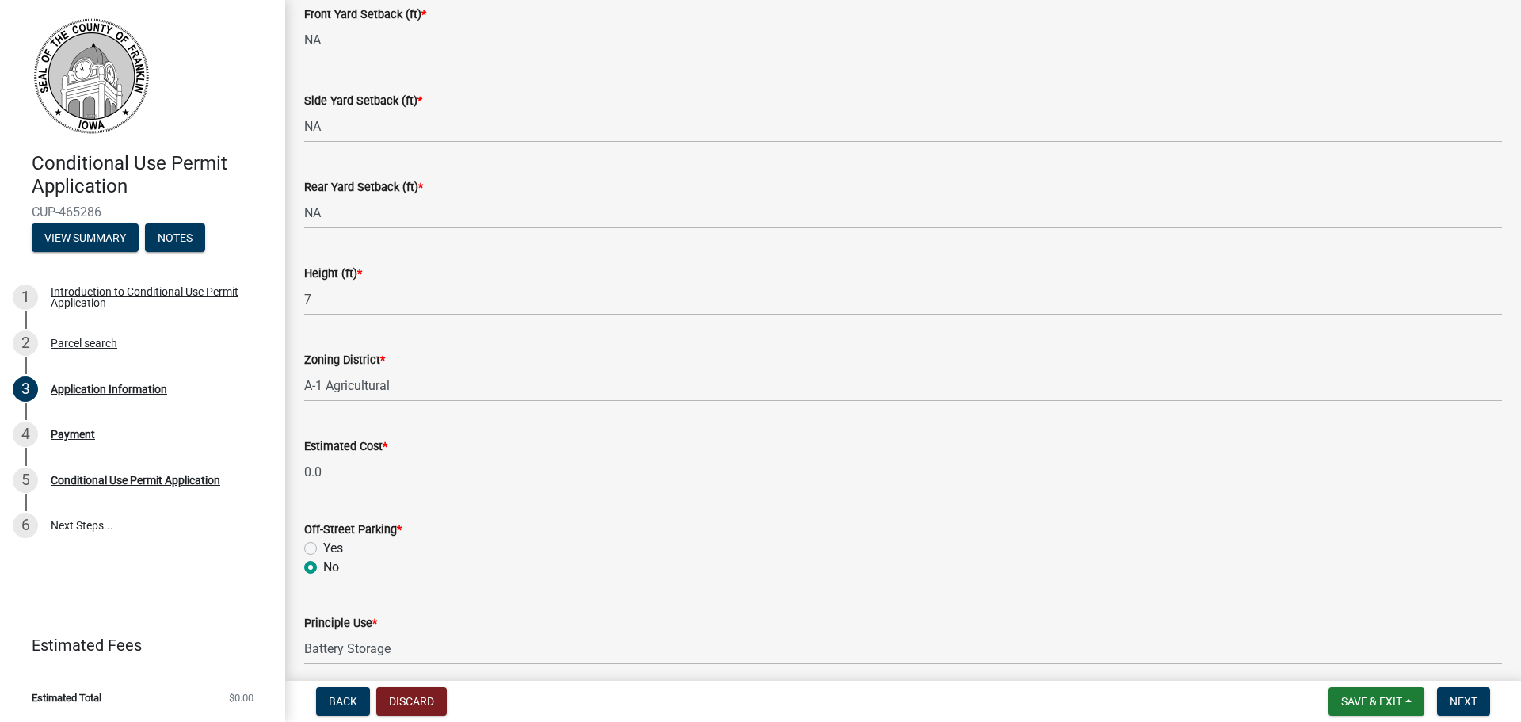
click at [436, 519] on form "Off-Street Parking * Yes No" at bounding box center [903, 539] width 1198 height 76
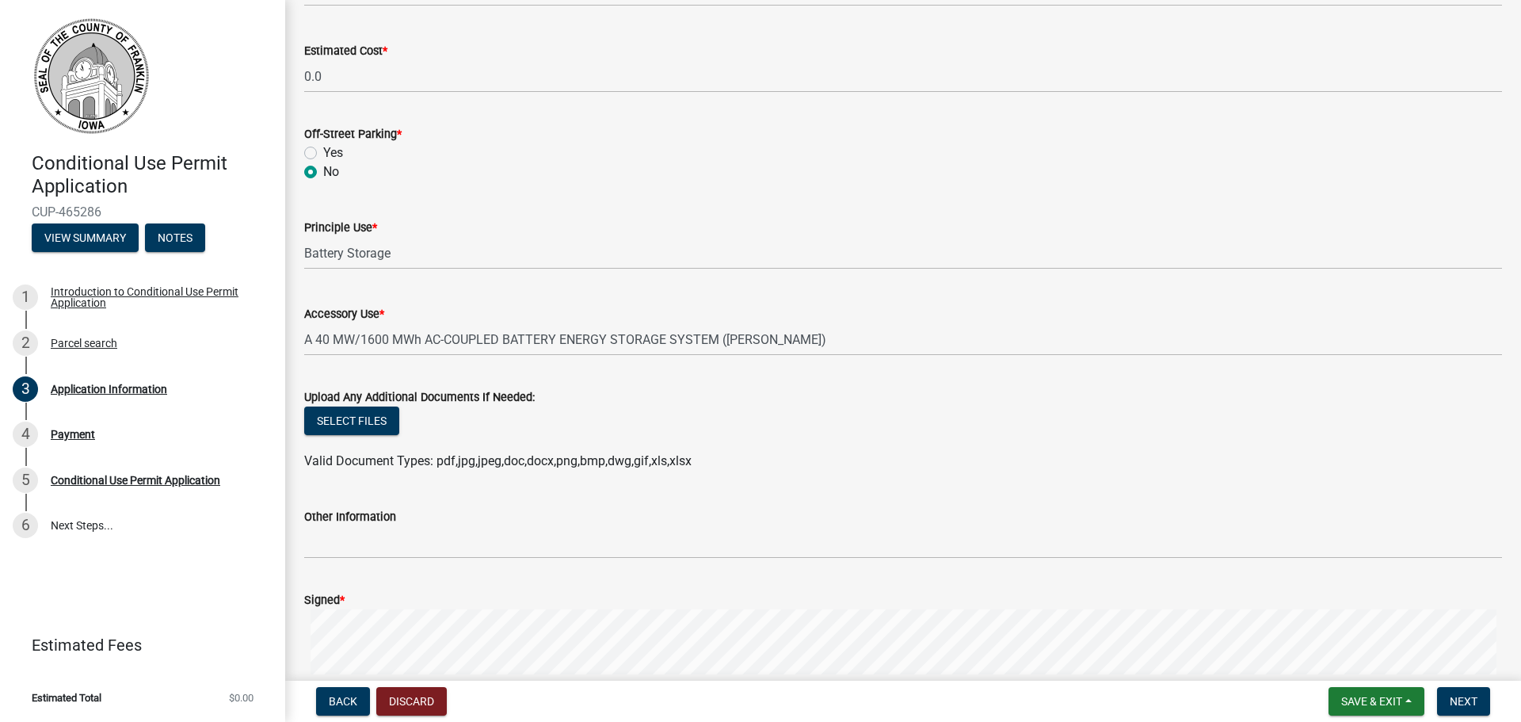
scroll to position [1287, 0]
click at [1445, 698] on button "Next" at bounding box center [1463, 701] width 53 height 29
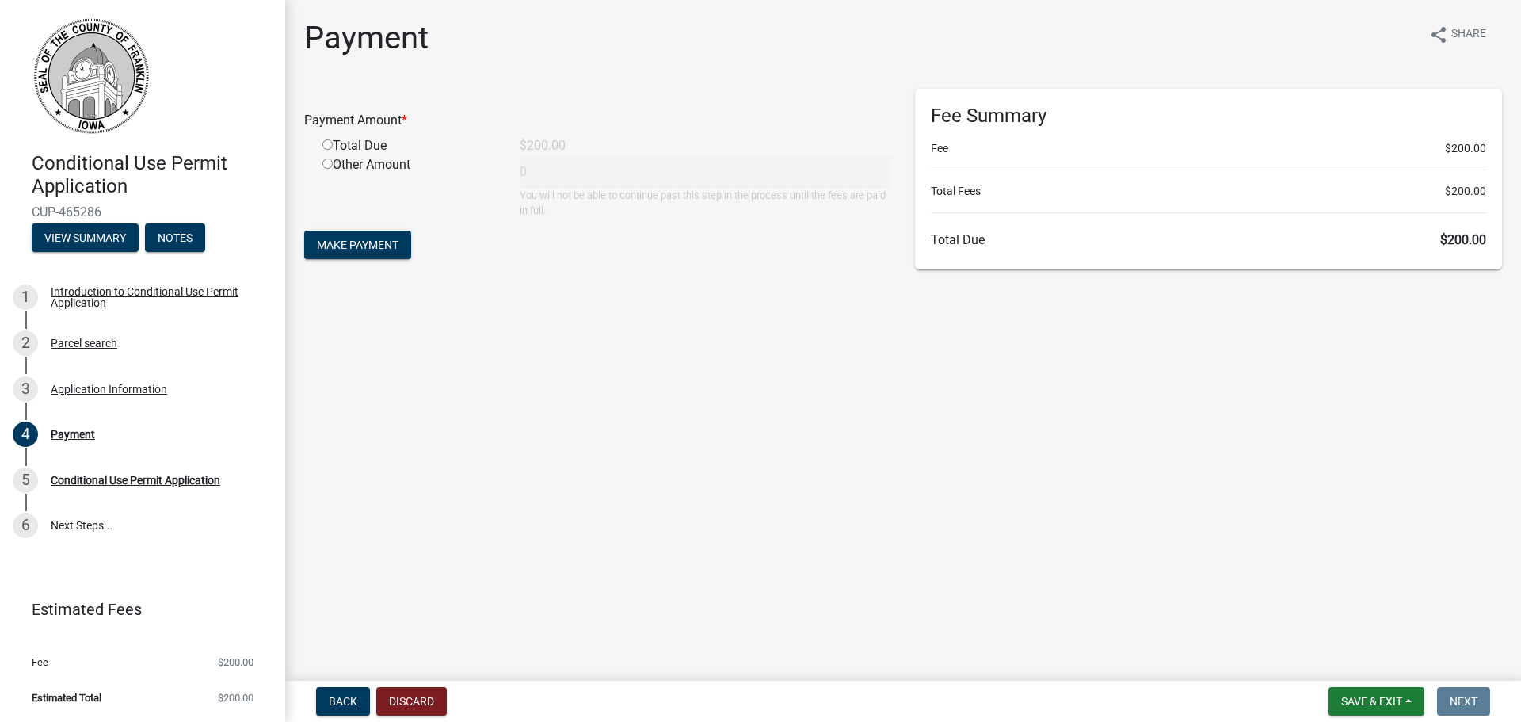
click at [356, 143] on div "Total Due" at bounding box center [409, 145] width 197 height 19
click at [316, 143] on div "Total Due" at bounding box center [409, 145] width 197 height 19
click at [332, 142] on div "Total Due" at bounding box center [409, 145] width 197 height 19
click at [326, 146] on input "radio" at bounding box center [327, 144] width 10 height 10
radio input "true"
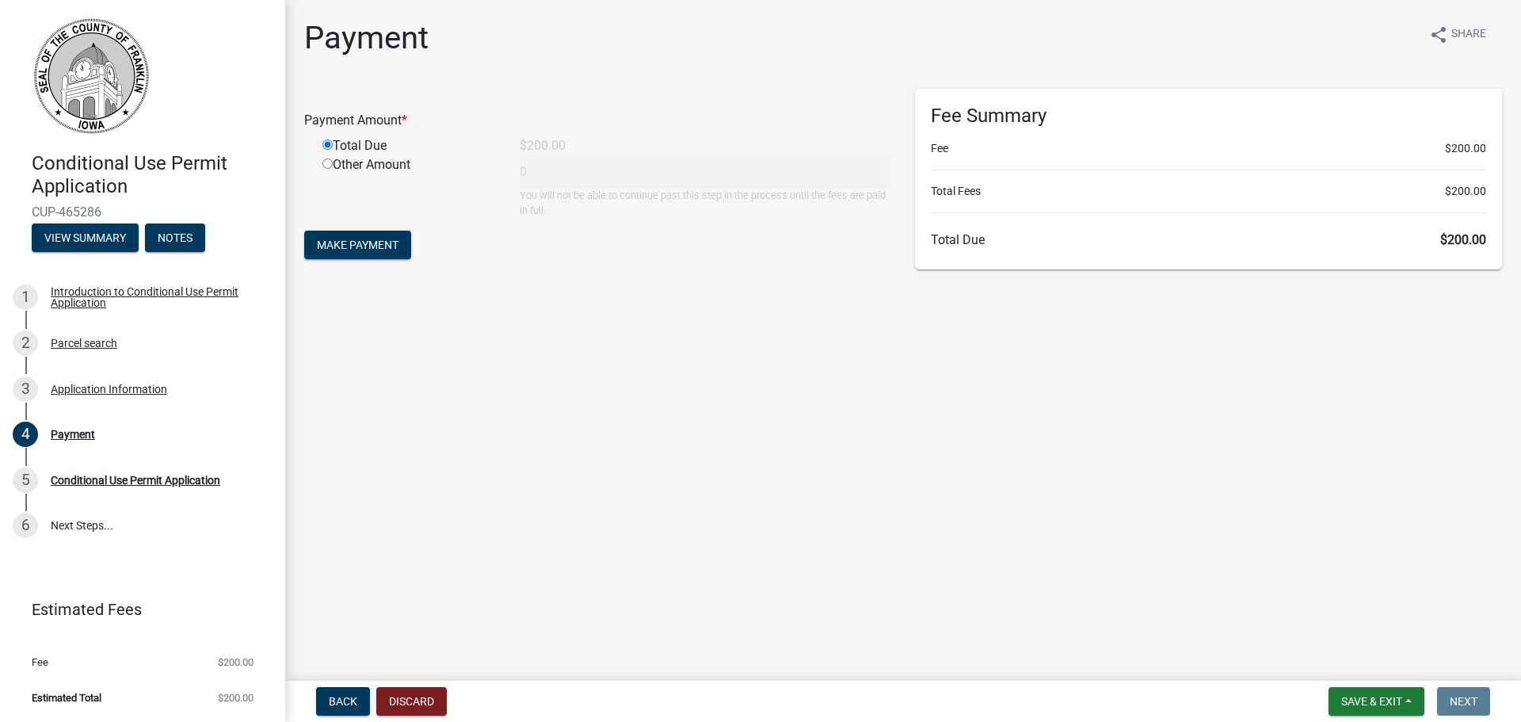
type input "200"
click at [342, 250] on span "Make Payment" at bounding box center [358, 244] width 82 height 13
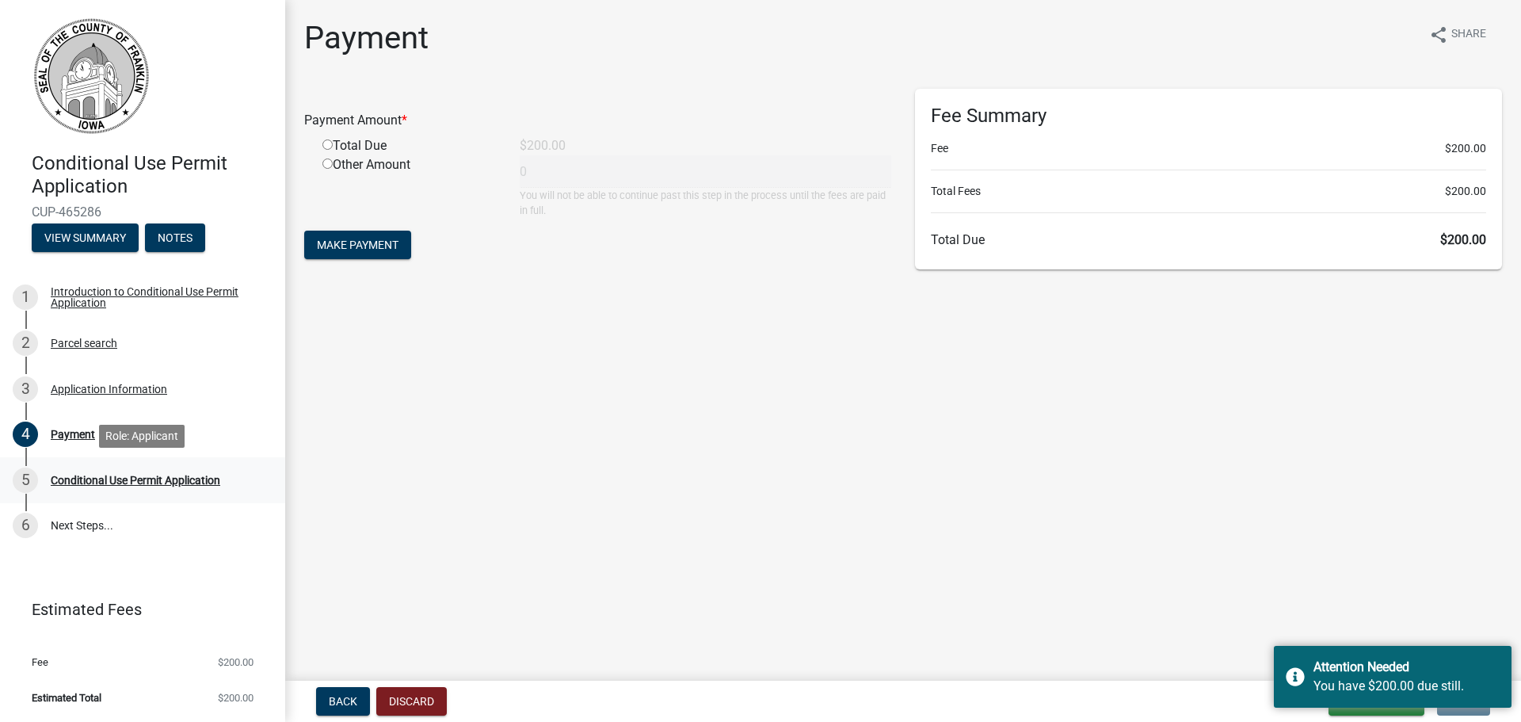
click at [116, 480] on div "Conditional Use Permit Application" at bounding box center [136, 480] width 170 height 11
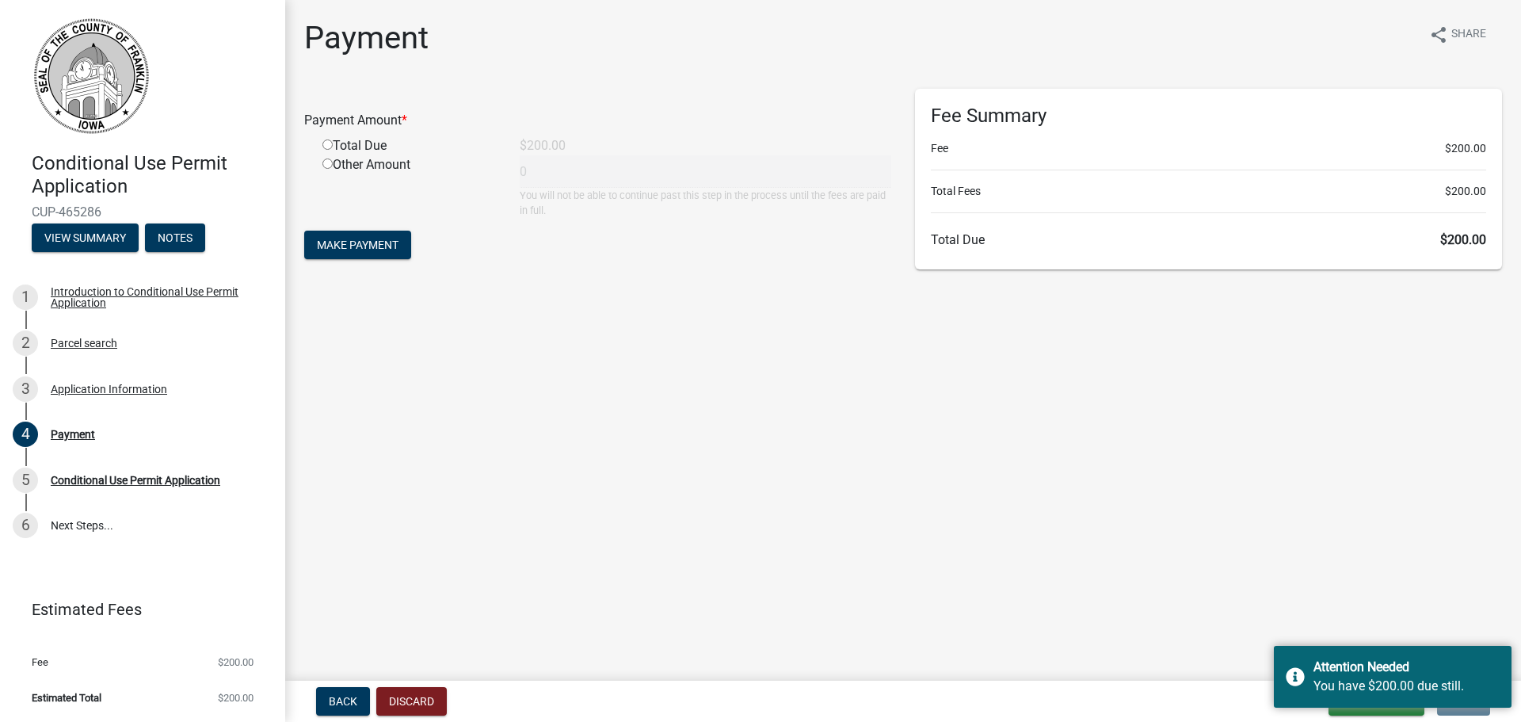
click at [1271, 562] on main "Payment share Share Payment Amount * Total Due $200.00 Other Amount 0 You will …" at bounding box center [903, 337] width 1236 height 674
click at [526, 337] on main "Payment share Share Payment Amount * Total Due $200.00 Other Amount 0 You will …" at bounding box center [903, 337] width 1236 height 674
click at [330, 151] on div "Total Due" at bounding box center [409, 145] width 197 height 19
click at [326, 147] on input "radio" at bounding box center [327, 144] width 10 height 10
radio input "true"
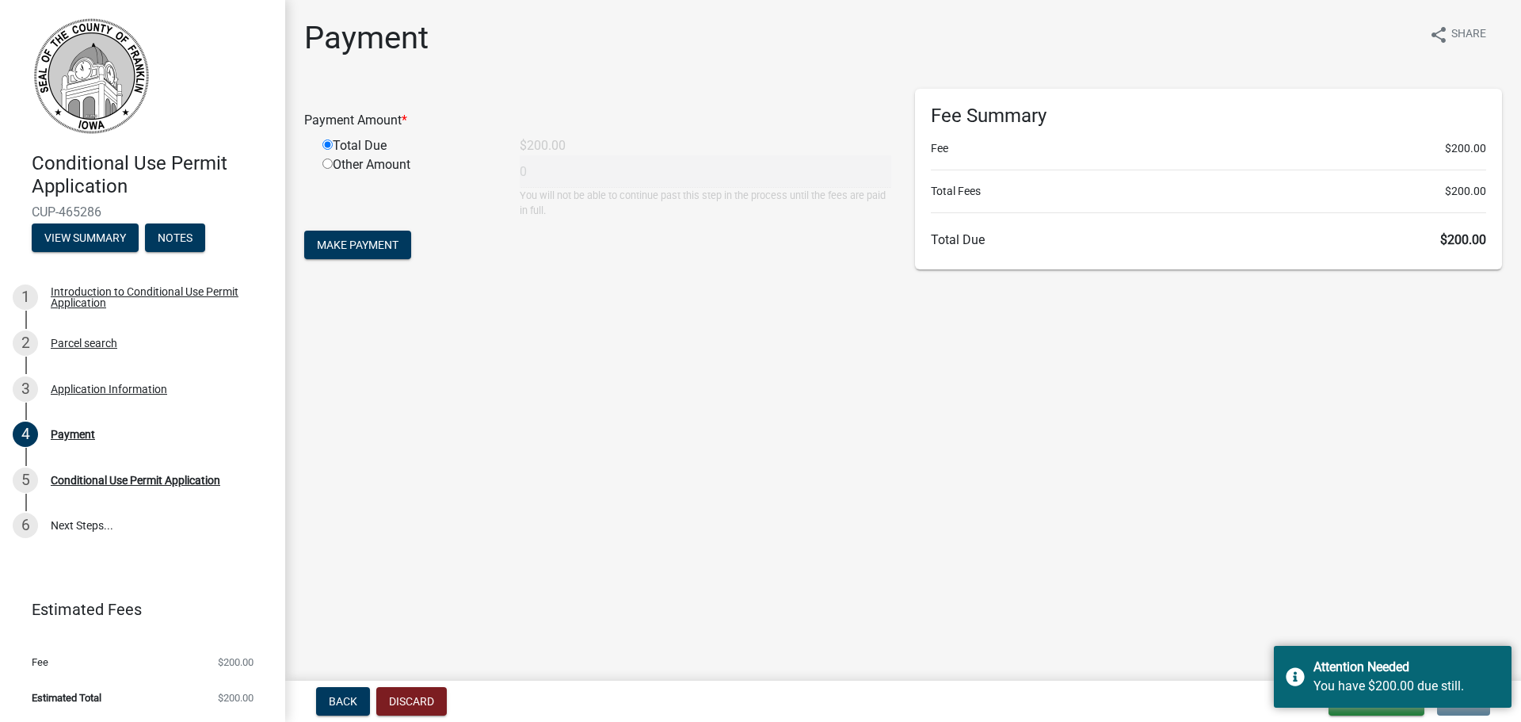
type input "200"
click at [1336, 620] on main "Payment share Share Payment Amount * Total Due $200.00 Other Amount 200 You wil…" at bounding box center [903, 337] width 1236 height 674
click at [1046, 618] on main "Payment share Share Payment Amount * Total Due $200.00 Other Amount 200 You wil…" at bounding box center [903, 337] width 1236 height 674
click at [78, 388] on div "Application Information" at bounding box center [109, 388] width 116 height 11
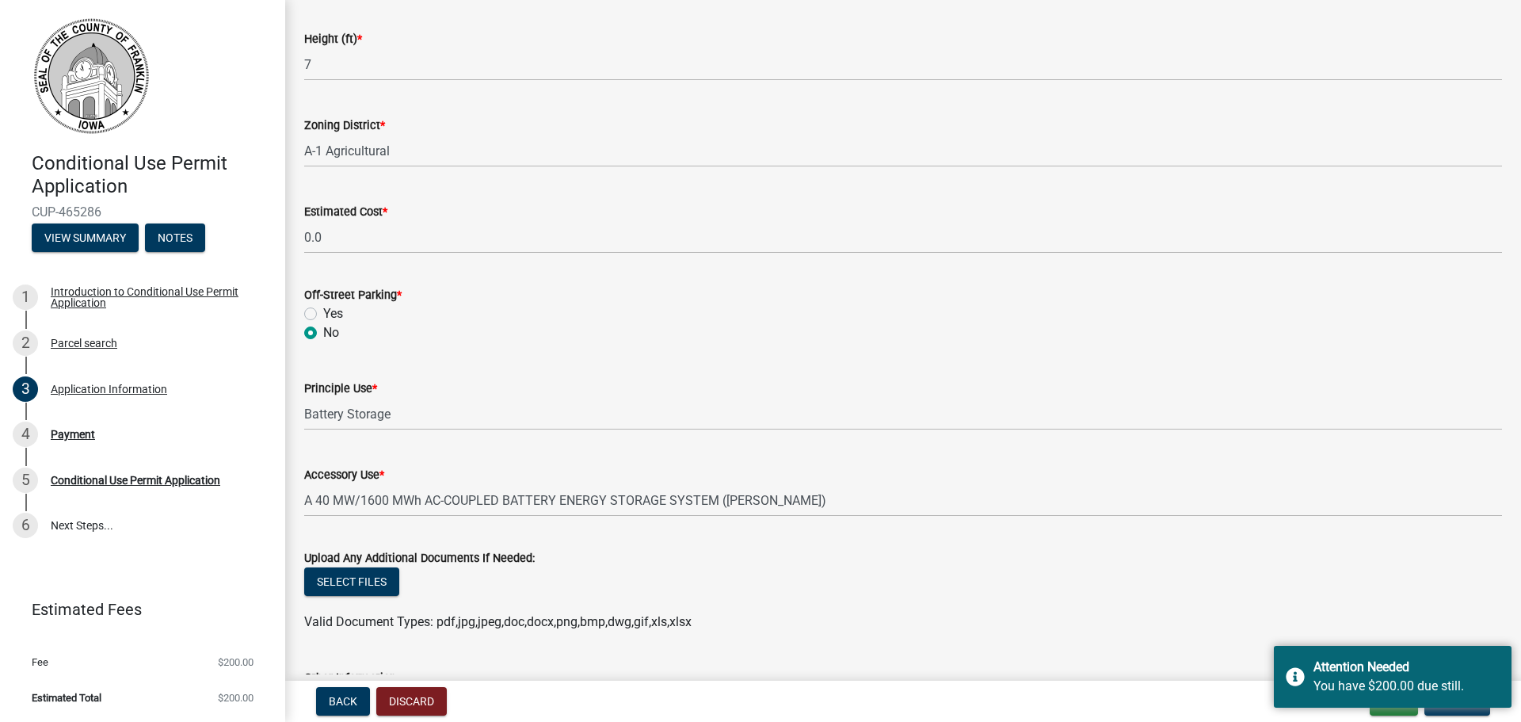
scroll to position [1347, 0]
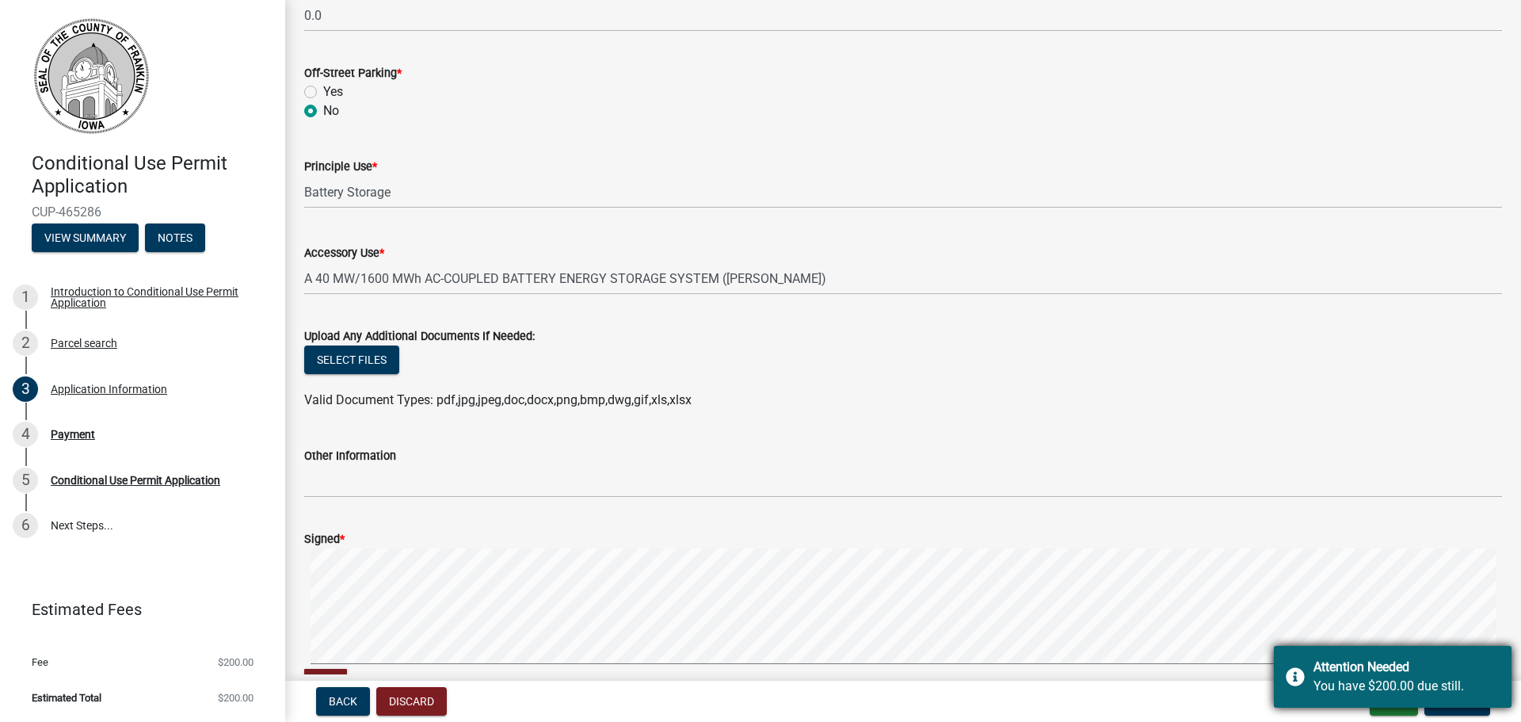
click at [1365, 683] on div "You have $200.00 due still." at bounding box center [1407, 686] width 186 height 19
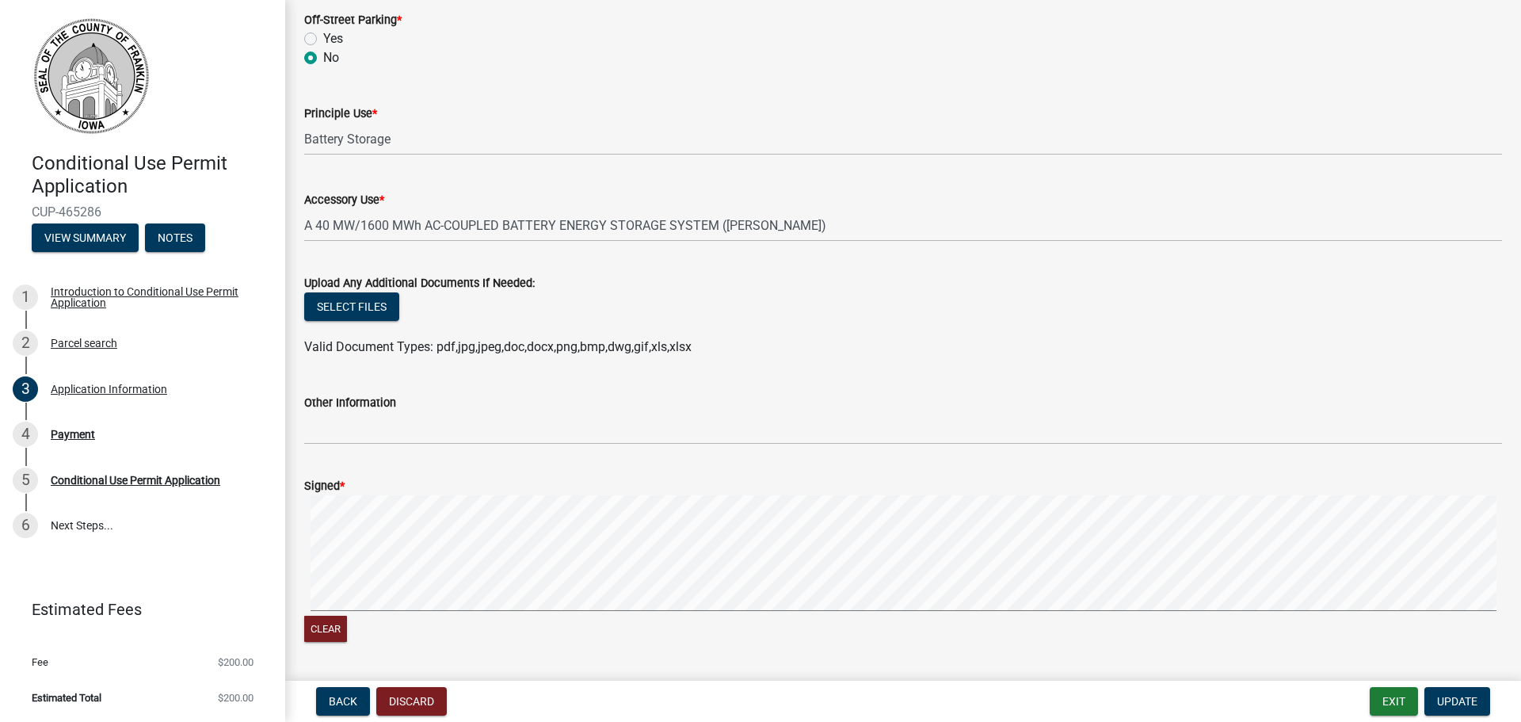
scroll to position [1303, 0]
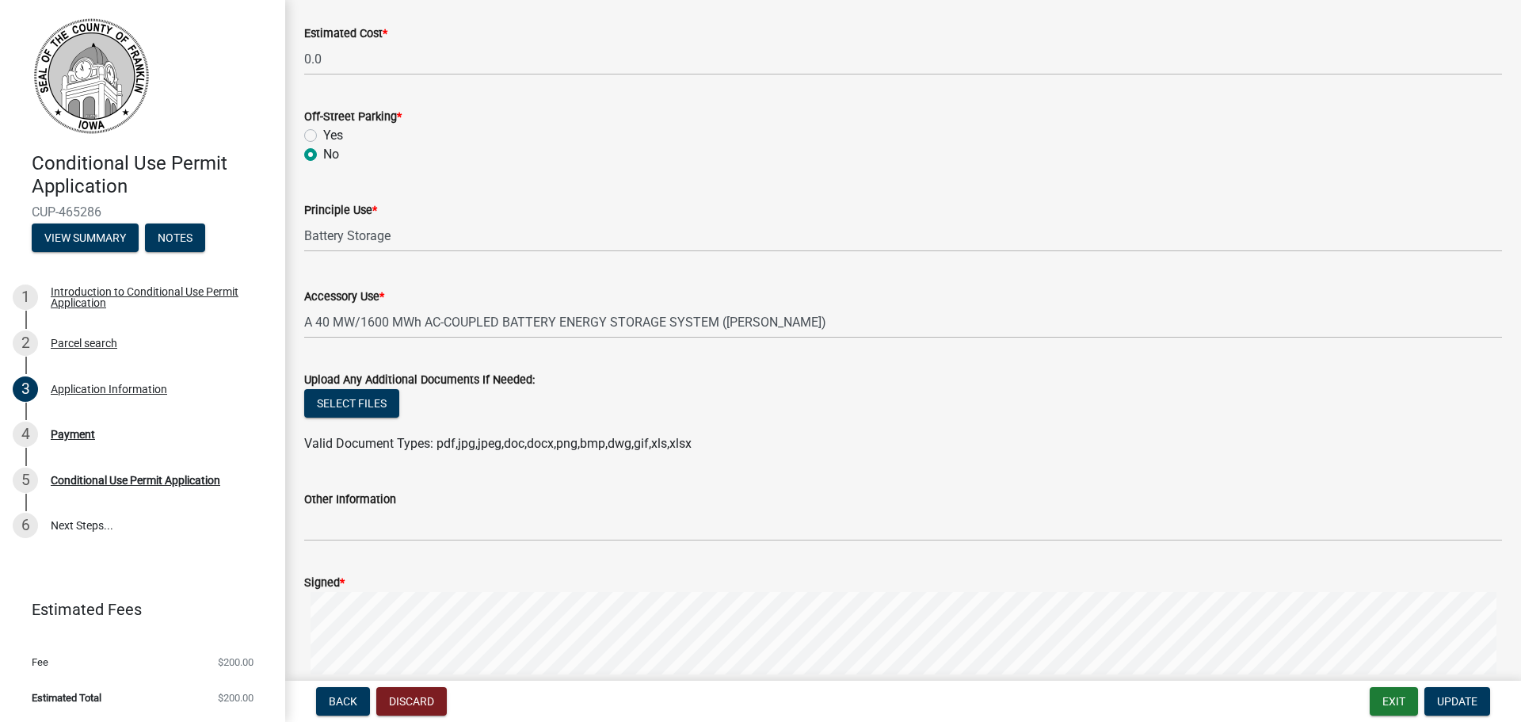
click at [384, 291] on span "*" at bounding box center [381, 296] width 5 height 13
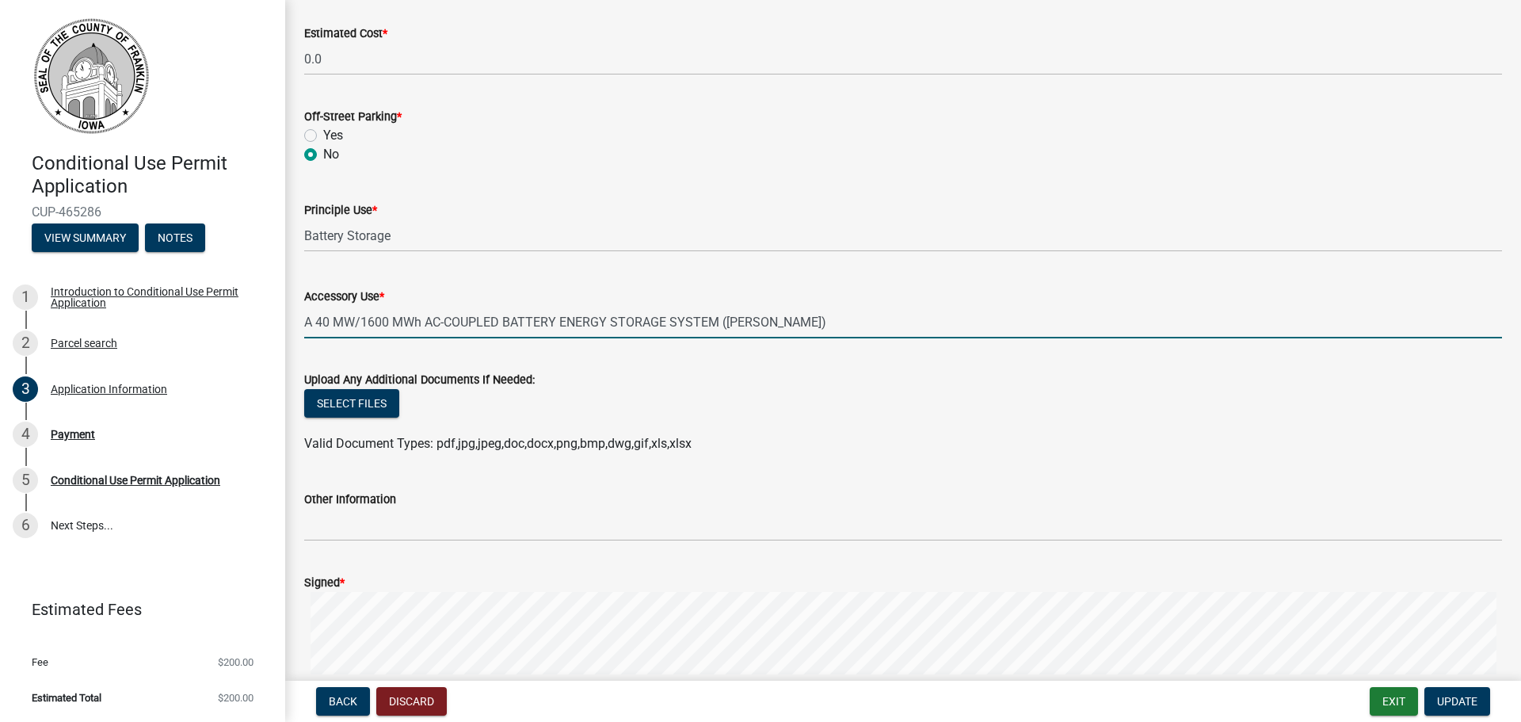
click at [386, 306] on input "A 40 MW/1600 MWh AC-COUPLED BATTERY ENERGY STORAGE SYSTEM ([PERSON_NAME])" at bounding box center [903, 322] width 1198 height 32
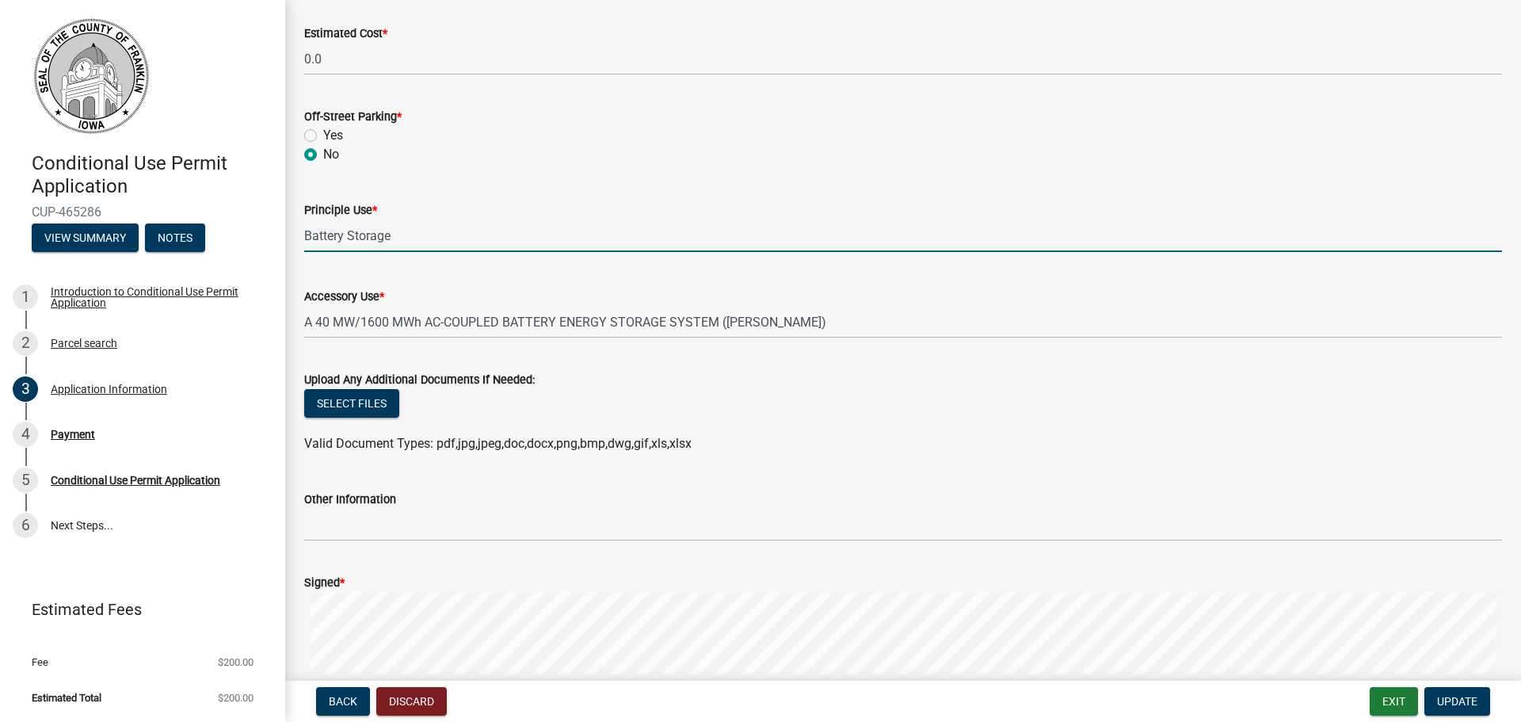
click at [765, 237] on input "Battery Storage" at bounding box center [903, 235] width 1198 height 32
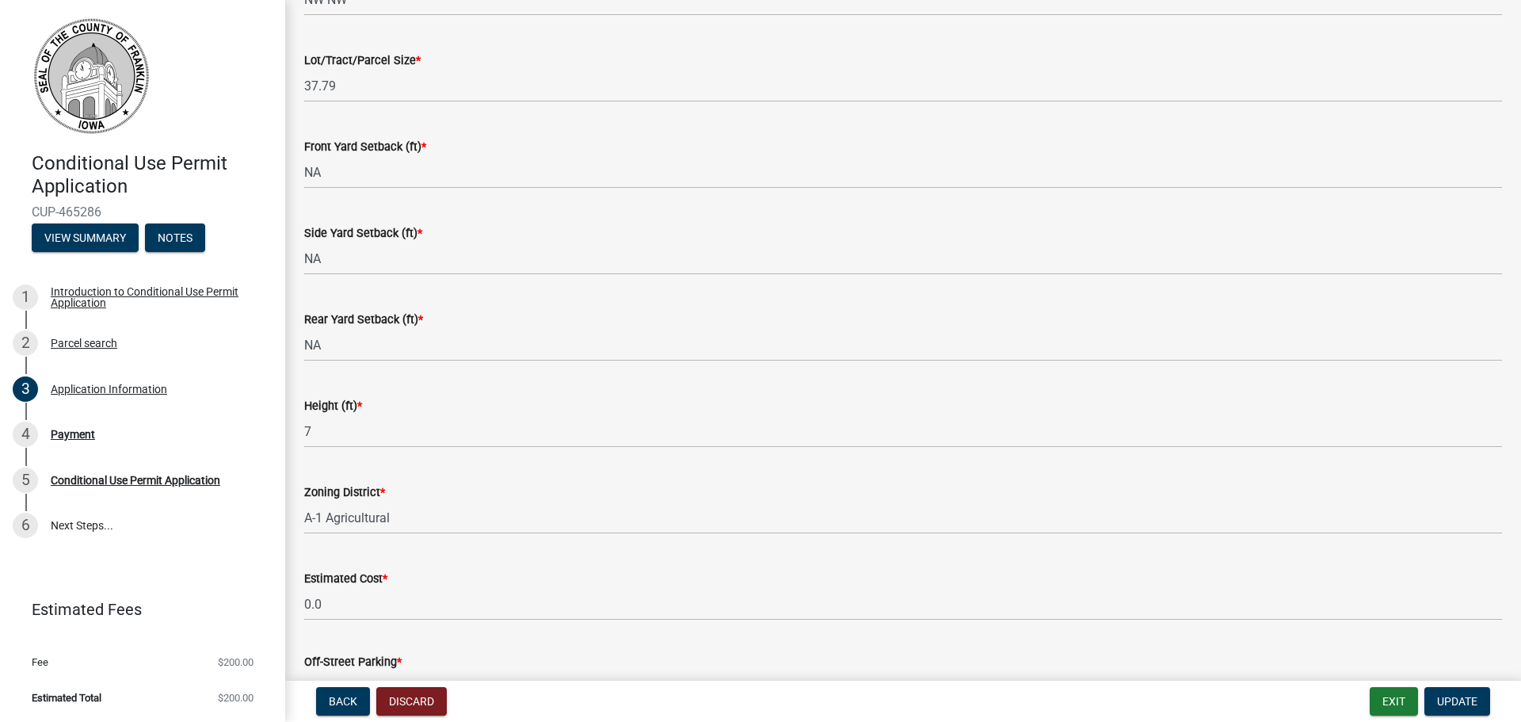
scroll to position [749, 0]
